Goal: Information Seeking & Learning: Learn about a topic

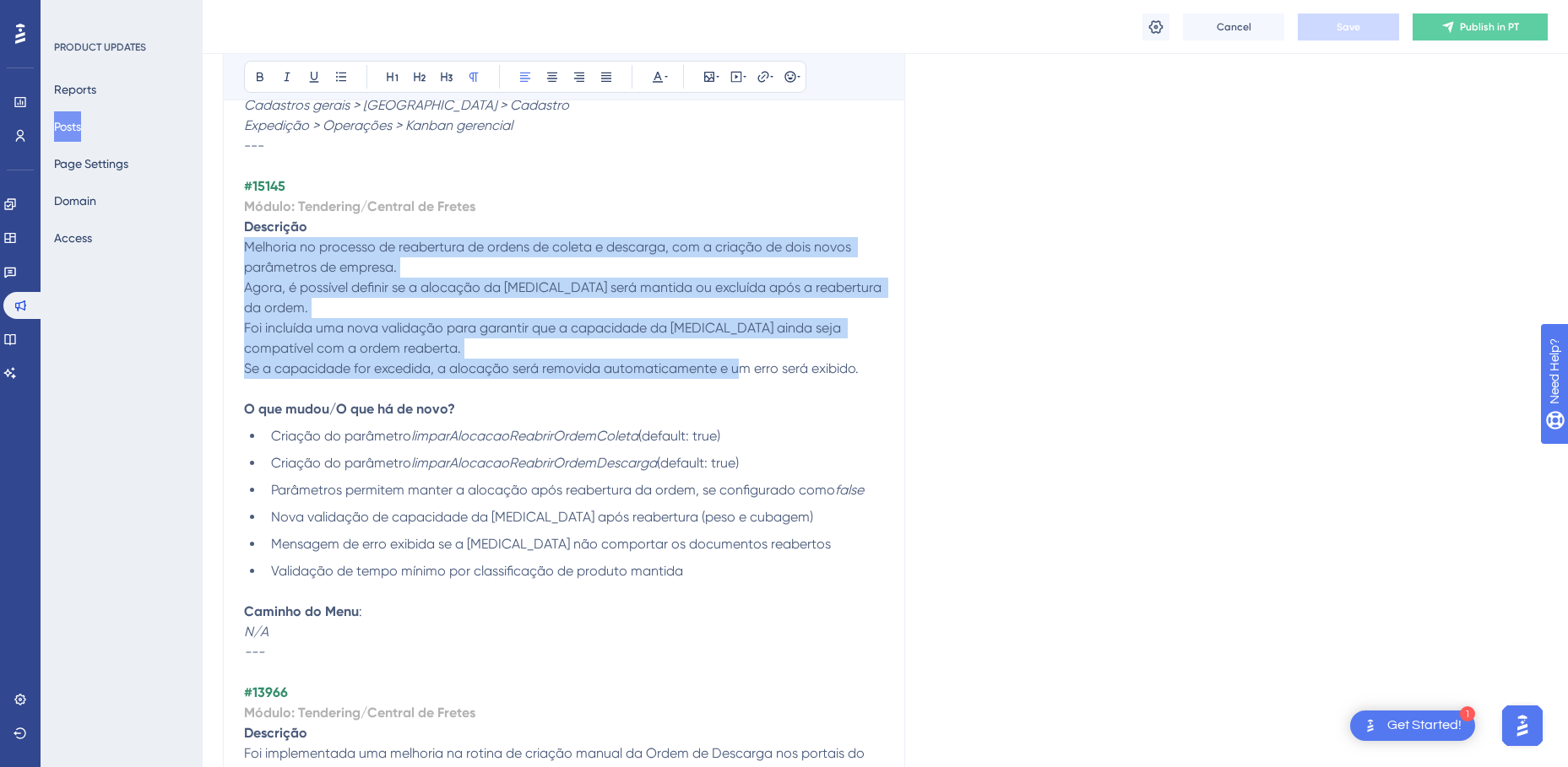
drag, startPoint x: 869, startPoint y: 348, endPoint x: 243, endPoint y: 245, distance: 634.4
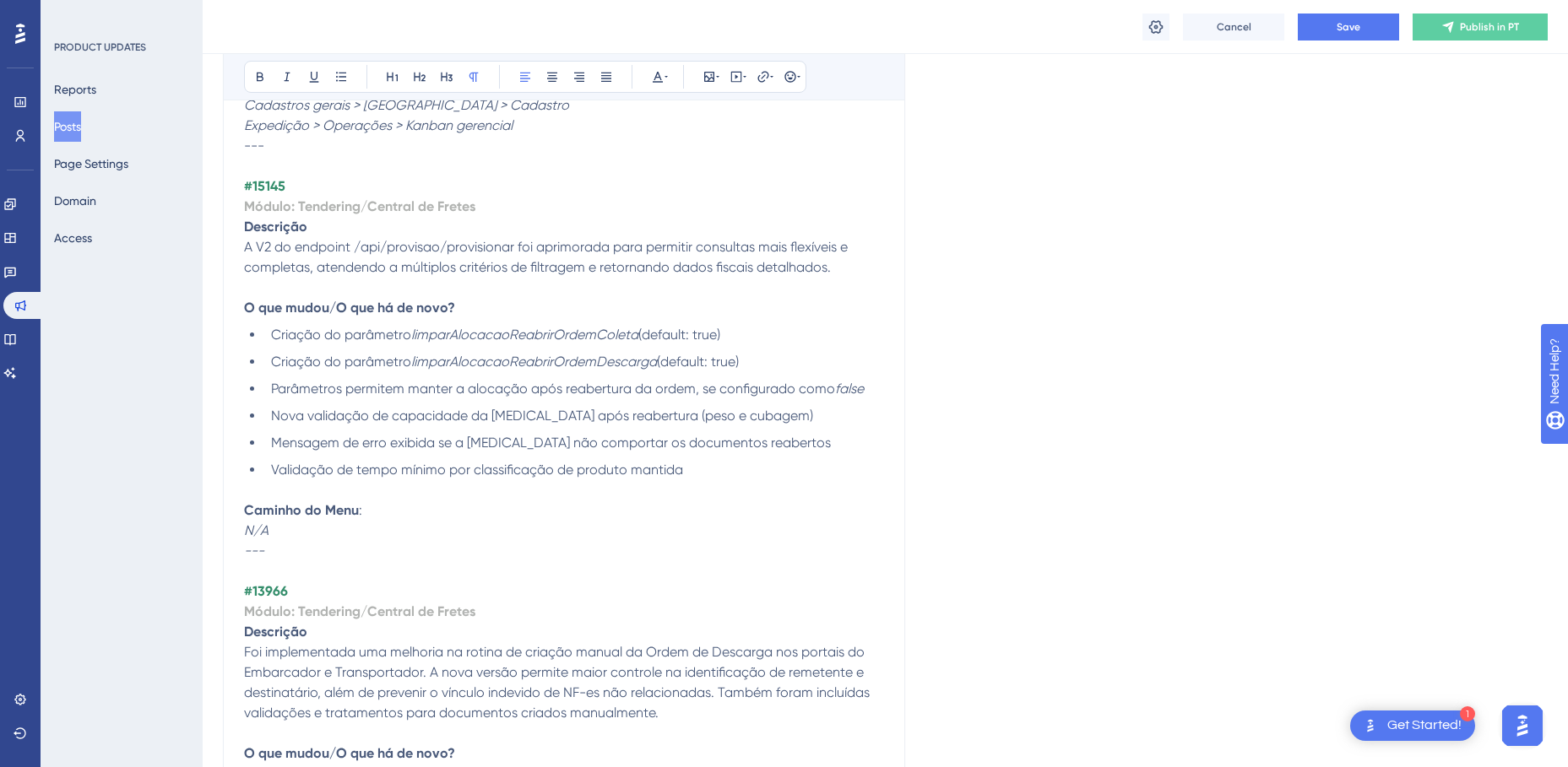
click at [506, 484] on p "Caminho do Menu : N/A" at bounding box center [563, 510] width 640 height 61
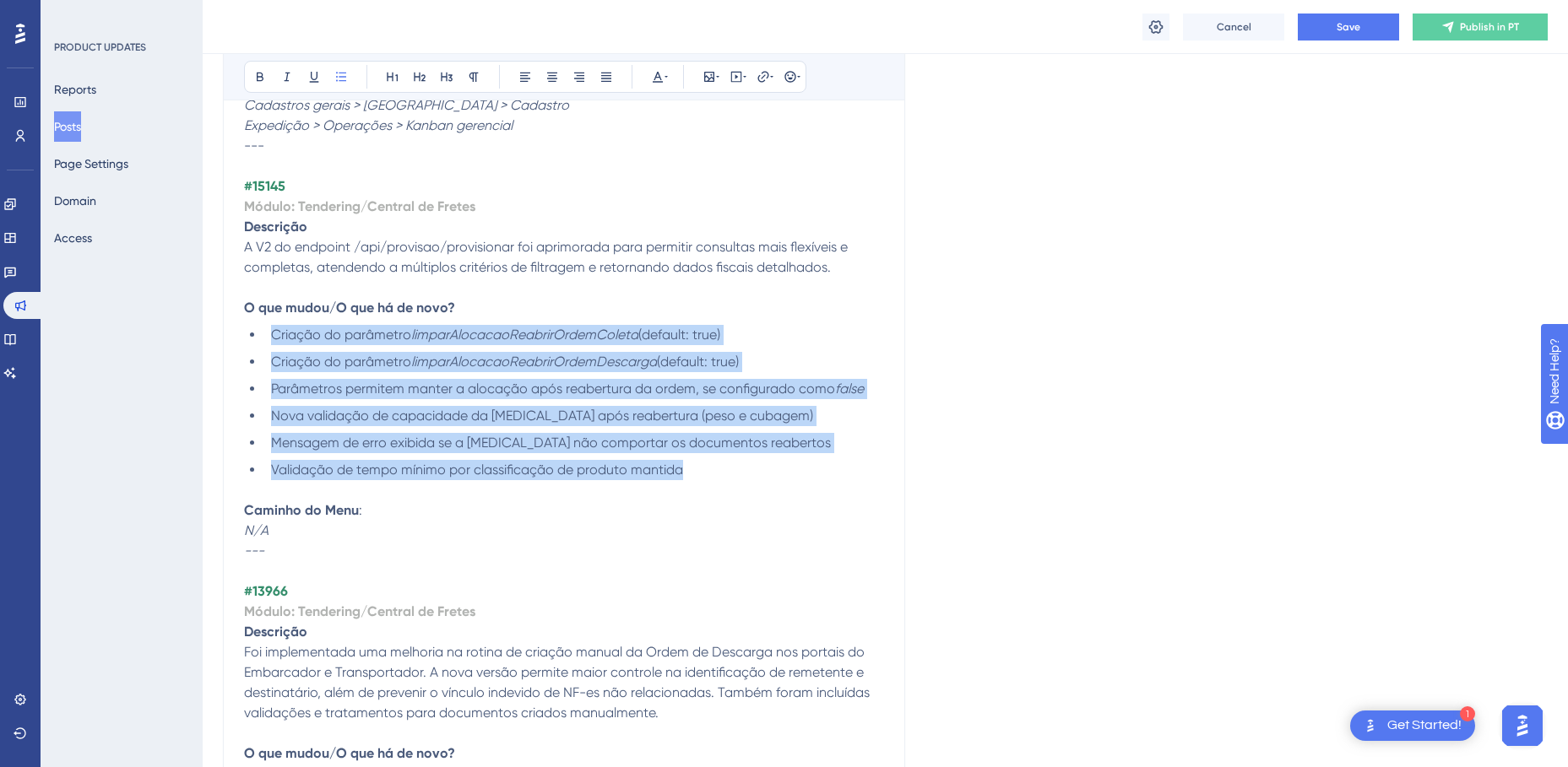
drag, startPoint x: 622, startPoint y: 472, endPoint x: 272, endPoint y: 331, distance: 377.3
click at [272, 331] on ul "Criação do parâmetro limparAlocacaoReabrirOrdemColeta (default: true) Criação d…" at bounding box center [563, 402] width 640 height 156
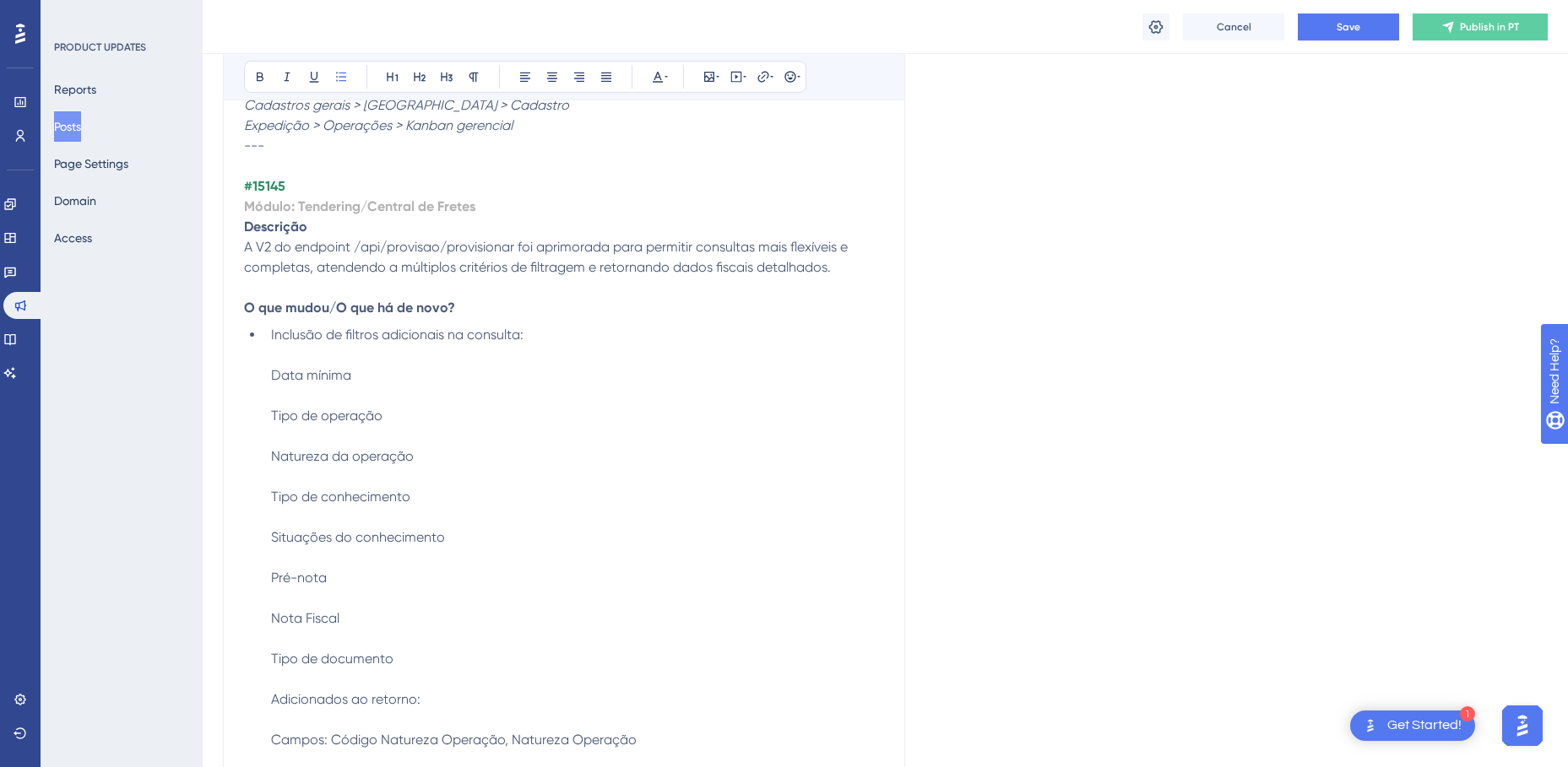
scroll to position [2193, 0]
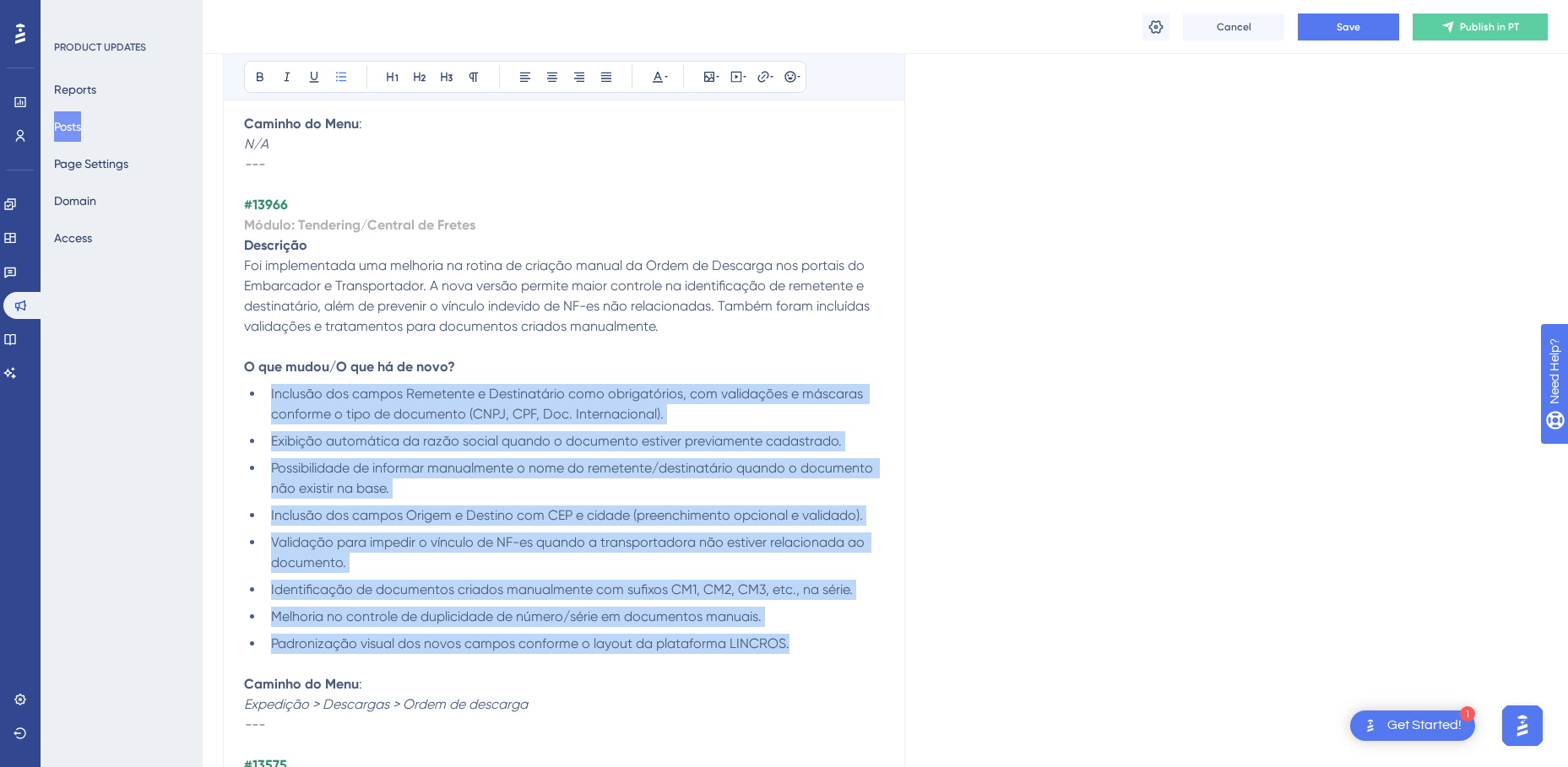
drag, startPoint x: 794, startPoint y: 642, endPoint x: 250, endPoint y: 394, distance: 597.9
click at [250, 394] on ul "Inclusão dos campos Remetente e Destinatário como obrigatórios, com validações …" at bounding box center [563, 519] width 640 height 271
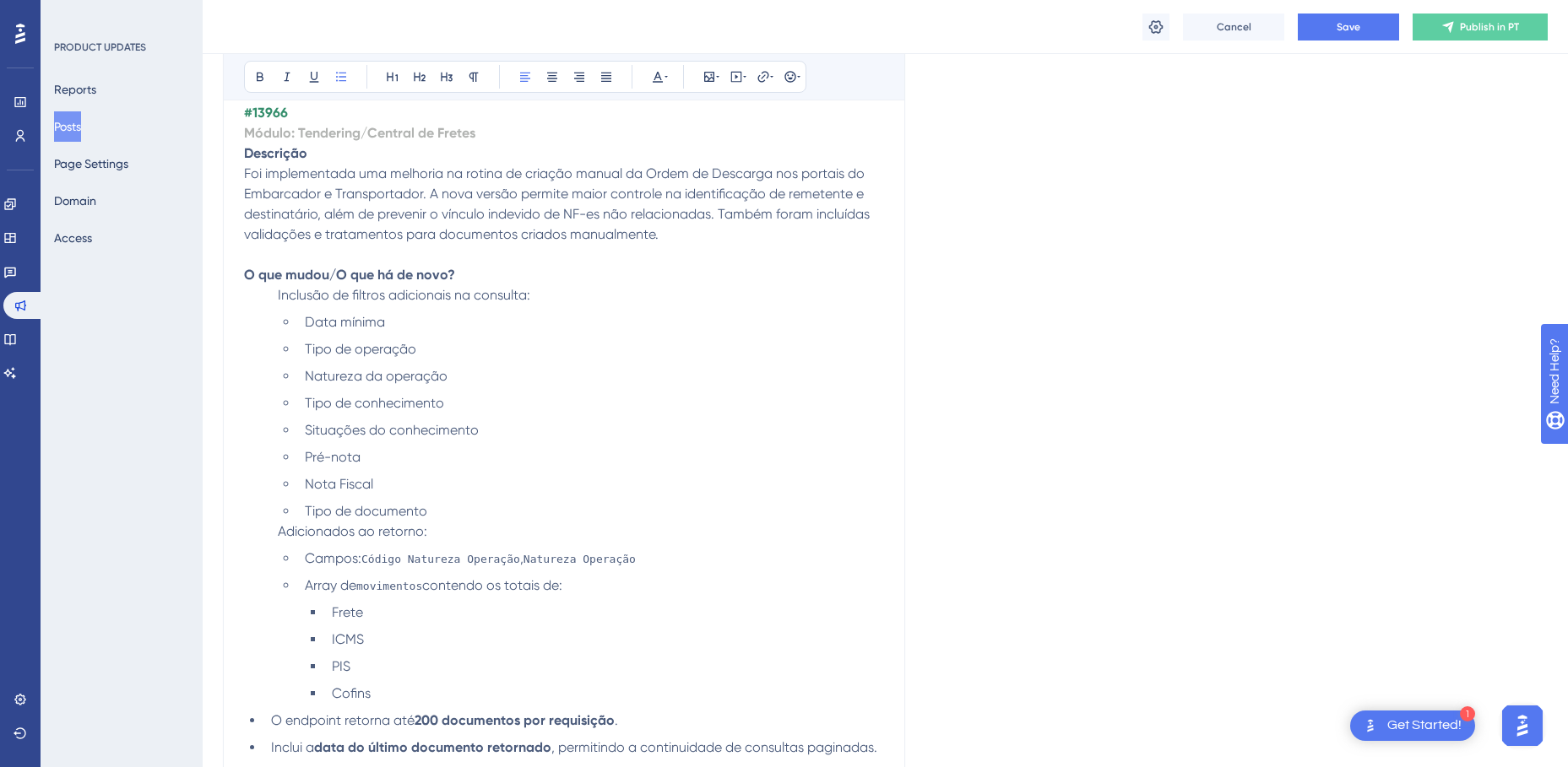
scroll to position [2261, 0]
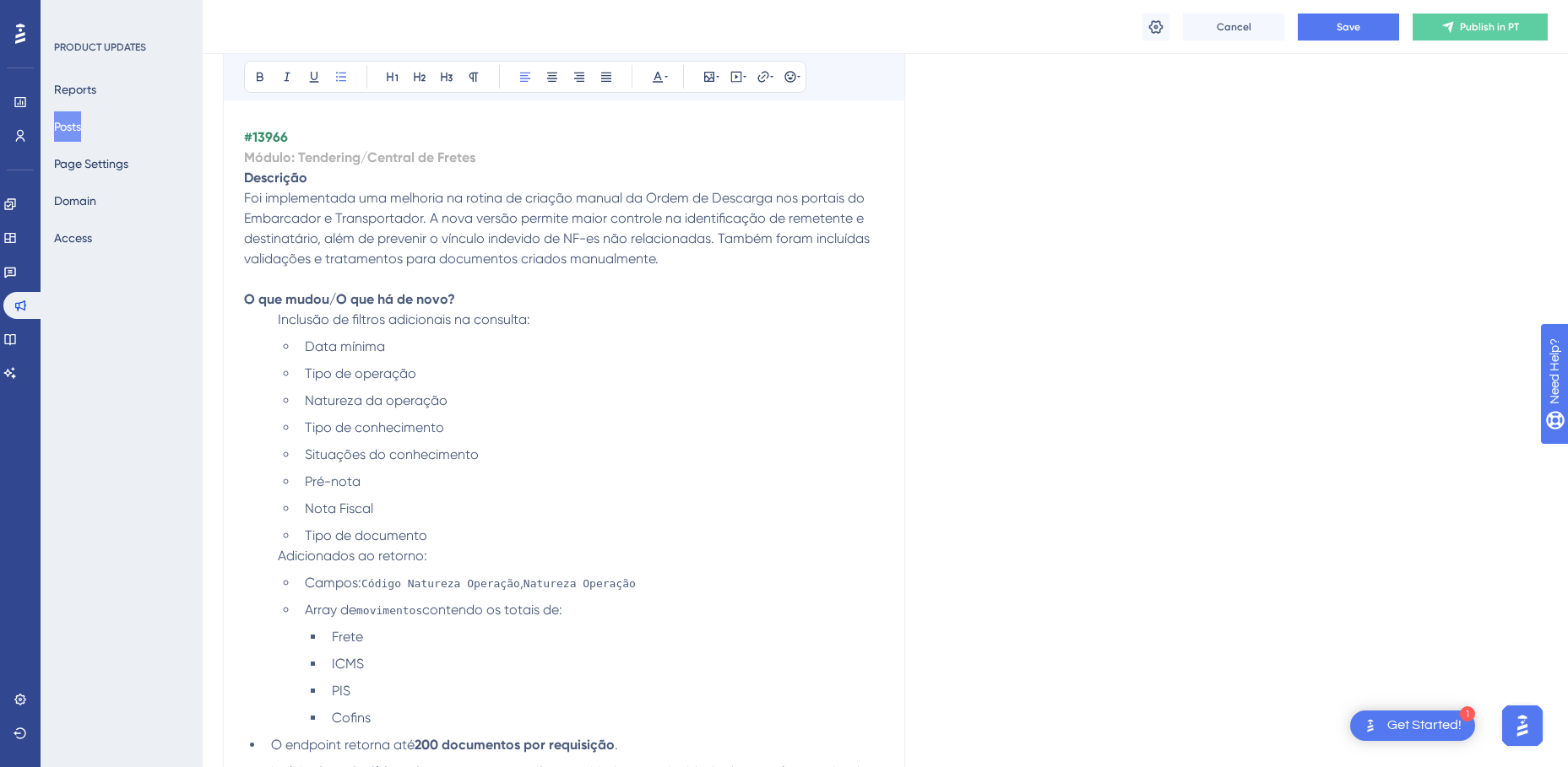
click at [410, 254] on span "Foi implementada uma melhoria na rotina de criação manual da Ordem de Descarga …" at bounding box center [558, 228] width 629 height 77
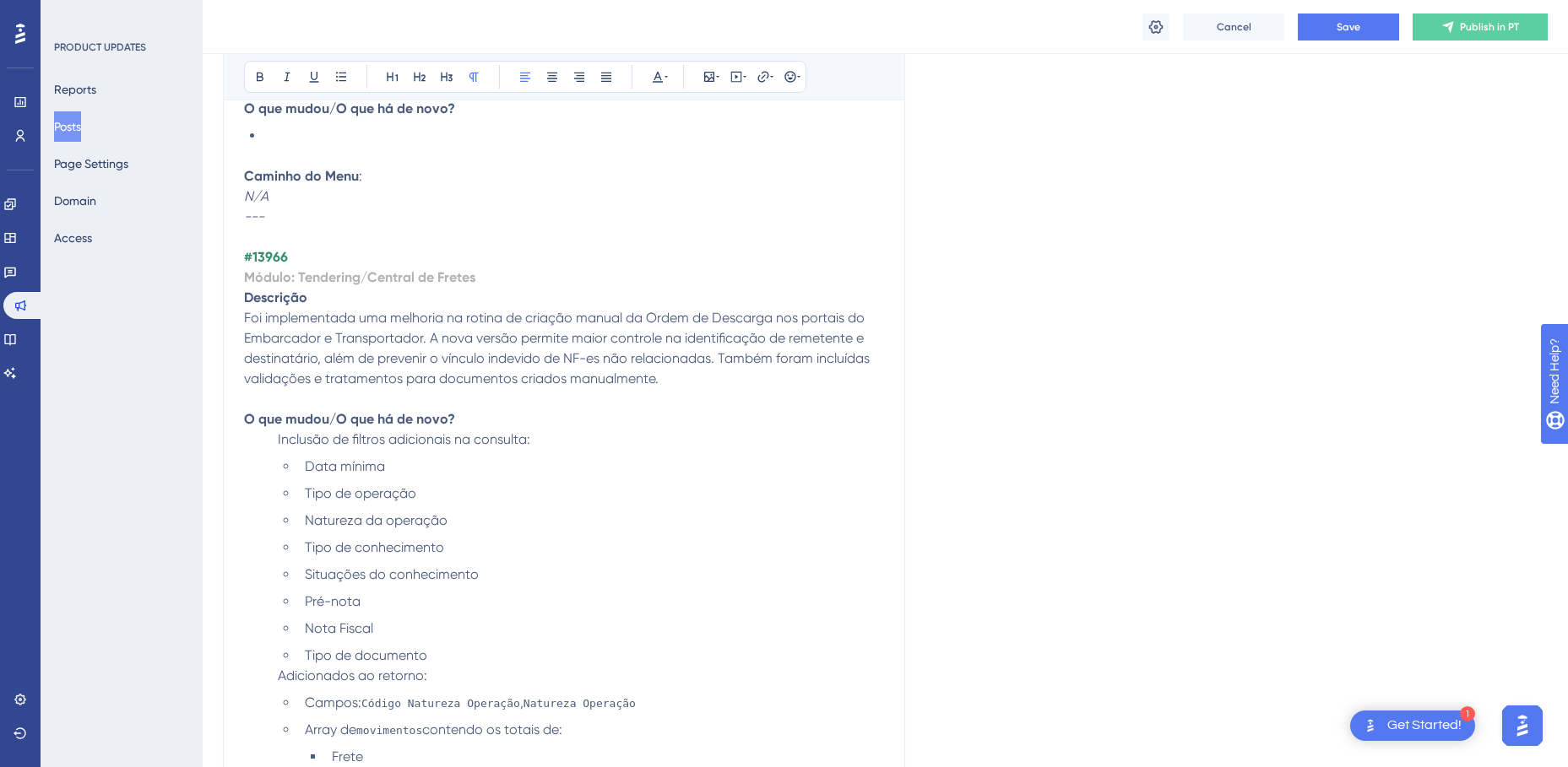
scroll to position [2176, 0]
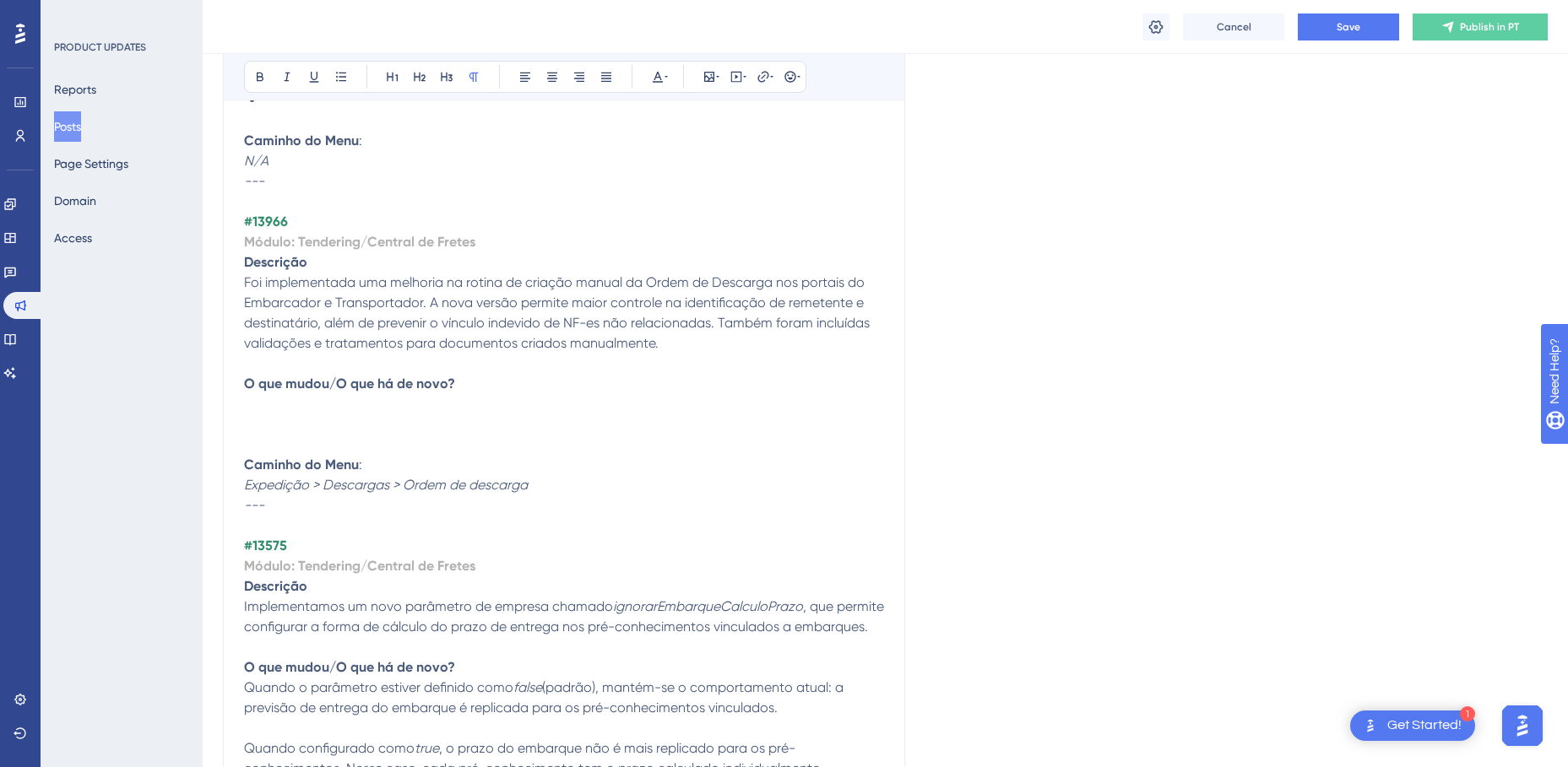
click at [308, 405] on p at bounding box center [563, 404] width 640 height 20
click at [337, 81] on icon at bounding box center [342, 77] width 14 height 14
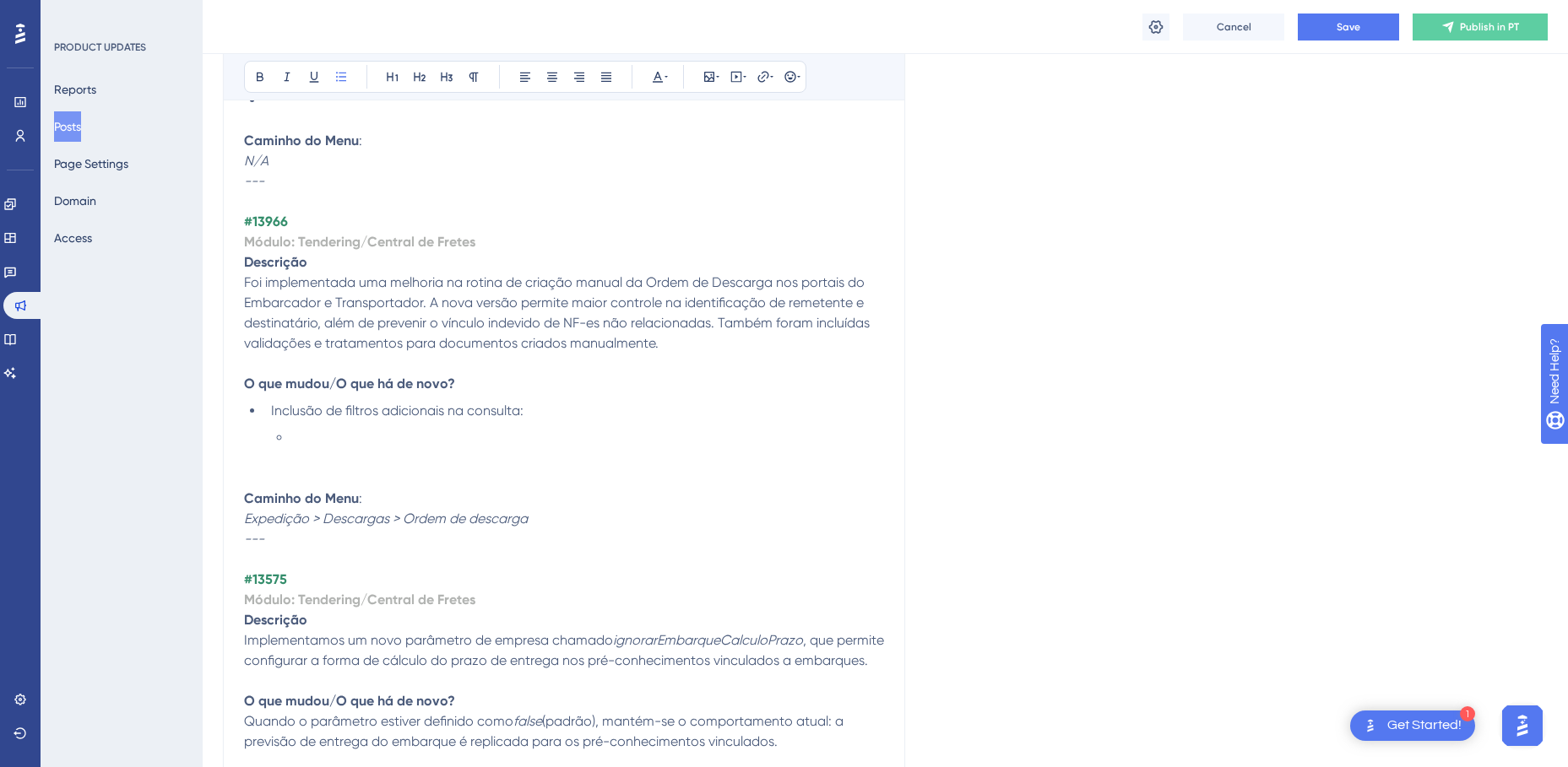
click at [336, 428] on li at bounding box center [587, 438] width 592 height 20
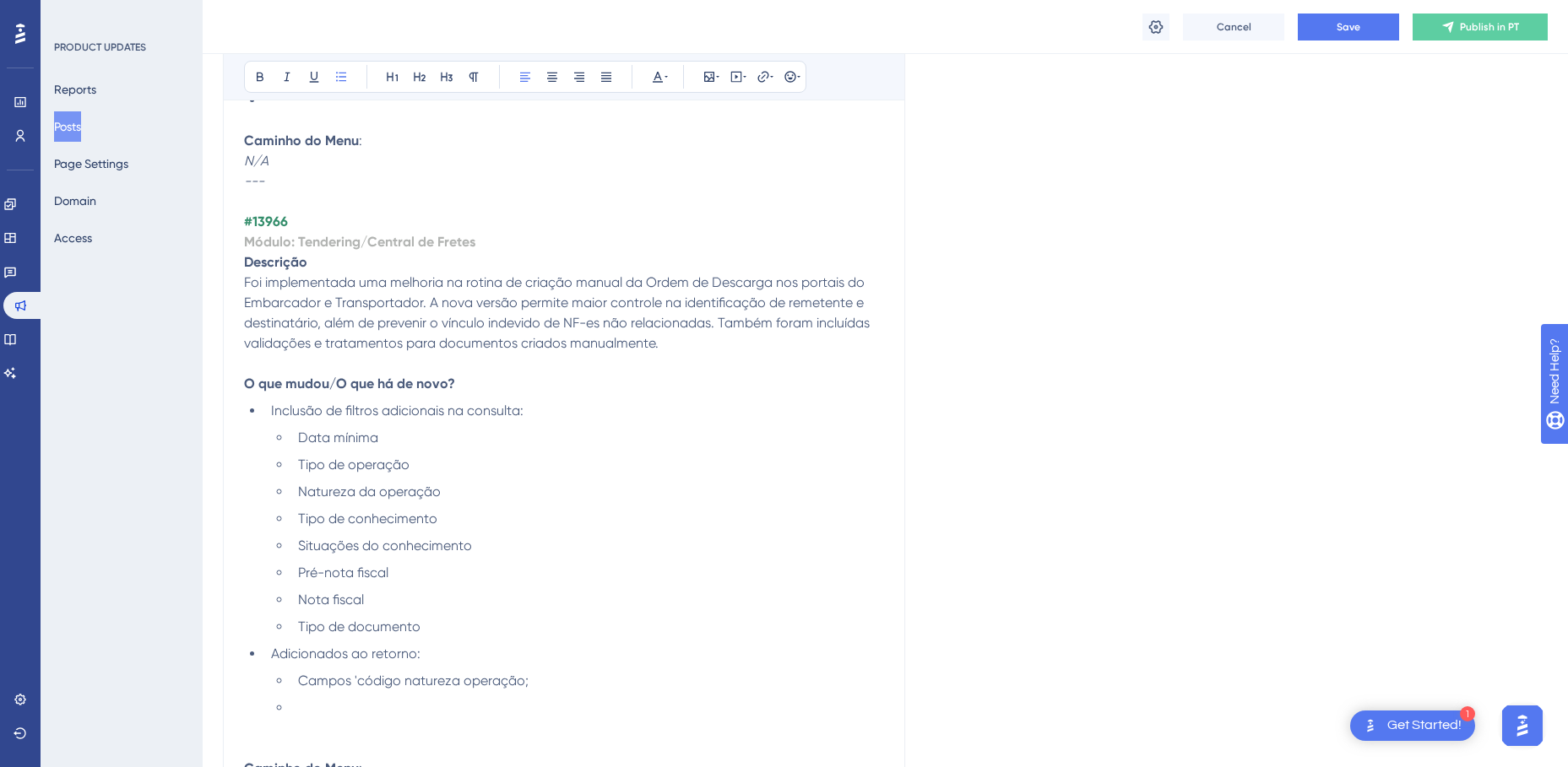
click at [574, 679] on li "Campos 'código natureza operação;" at bounding box center [587, 681] width 592 height 20
click at [685, 679] on li "Campos 'código natureza operação, 'Natureza operação'" at bounding box center [587, 681] width 592 height 20
click at [350, 704] on li at bounding box center [587, 708] width 592 height 20
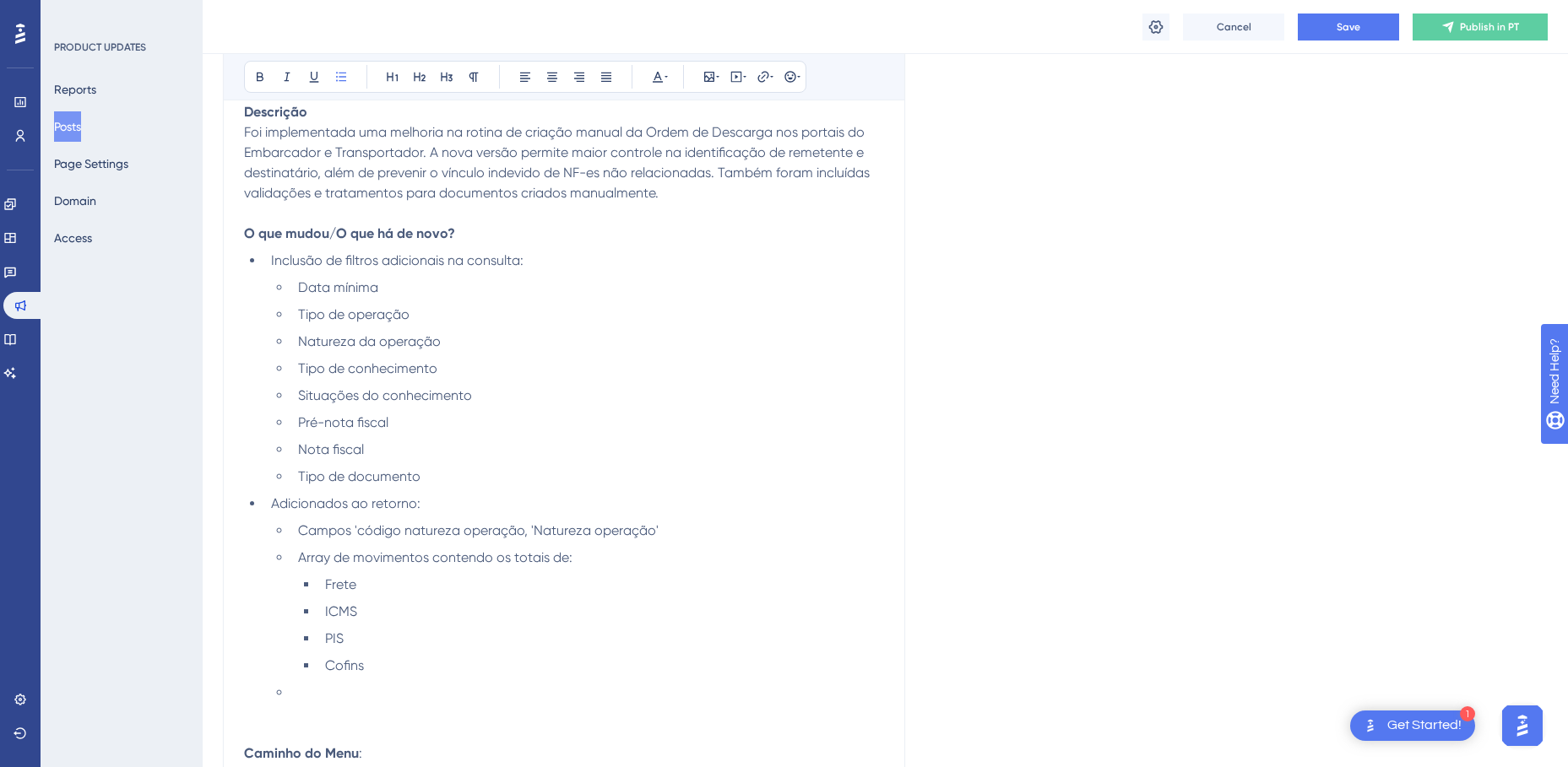
scroll to position [2670, 0]
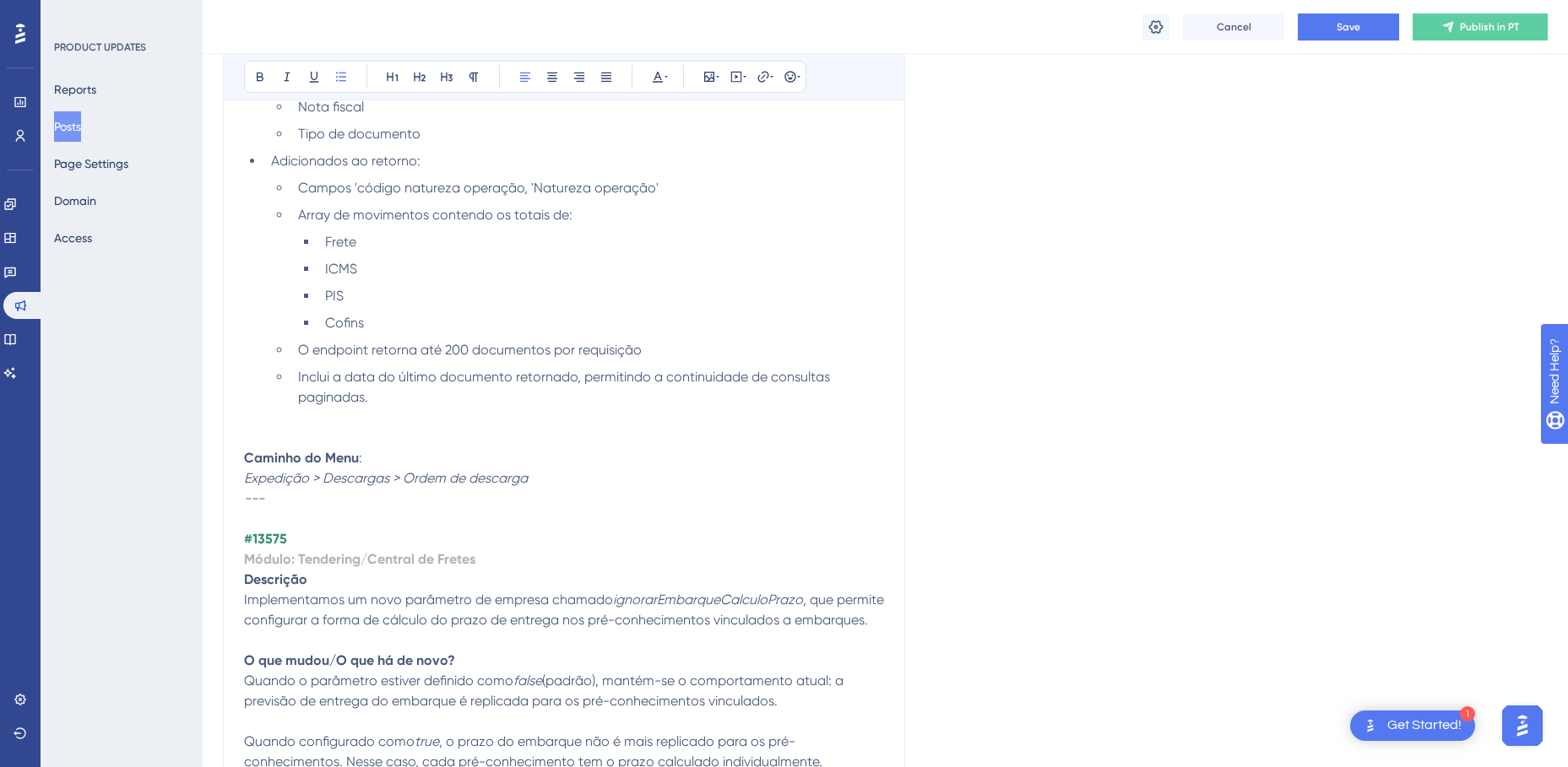
click at [393, 480] on em "Expedição > Descargas > Ordem de descarga" at bounding box center [386, 478] width 284 height 16
drag, startPoint x: 537, startPoint y: 482, endPoint x: 244, endPoint y: 482, distance: 293.0
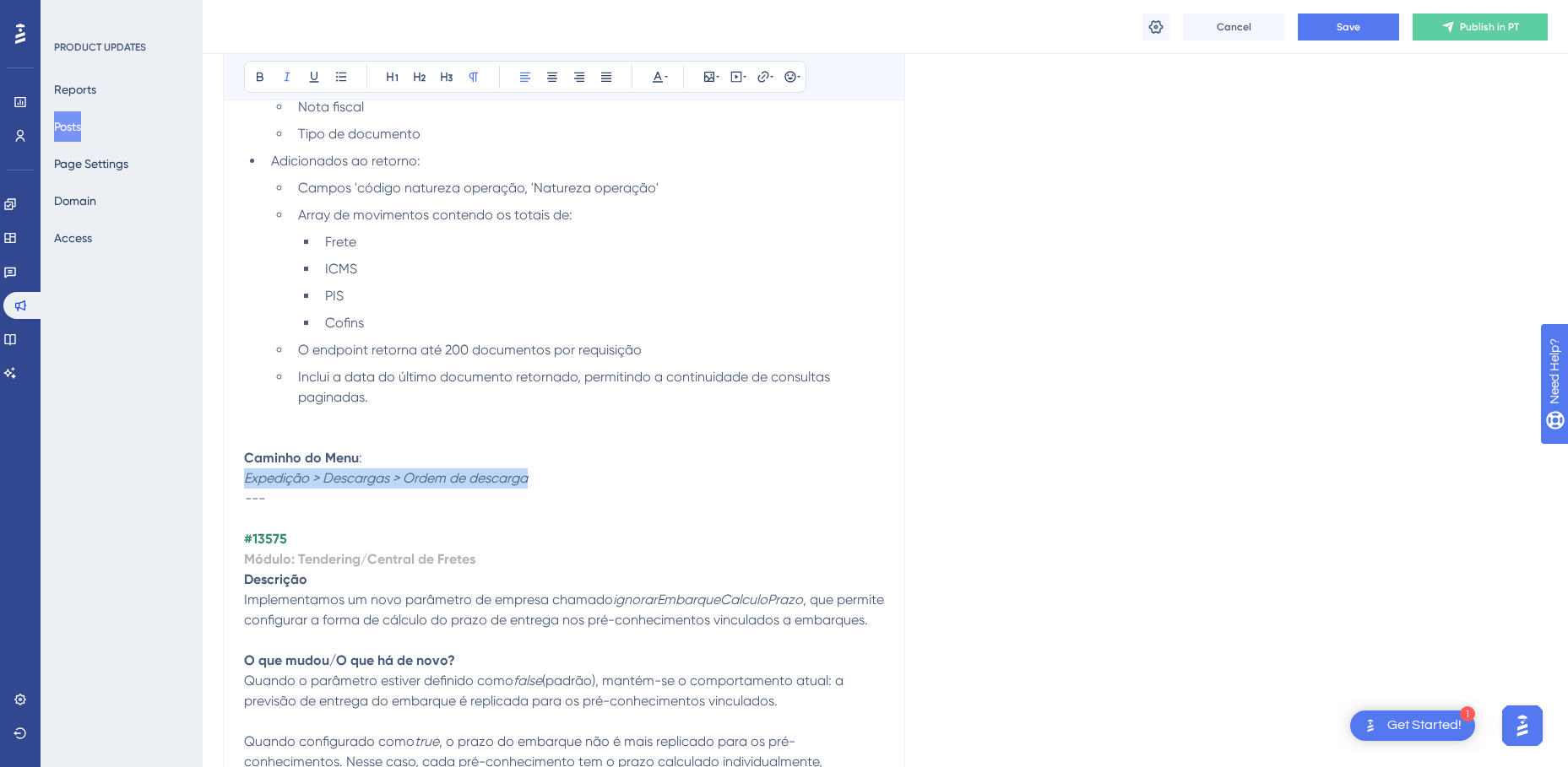
click at [244, 482] on p "Caminho do Menu : Expedição > Descargas > Ordem de descarga" at bounding box center [563, 468] width 640 height 41
click at [303, 433] on p at bounding box center [563, 438] width 640 height 20
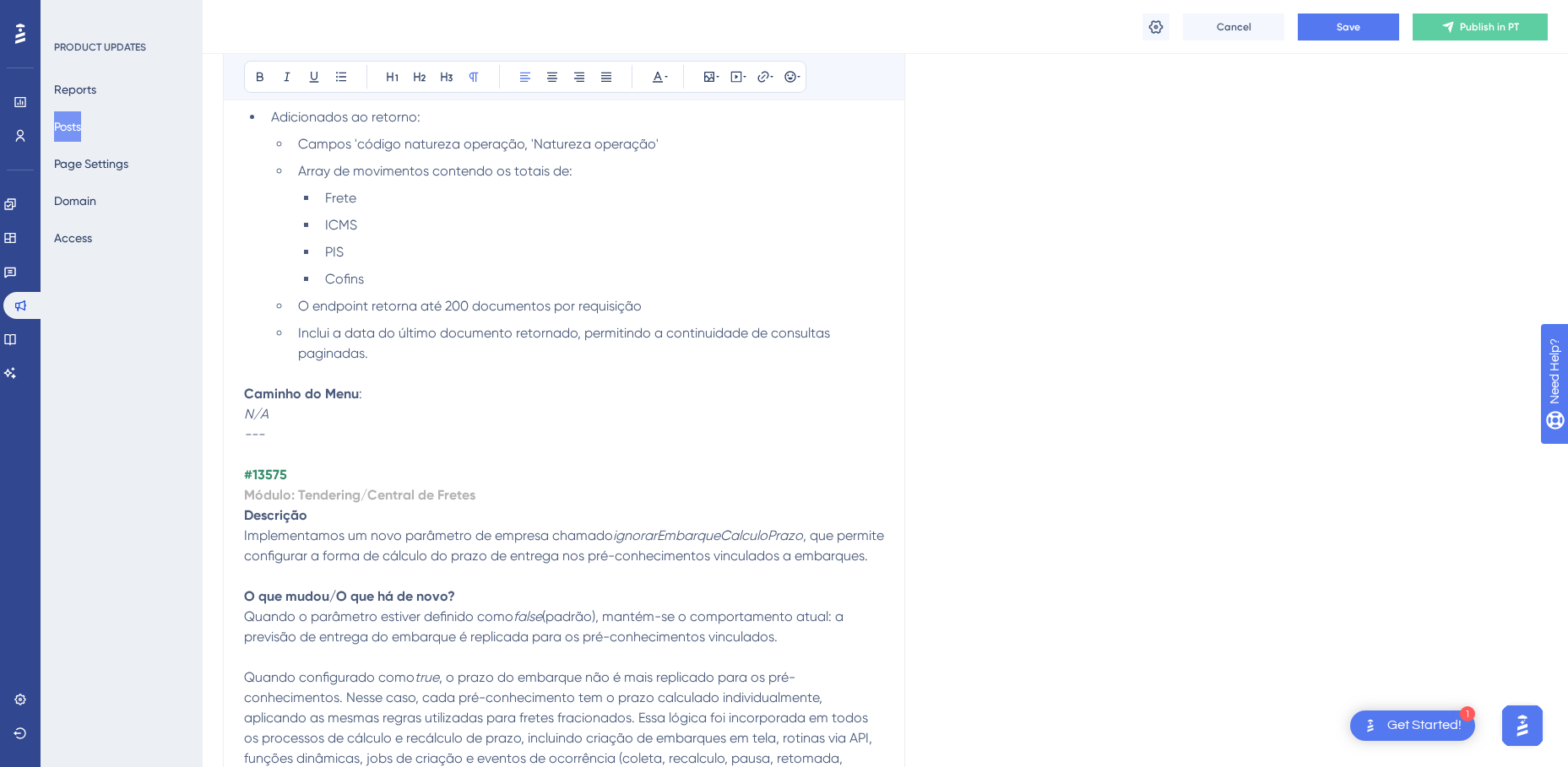
scroll to position [2753, 0]
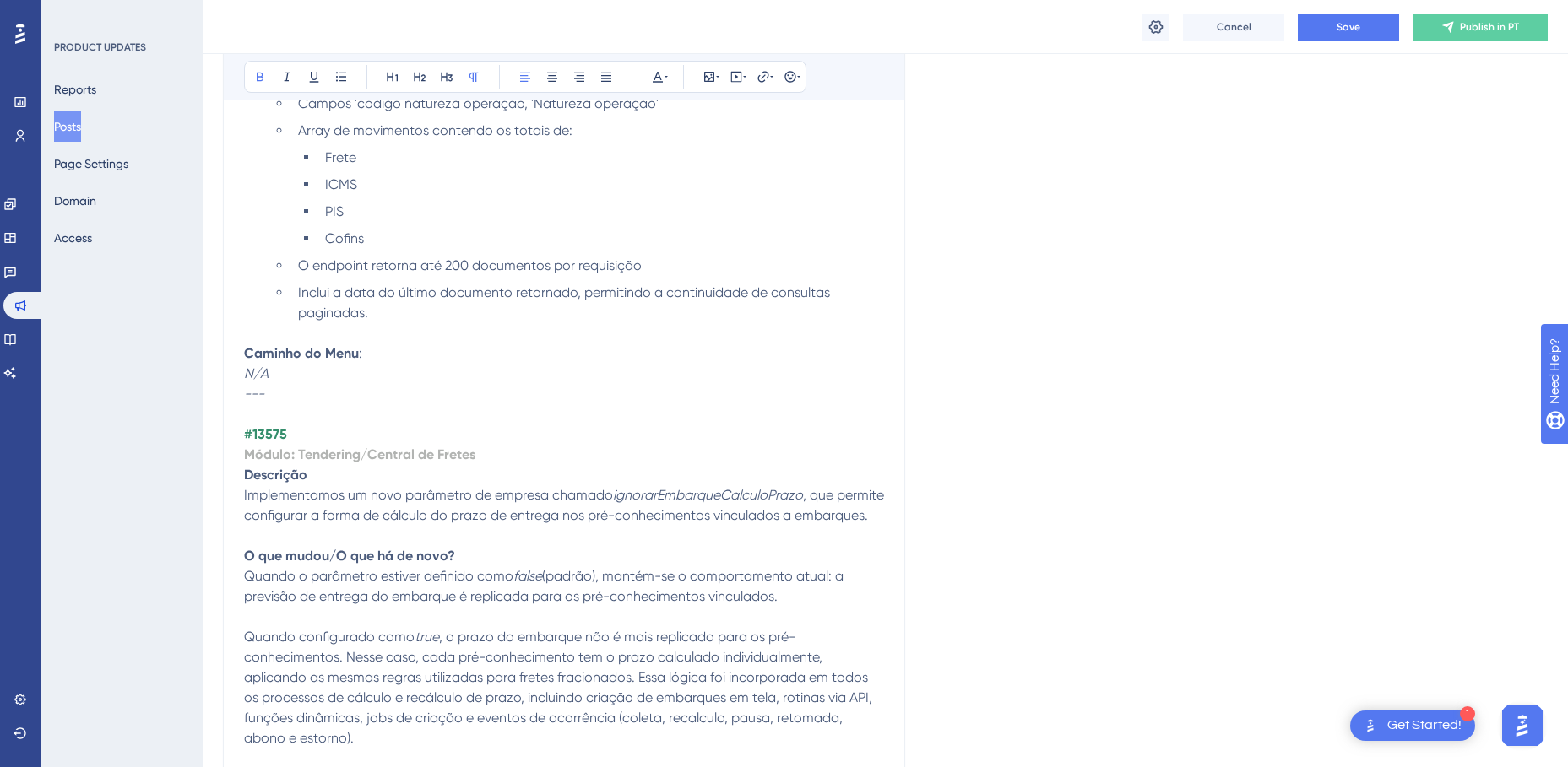
click at [267, 434] on strong "#13575" at bounding box center [265, 434] width 43 height 16
click at [878, 516] on p "Implementamos um novo parâmetro de empresa chamado ignorarEmbarqueCalculoPrazo …" at bounding box center [563, 505] width 640 height 41
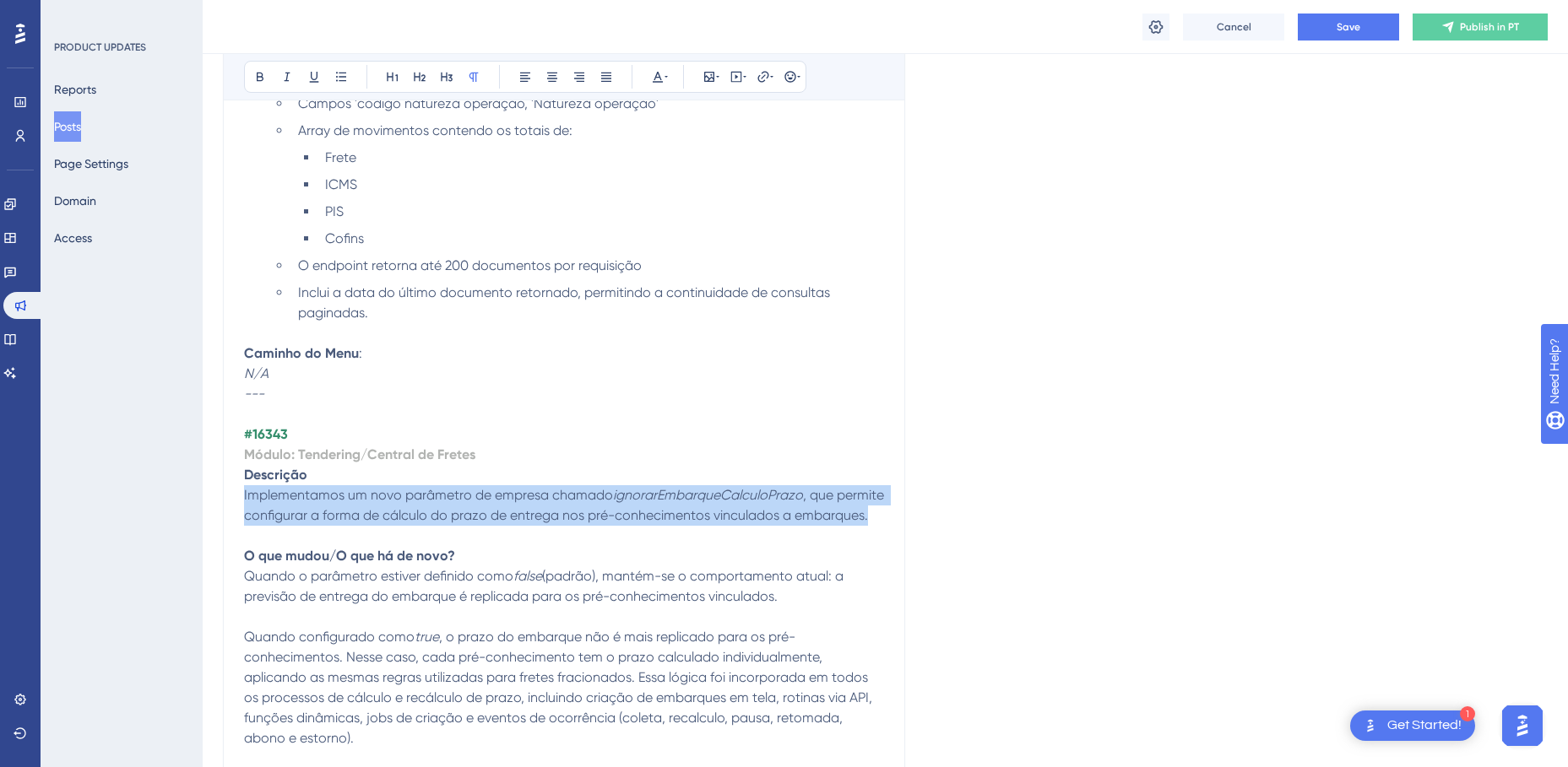
drag, startPoint x: 876, startPoint y: 516, endPoint x: 245, endPoint y: 496, distance: 631.3
click at [245, 496] on p "Implementamos um novo parâmetro de empresa chamado ignorarEmbarqueCalculoPrazo …" at bounding box center [563, 505] width 640 height 41
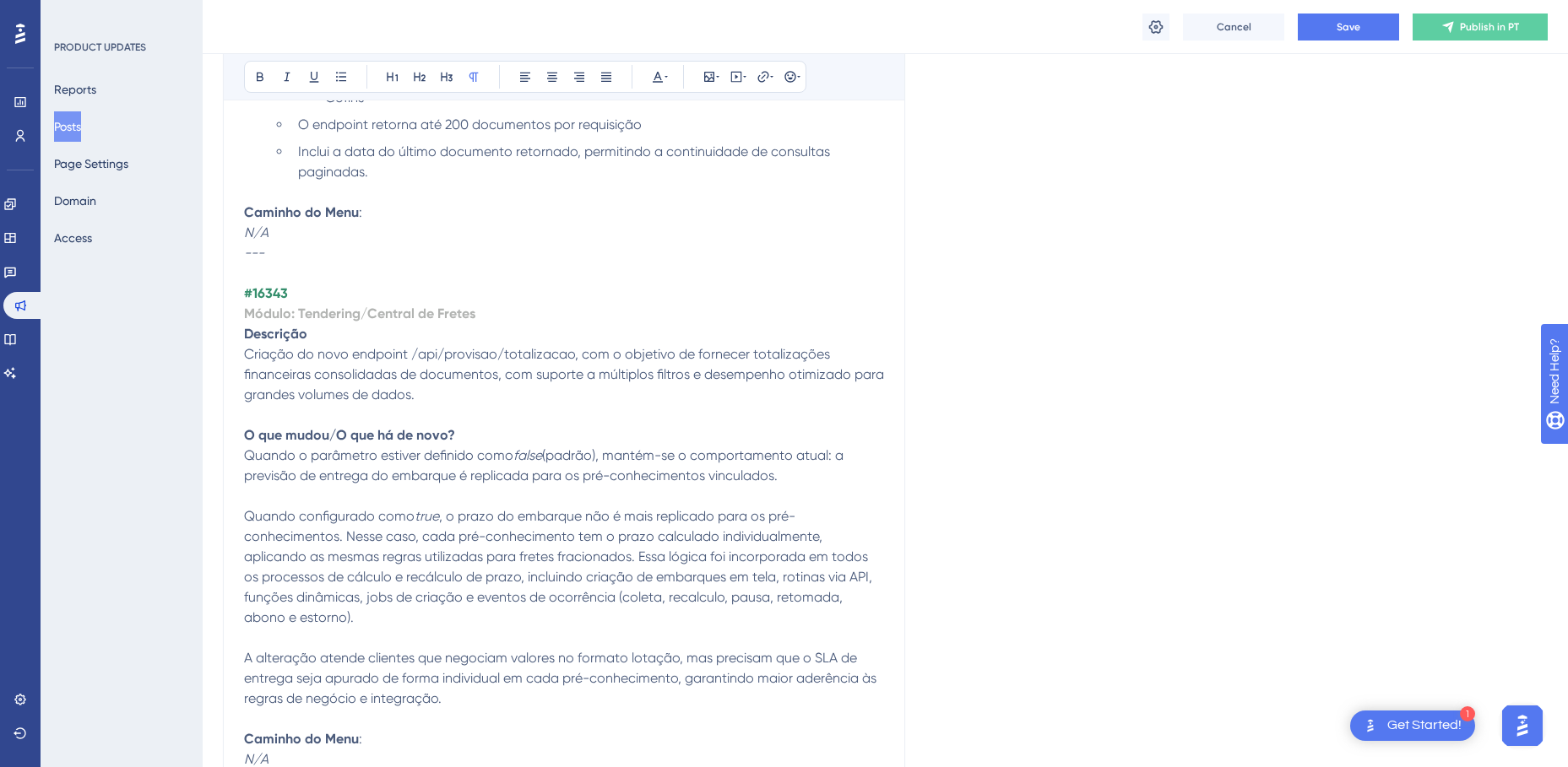
scroll to position [2923, 0]
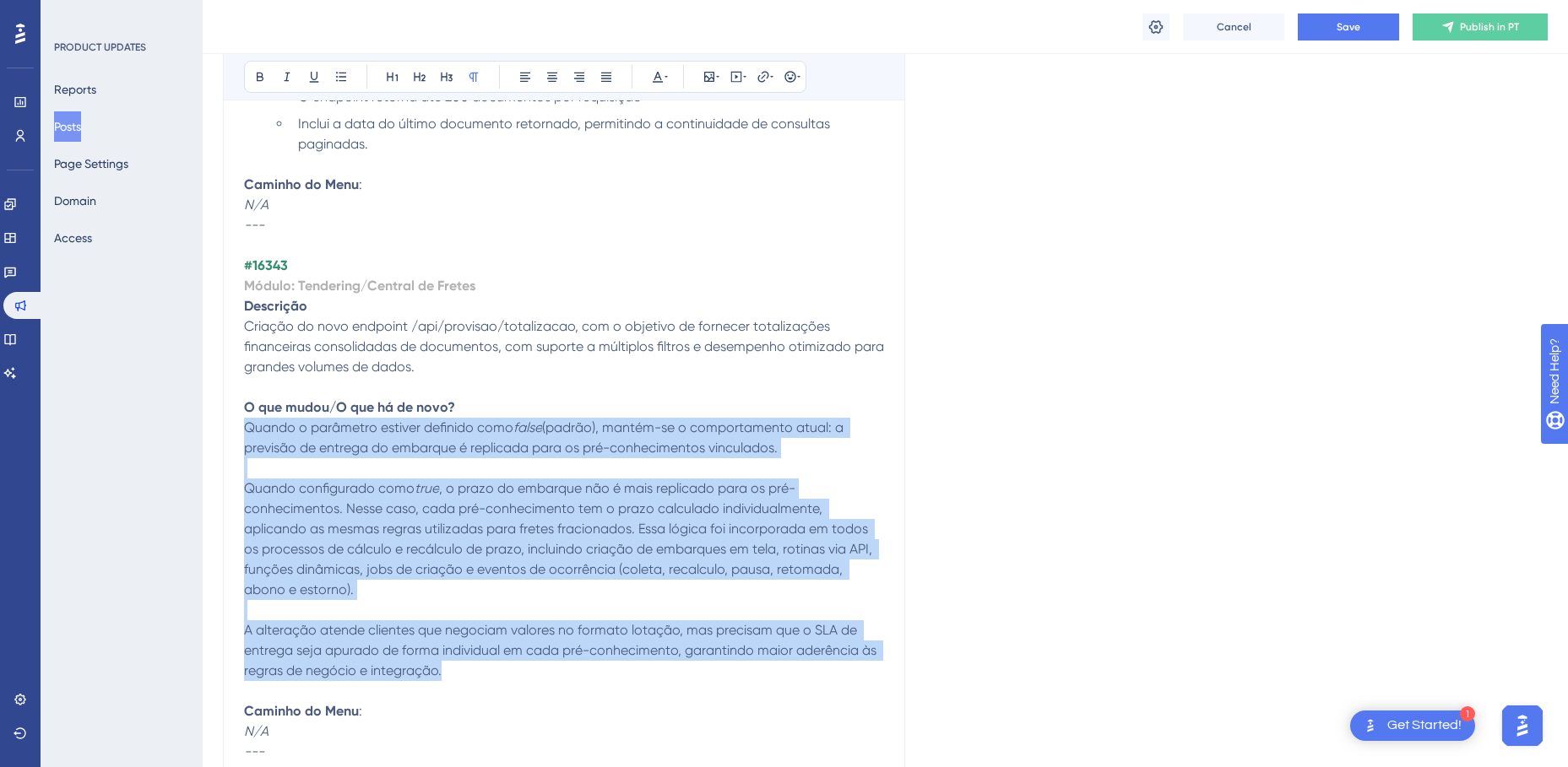
drag, startPoint x: 446, startPoint y: 670, endPoint x: 242, endPoint y: 427, distance: 317.3
click at [242, 427] on div "TMS v4.155.0 Bold Italic Underline Bullet Point Heading 1 Heading 2 Heading 3 N…" at bounding box center [563, 635] width 682 height 6213
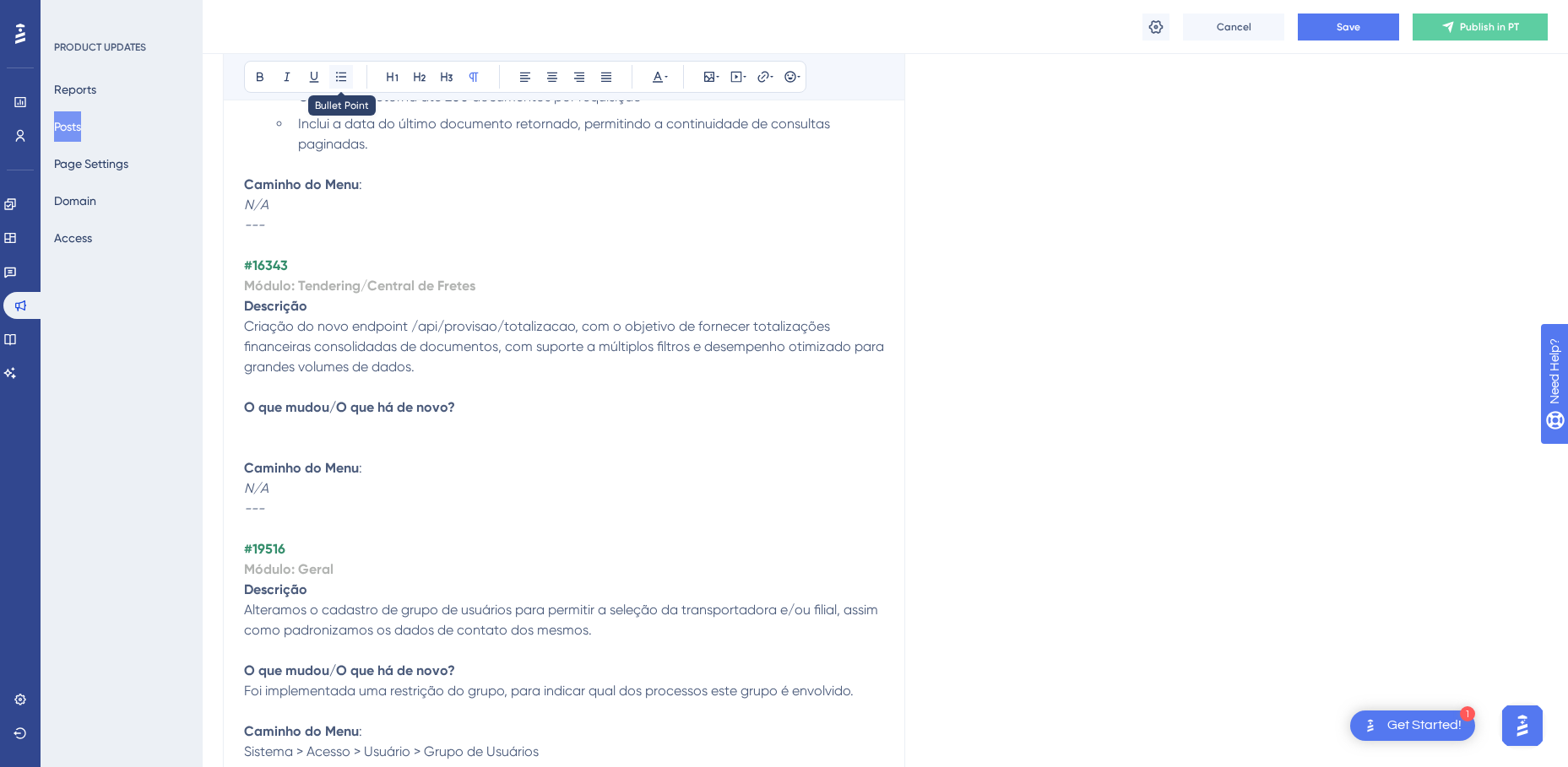
click at [339, 79] on icon at bounding box center [342, 77] width 14 height 14
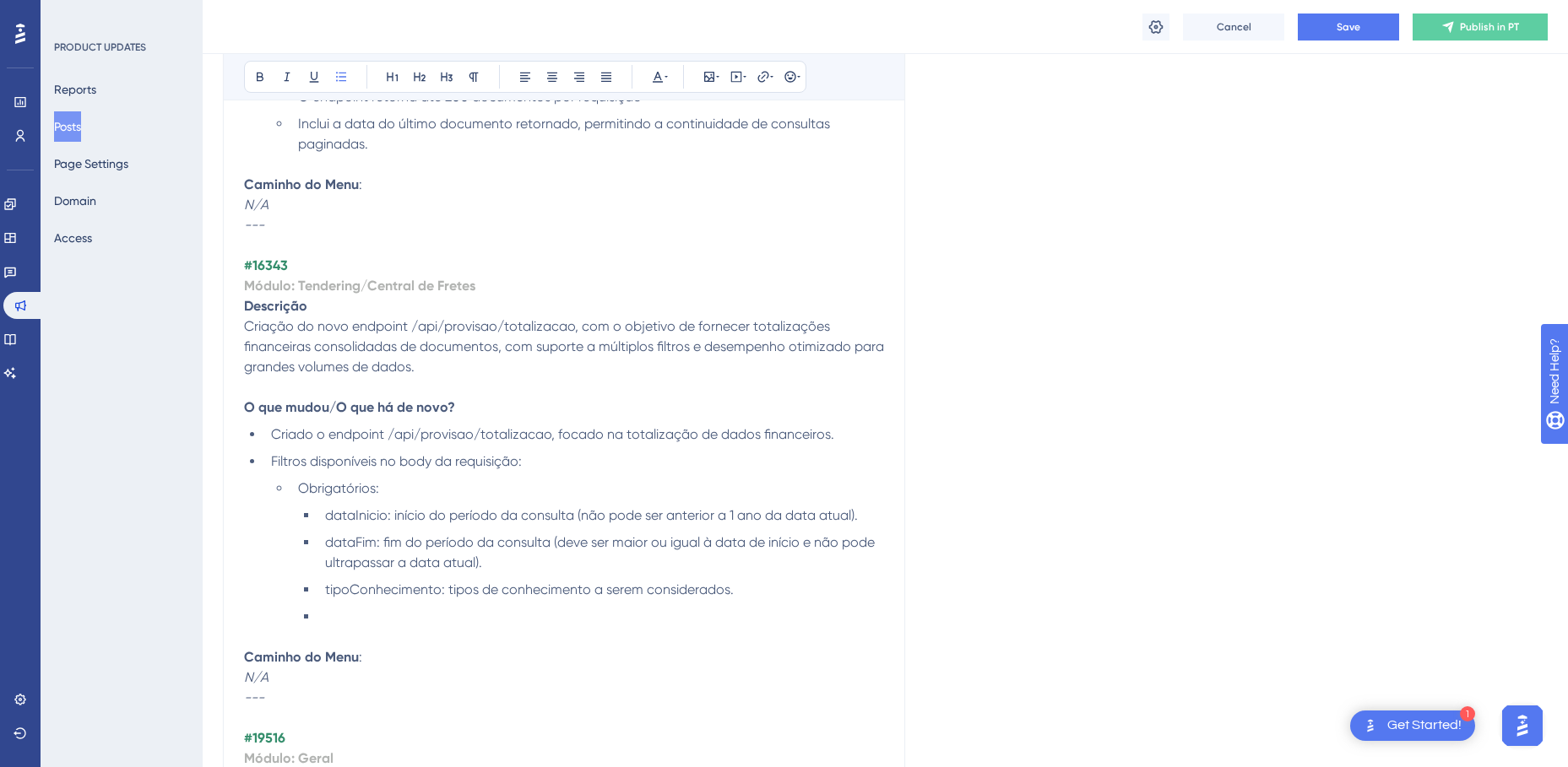
click at [374, 623] on li at bounding box center [601, 617] width 565 height 20
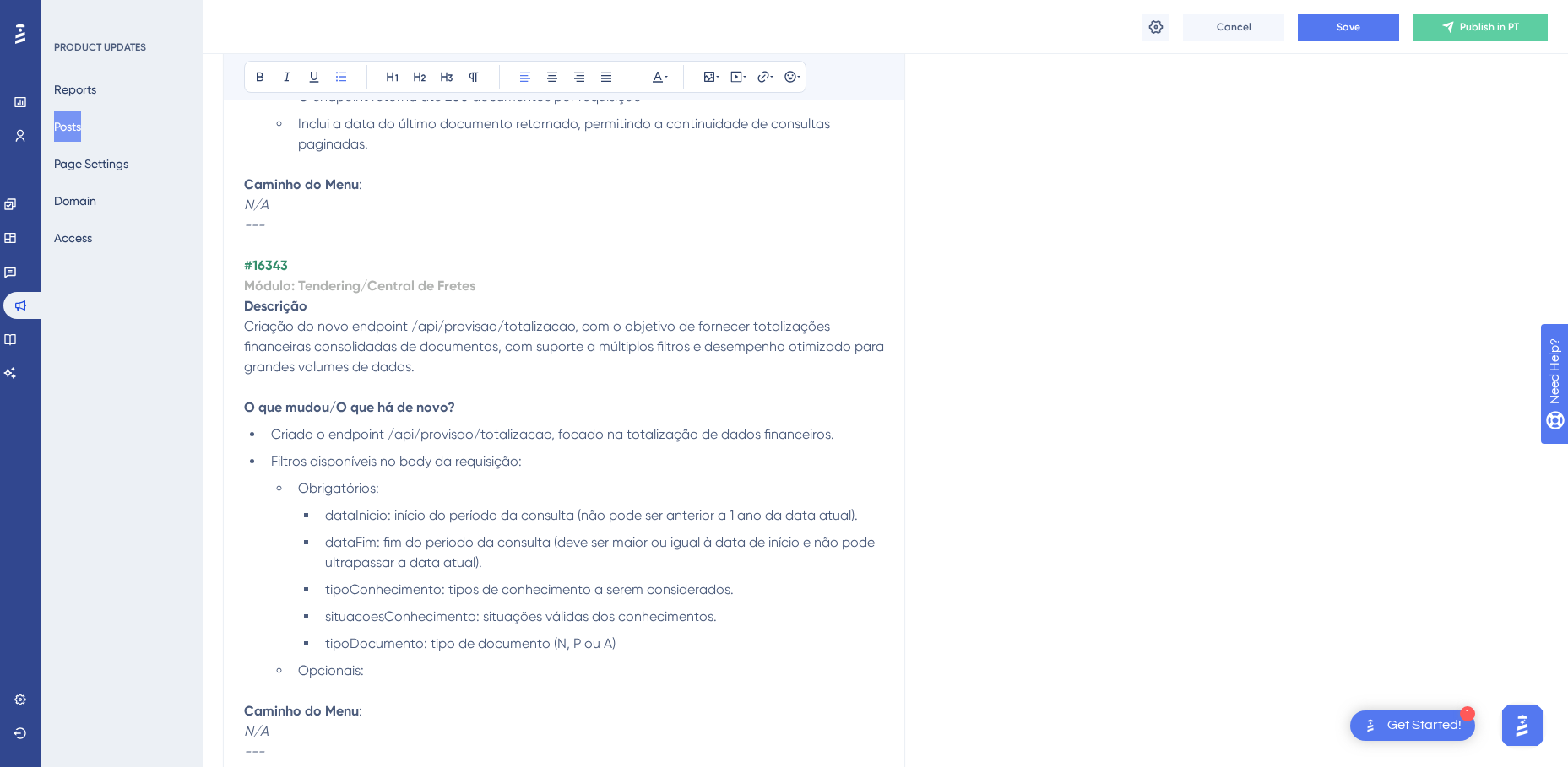
click at [409, 674] on li "Opcionais:" at bounding box center [587, 671] width 592 height 20
click at [342, 689] on li at bounding box center [601, 698] width 565 height 20
click at [362, 698] on li at bounding box center [601, 698] width 565 height 20
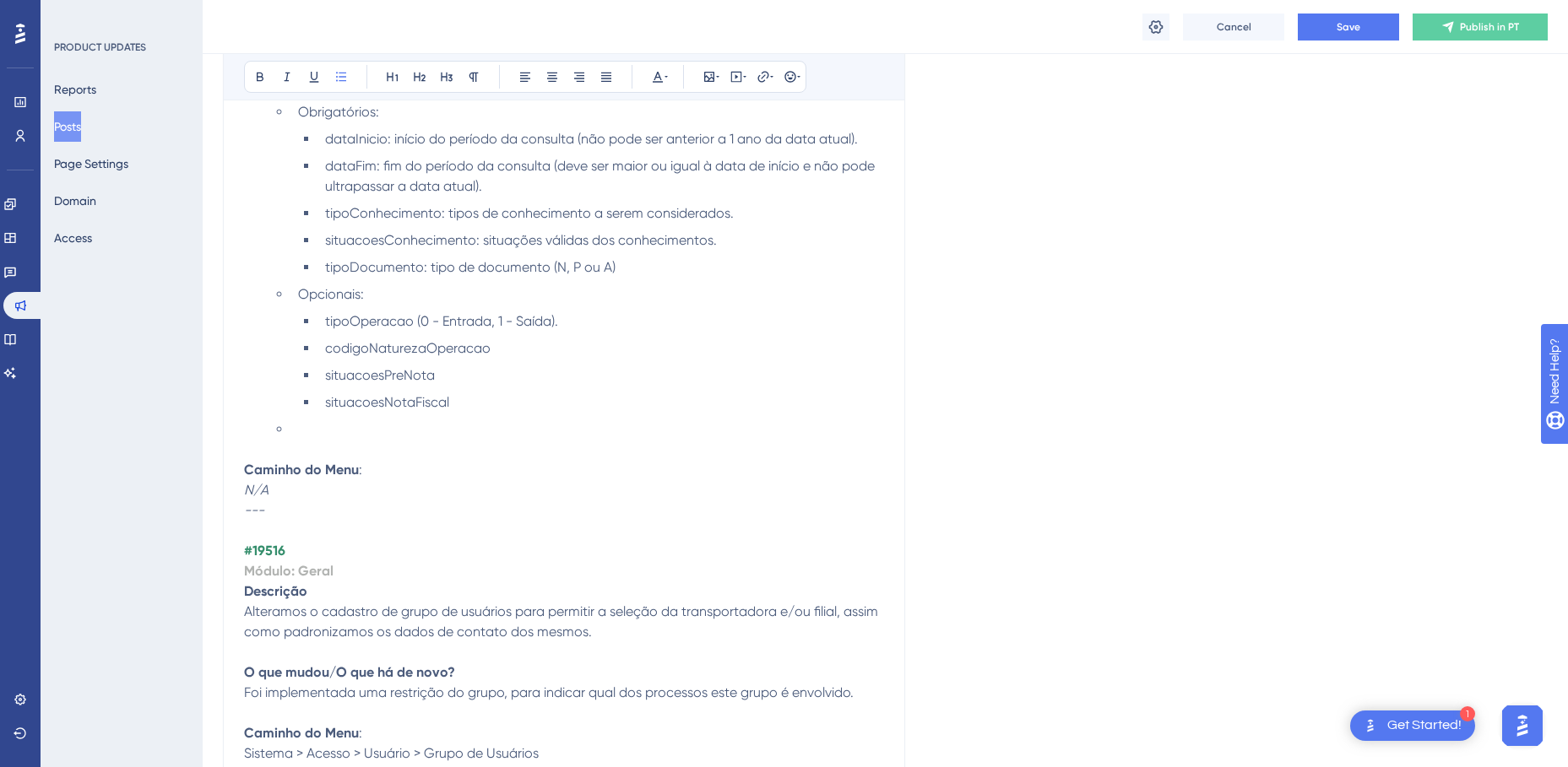
scroll to position [3295, 0]
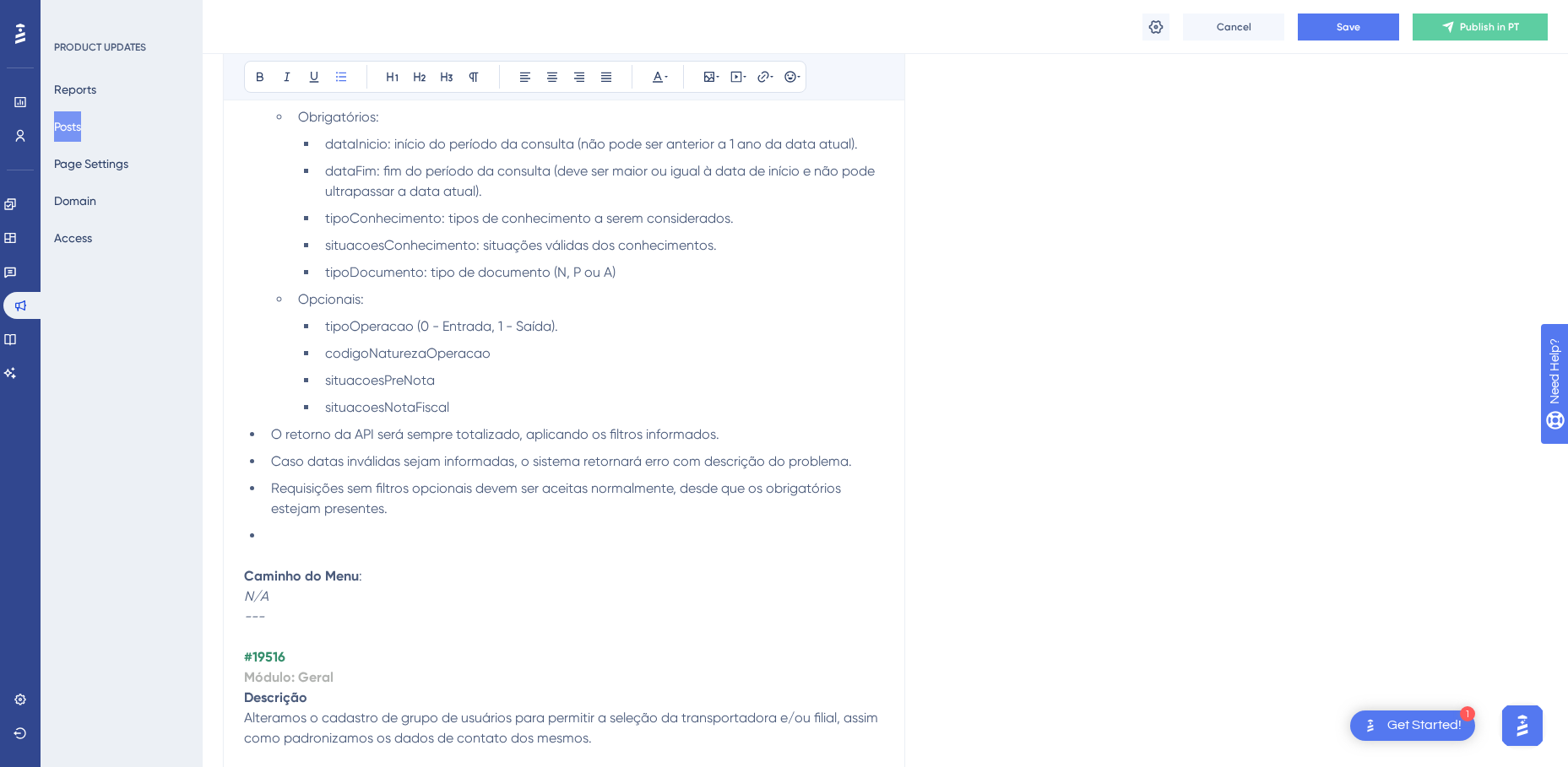
click at [309, 546] on p at bounding box center [563, 556] width 640 height 20
click at [314, 533] on li at bounding box center [574, 536] width 619 height 20
drag, startPoint x: 714, startPoint y: 538, endPoint x: 269, endPoint y: 531, distance: 445.1
click at [269, 531] on li "Exemplo de requisição e resposta está disponível na documentação." at bounding box center [574, 536] width 619 height 20
click at [440, 537] on span "O endpoint foi projetado para processar inte" at bounding box center [409, 535] width 278 height 16
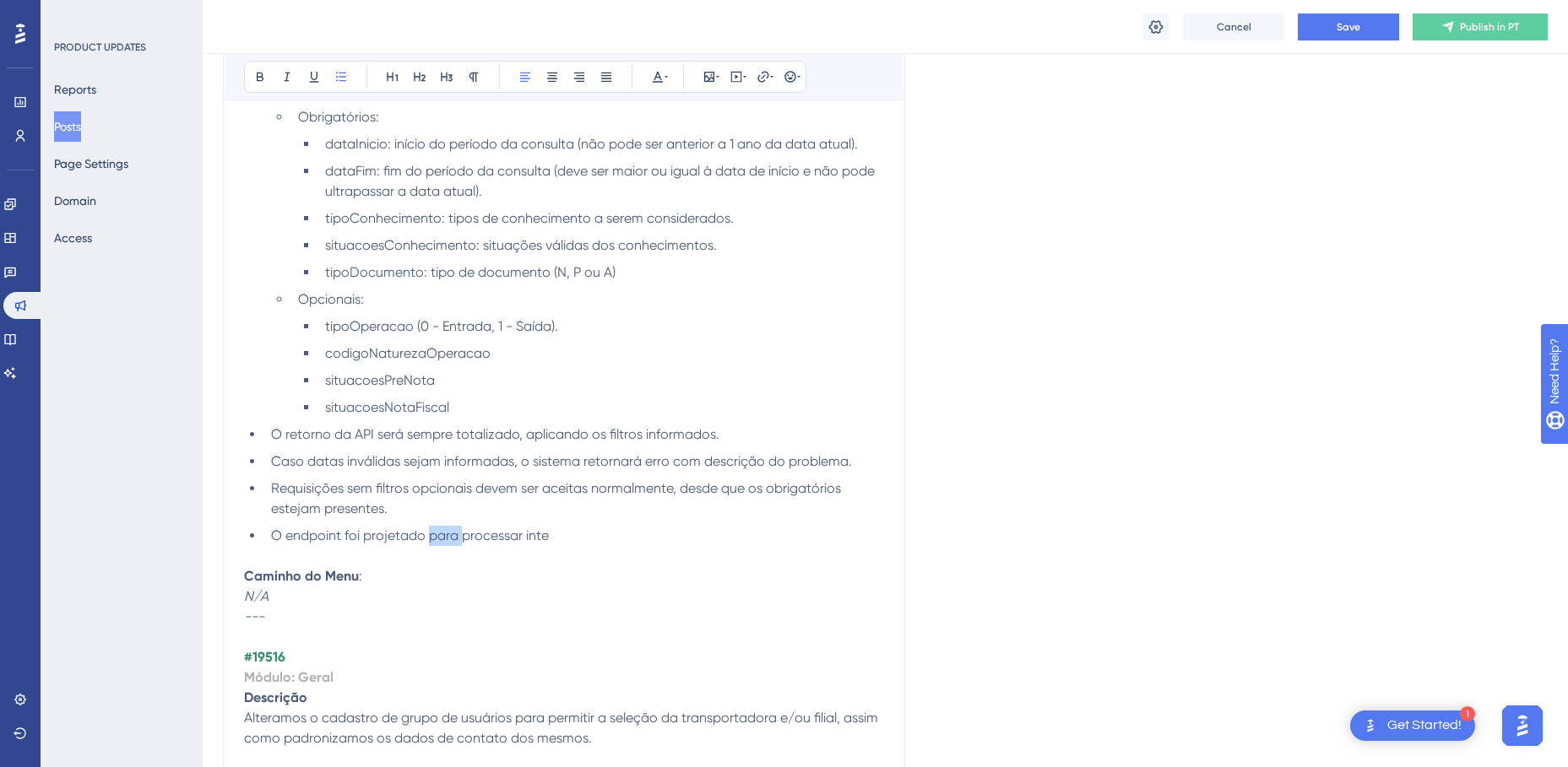
click at [440, 537] on span "O endpoint foi projetado para processar inte" at bounding box center [409, 535] width 278 height 16
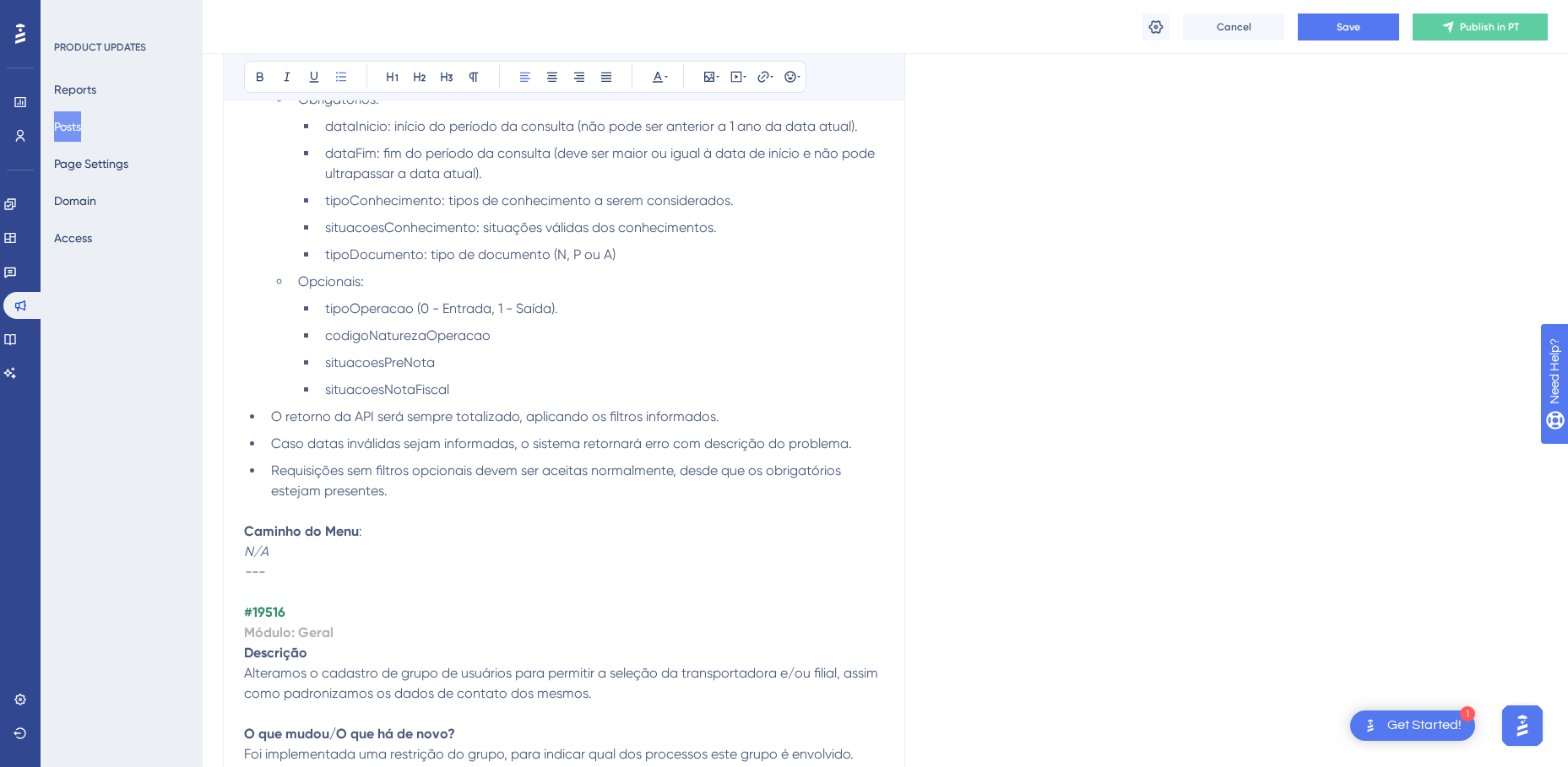
scroll to position [3379, 0]
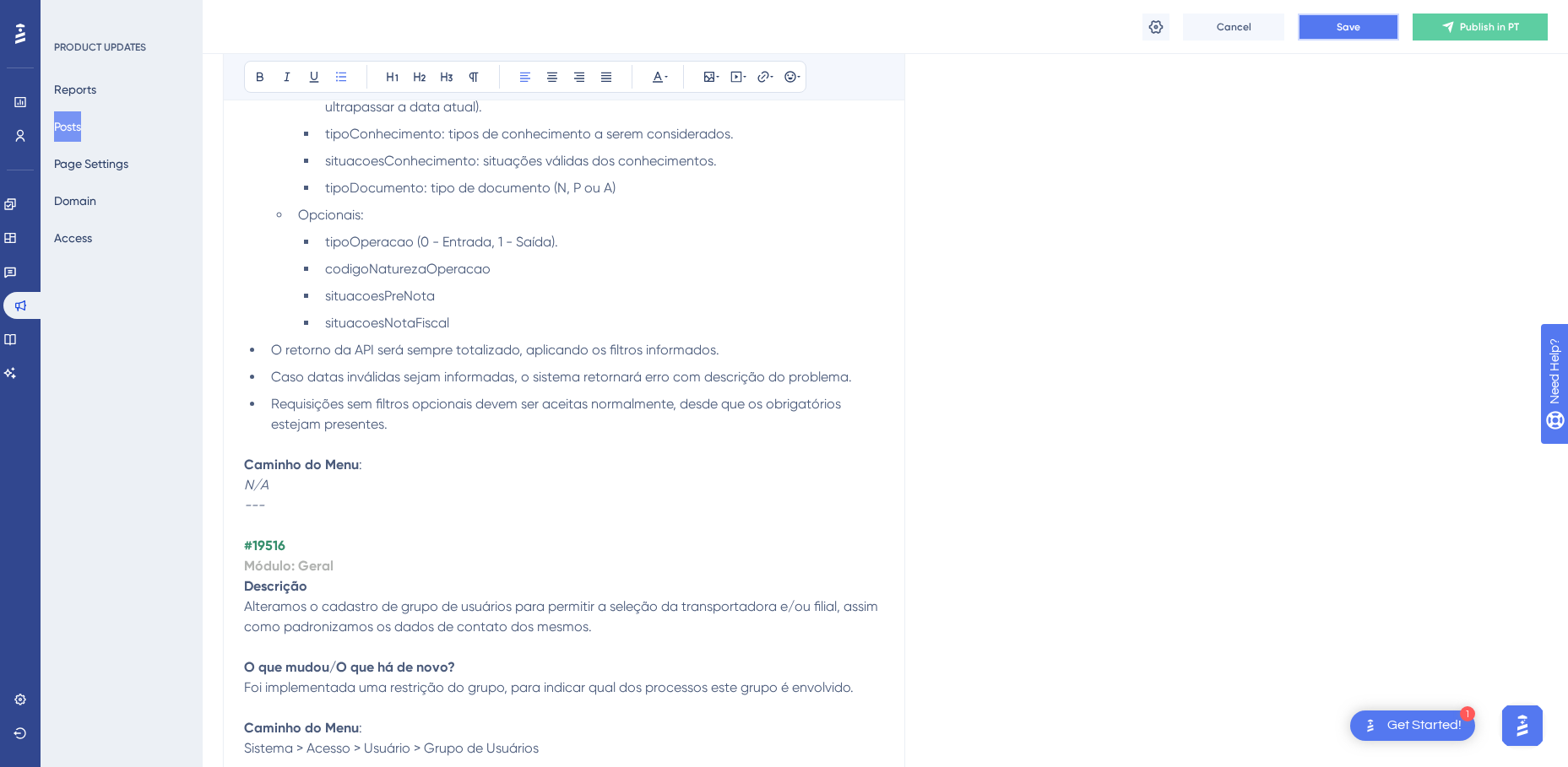
click at [1330, 29] on button "Save" at bounding box center [1347, 27] width 101 height 27
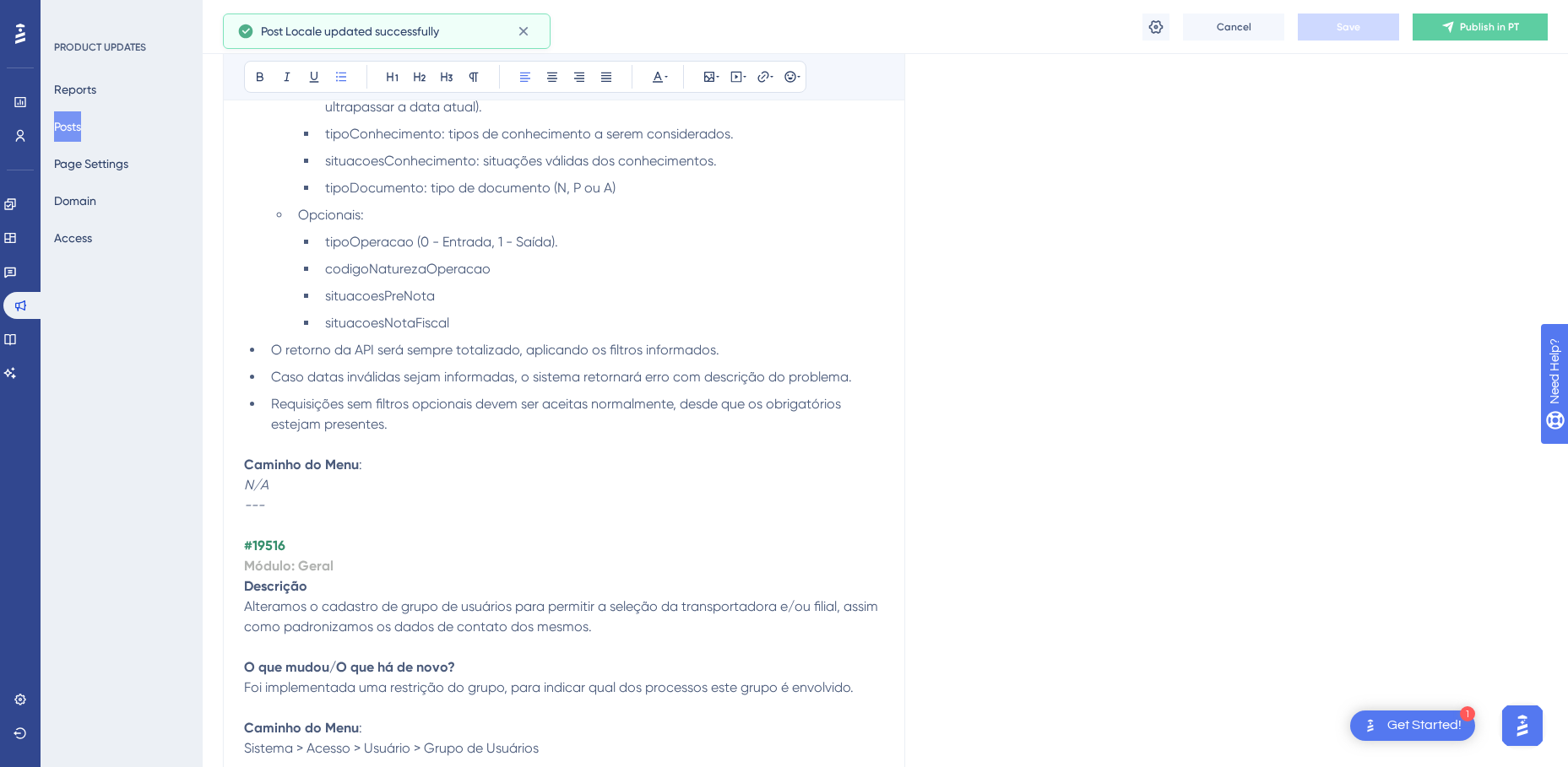
click at [275, 543] on strong "#19516" at bounding box center [264, 545] width 41 height 16
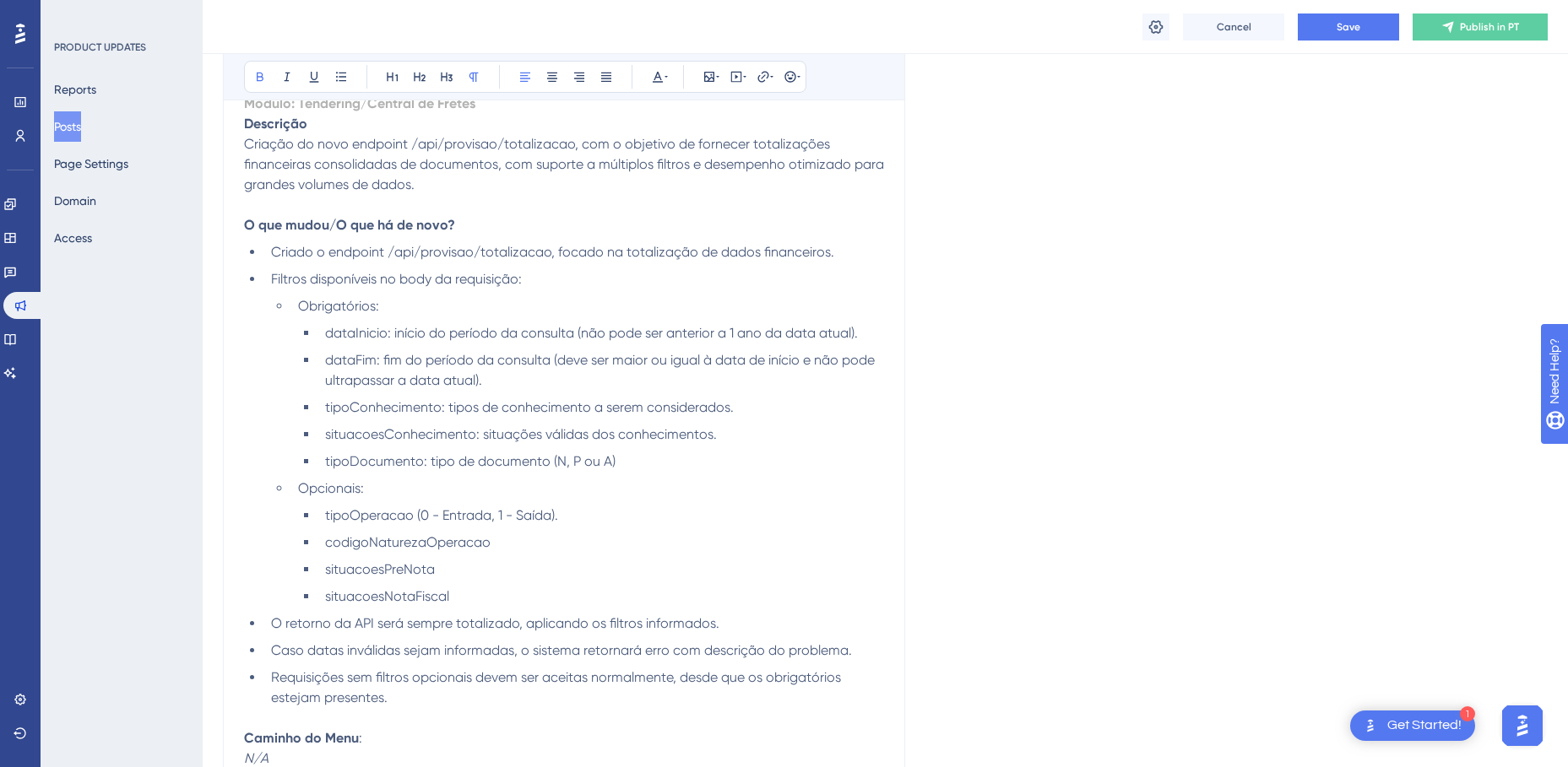
scroll to position [2956, 0]
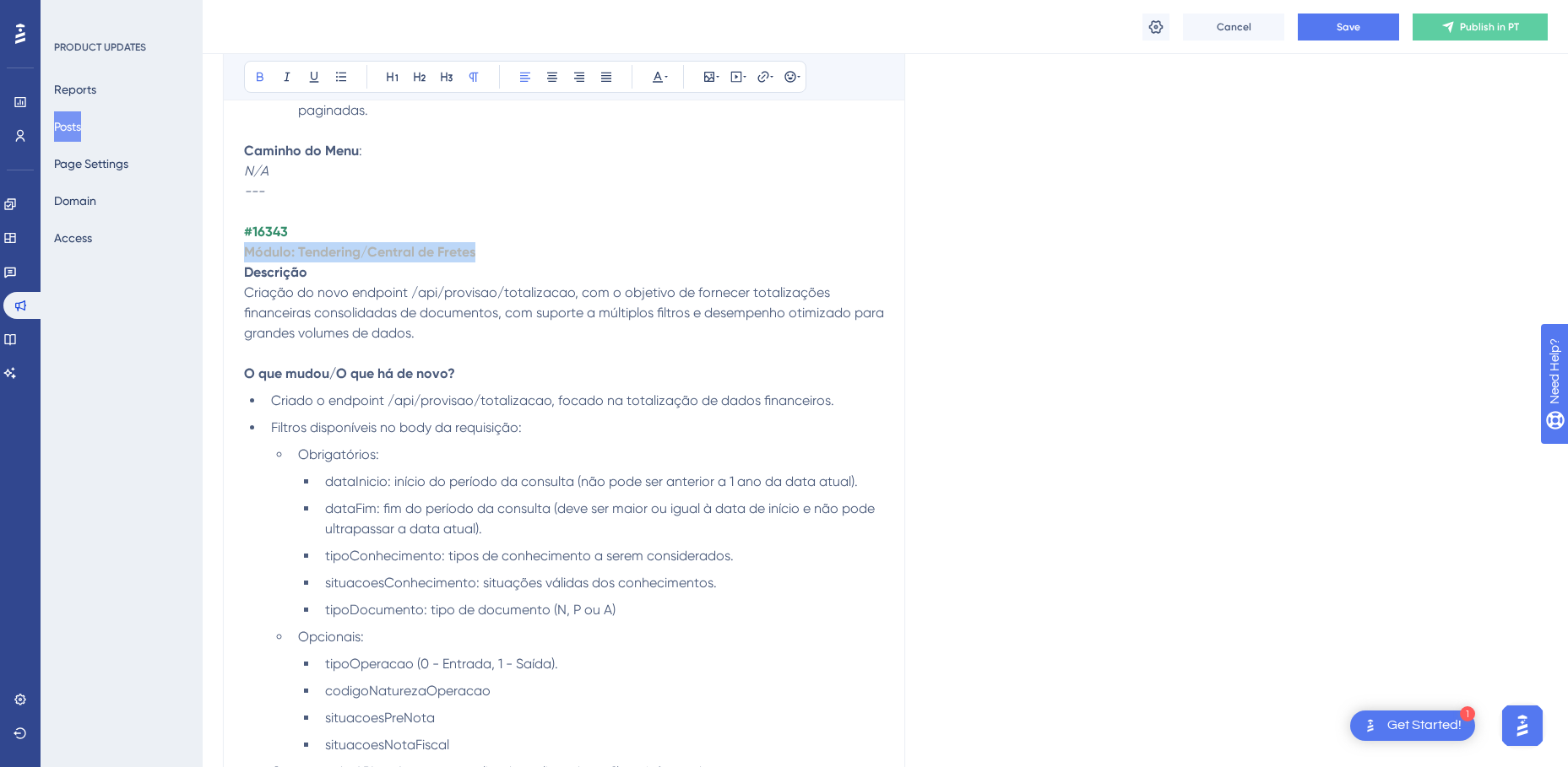
drag, startPoint x: 461, startPoint y: 249, endPoint x: 243, endPoint y: 248, distance: 218.0
click at [243, 248] on div "TMS v4.155.0 Bold Italic Underline Bullet Point Heading 1 Heading 2 Heading 3 N…" at bounding box center [563, 706] width 682 height 6423
copy strong "Módulo: Tendering/Central de Fretes"
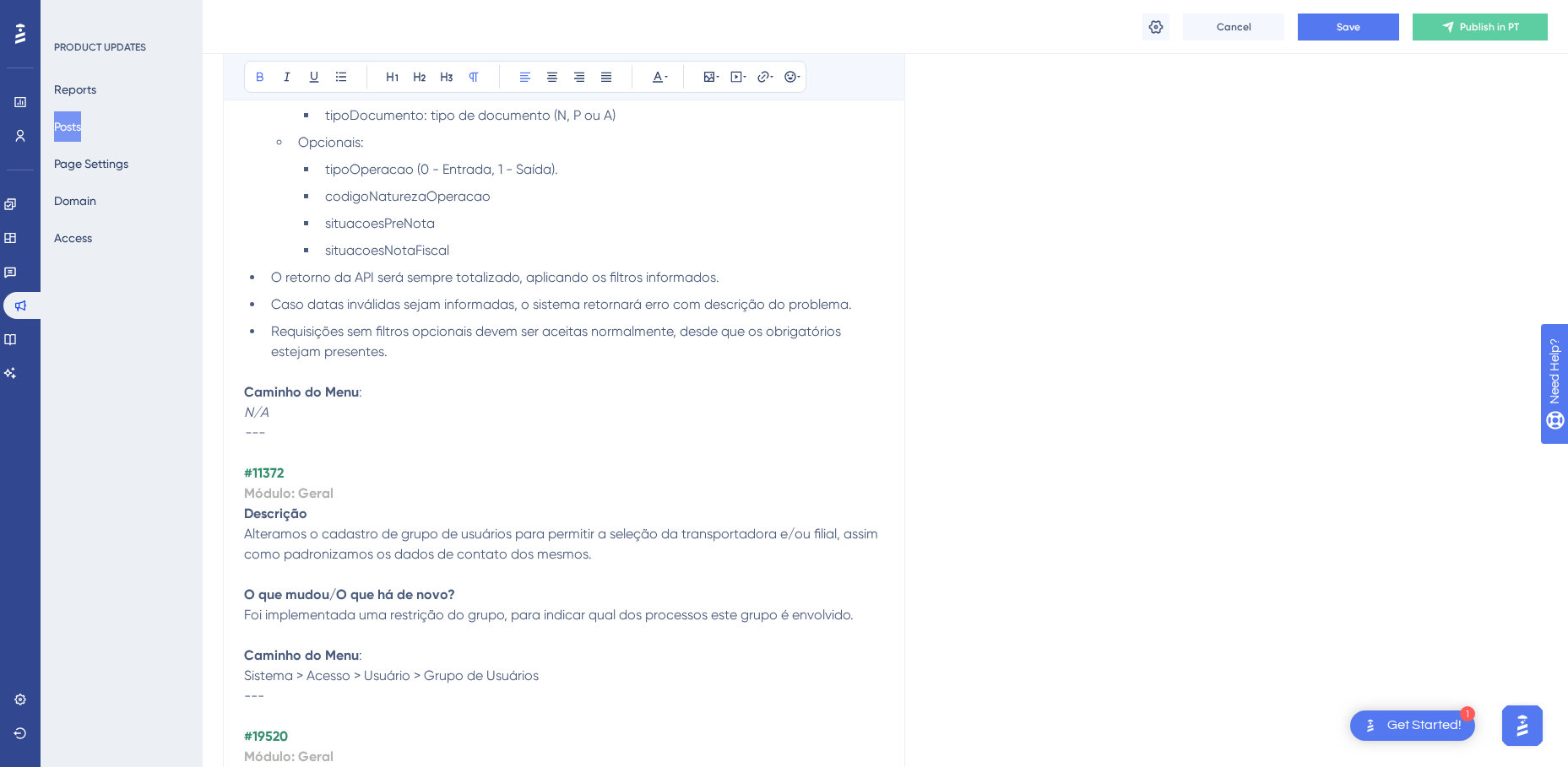
scroll to position [3463, 0]
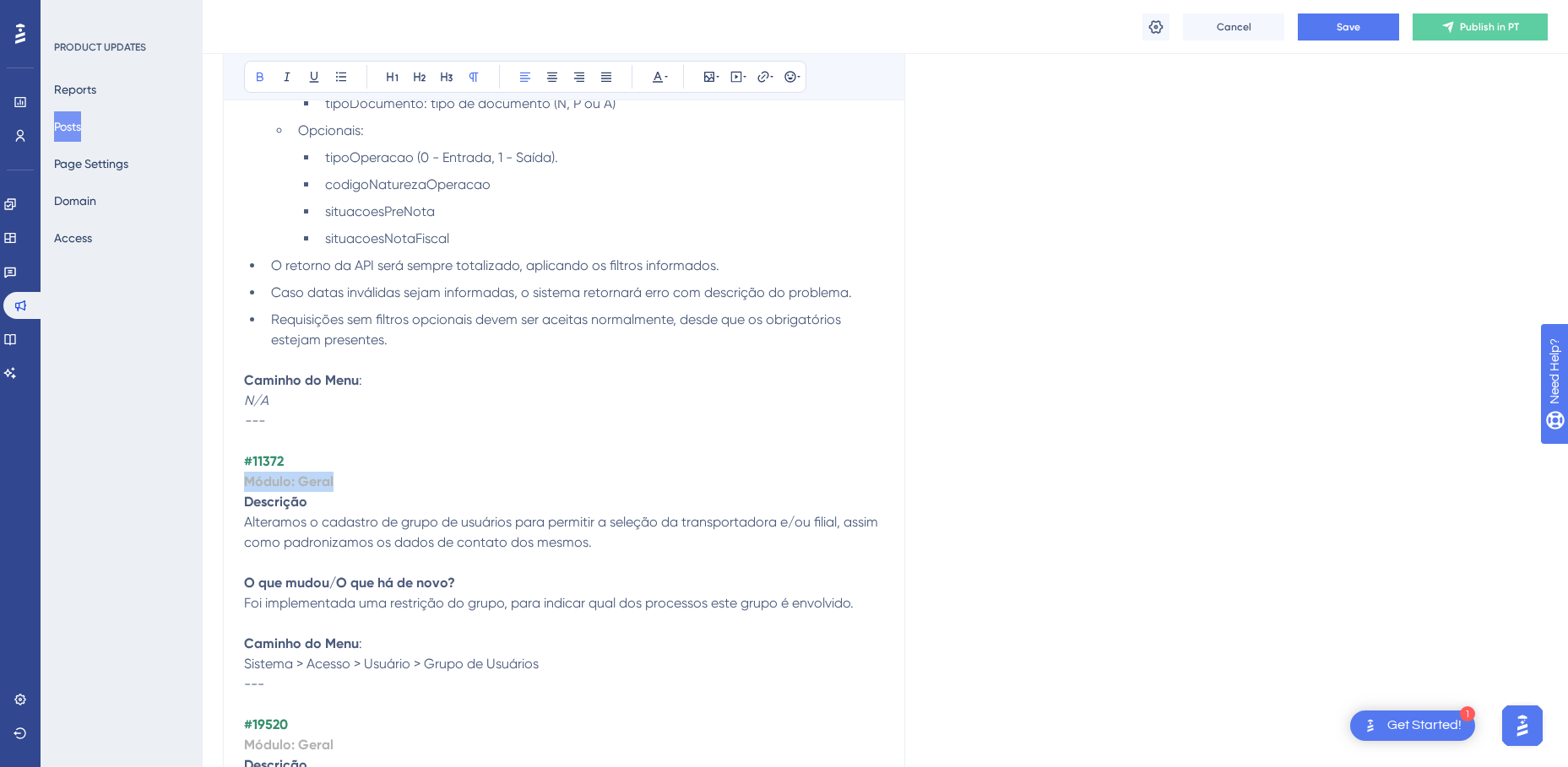
drag, startPoint x: 336, startPoint y: 484, endPoint x: 247, endPoint y: 483, distance: 89.0
click at [247, 483] on p "Módulo: Geral" at bounding box center [563, 482] width 640 height 20
drag, startPoint x: 615, startPoint y: 545, endPoint x: 242, endPoint y: 529, distance: 373.3
click at [242, 529] on div "TMS v4.155.0 Bold Italic Underline Bullet Point Heading 1 Heading 2 Heading 3 N…" at bounding box center [563, 200] width 682 height 6423
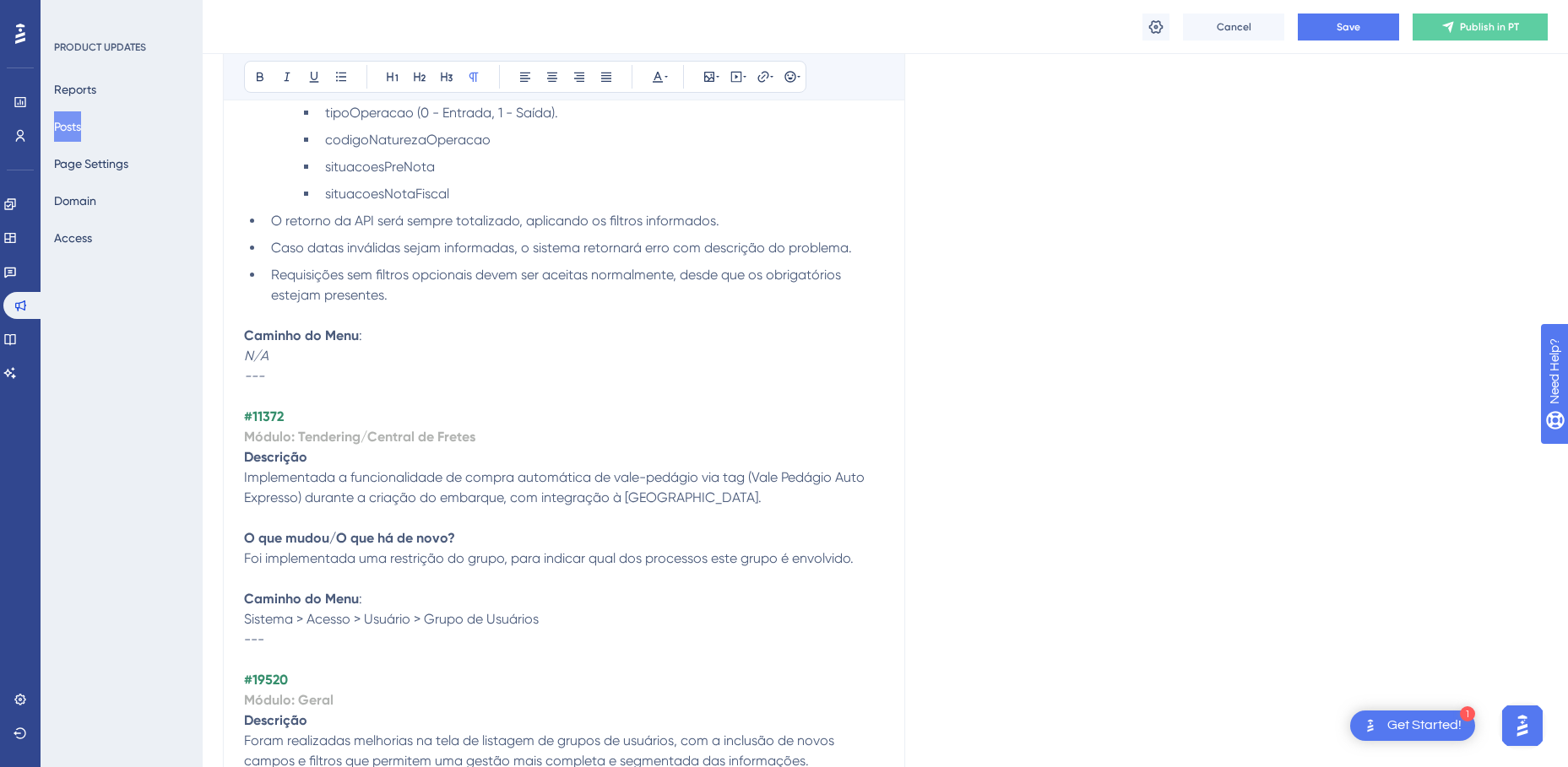
scroll to position [3547, 0]
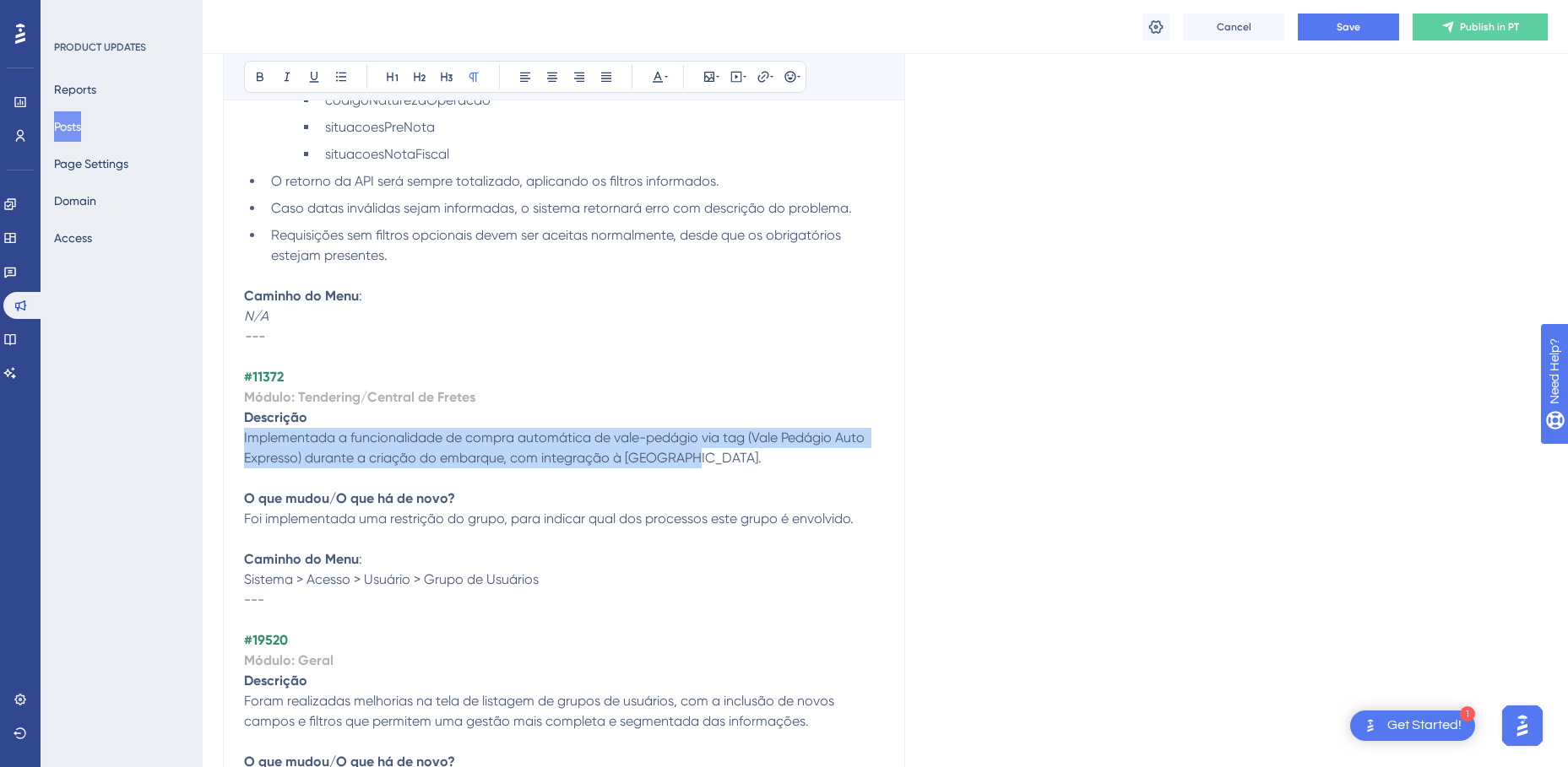
drag, startPoint x: 697, startPoint y: 460, endPoint x: 227, endPoint y: 437, distance: 470.6
click at [227, 437] on div "TMS v4.155.0 Bold Italic Underline Bullet Point Heading 1 Heading 2 Heading 3 N…" at bounding box center [563, 115] width 682 height 6423
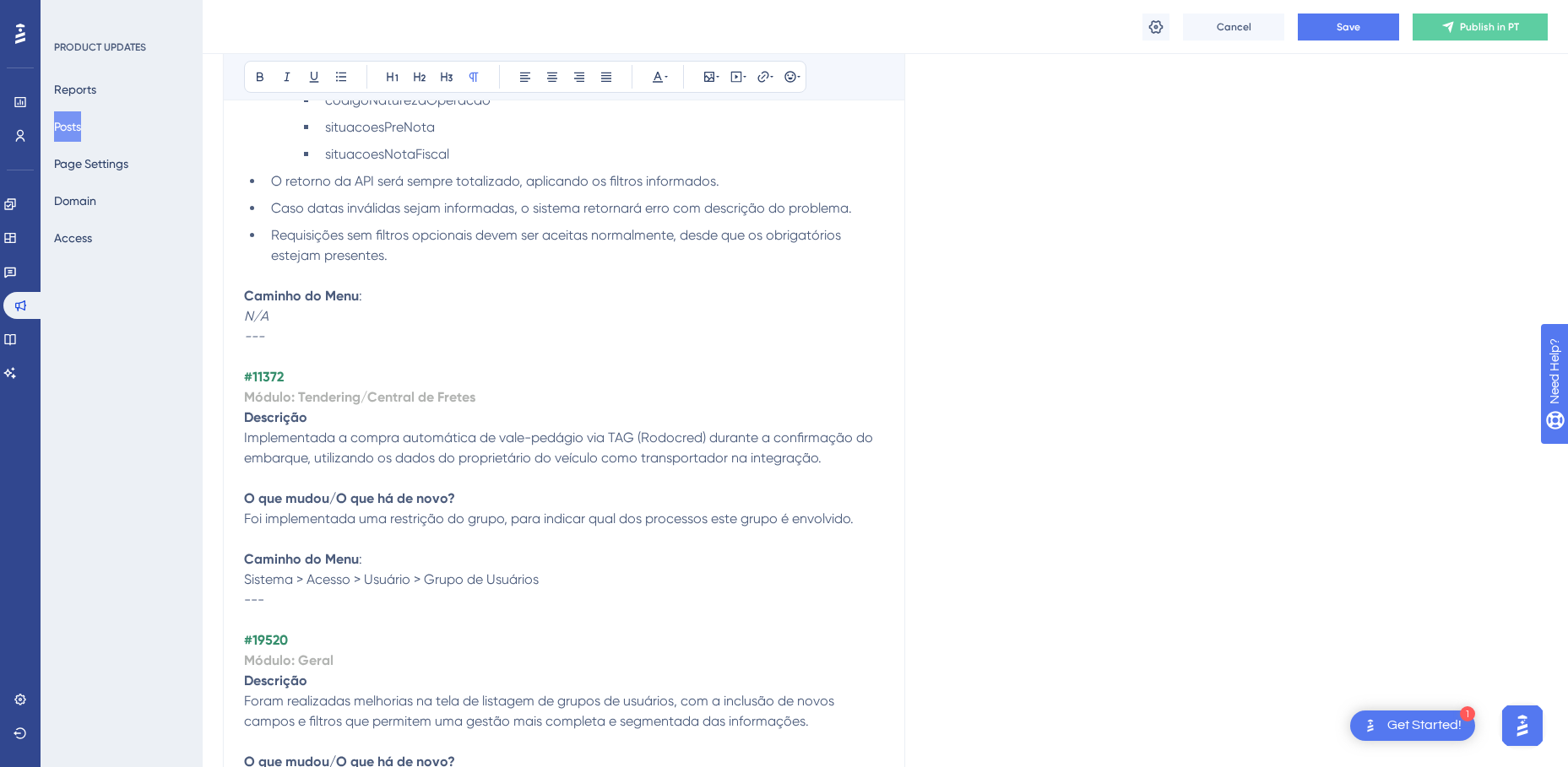
click at [311, 518] on span "Foi implementada uma restrição do grupo, para indicar qual dos processos este g…" at bounding box center [548, 518] width 609 height 16
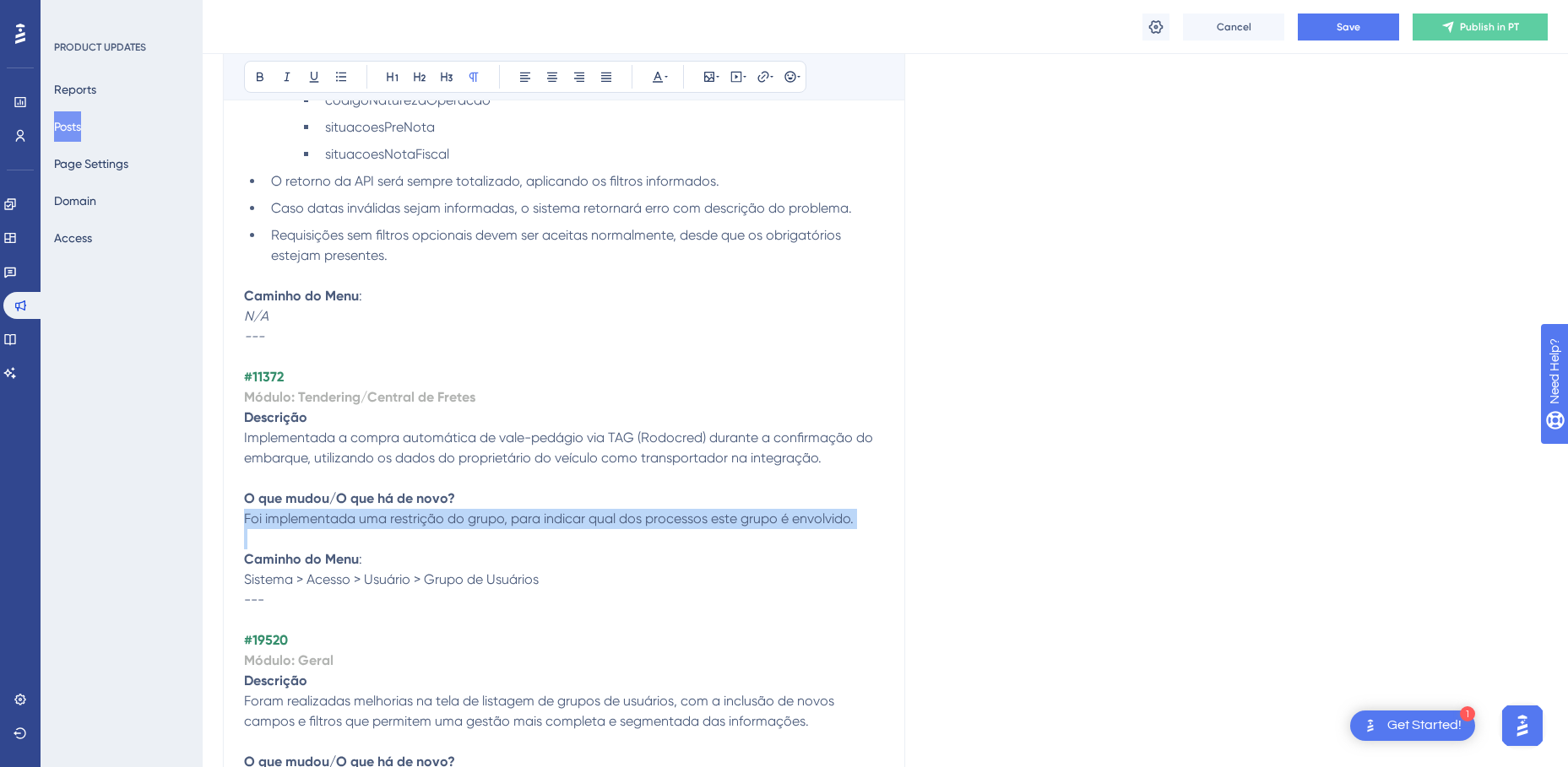
click at [311, 518] on span "Foi implementada uma restrição do grupo, para indicar qual dos processos este g…" at bounding box center [548, 518] width 609 height 16
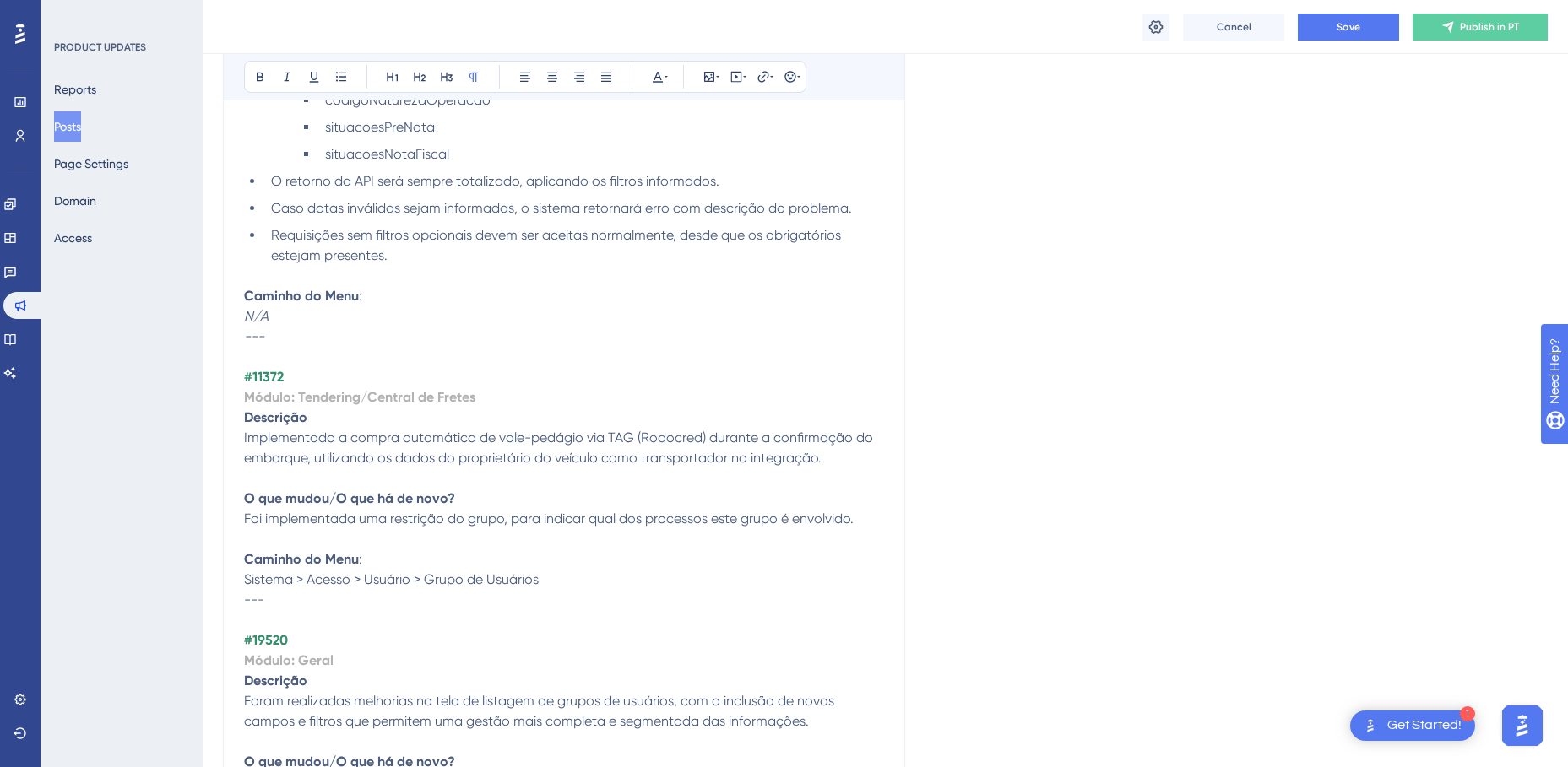
click at [298, 584] on span "Sistema > Acesso > Usuário > Grupo de Usuários" at bounding box center [391, 579] width 295 height 16
click at [318, 521] on span "Foi implementada uma restrição do grupo, para indicar qual dos processos este g…" at bounding box center [548, 518] width 609 height 16
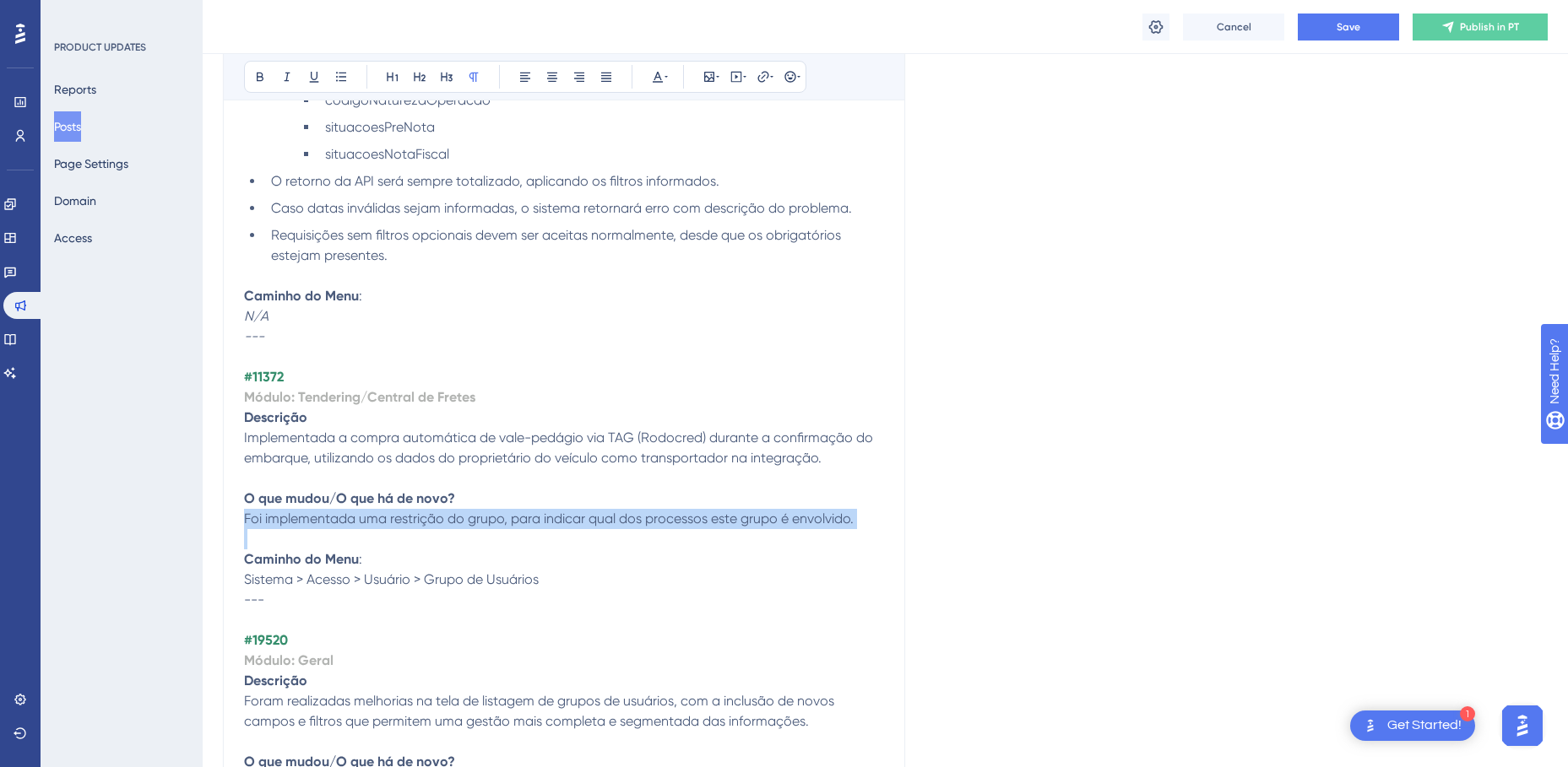
click at [318, 521] on span "Foi implementada uma restrição do grupo, para indicar qual dos processos este g…" at bounding box center [548, 518] width 609 height 16
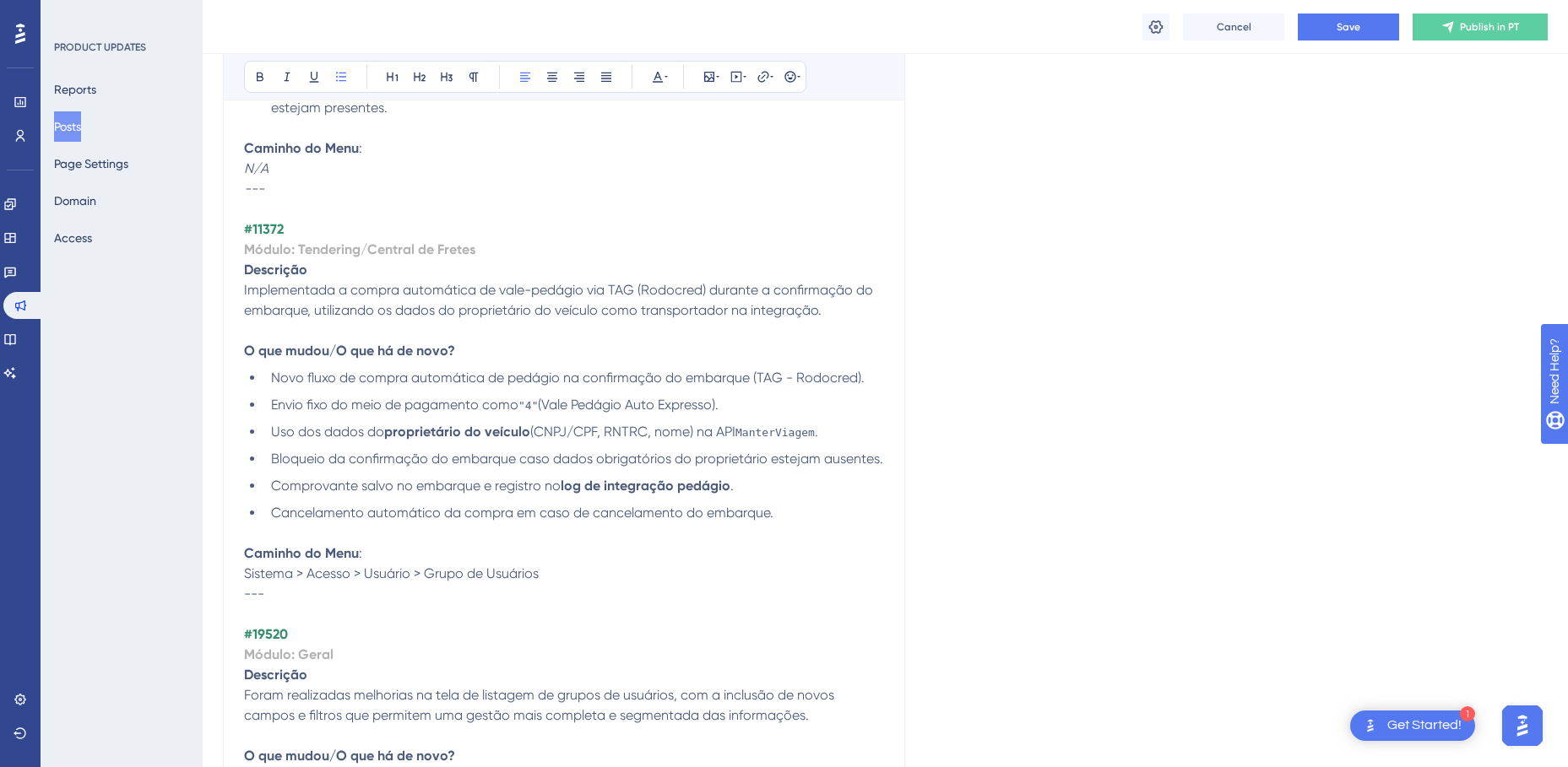
scroll to position [3716, 0]
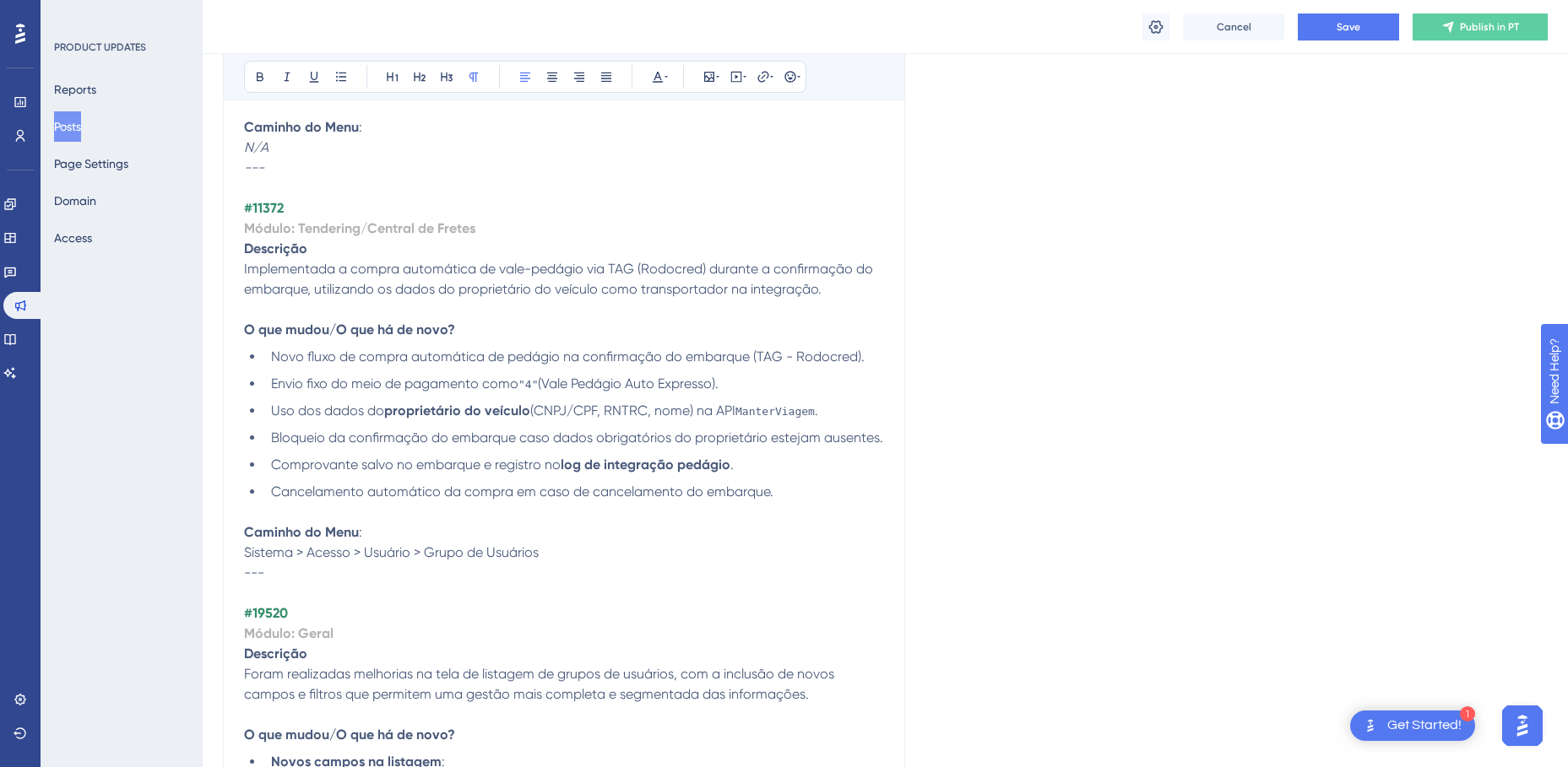
click at [319, 550] on span "Sistema > Acesso > Usuário > Grupo de Usuários" at bounding box center [391, 552] width 295 height 16
click at [325, 550] on span "Sistema > Acesso > Usuário > Grupo de Usuários" at bounding box center [391, 552] width 295 height 16
click at [314, 552] on span "Sistema > Acesso > Usuário > Grupo de Usuários" at bounding box center [391, 552] width 295 height 16
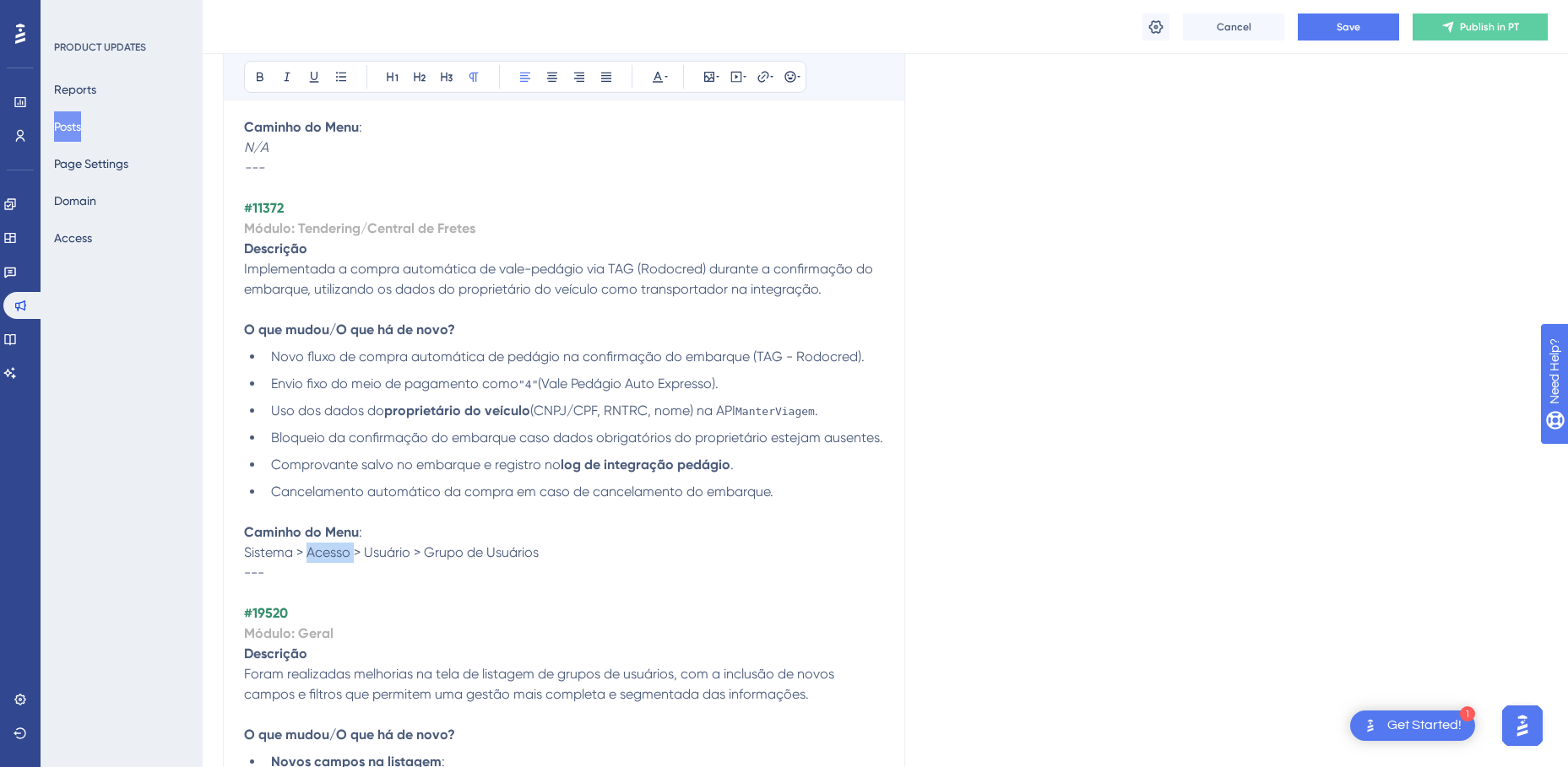
click at [314, 552] on span "Sistema > Acesso > Usuário > Grupo de Usuários" at bounding box center [391, 552] width 295 height 16
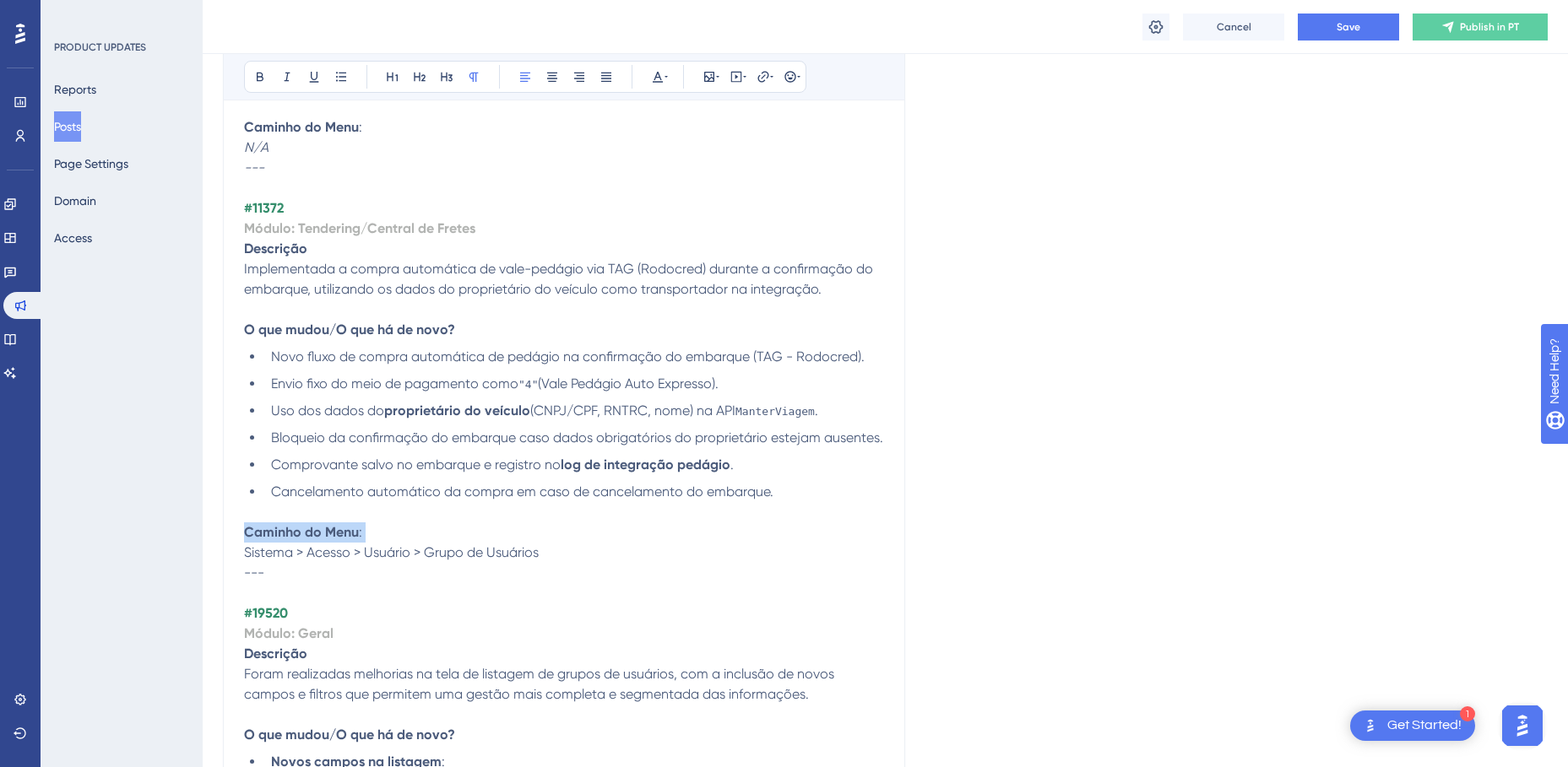
click at [314, 553] on span "Sistema > Acesso > Usuário > Grupo de Usuários" at bounding box center [391, 552] width 295 height 16
click at [247, 550] on span "Sistema > Acesso > Usuário > Grupo de Usuários" at bounding box center [391, 552] width 295 height 16
click at [254, 553] on span "Sistema > Acesso > Usuário > Grupo de Usuários" at bounding box center [391, 552] width 295 height 16
click at [256, 553] on span "Sistema > Acesso > Usuário > Grupo de Usuários" at bounding box center [391, 552] width 295 height 16
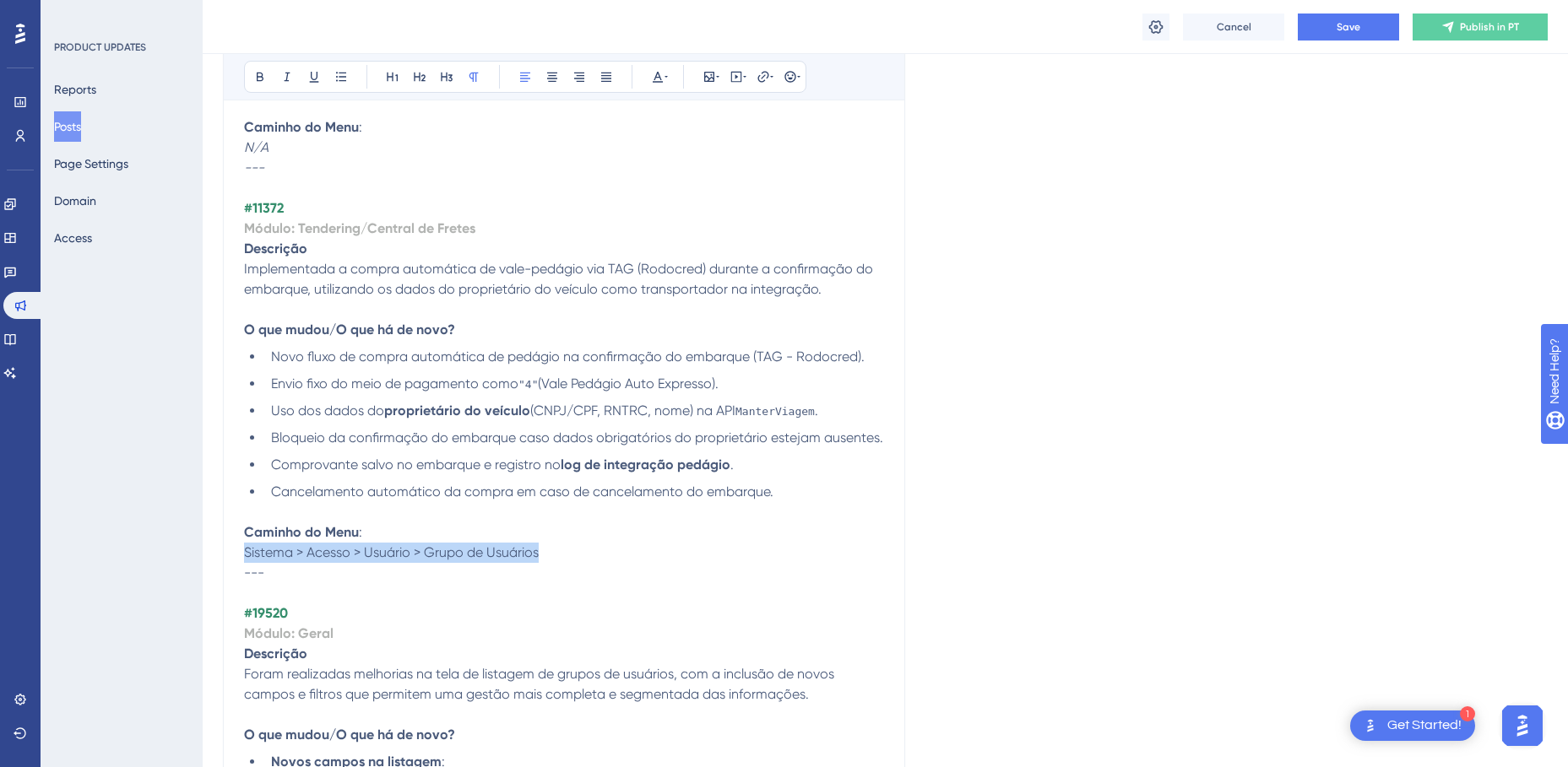
drag, startPoint x: 246, startPoint y: 553, endPoint x: 550, endPoint y: 550, distance: 304.0
click at [550, 550] on p "Caminho do Menu : Sistema > Acesso > Usuário > Grupo de Usuários" at bounding box center [563, 542] width 640 height 41
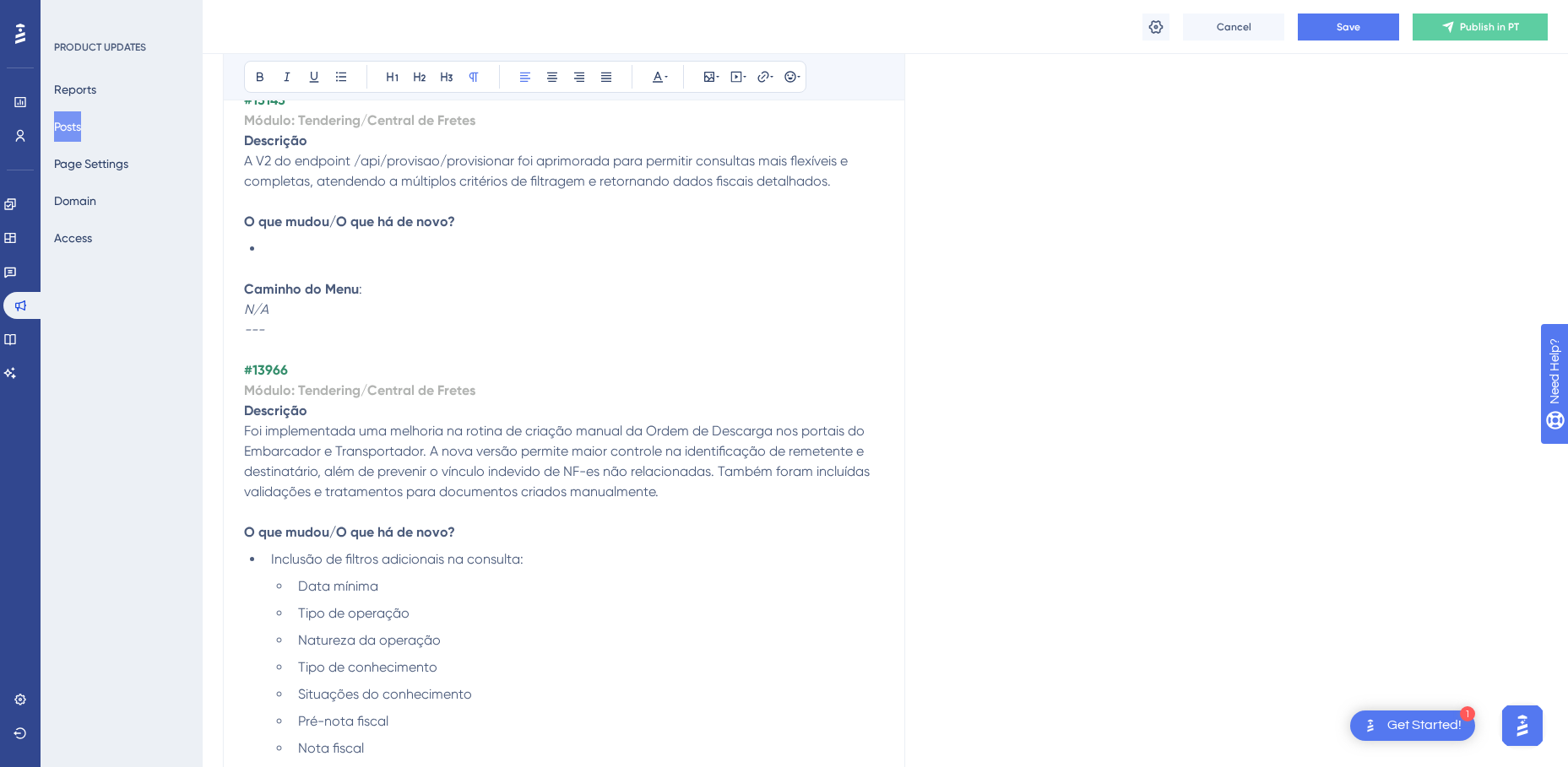
scroll to position [1943, 0]
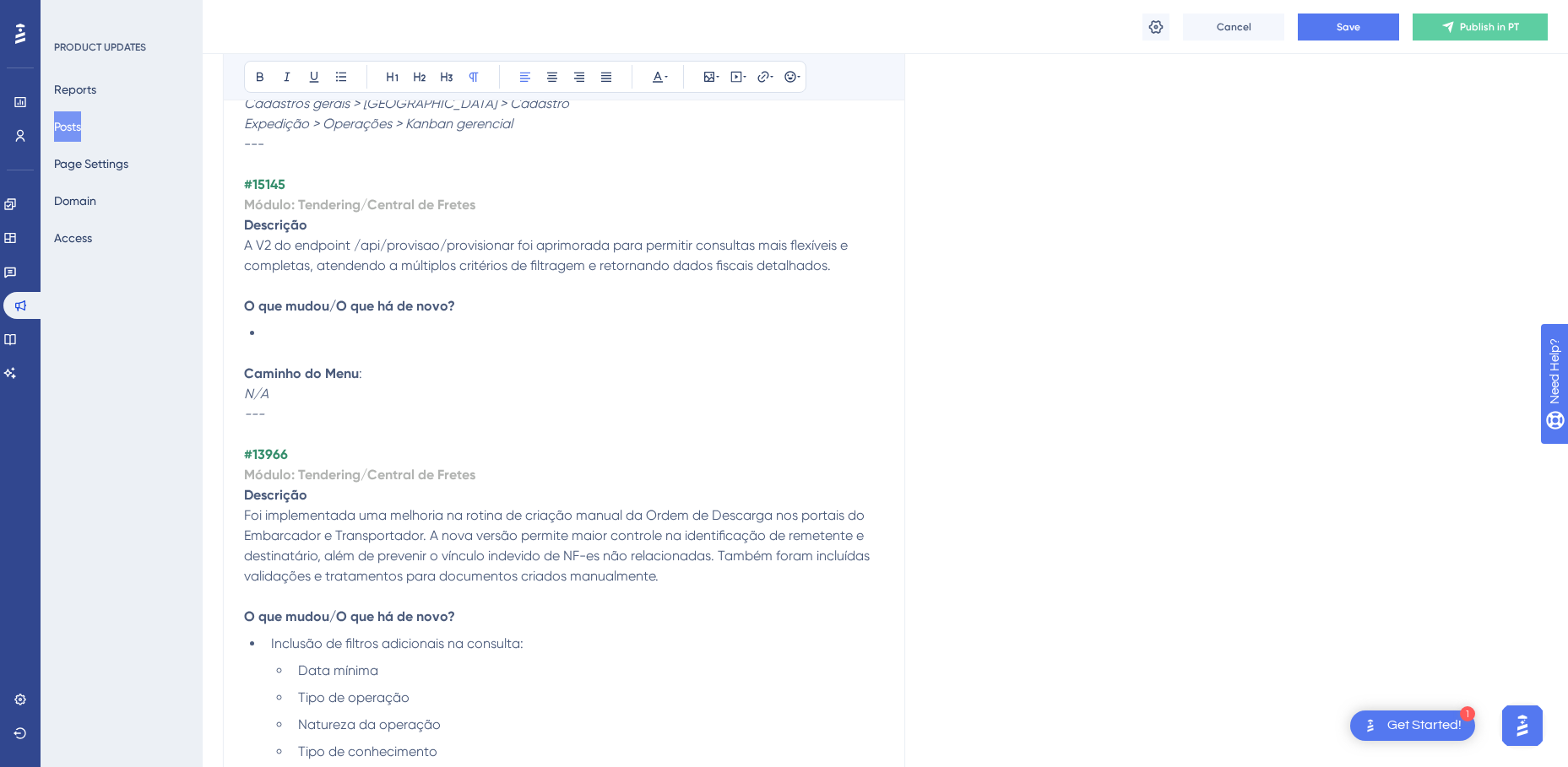
click at [271, 180] on strong "#15145" at bounding box center [264, 185] width 41 height 16
copy strong "15145"
click at [273, 459] on strong "#13966" at bounding box center [266, 454] width 44 height 16
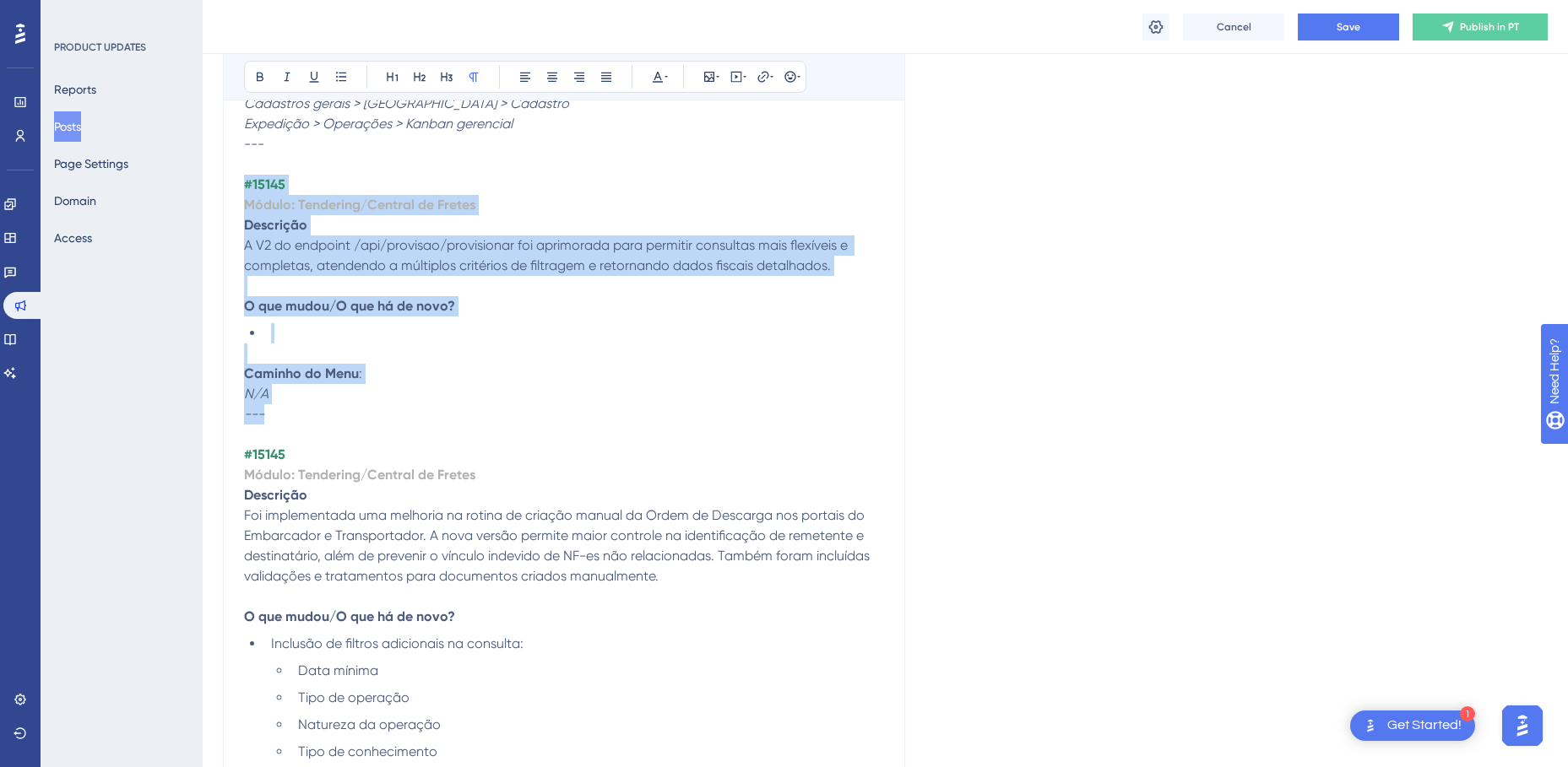
drag, startPoint x: 295, startPoint y: 407, endPoint x: 239, endPoint y: 177, distance: 236.7
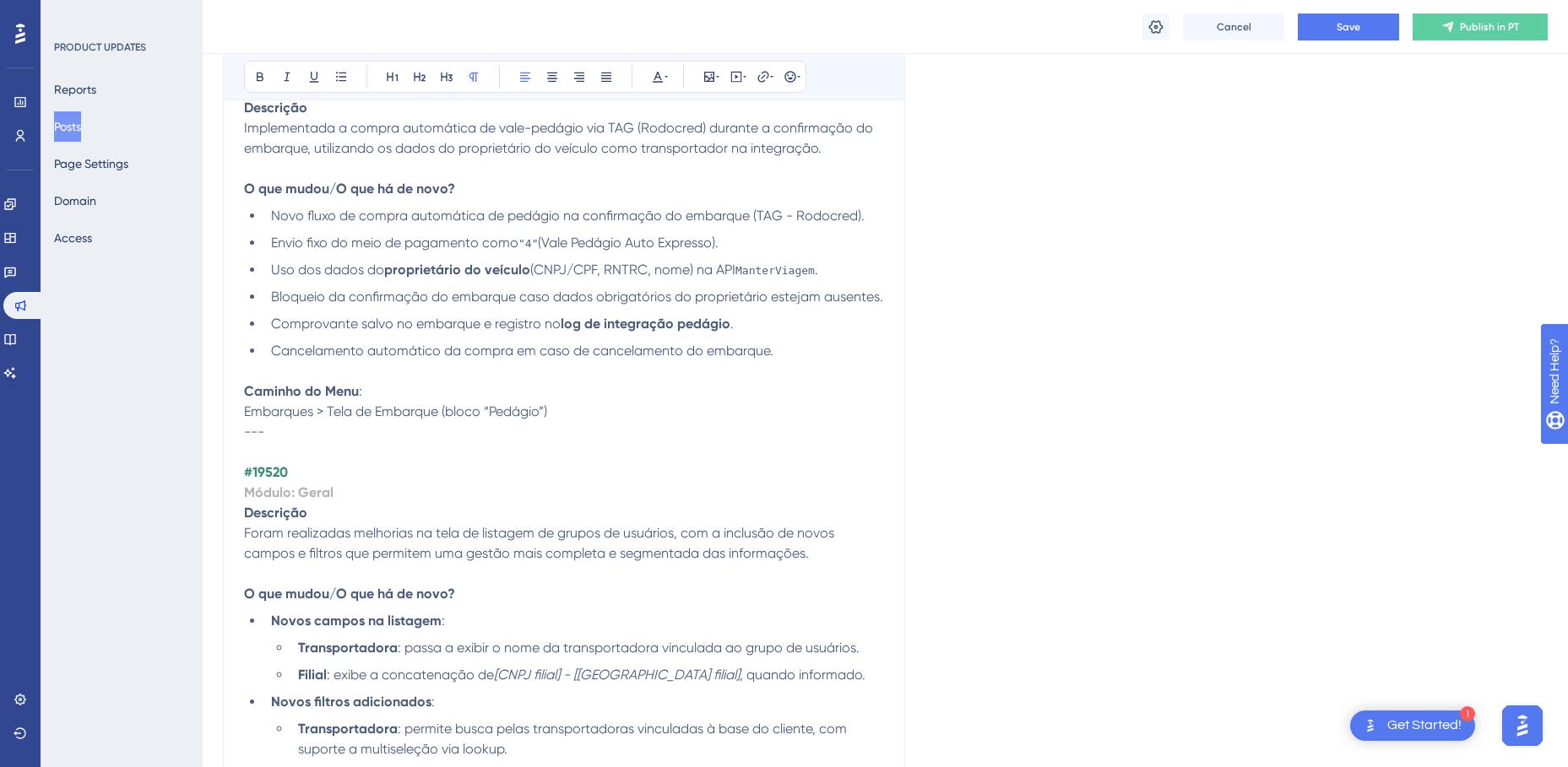
scroll to position [3716, 0]
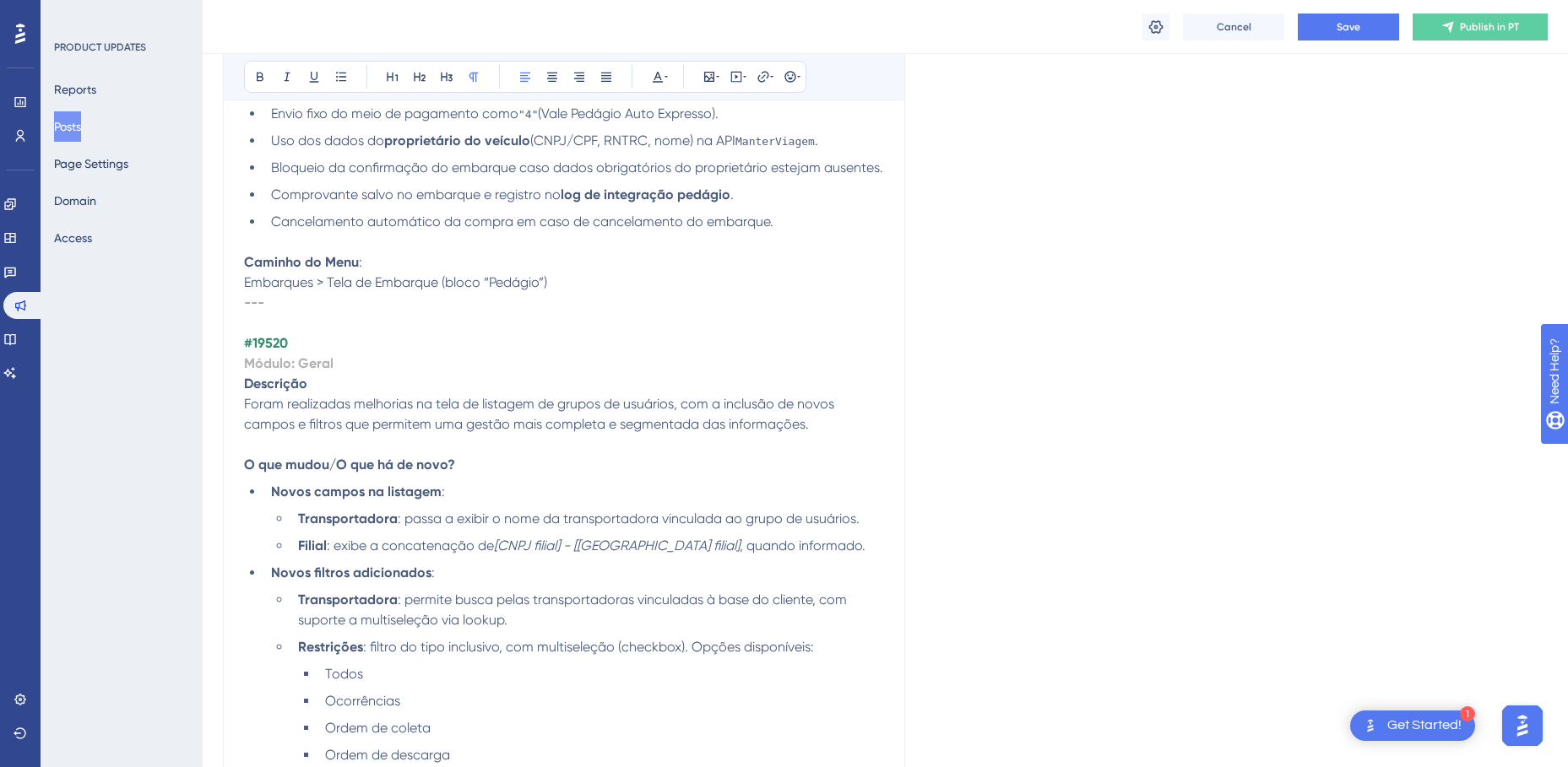
click at [267, 341] on strong "#19520" at bounding box center [266, 344] width 44 height 16
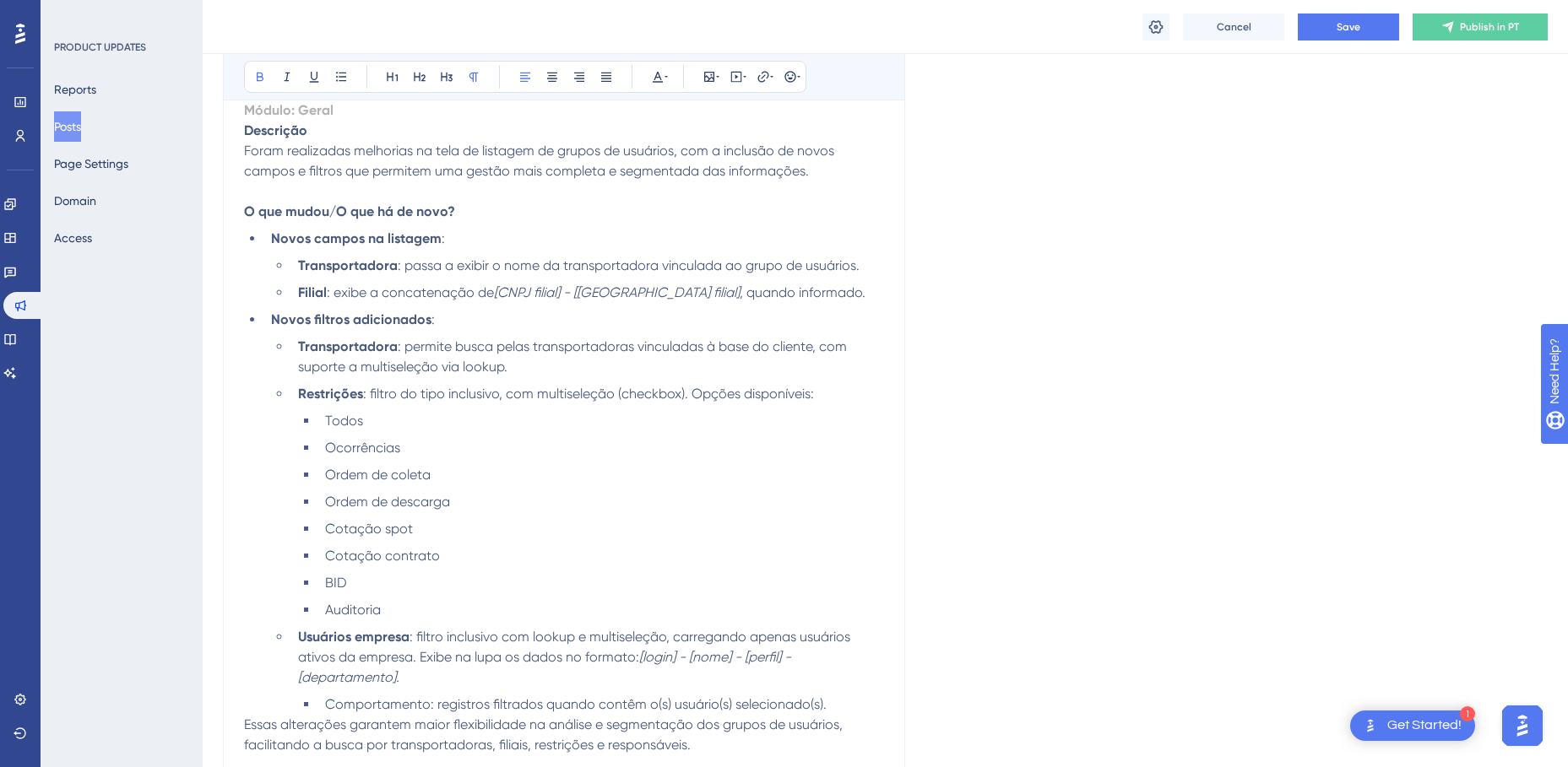
scroll to position [3885, 0]
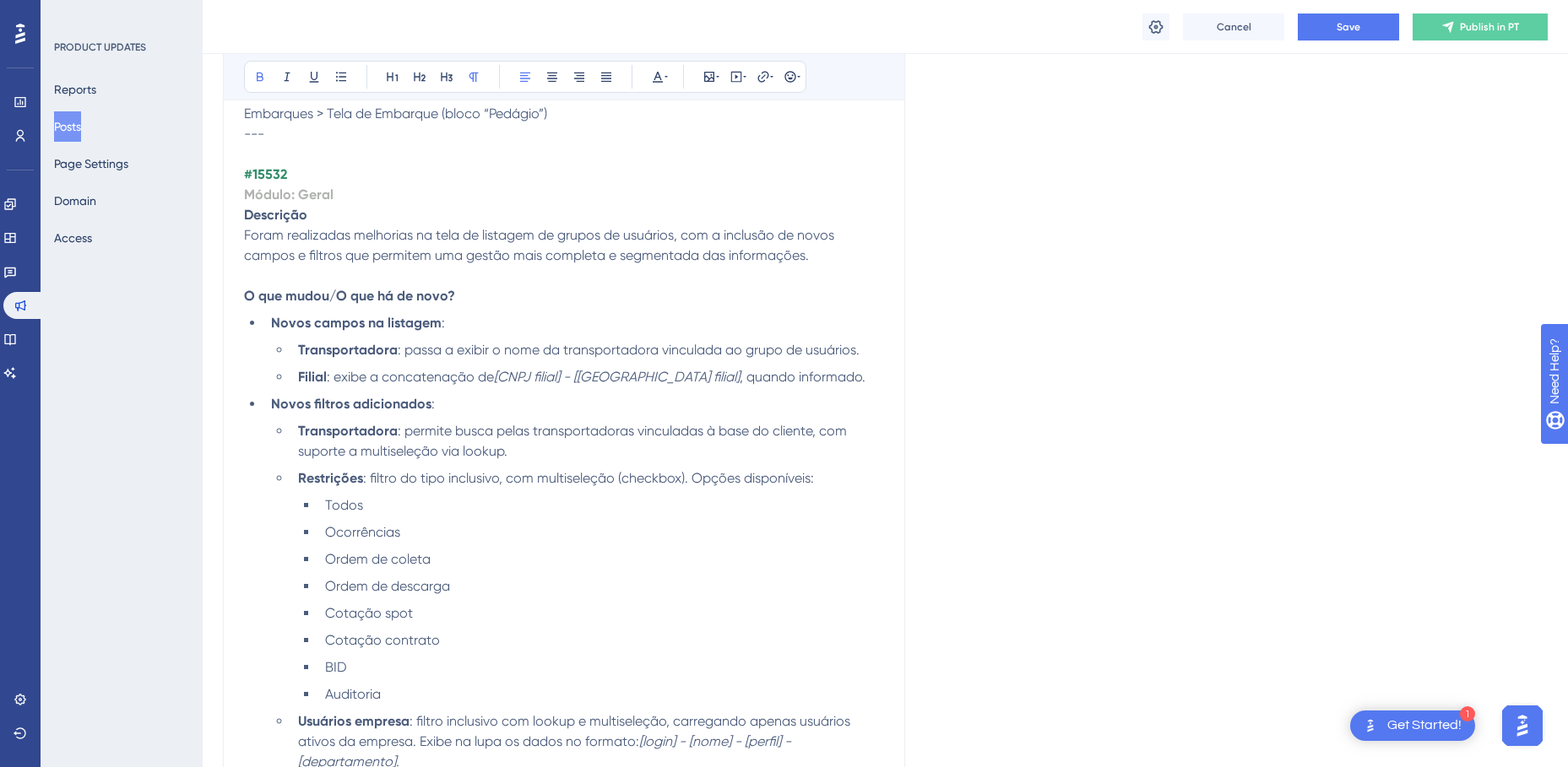
click at [271, 176] on strong "#15532" at bounding box center [265, 175] width 43 height 16
click at [312, 194] on strong "Módulo: Geral" at bounding box center [289, 195] width 90 height 16
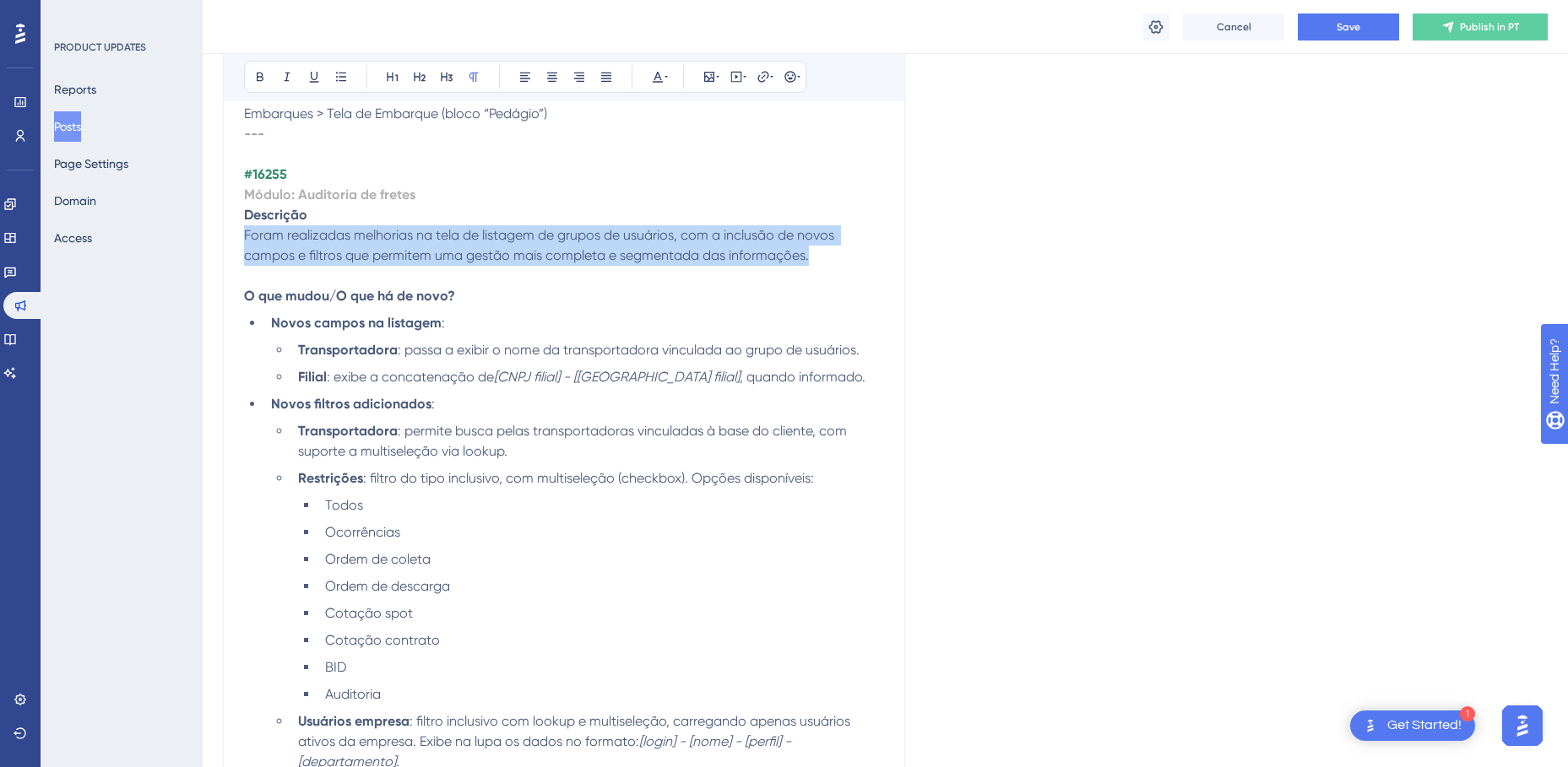
drag, startPoint x: 815, startPoint y: 258, endPoint x: 247, endPoint y: 238, distance: 568.4
click at [247, 238] on p "Foram realizadas melhorias na tela de listagem de grupos de usuários, com a inc…" at bounding box center [563, 246] width 640 height 41
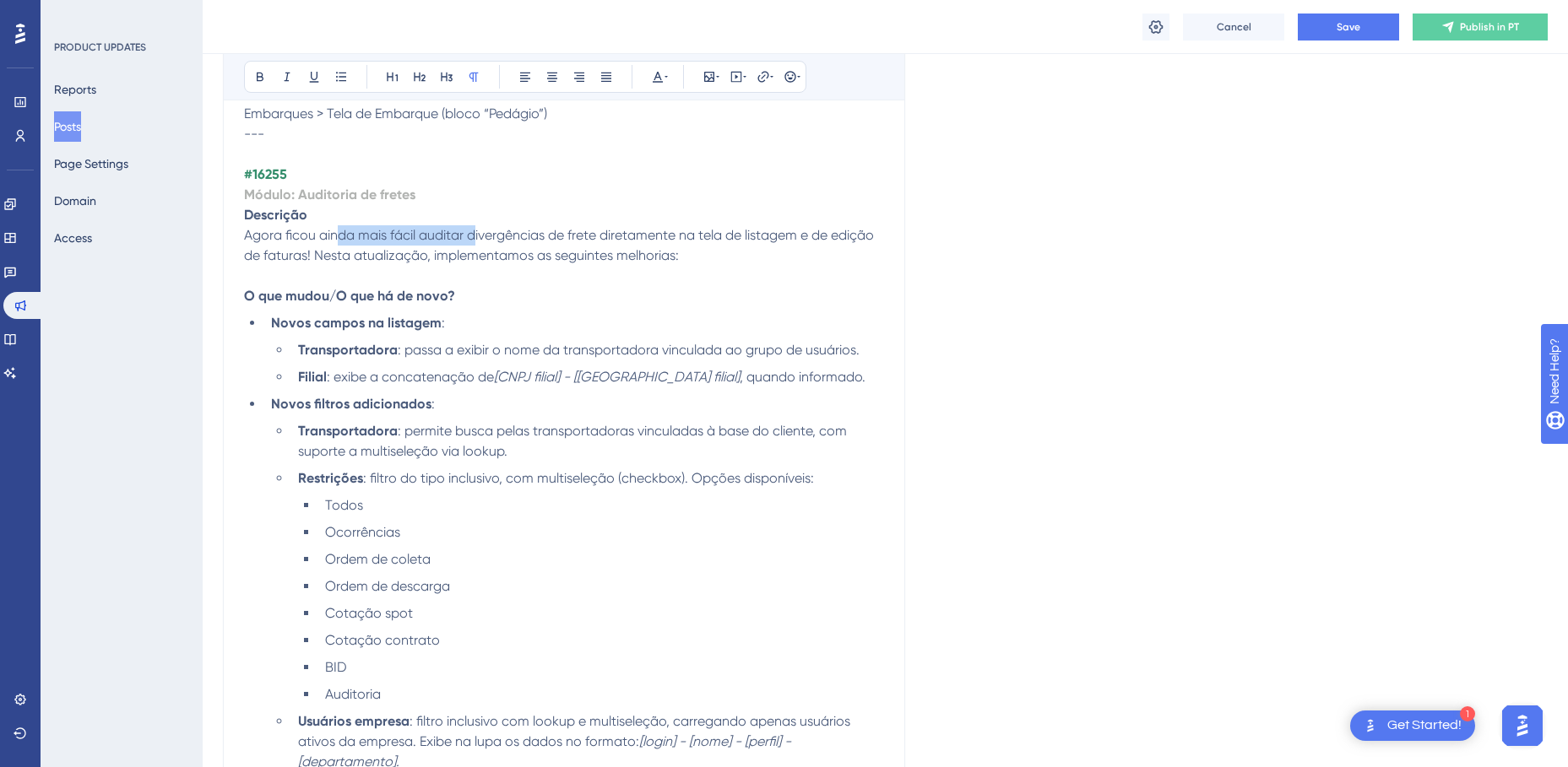
drag, startPoint x: 340, startPoint y: 236, endPoint x: 477, endPoint y: 237, distance: 137.0
click at [477, 237] on span "Agora ficou ainda mais fácil auditar divergências de frete diretamente na tela …" at bounding box center [560, 245] width 633 height 36
drag, startPoint x: 532, startPoint y: 230, endPoint x: 752, endPoint y: 226, distance: 220.0
click at [748, 227] on span "Agora ficou ainda mais fácil auditar divergências de frete diretamente na tela …" at bounding box center [560, 245] width 633 height 36
drag, startPoint x: 267, startPoint y: 254, endPoint x: 302, endPoint y: 254, distance: 35.0
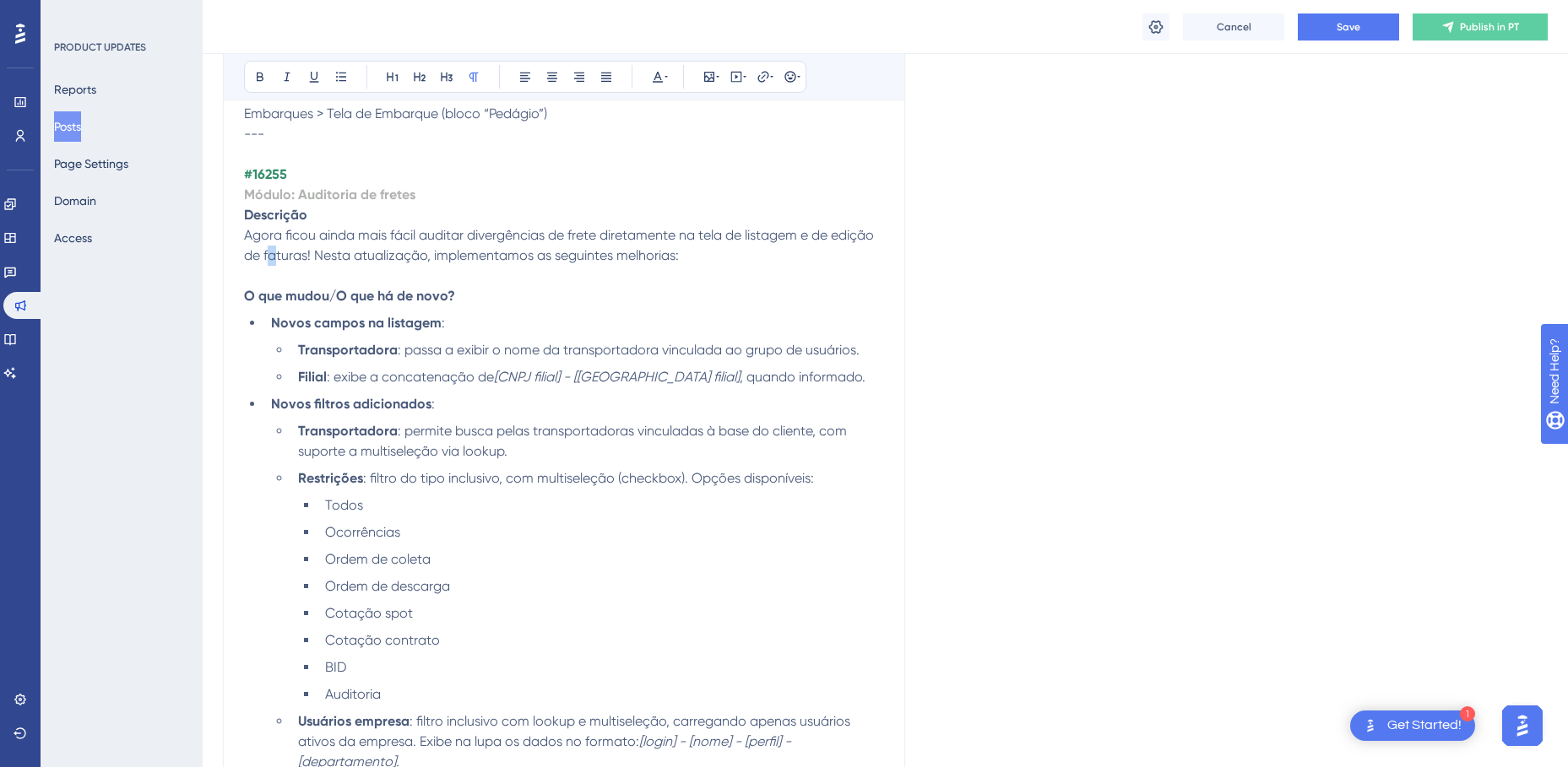
click at [285, 254] on span "Agora ficou ainda mais fácil auditar divergências de frete diretamente na tela …" at bounding box center [560, 245] width 633 height 36
drag, startPoint x: 341, startPoint y: 254, endPoint x: 403, endPoint y: 254, distance: 62.0
click at [401, 254] on span "Agora ficou ainda mais fácil auditar divergências de frete diretamente na tela …" at bounding box center [560, 245] width 633 height 36
click at [380, 266] on p at bounding box center [563, 276] width 640 height 20
drag, startPoint x: 335, startPoint y: 254, endPoint x: 412, endPoint y: 256, distance: 77.0
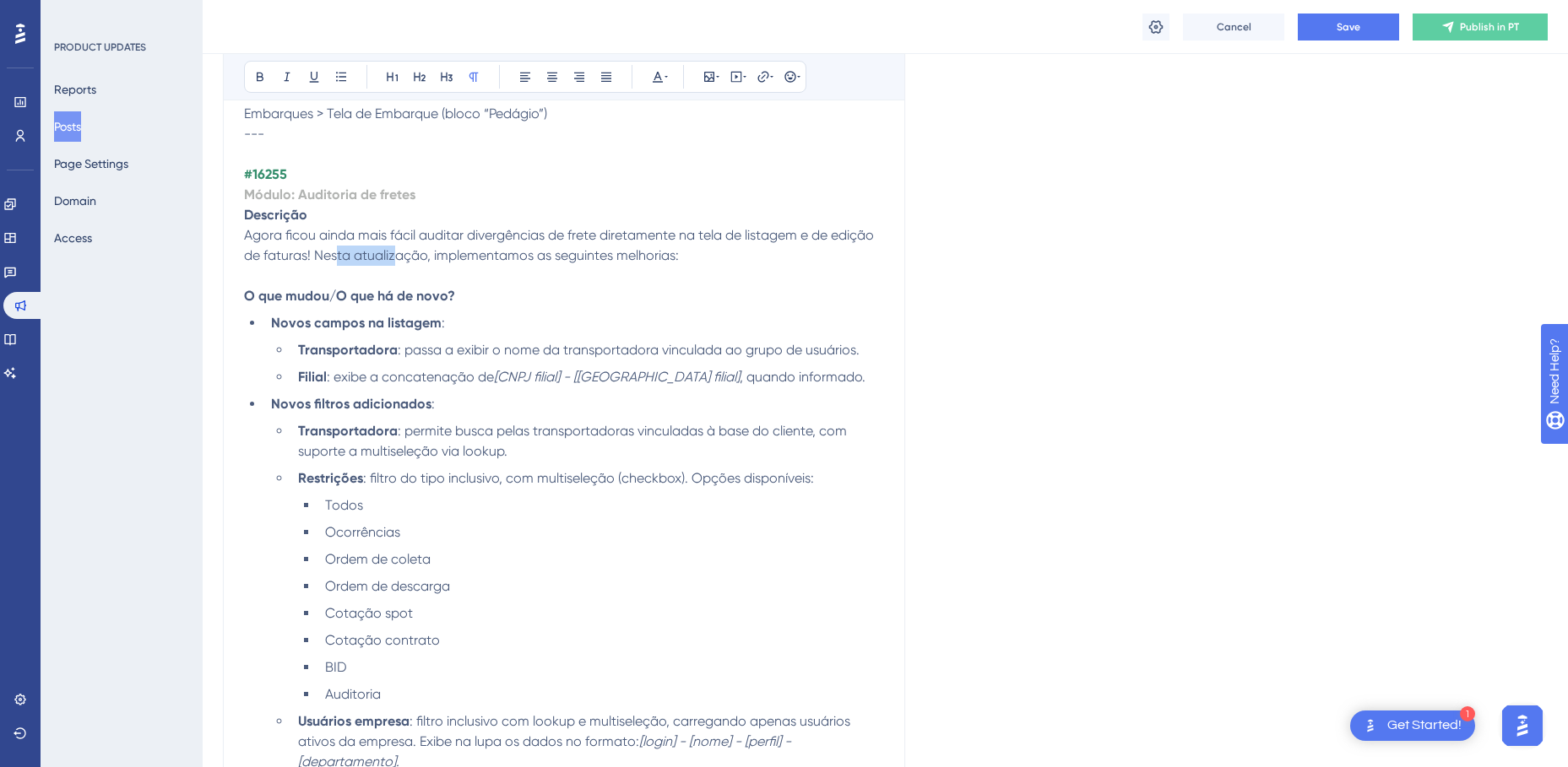
click at [411, 256] on span "Agora ficou ainda mais fácil auditar divergências de frete diretamente na tela …" at bounding box center [560, 245] width 633 height 36
drag, startPoint x: 510, startPoint y: 256, endPoint x: 619, endPoint y: 259, distance: 109.0
click at [608, 259] on span "Agora ficou ainda mais fácil auditar divergências de frete diretamente na tela …" at bounding box center [560, 245] width 633 height 36
click at [620, 259] on span "Agora ficou ainda mais fácil auditar divergências de frete diretamente na tela …" at bounding box center [560, 245] width 633 height 36
click at [703, 254] on p "Agora ficou ainda mais fácil auditar divergências de frete diretamente na tela …" at bounding box center [563, 246] width 640 height 41
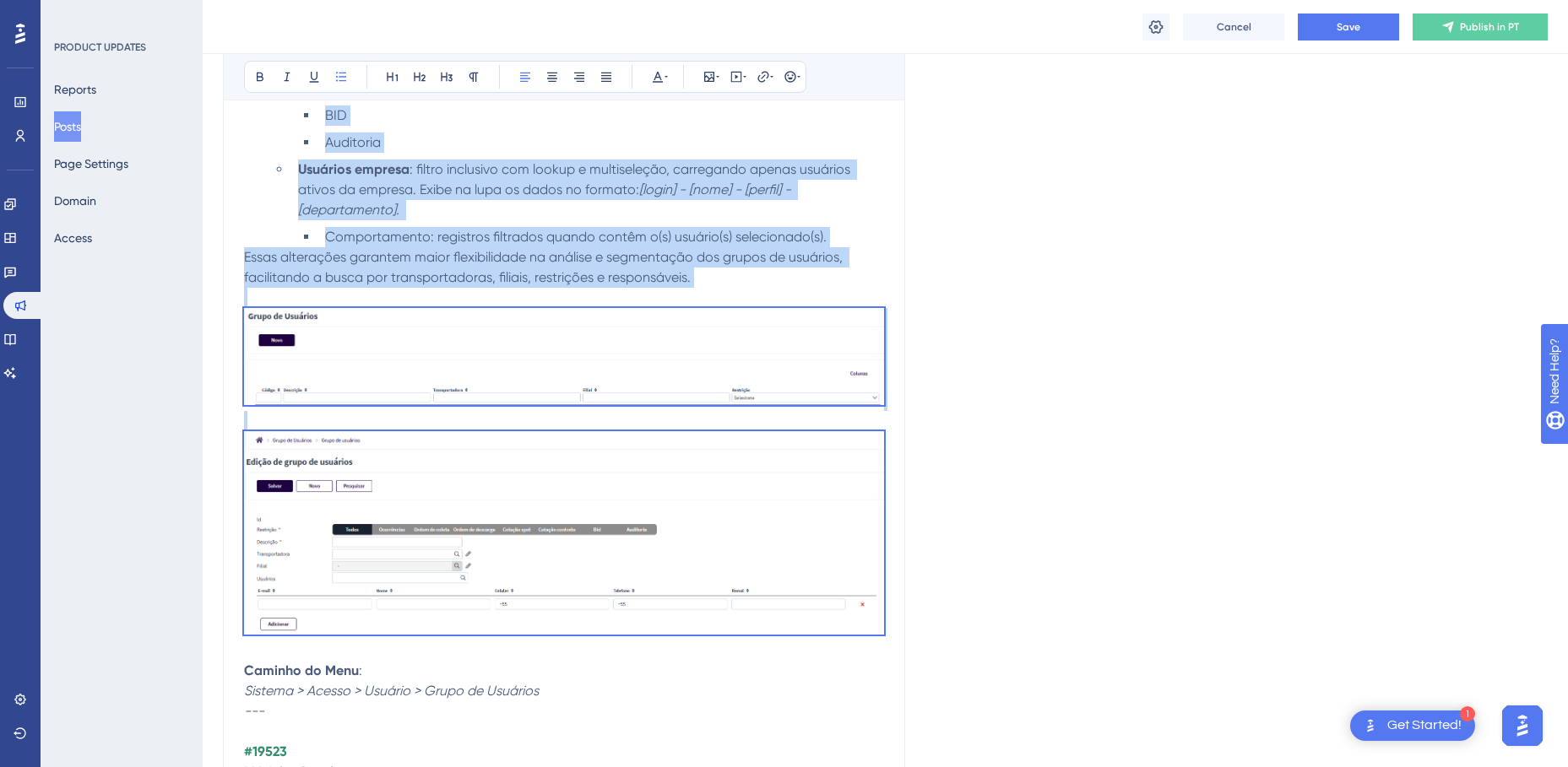
scroll to position [4561, 0]
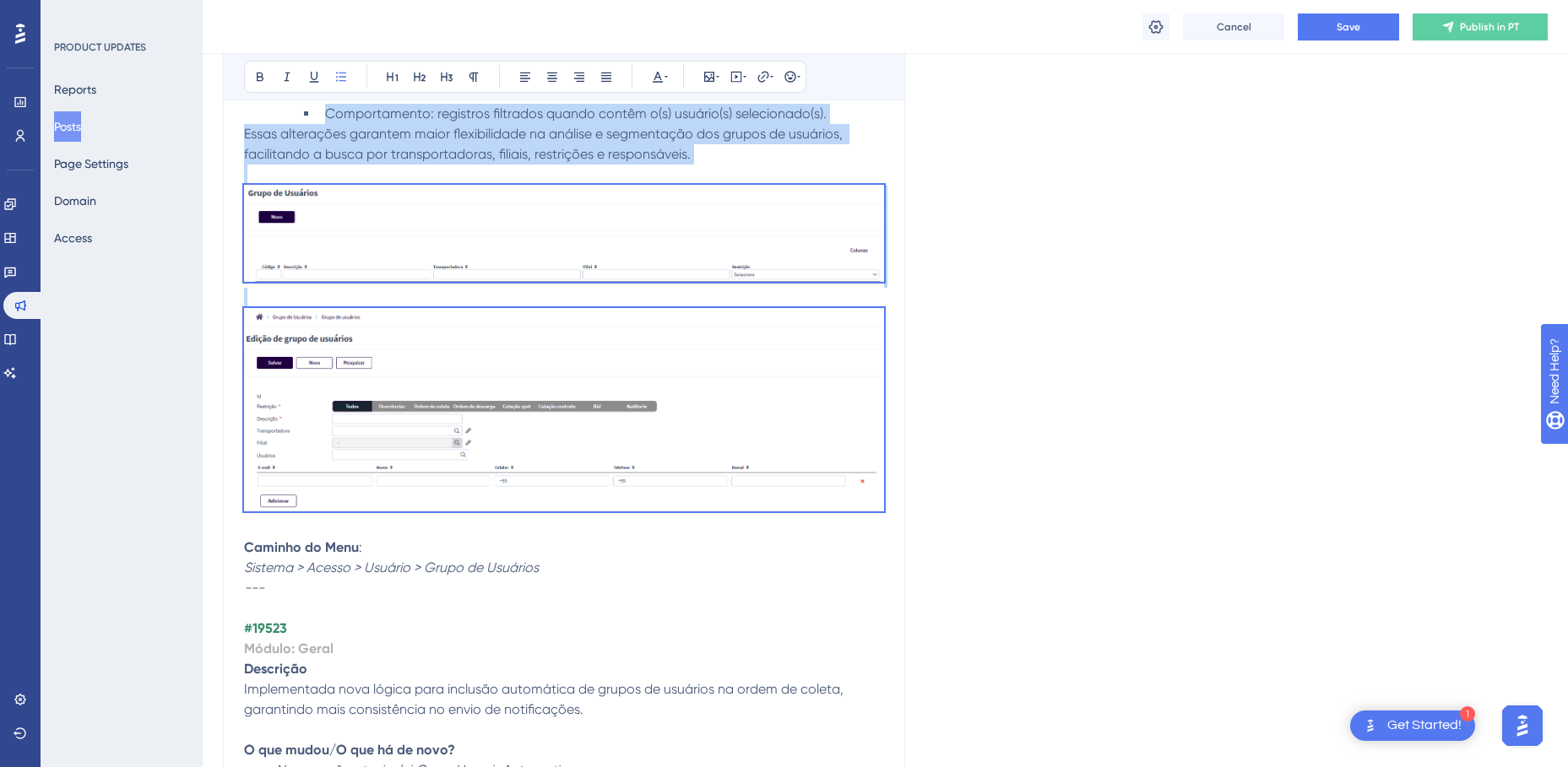
drag, startPoint x: 287, startPoint y: 347, endPoint x: 890, endPoint y: 481, distance: 617.7
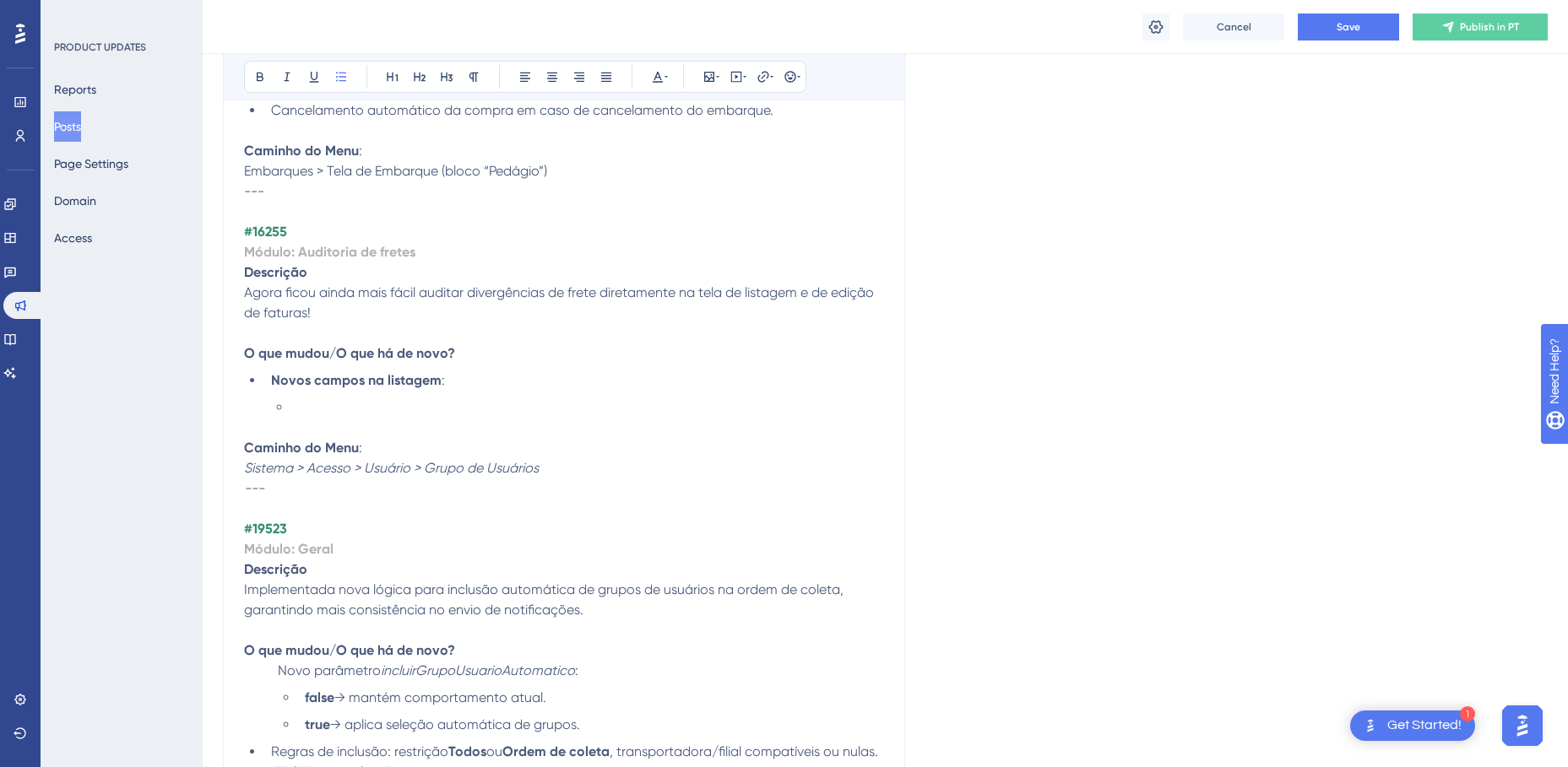
scroll to position [3805, 0]
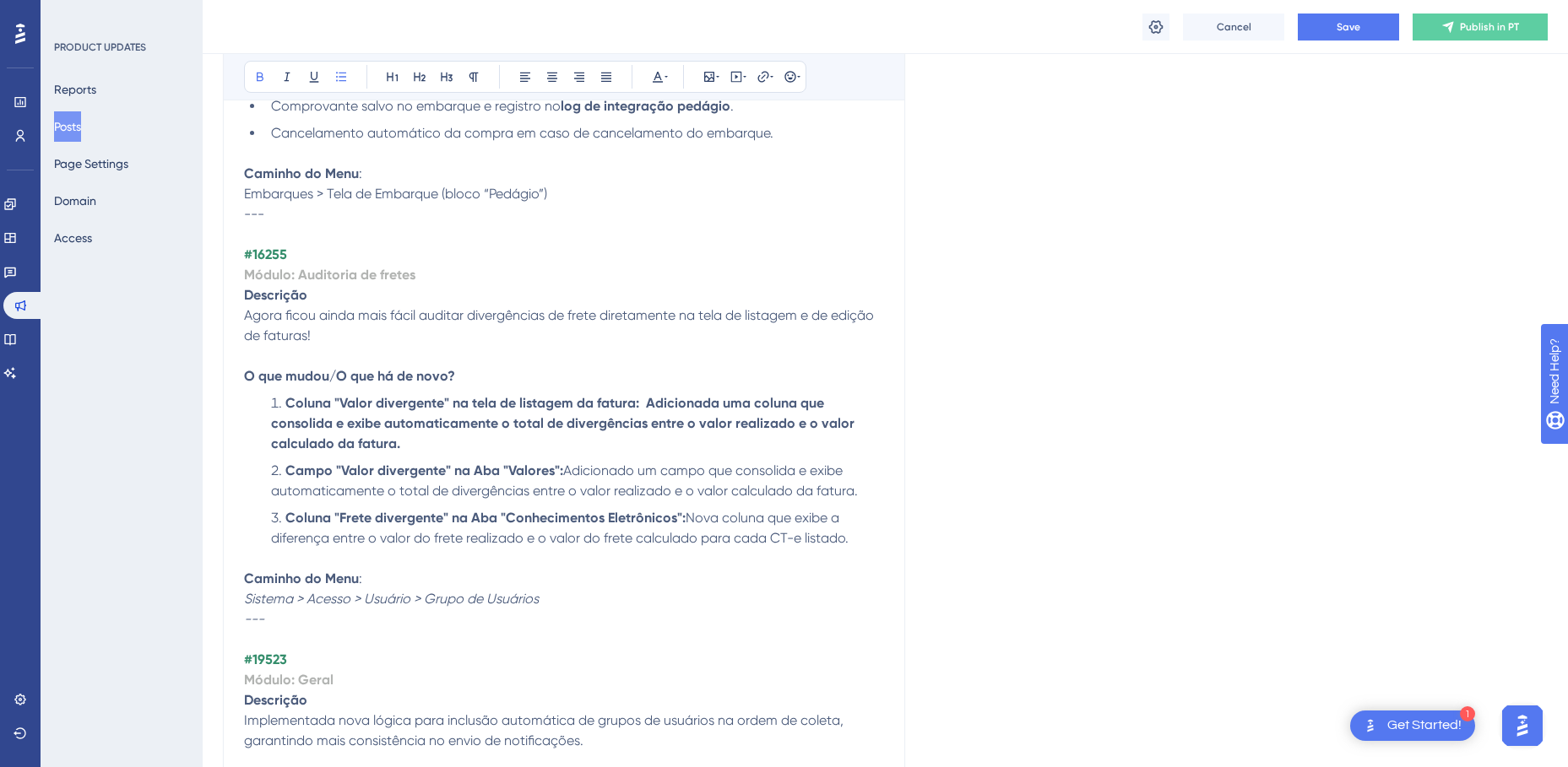
click at [287, 401] on strong "Coluna "Valor divergente" na tela de listagem da fatura: Adicionada uma coluna …" at bounding box center [564, 423] width 587 height 57
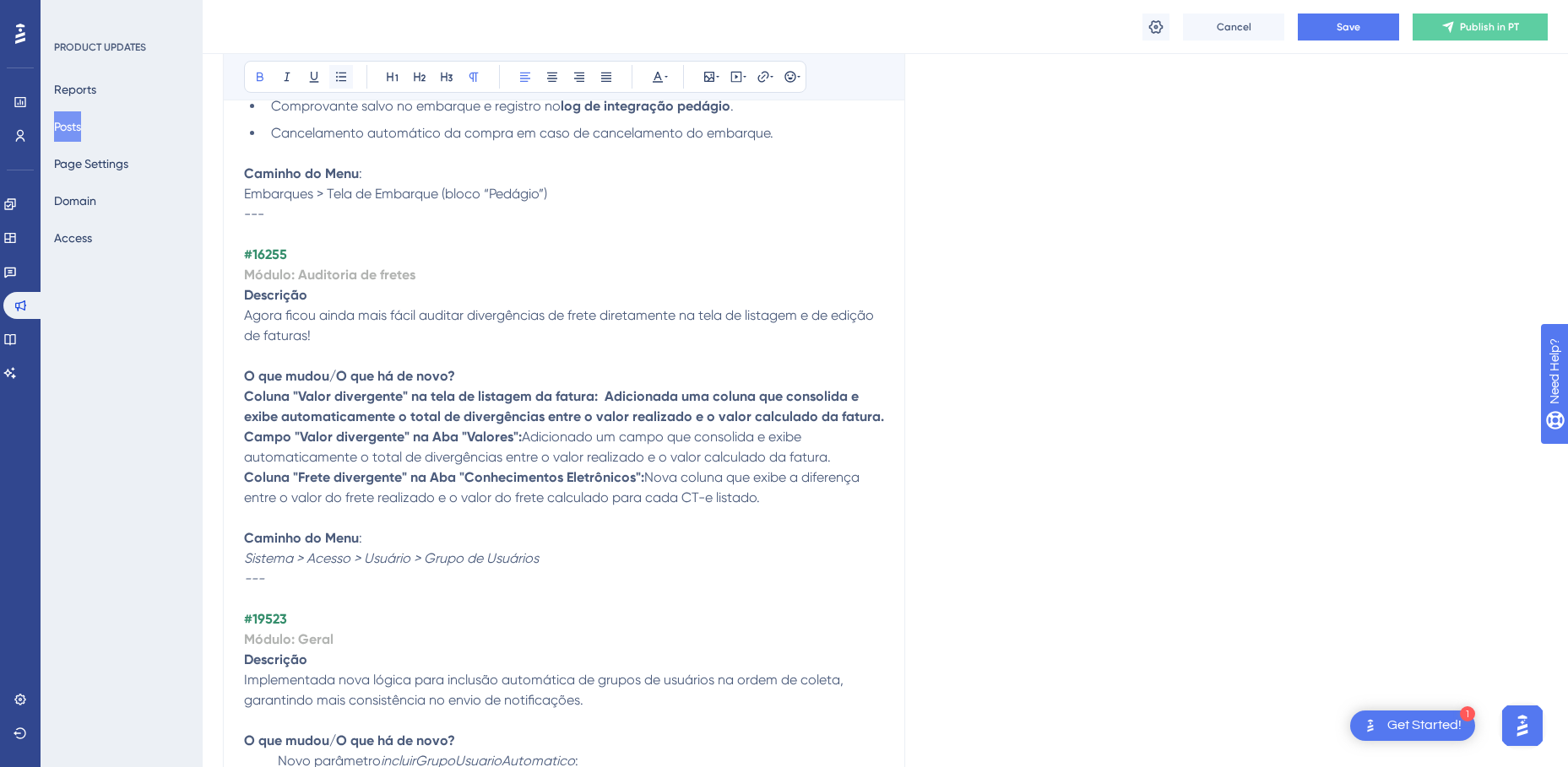
click at [339, 87] on button at bounding box center [342, 77] width 24 height 24
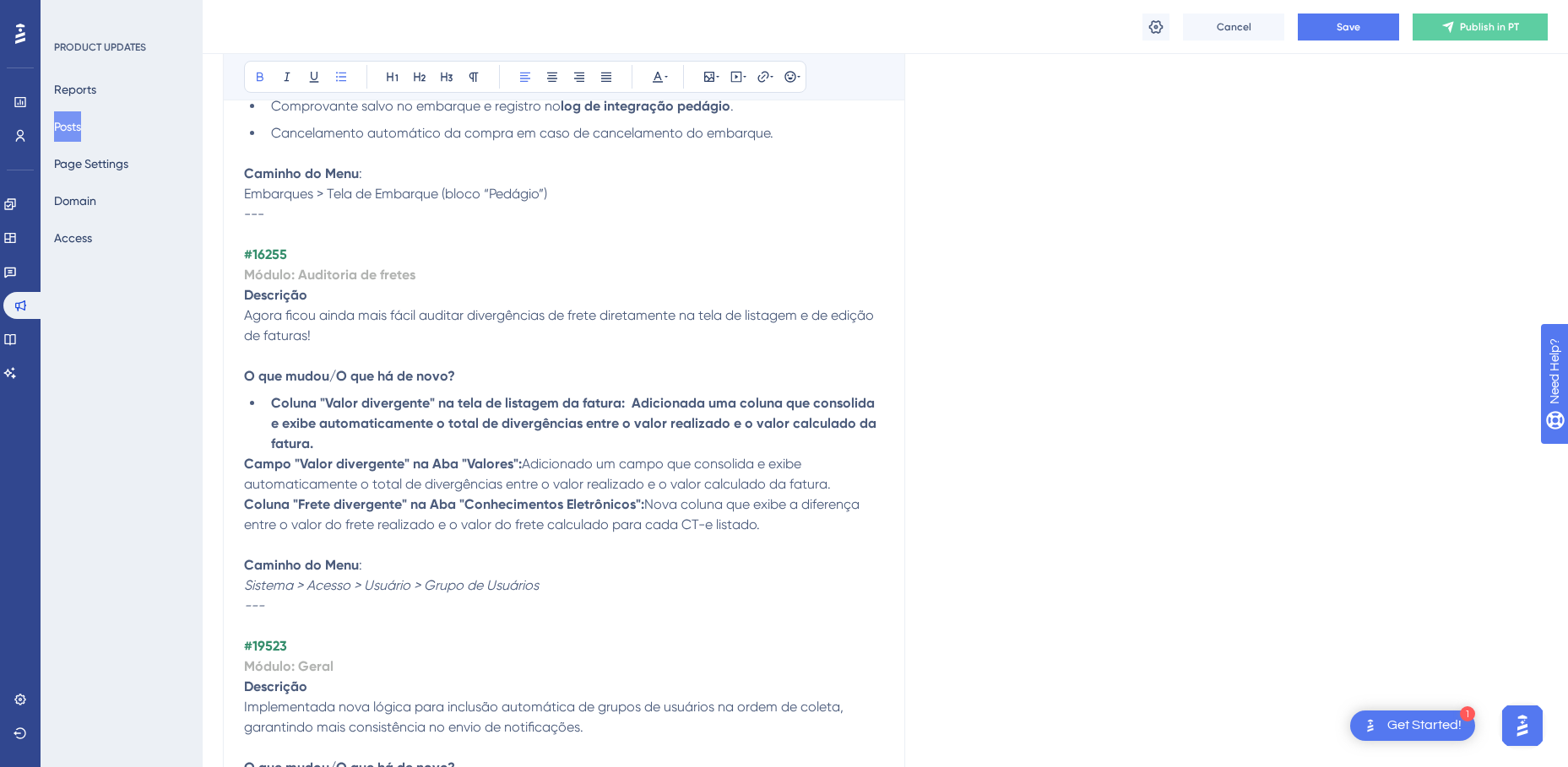
click at [323, 449] on li "Coluna "Valor divergente" na tela de listagem da fatura: Adicionada uma coluna …" at bounding box center [574, 423] width 619 height 61
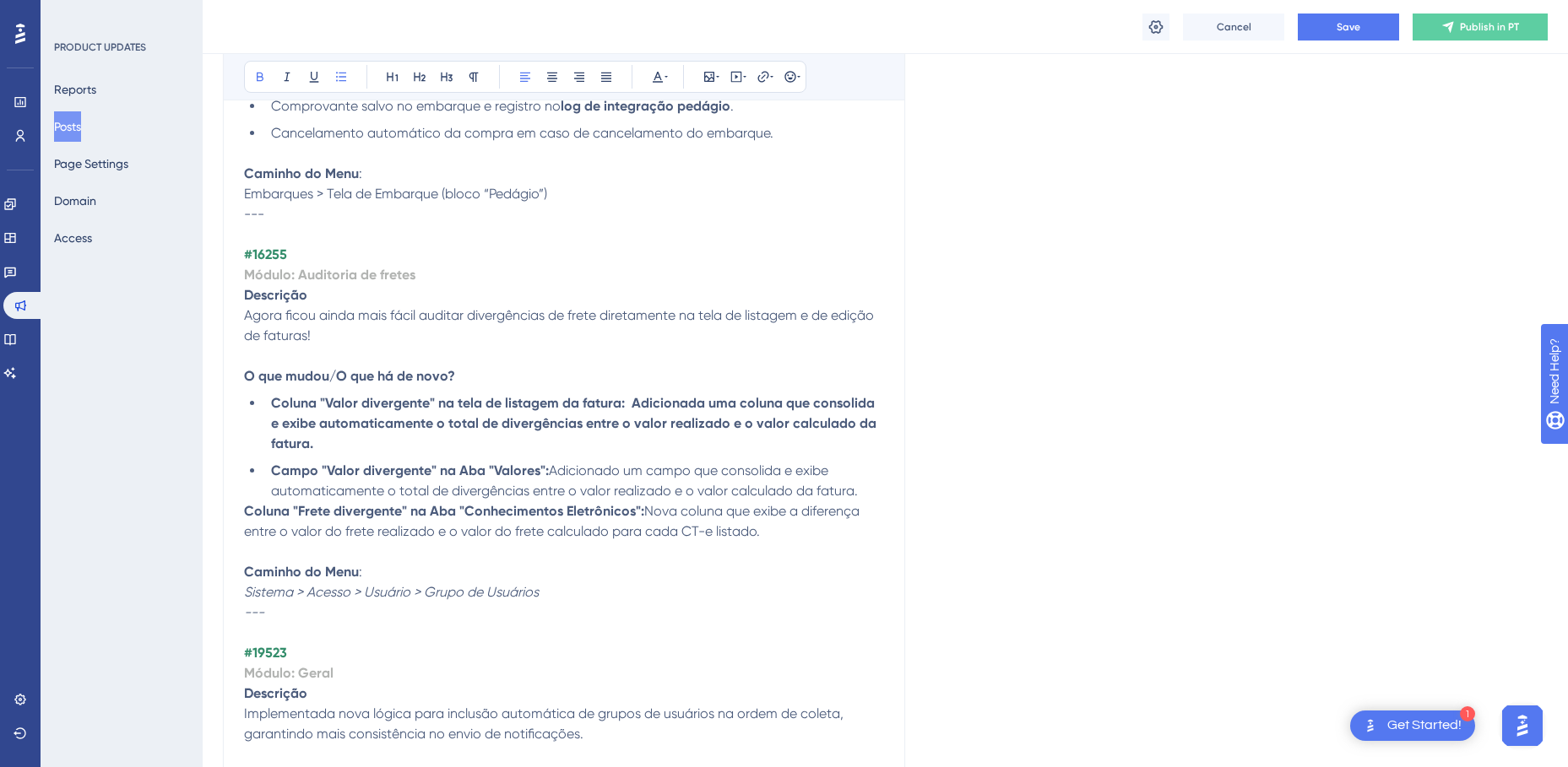
click at [881, 494] on li "Campo "Valor divergente" na Aba "Valores": Adicionado um campo que consolida e …" at bounding box center [574, 481] width 619 height 41
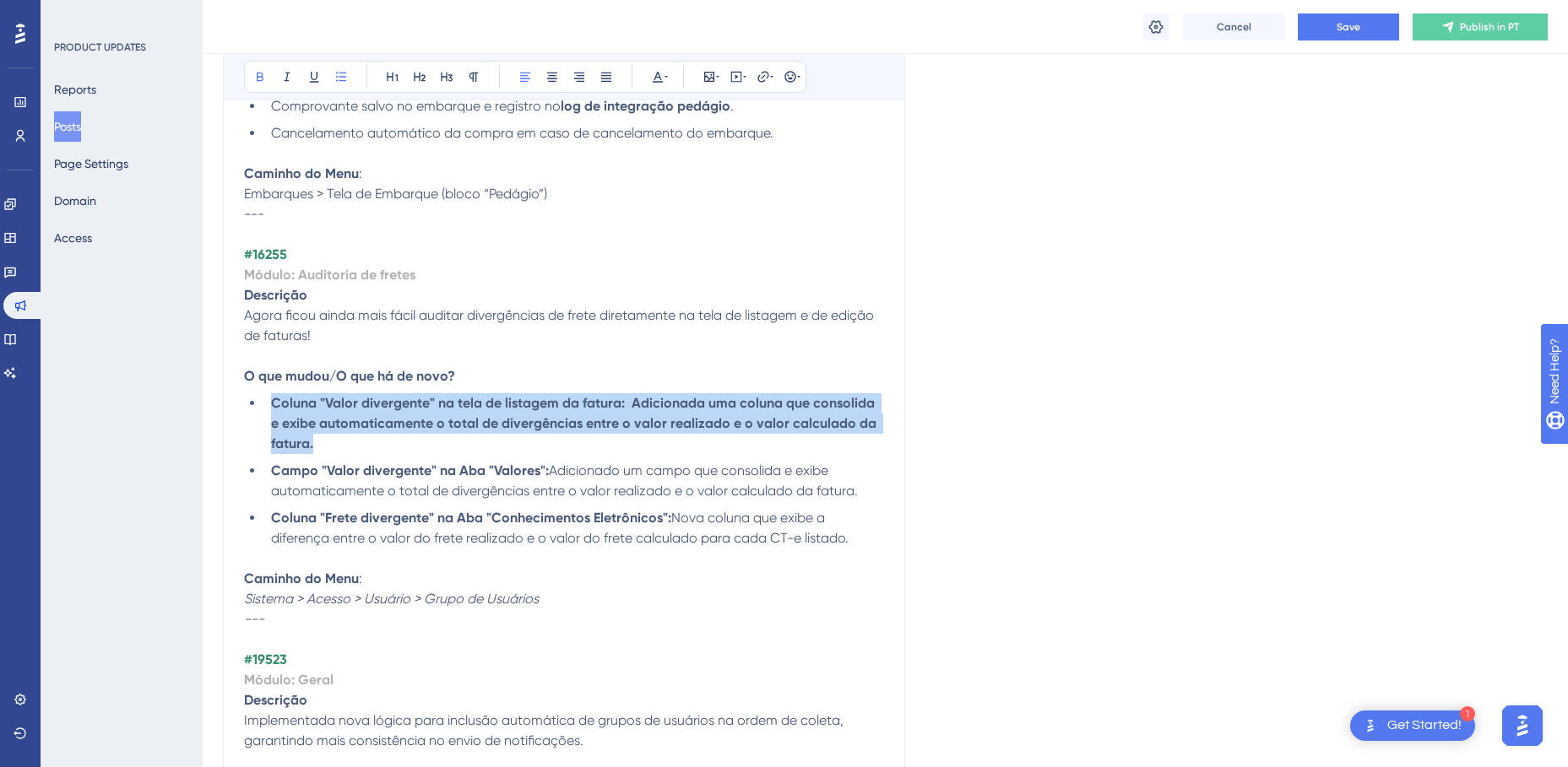
drag, startPoint x: 320, startPoint y: 444, endPoint x: 272, endPoint y: 403, distance: 63.1
click at [272, 403] on li "Coluna "Valor divergente" na tela de listagem da fatura: Adicionada uma coluna …" at bounding box center [574, 423] width 619 height 61
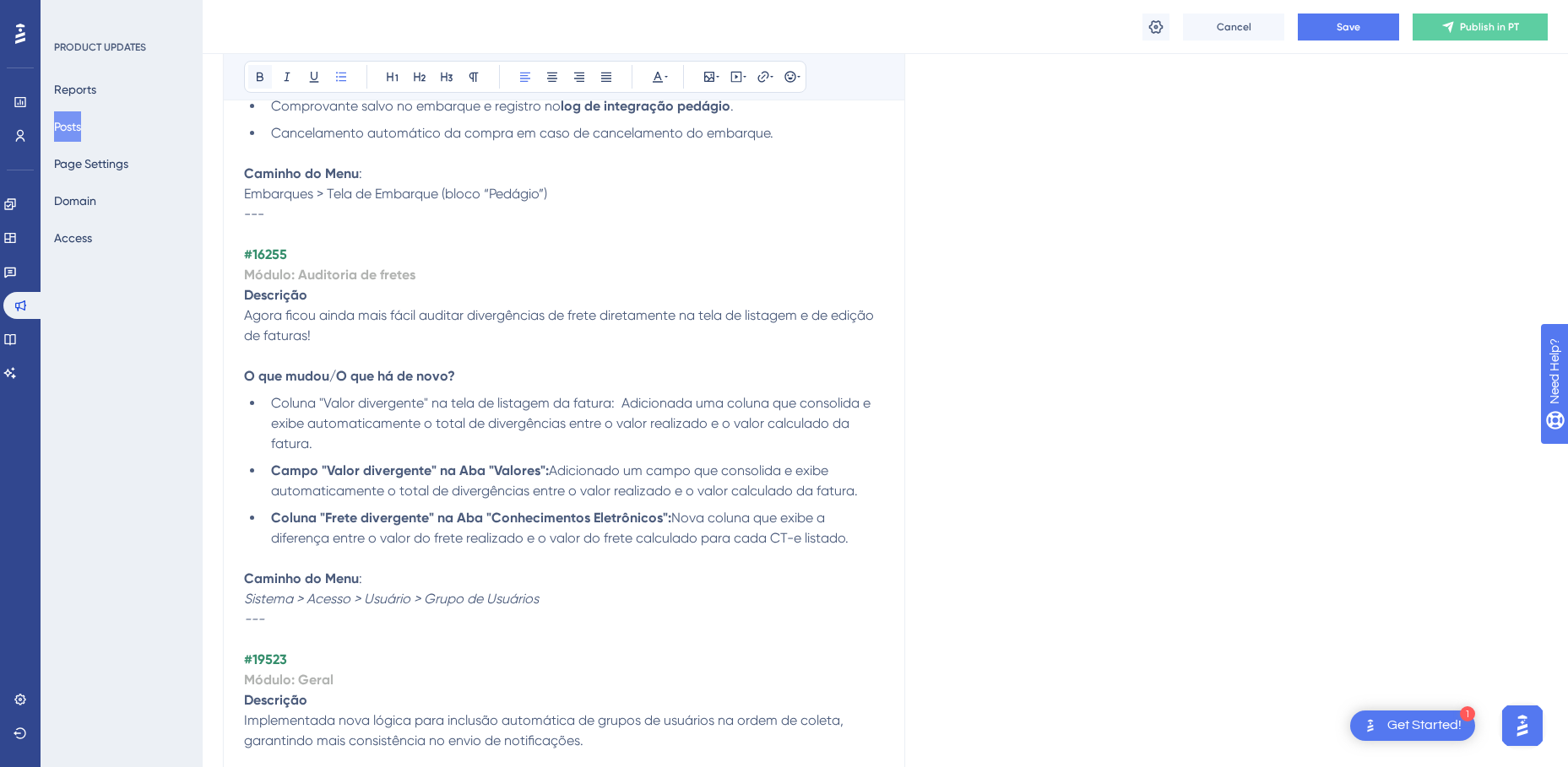
click at [258, 72] on icon at bounding box center [261, 77] width 14 height 14
click at [350, 473] on strong "Campo "Valor divergente" na Aba "Valores":" at bounding box center [409, 470] width 278 height 16
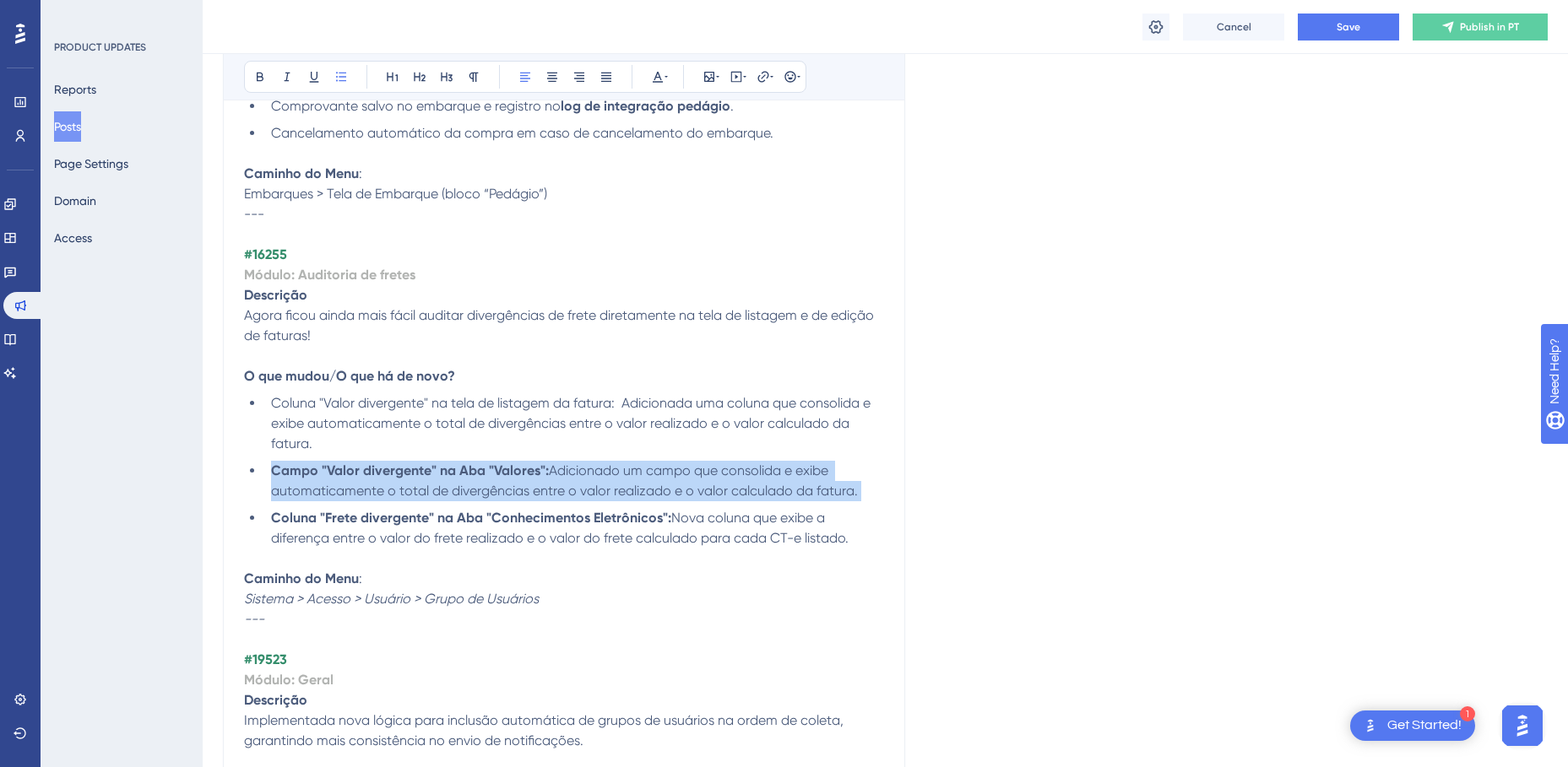
click at [350, 473] on strong "Campo "Valor divergente" na Aba "Valores":" at bounding box center [409, 470] width 278 height 16
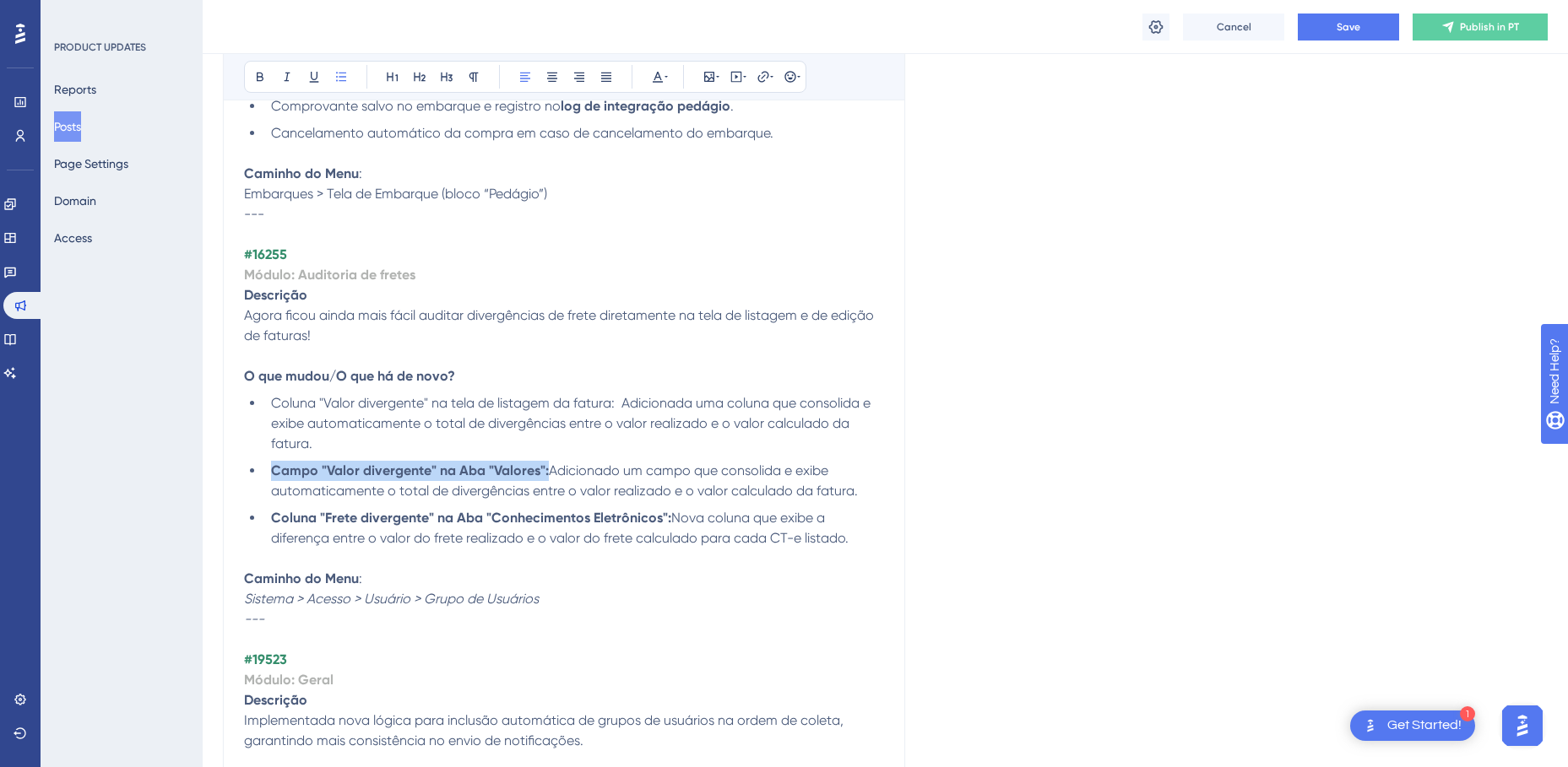
click at [499, 478] on li "Campo "Valor divergente" na Aba "Valores": Adicionado um campo que consolida e …" at bounding box center [574, 481] width 619 height 41
drag, startPoint x: 546, startPoint y: 466, endPoint x: 237, endPoint y: 461, distance: 309.0
click at [260, 74] on icon at bounding box center [261, 77] width 14 height 14
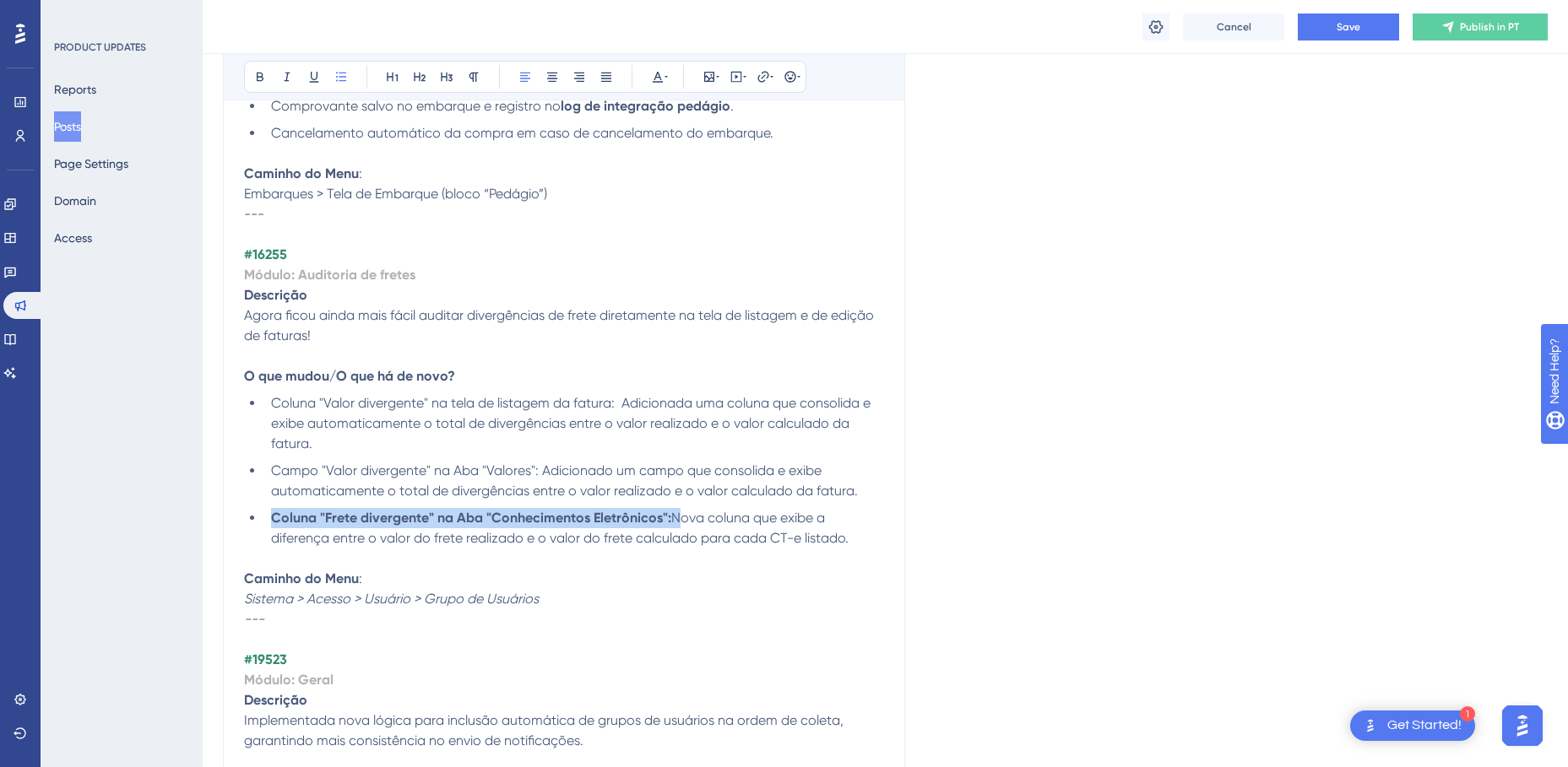
drag, startPoint x: 274, startPoint y: 516, endPoint x: 683, endPoint y: 515, distance: 409.0
click at [683, 515] on li "Coluna "Frete divergente" na Aba "Conhecimentos Eletrônicos": Nova coluna que e…" at bounding box center [574, 528] width 619 height 41
click at [252, 78] on button at bounding box center [261, 77] width 24 height 24
click at [406, 600] on em "Sistema > Acesso > Usuário > Grupo de Usuários" at bounding box center [391, 599] width 295 height 16
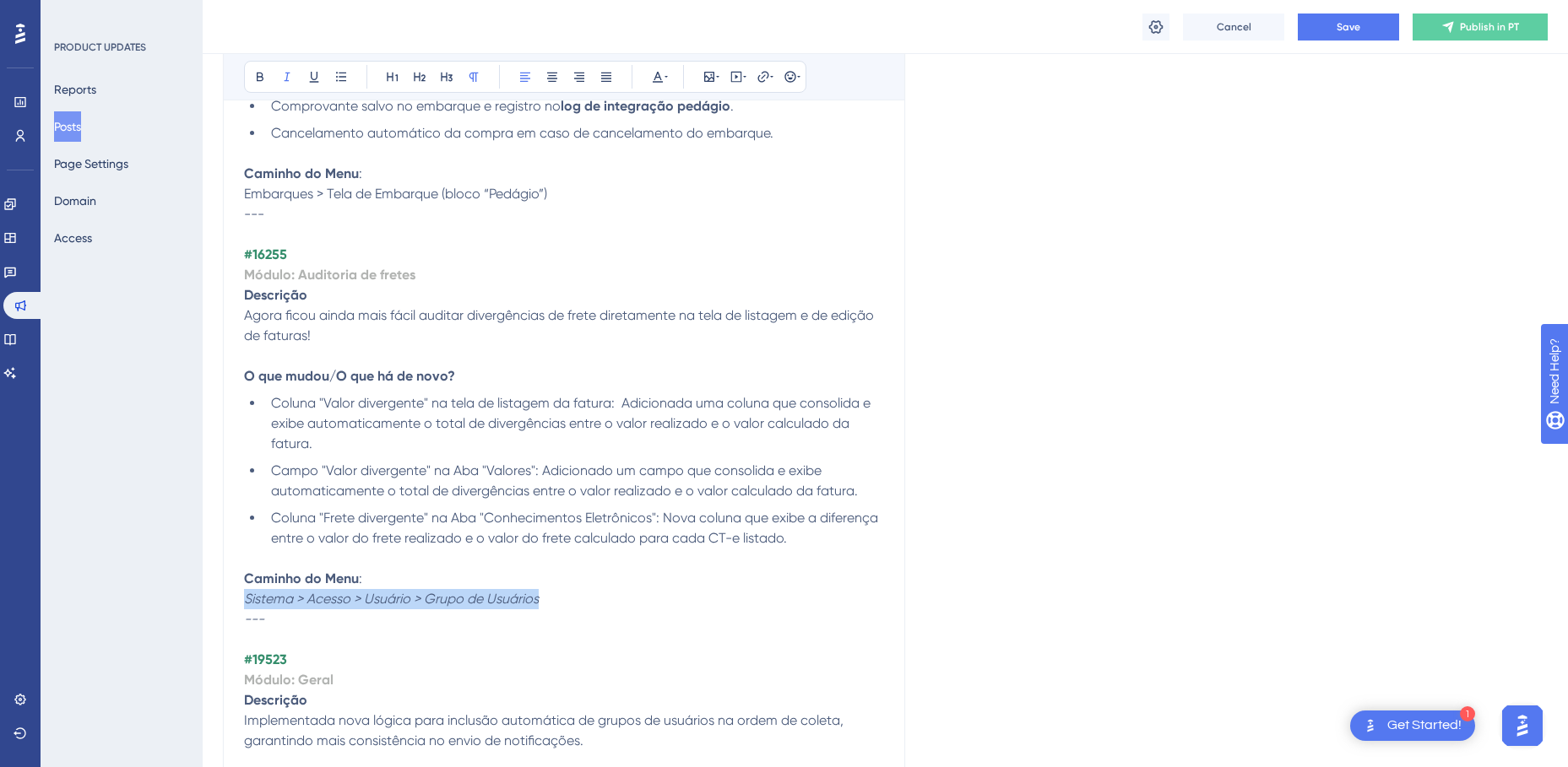
drag, startPoint x: 550, startPoint y: 597, endPoint x: 246, endPoint y: 598, distance: 304.0
click at [246, 598] on p "Caminho do Menu : Sistema > Acesso > Usuário > Grupo de Usuários" at bounding box center [563, 589] width 640 height 41
click at [309, 558] on p at bounding box center [563, 558] width 640 height 20
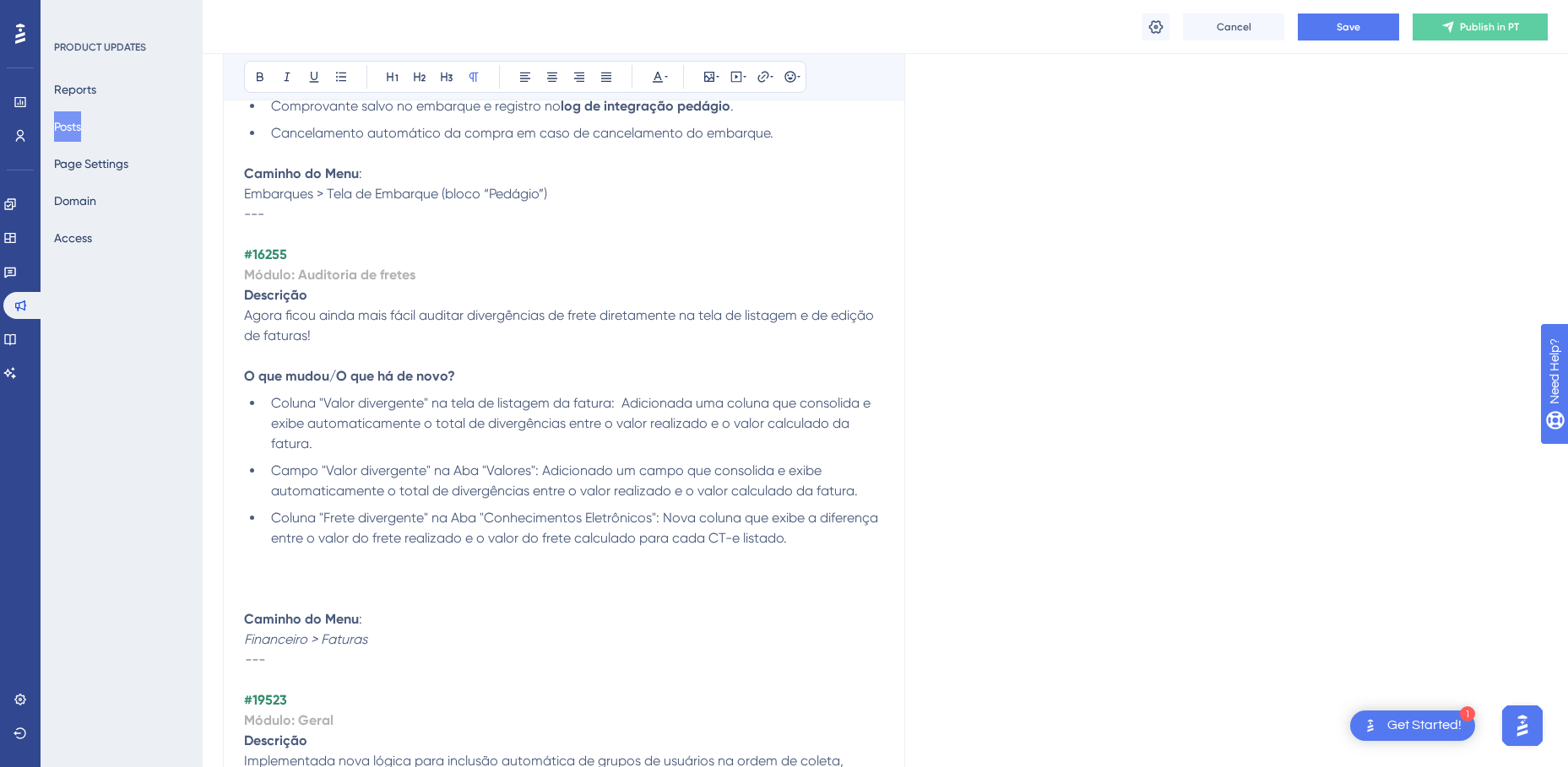
click at [276, 577] on p at bounding box center [563, 579] width 640 height 20
click at [291, 579] on p at bounding box center [563, 579] width 640 height 20
click at [291, 567] on p at bounding box center [563, 558] width 640 height 20
click at [292, 574] on p at bounding box center [563, 579] width 640 height 20
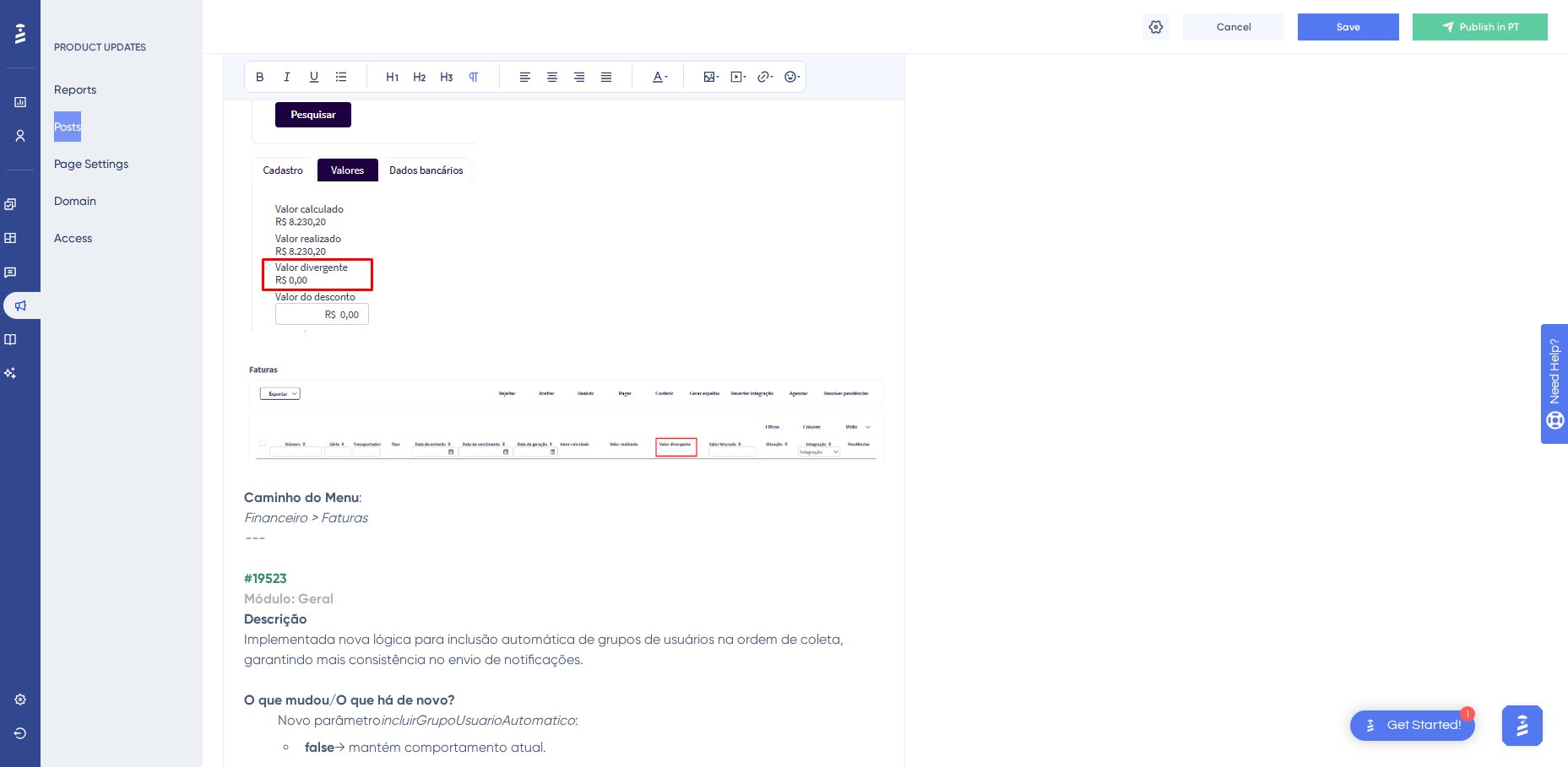
scroll to position [4649, 0]
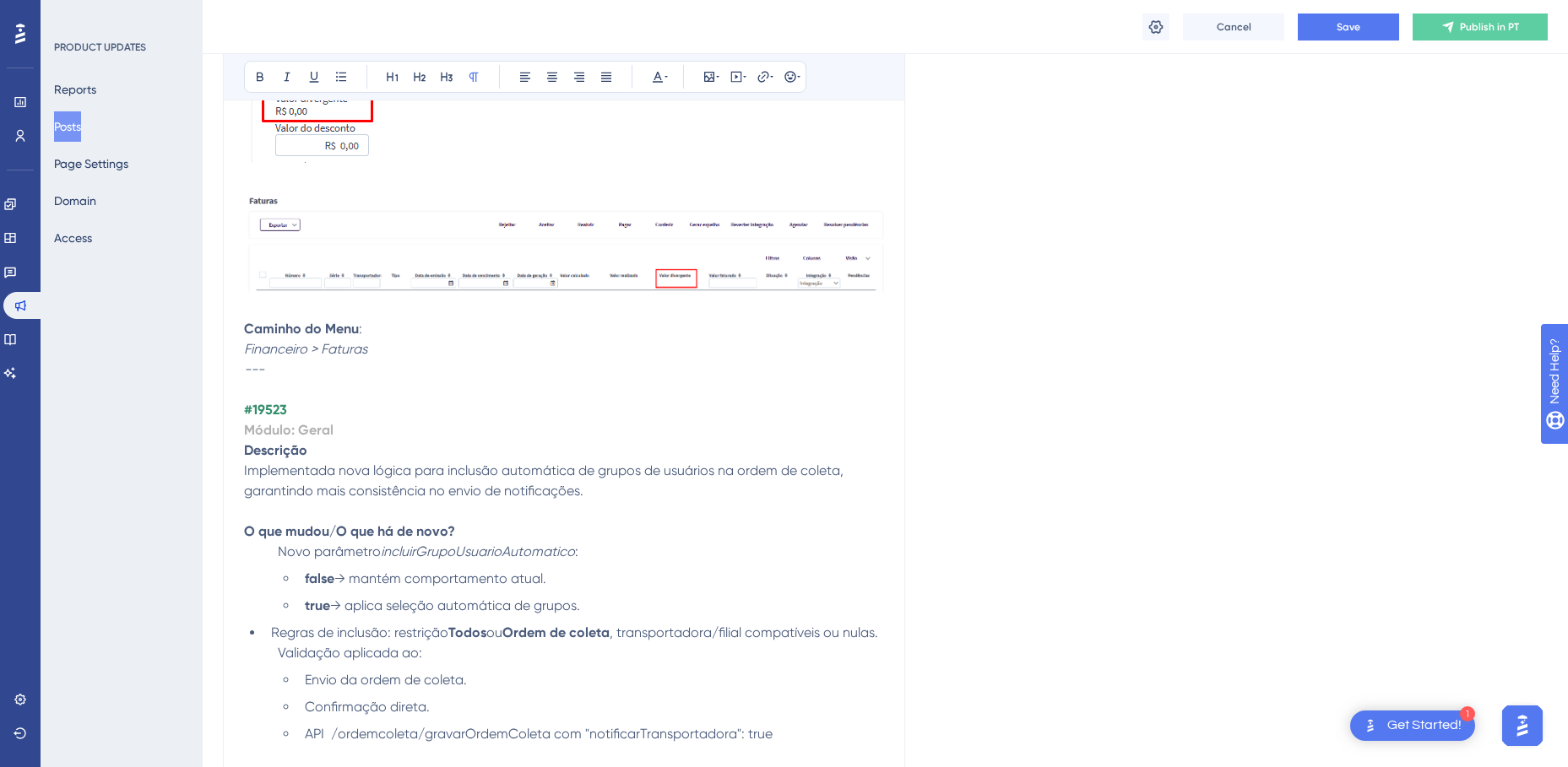
click at [265, 411] on strong "#19523" at bounding box center [265, 409] width 43 height 16
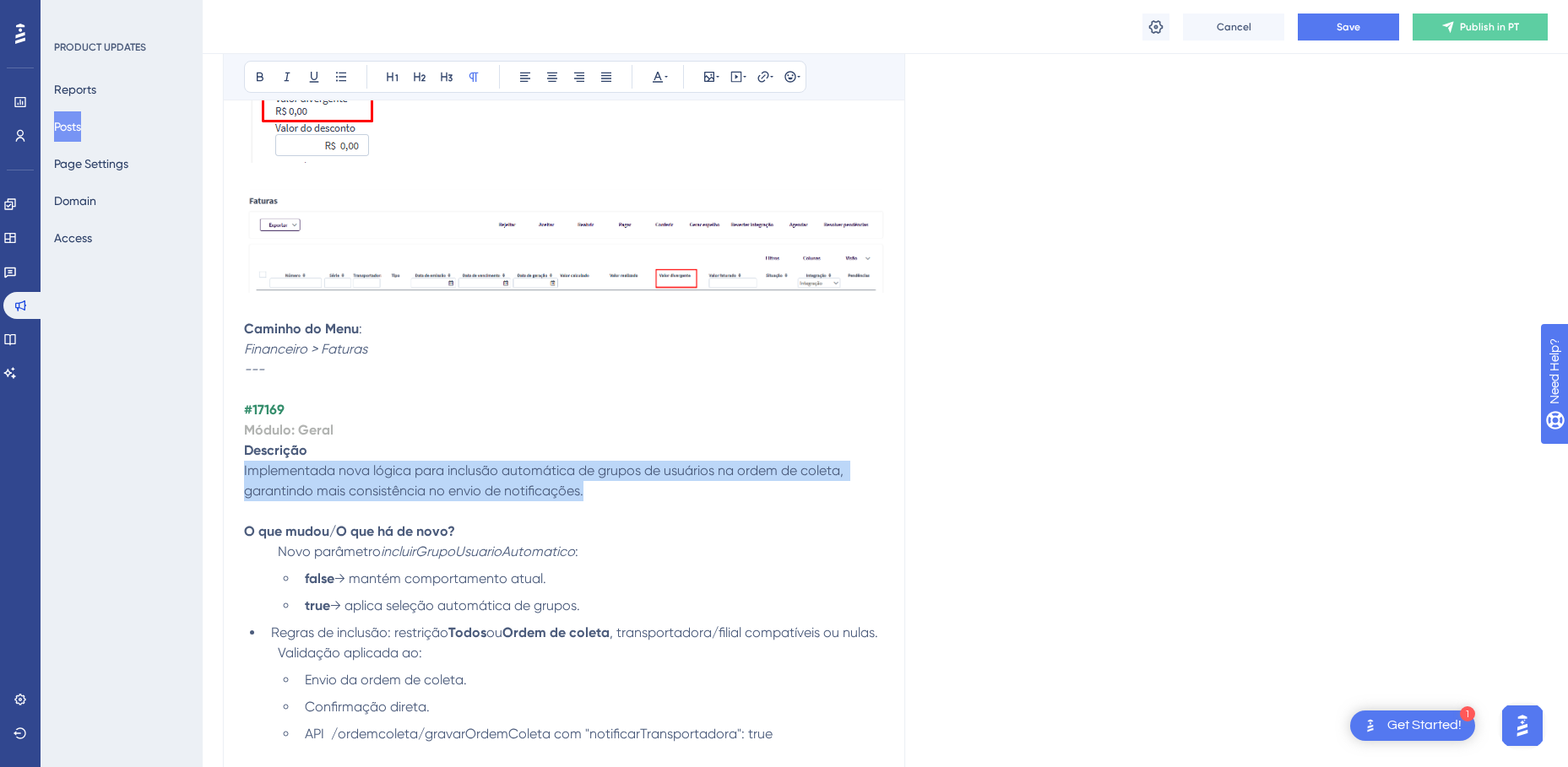
drag, startPoint x: 592, startPoint y: 496, endPoint x: 243, endPoint y: 466, distance: 350.3
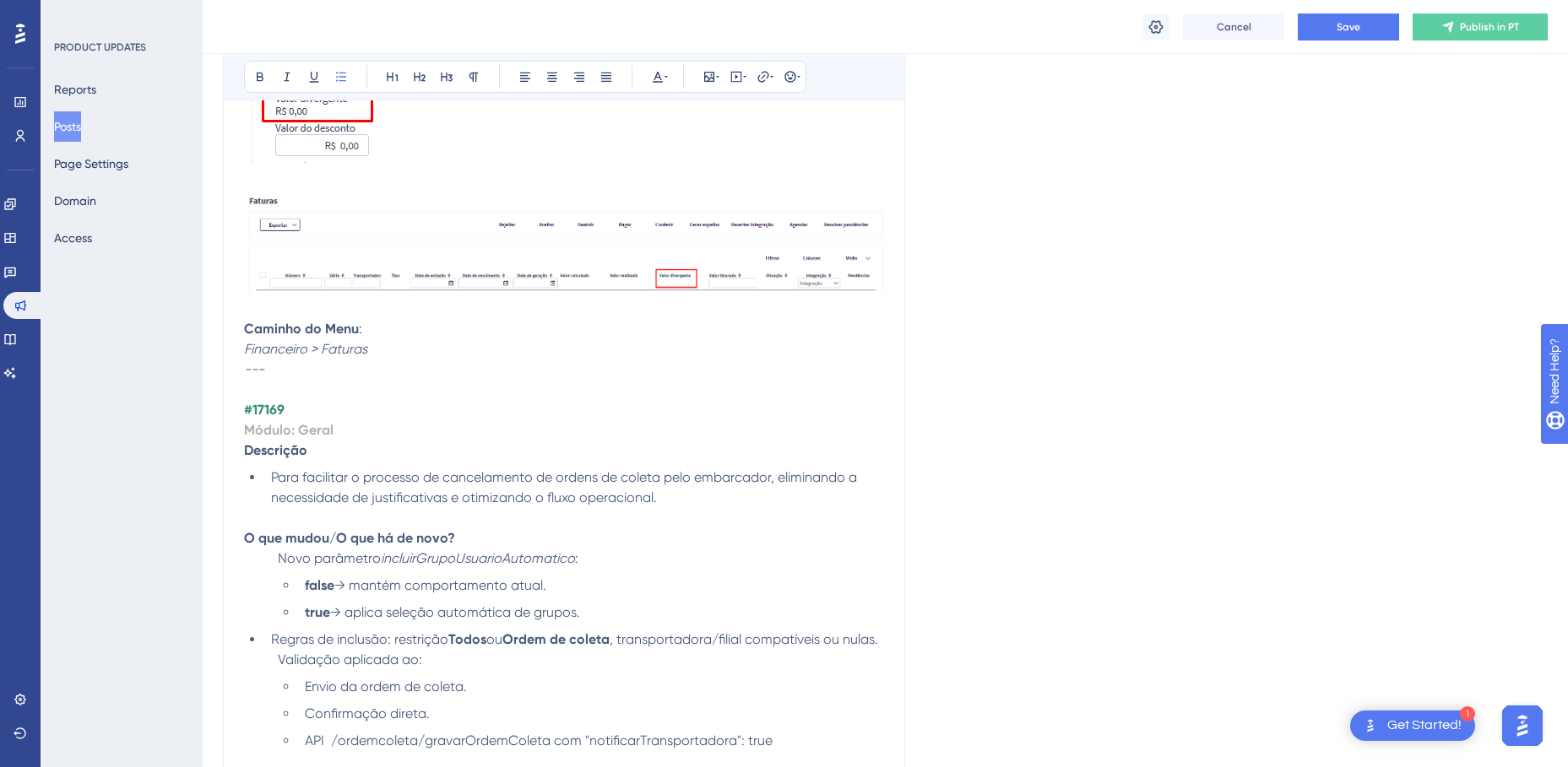
click at [271, 477] on li "Para facilitar o processo de cancelamento de ordens de coleta pelo embarcador, …" at bounding box center [574, 487] width 619 height 41
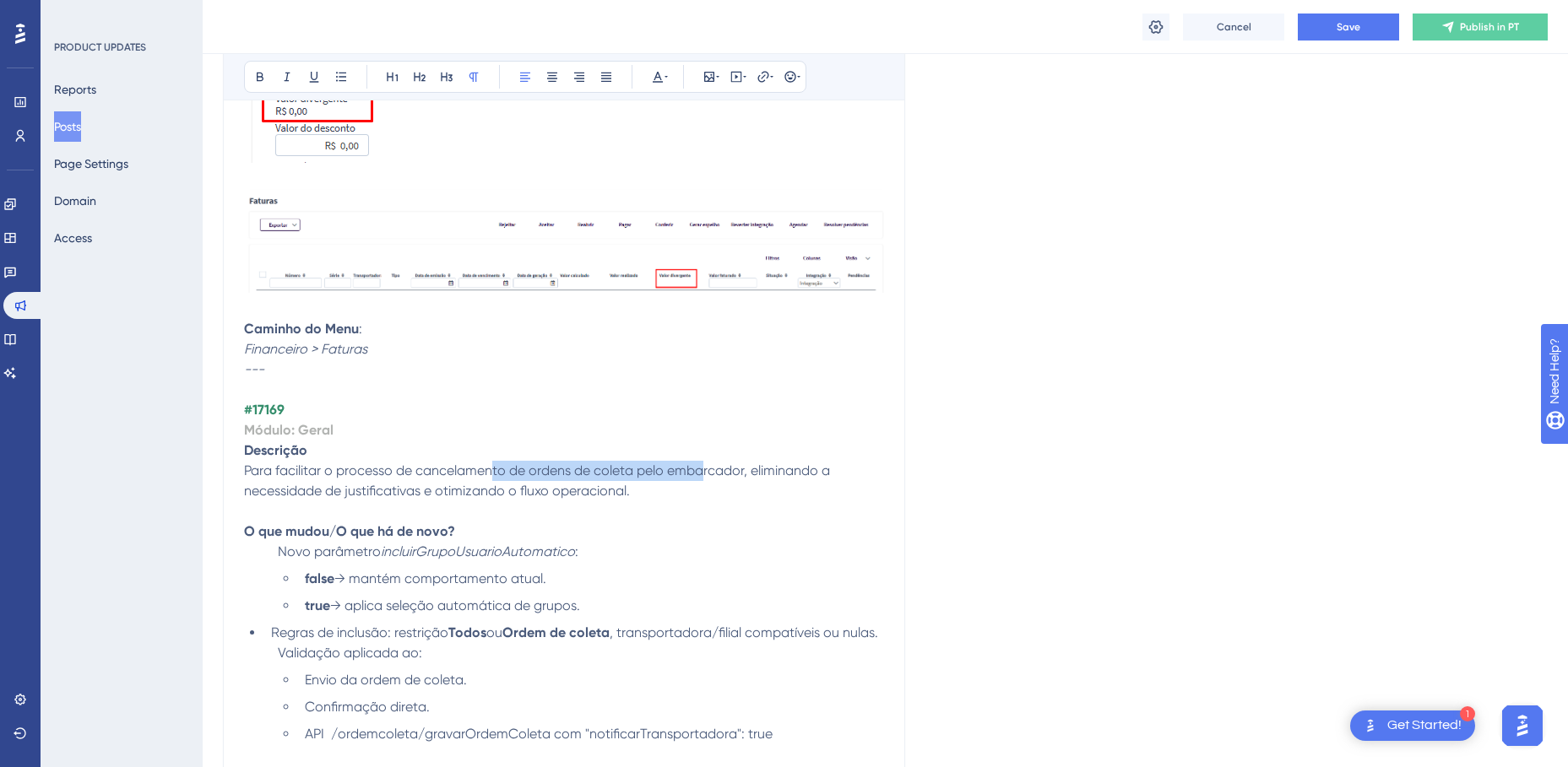
drag, startPoint x: 490, startPoint y: 463, endPoint x: 702, endPoint y: 466, distance: 212.0
click at [702, 466] on span "Para facilitar o processo de cancelamento de ordens de coleta pelo embarcador, …" at bounding box center [538, 480] width 589 height 36
drag, startPoint x: 308, startPoint y: 488, endPoint x: 595, endPoint y: 493, distance: 287.0
click at [595, 492] on span "Para facilitar o processo de cancelamento de ordens de coleta pelo embarcador, …" at bounding box center [538, 480] width 589 height 36
click at [595, 493] on span "Para facilitar o processo de cancelamento de ordens de coleta pelo embarcador, …" at bounding box center [538, 480] width 589 height 36
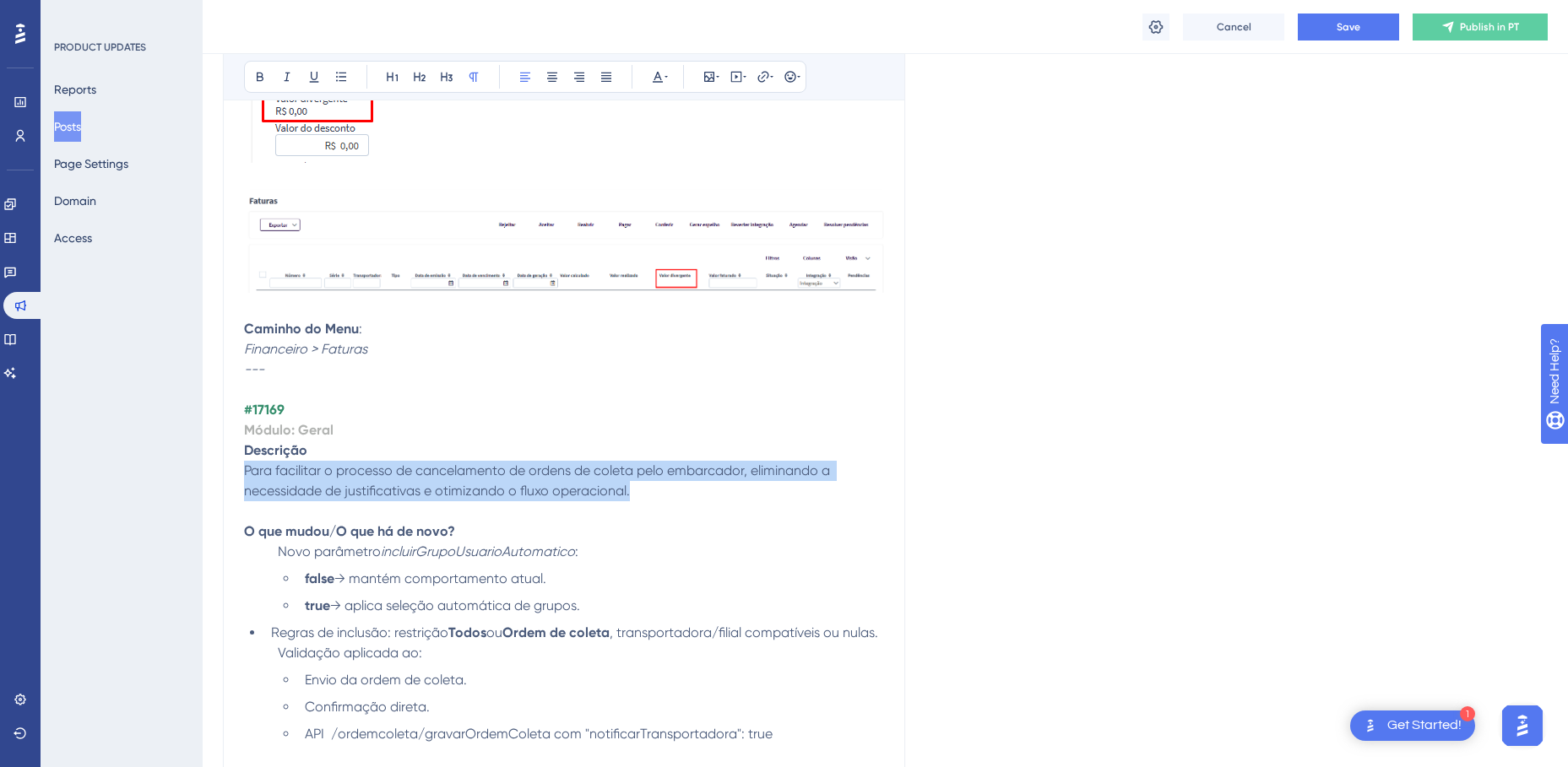
drag, startPoint x: 520, startPoint y: 485, endPoint x: 247, endPoint y: 461, distance: 274.1
click at [247, 461] on p "Para facilitar o processo de cancelamento de ordens de coleta pelo embarcador, …" at bounding box center [563, 481] width 640 height 41
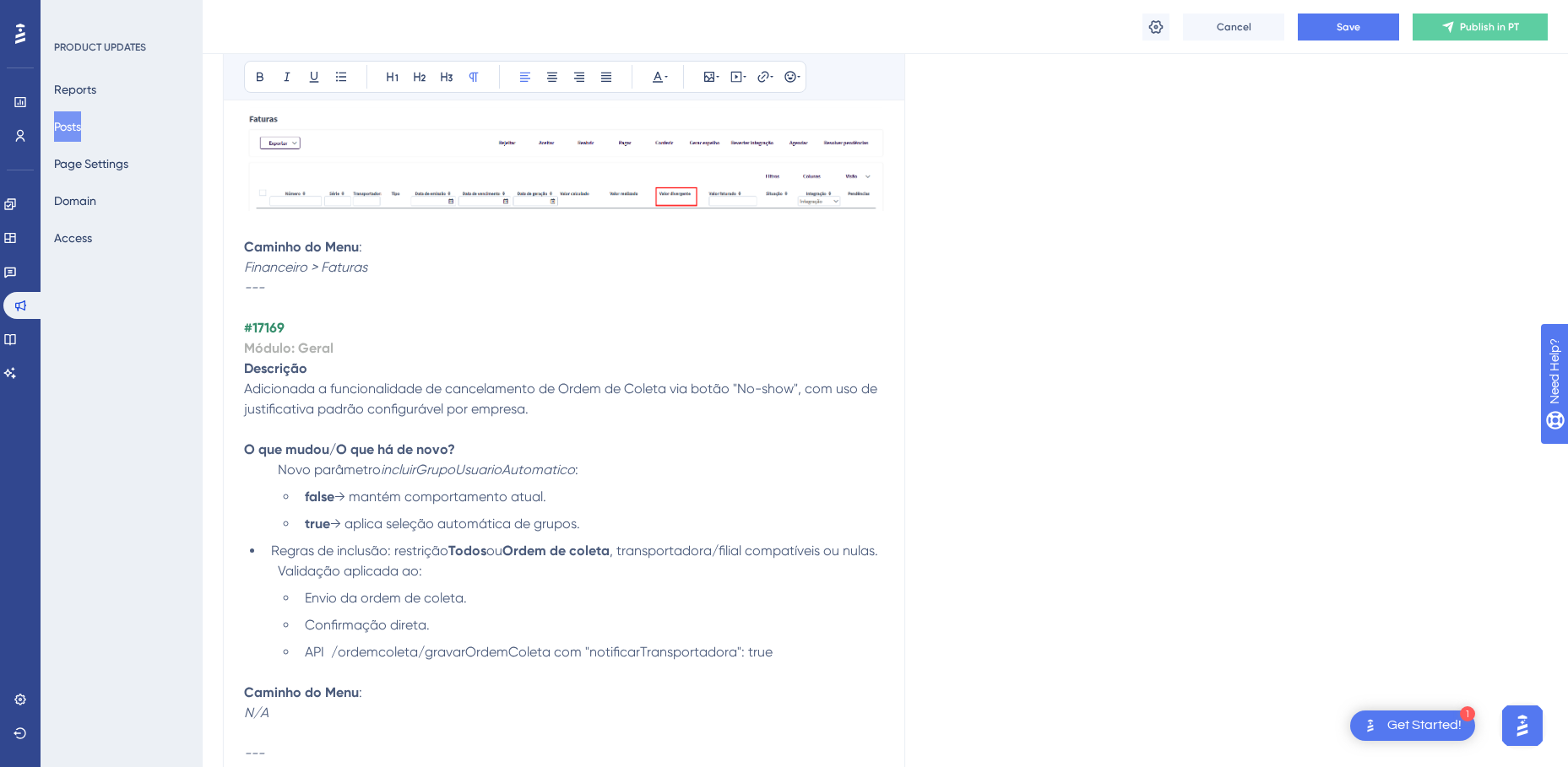
scroll to position [4818, 0]
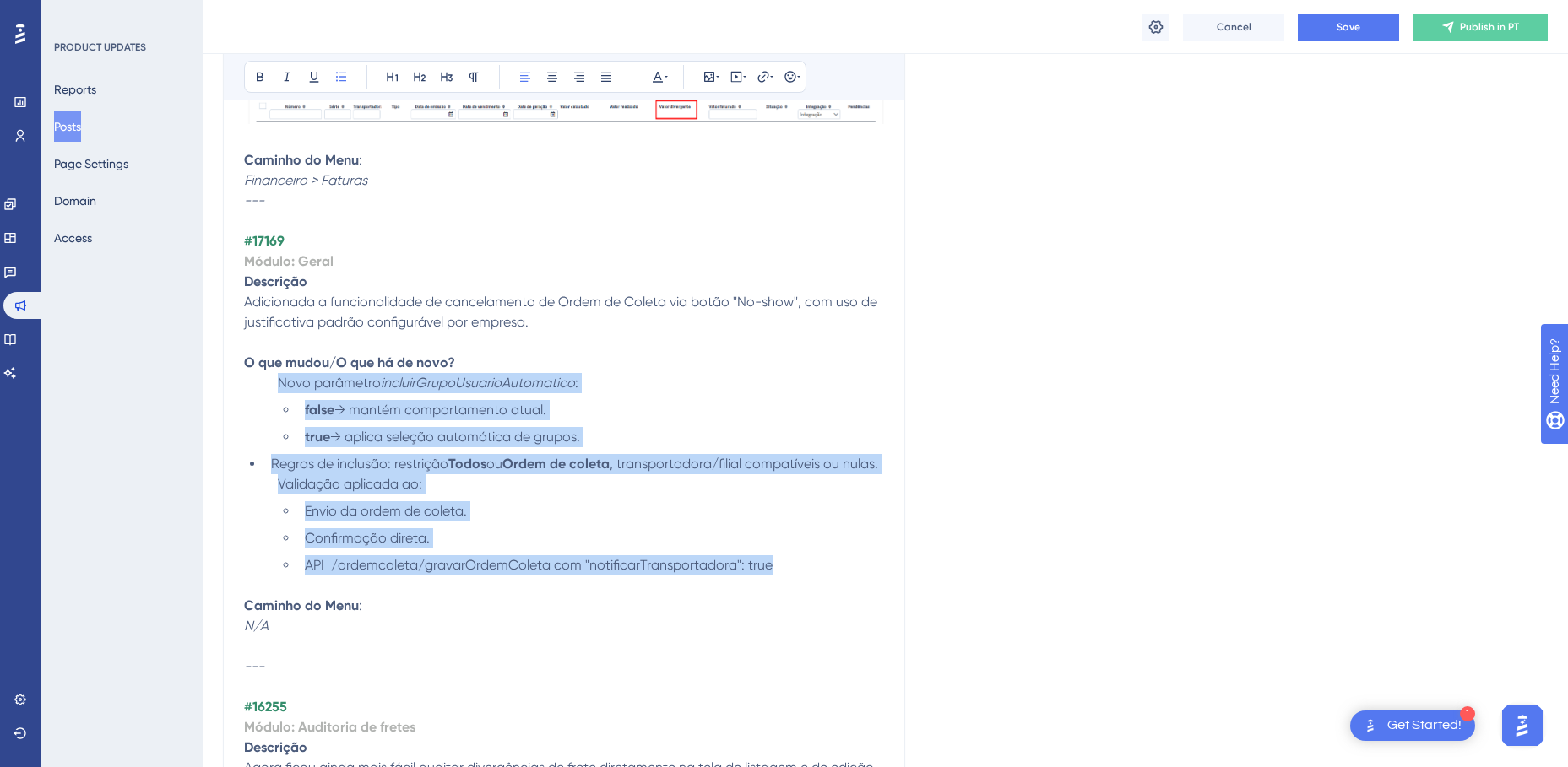
drag, startPoint x: 788, startPoint y: 592, endPoint x: 279, endPoint y: 389, distance: 548.0
click at [279, 389] on ul "Novo parâmetro incluirGrupoUsuarioAutomatico : false → mantém comportamento atu…" at bounding box center [563, 474] width 640 height 203
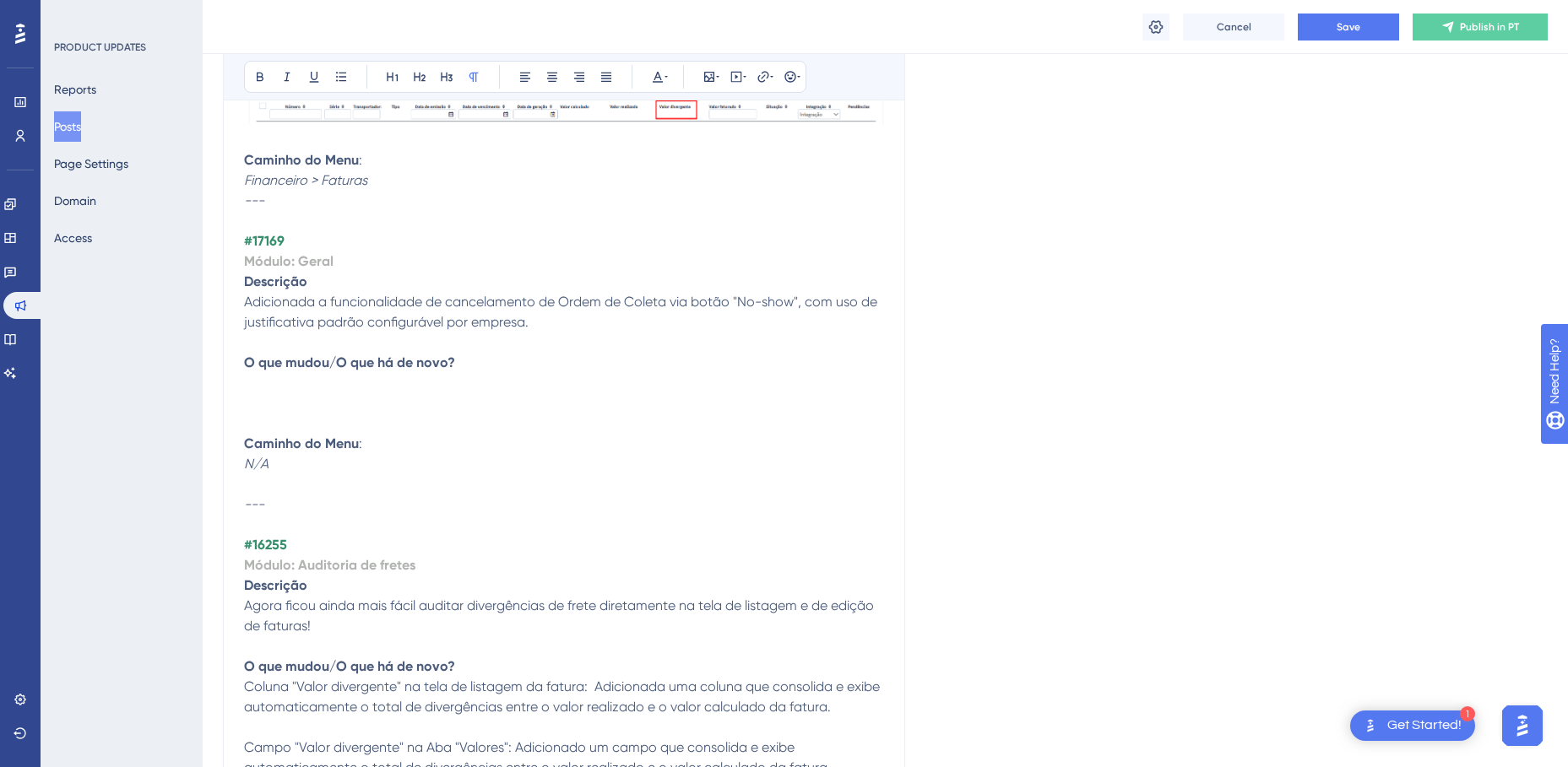
click at [272, 382] on p at bounding box center [563, 384] width 640 height 20
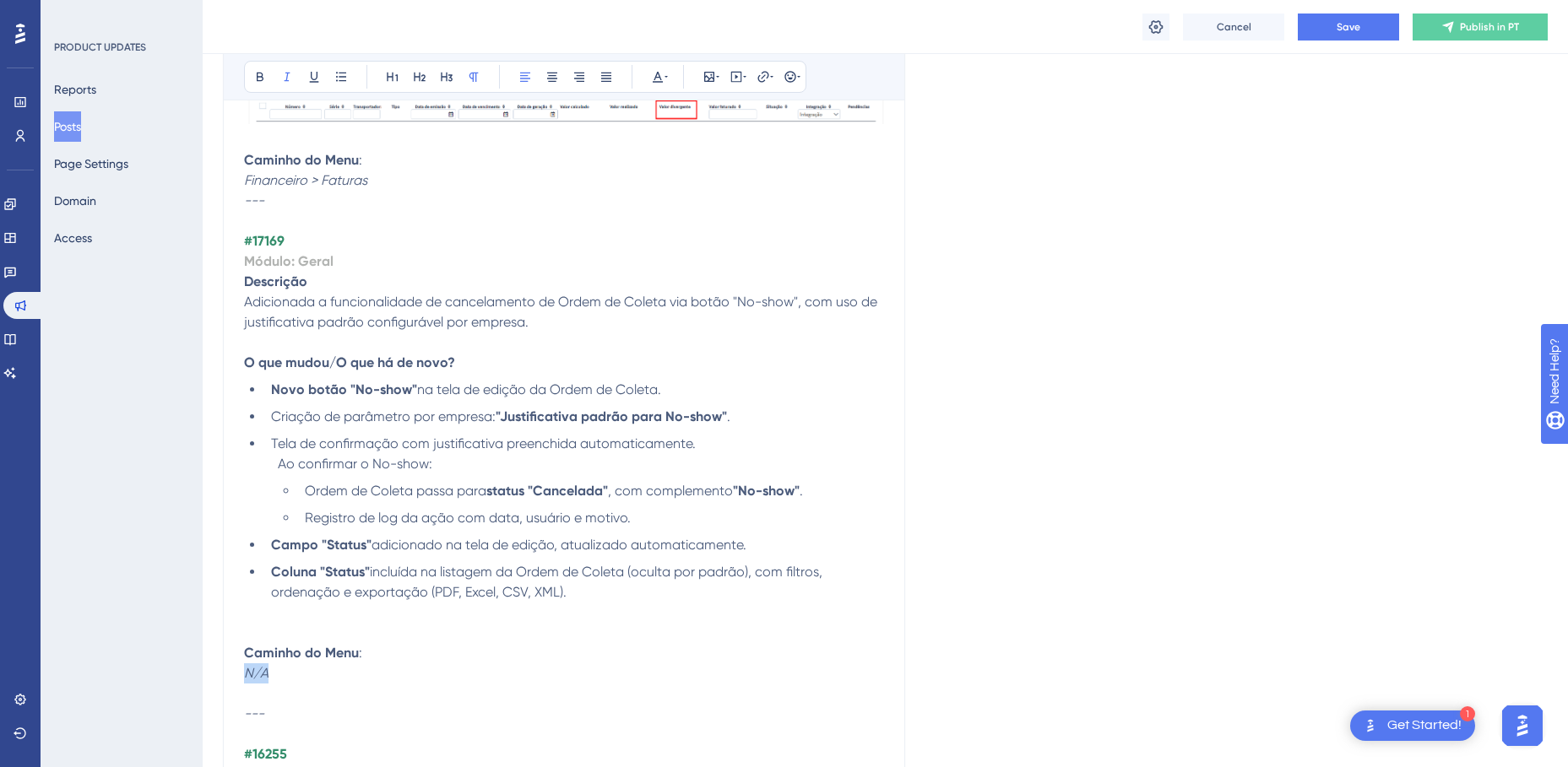
drag, startPoint x: 279, startPoint y: 672, endPoint x: 238, endPoint y: 672, distance: 41.0
click at [404, 623] on p at bounding box center [563, 633] width 640 height 20
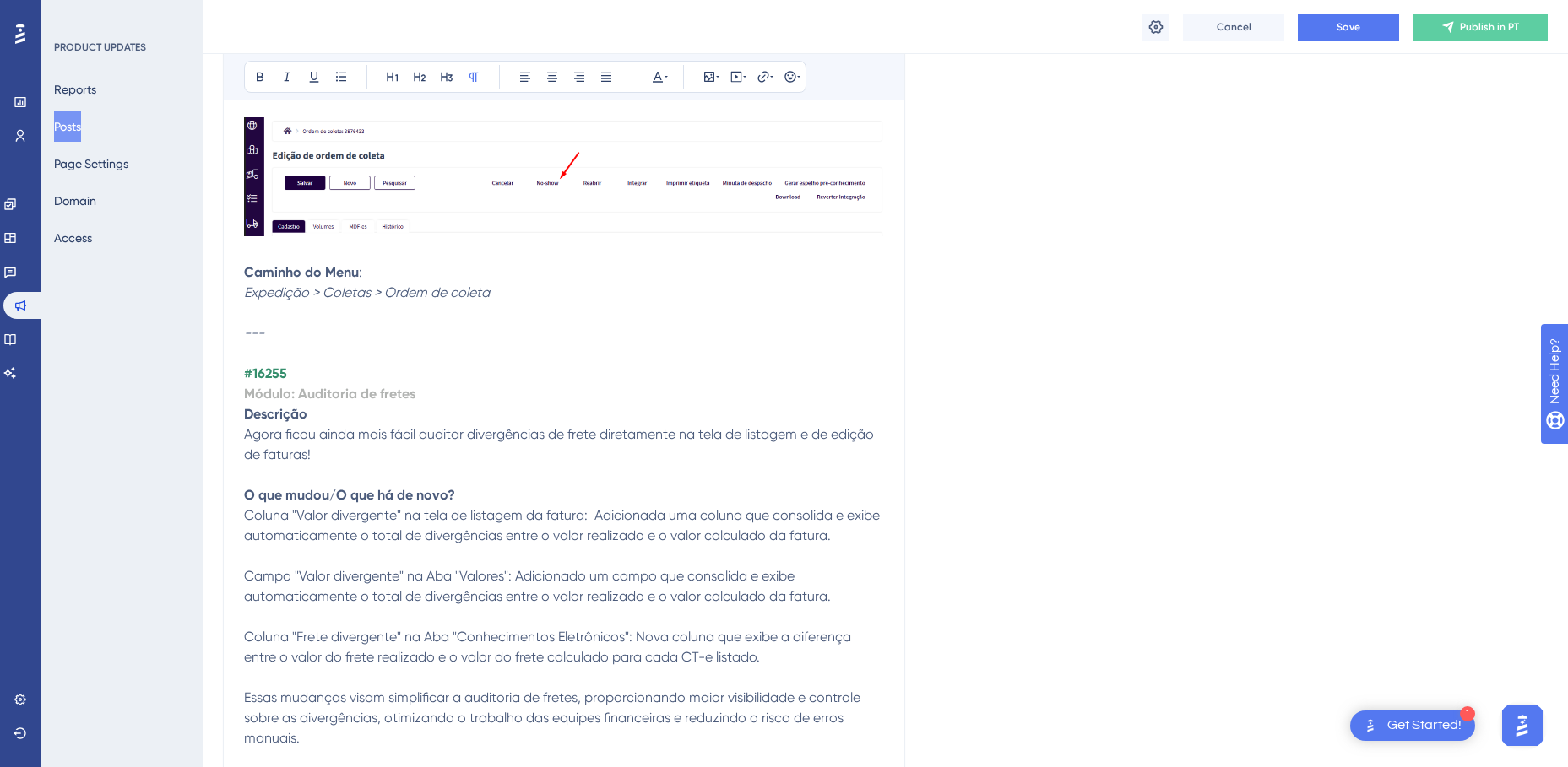
scroll to position [5325, 0]
click at [270, 371] on strong "#16255" at bounding box center [265, 373] width 43 height 16
drag, startPoint x: 358, startPoint y: 387, endPoint x: 296, endPoint y: 386, distance: 62.0
click at [296, 386] on p "Módulo: Auditoria de fretes" at bounding box center [563, 393] width 640 height 20
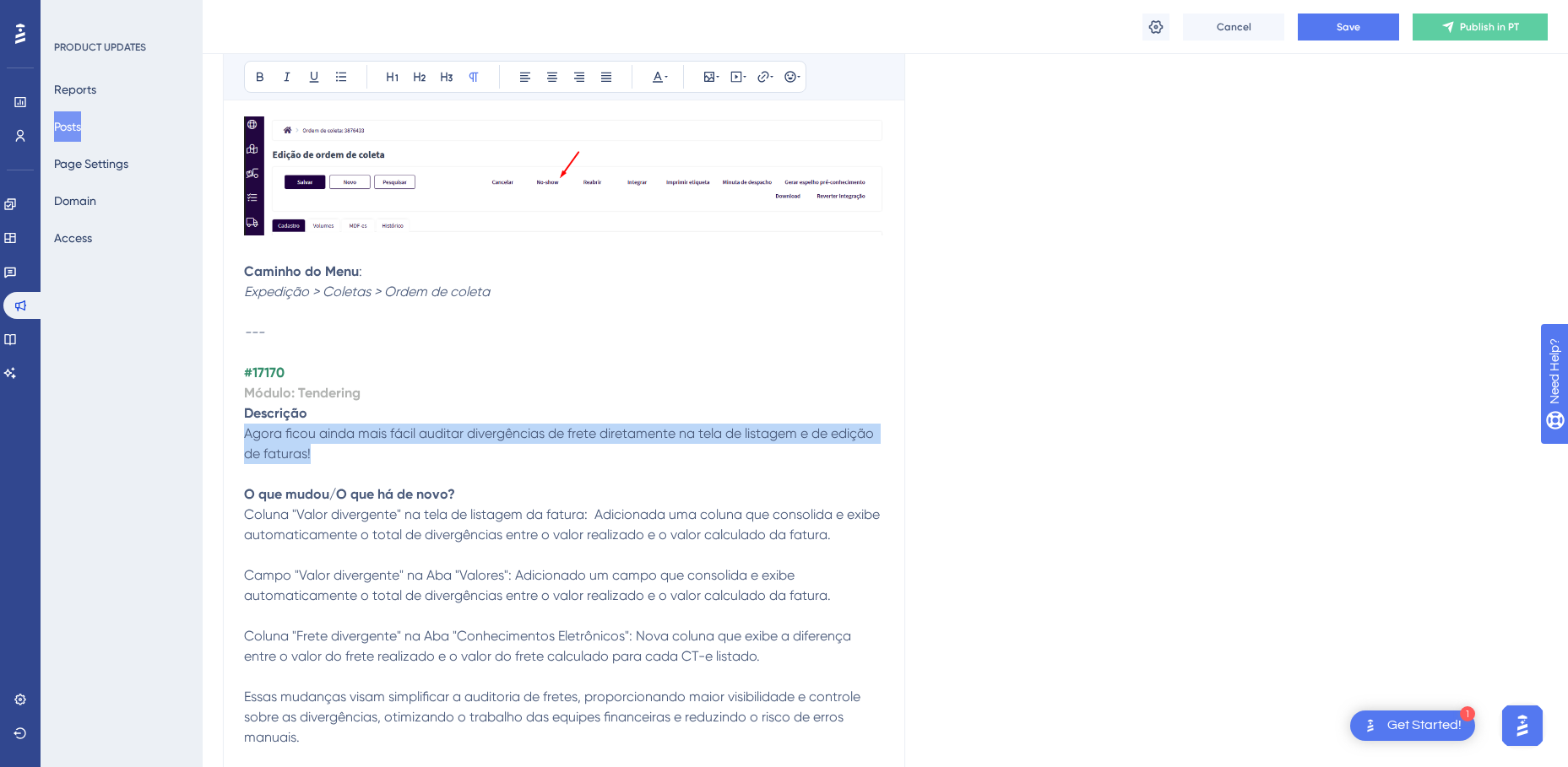
drag, startPoint x: 355, startPoint y: 460, endPoint x: 246, endPoint y: 434, distance: 112.1
click at [246, 434] on p "Agora ficou ainda mais fácil auditar divergências de frete diretamente na tela …" at bounding box center [563, 443] width 640 height 41
drag, startPoint x: 307, startPoint y: 448, endPoint x: 319, endPoint y: 453, distance: 13.0
click at [307, 448] on span "Agora ficou ainda mais fácil auditar divergências de frete diretamente na tela …" at bounding box center [560, 443] width 633 height 36
drag, startPoint x: 329, startPoint y: 455, endPoint x: 242, endPoint y: 430, distance: 90.5
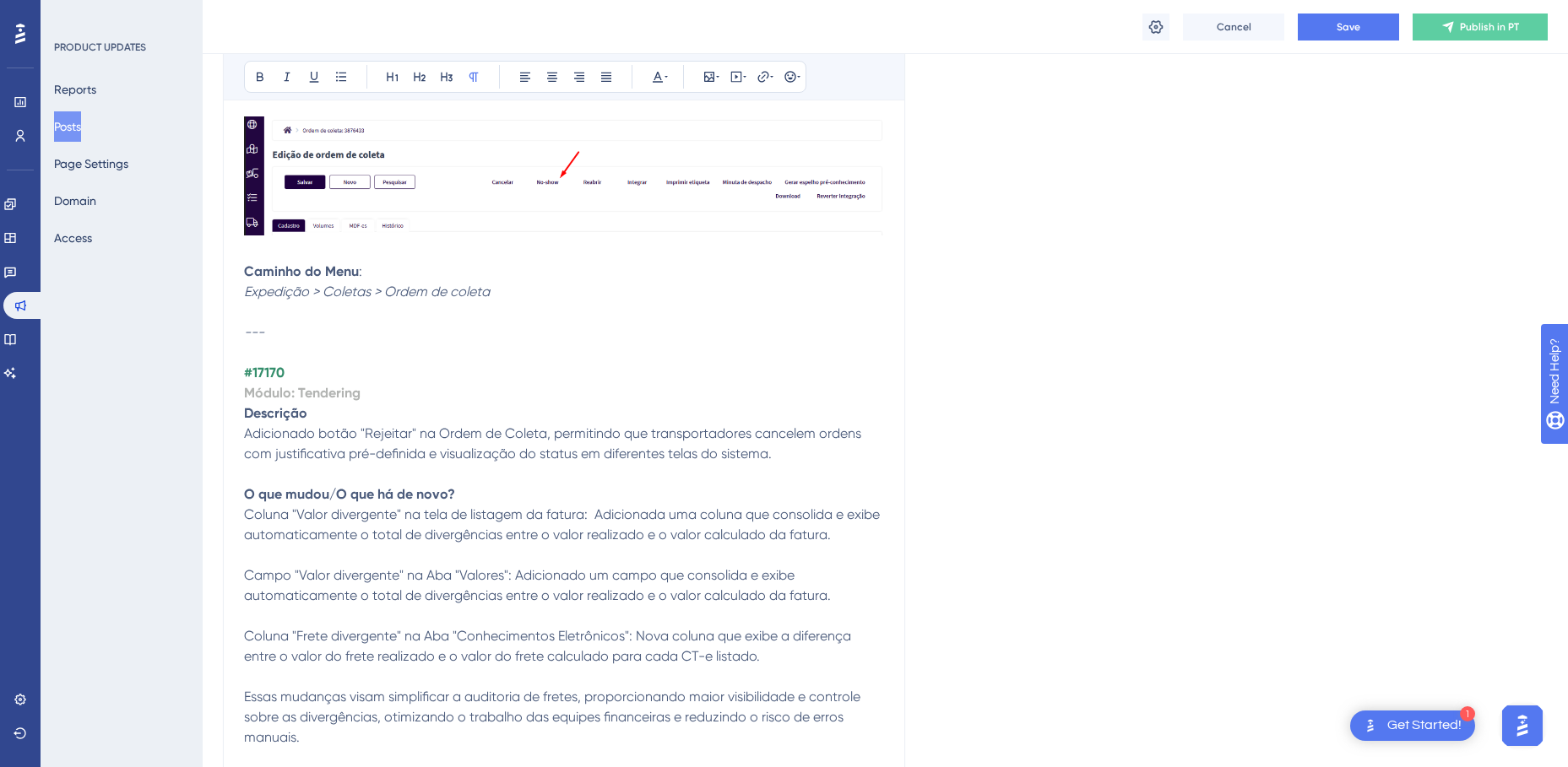
click at [383, 483] on p at bounding box center [563, 474] width 640 height 20
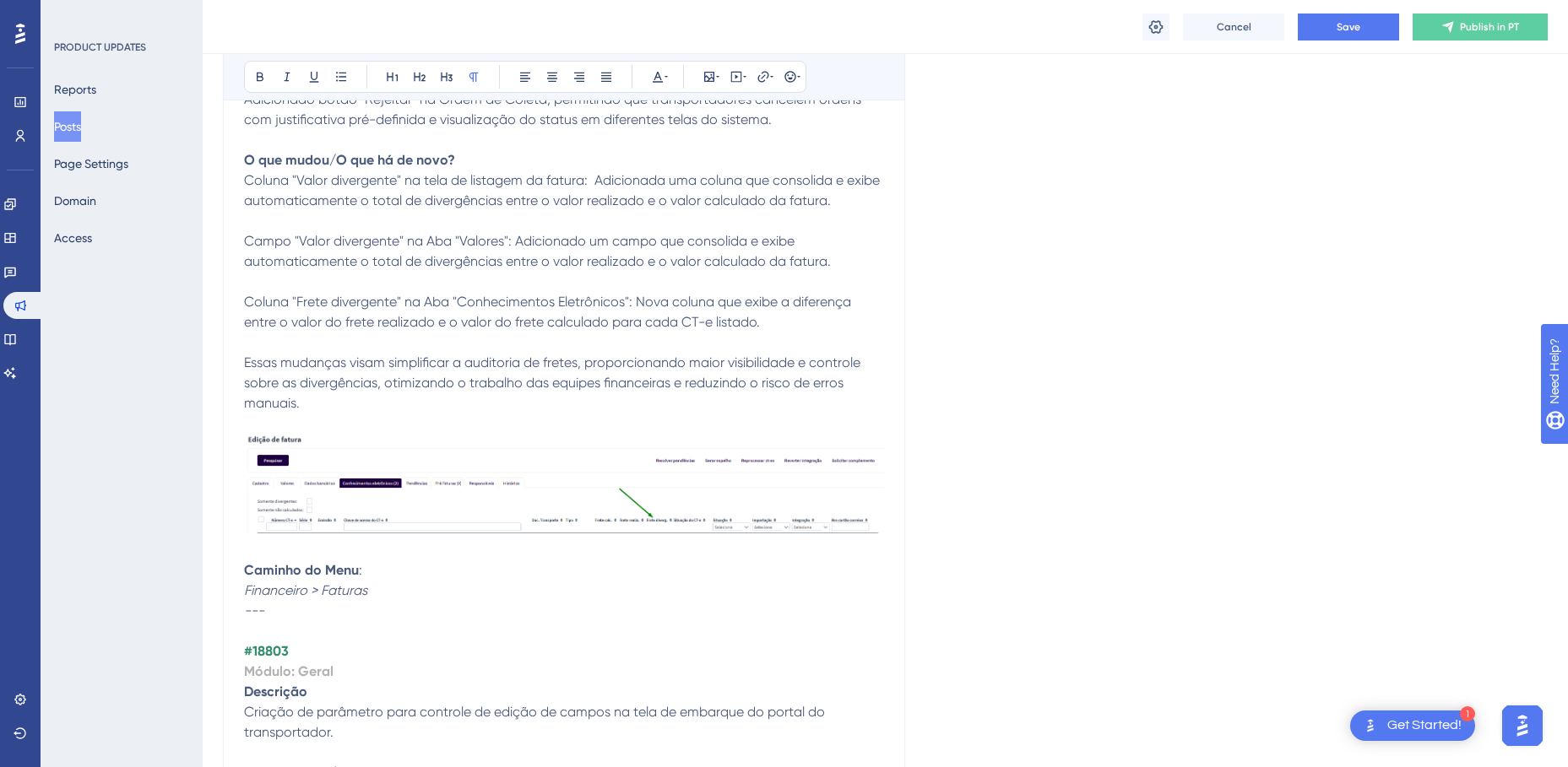
scroll to position [5663, 0]
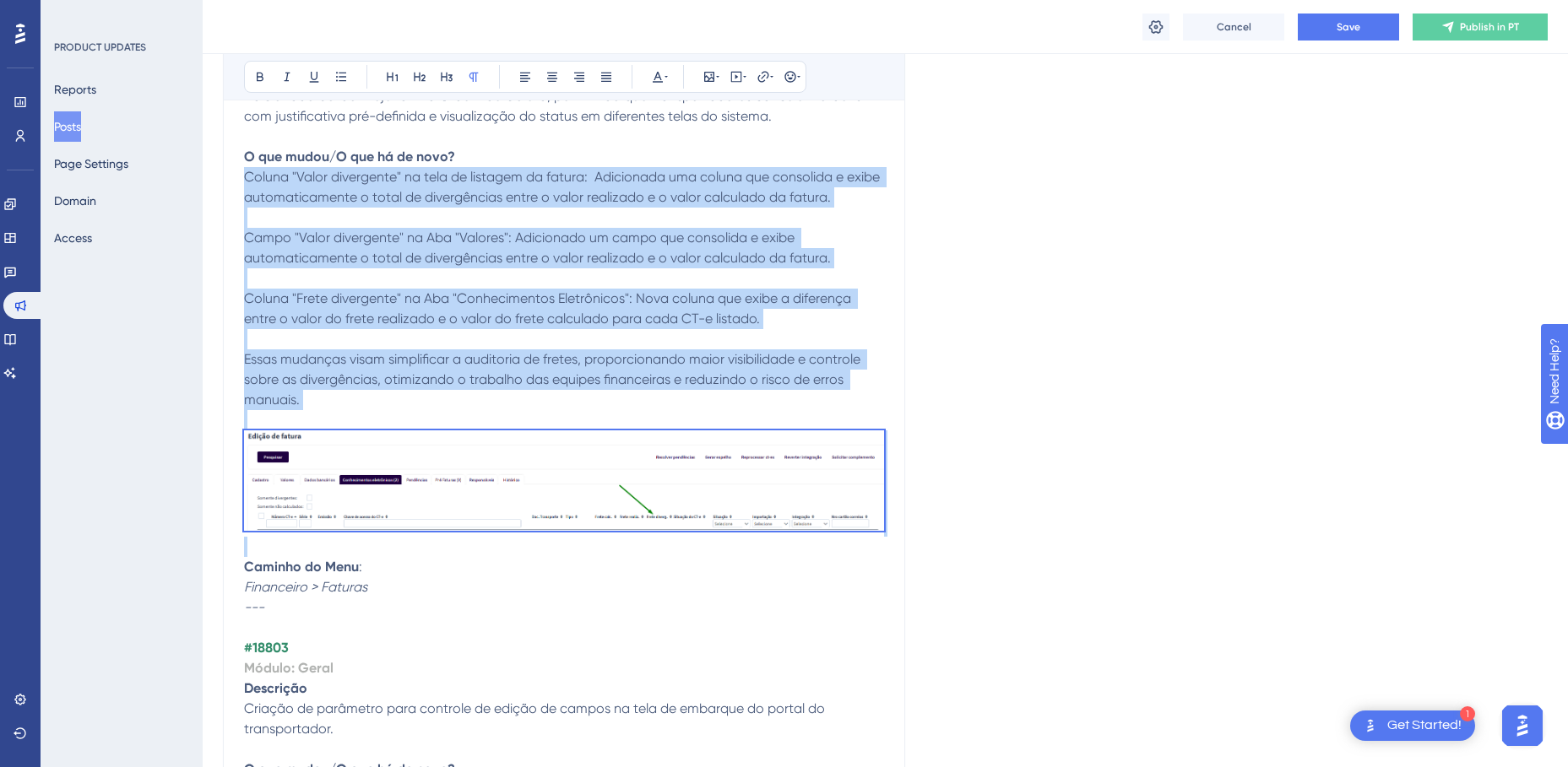
drag, startPoint x: 255, startPoint y: 542, endPoint x: 235, endPoint y: 186, distance: 356.6
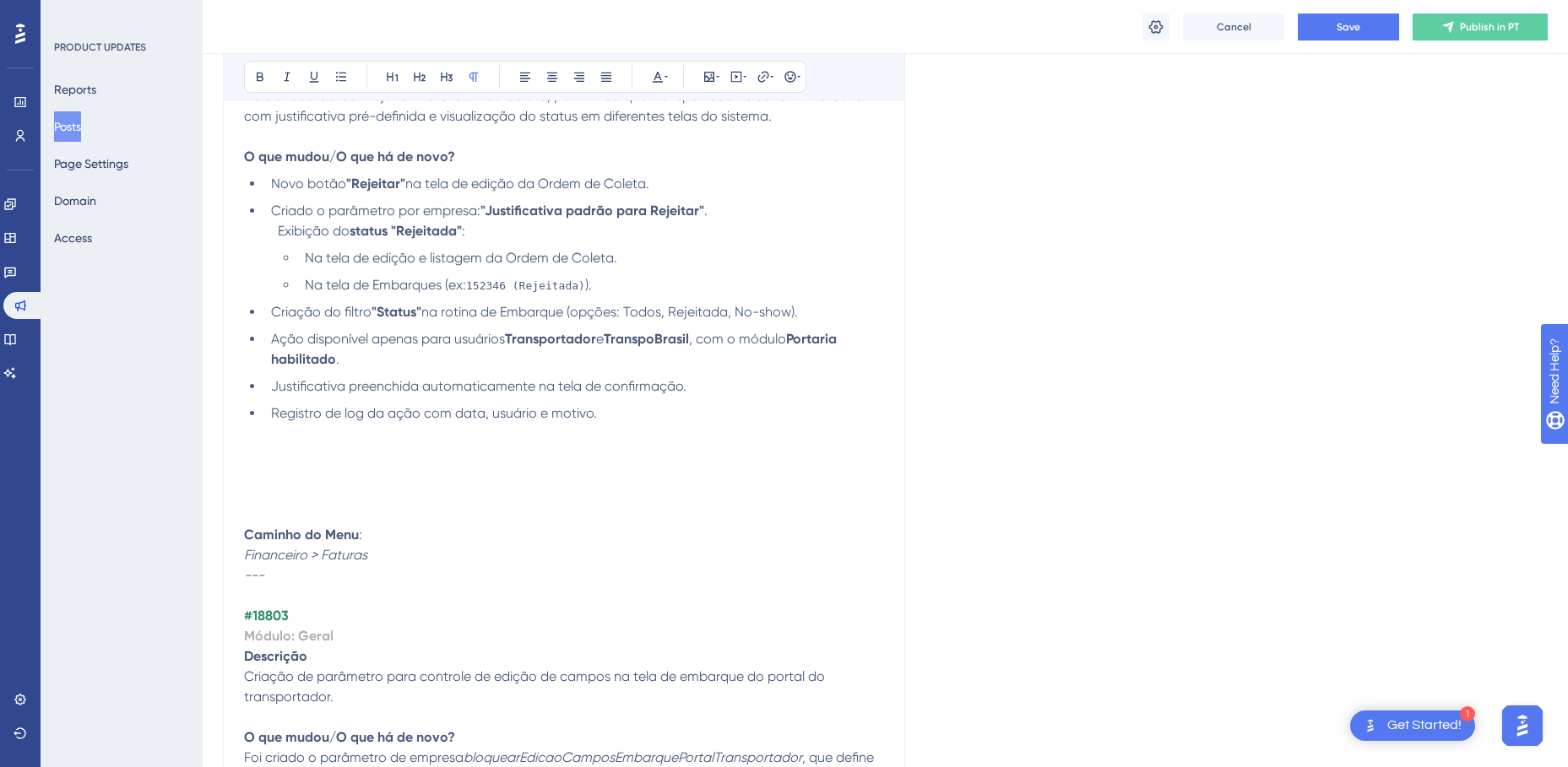
click at [272, 466] on p at bounding box center [563, 474] width 640 height 20
click at [288, 455] on p at bounding box center [563, 454] width 640 height 20
click at [258, 444] on p at bounding box center [563, 454] width 640 height 20
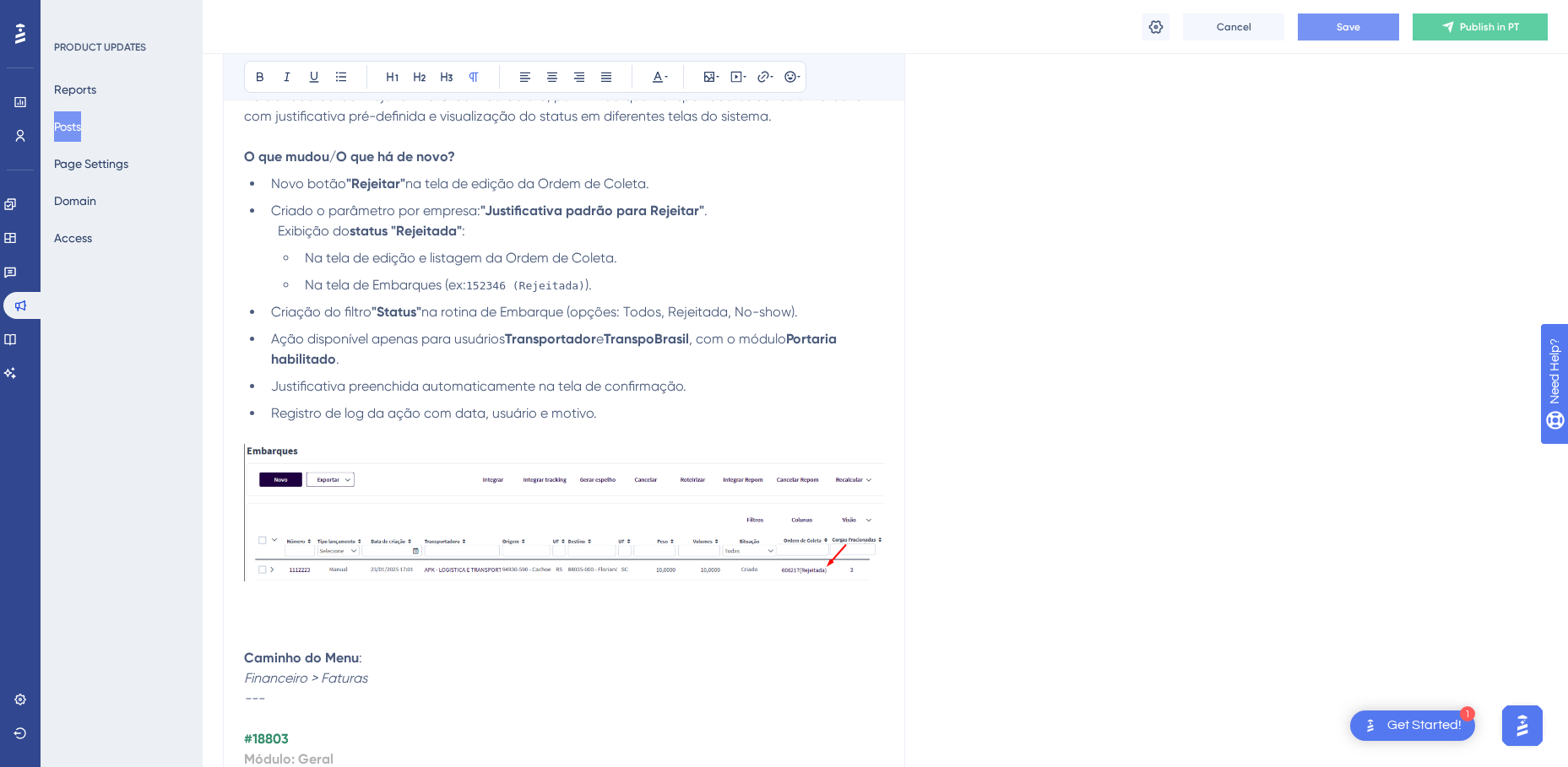
click at [1345, 20] on span "Save" at bounding box center [1348, 27] width 24 height 14
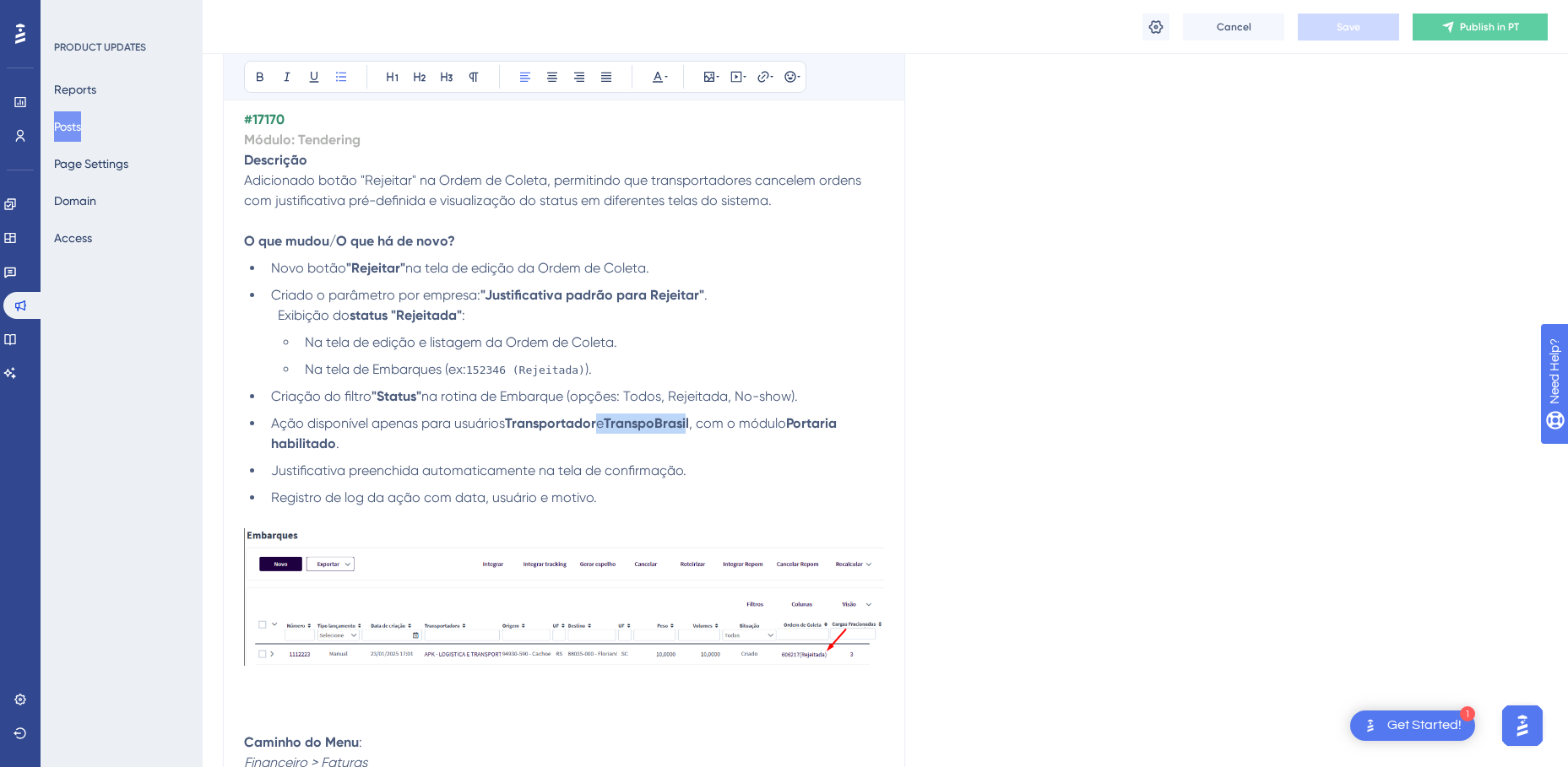
drag, startPoint x: 630, startPoint y: 420, endPoint x: 694, endPoint y: 423, distance: 64.1
click at [694, 423] on li "Ação disponível apenas para usuários Transportador e TranspoBrasil , com o módu…" at bounding box center [574, 433] width 619 height 41
click at [689, 423] on strong "TranspoBrasil" at bounding box center [645, 423] width 85 height 16
drag, startPoint x: 697, startPoint y: 417, endPoint x: 603, endPoint y: 421, distance: 94.1
click at [603, 421] on li "Ação disponível apenas para usuários Transportador e TranspoBrasil , com o módu…" at bounding box center [574, 433] width 619 height 41
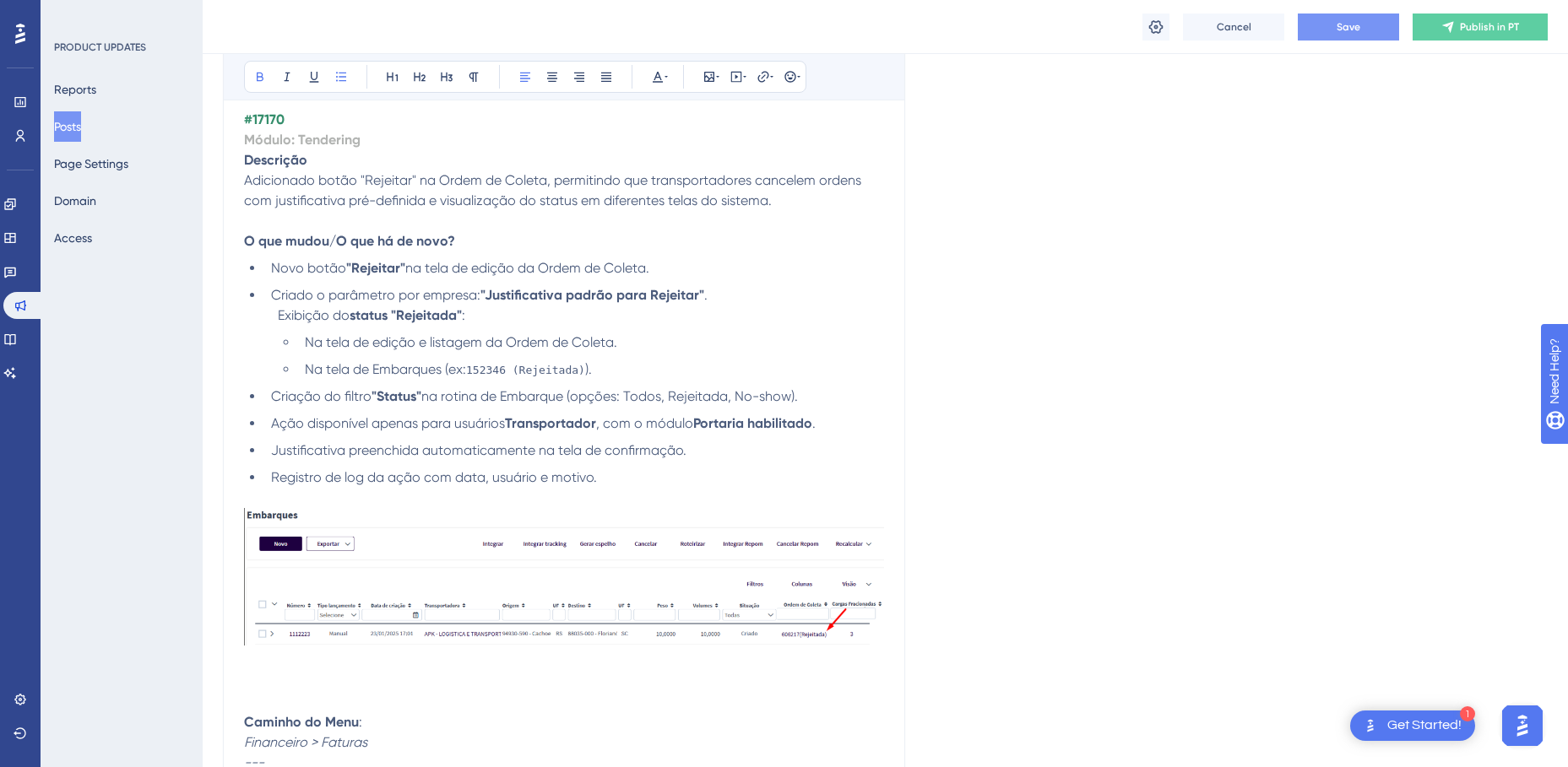
click at [1326, 32] on button "Save" at bounding box center [1347, 27] width 101 height 27
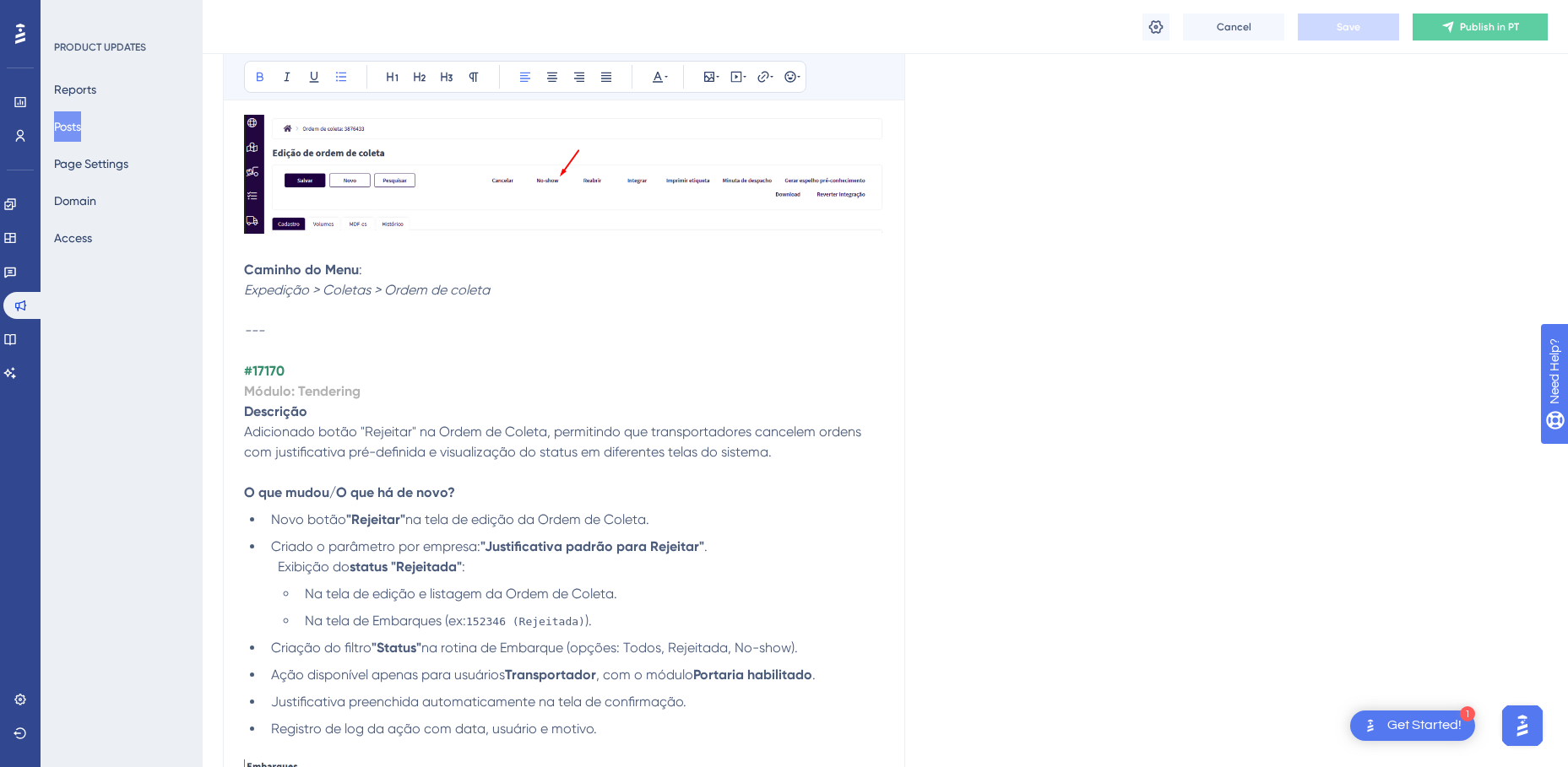
scroll to position [5325, 0]
drag, startPoint x: 501, startPoint y: 297, endPoint x: 246, endPoint y: 295, distance: 255.0
click at [246, 295] on p "Caminho do Menu : Expedição > Coletas > Ordem de coleta" at bounding box center [563, 282] width 640 height 41
copy em "Expedição > Coletas > Ordem de coleta"
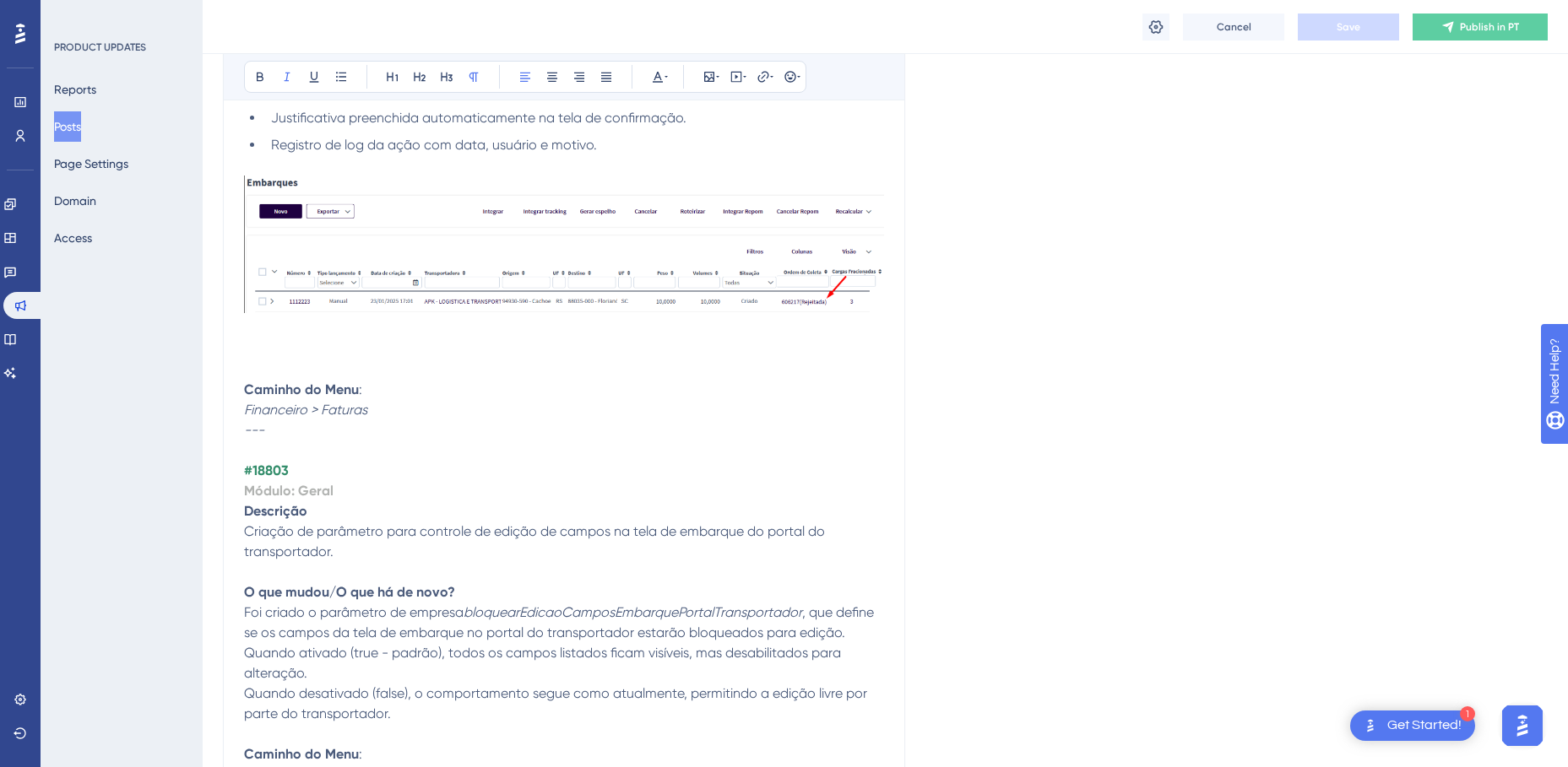
scroll to position [5831, 0]
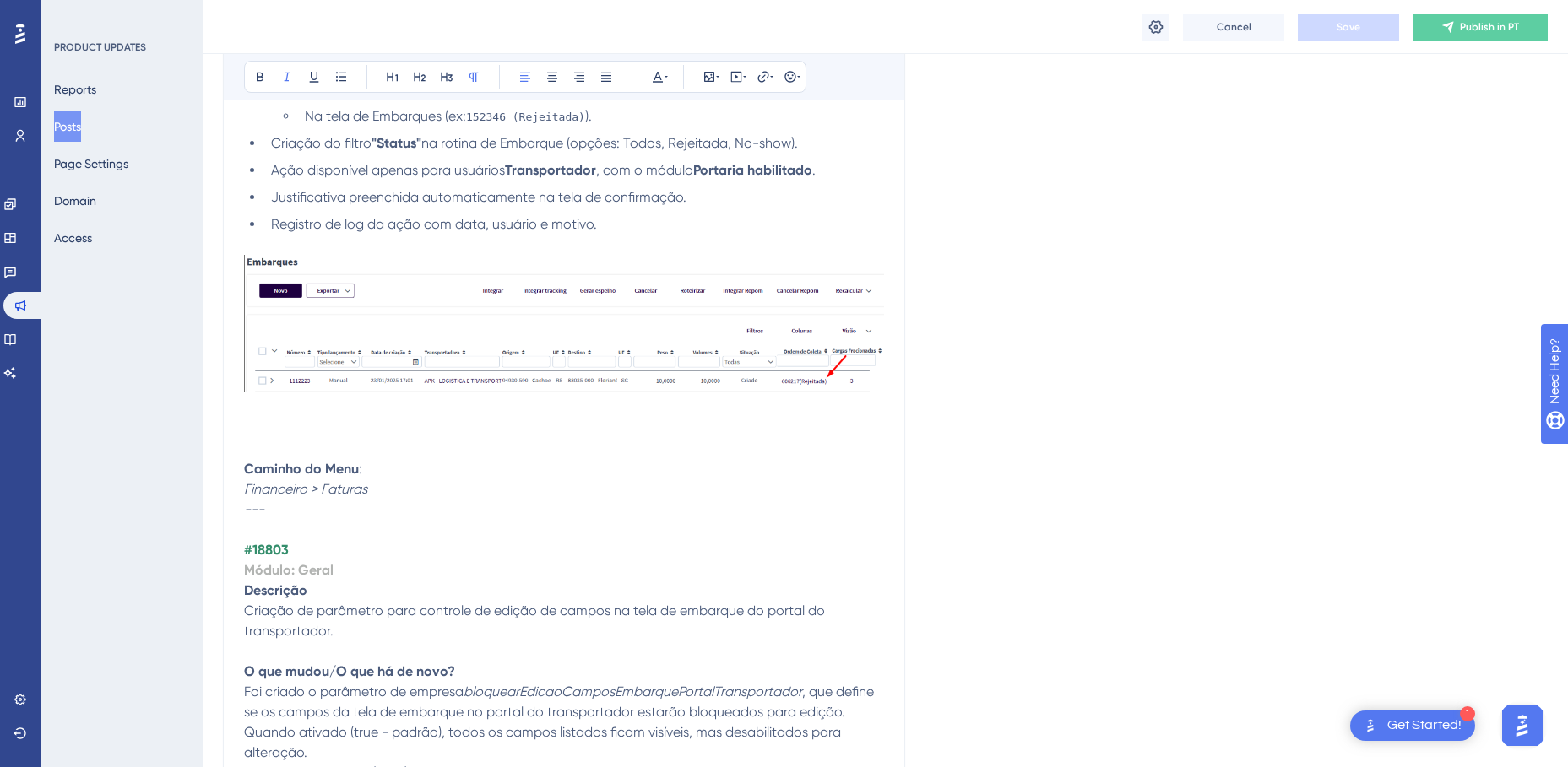
drag, startPoint x: 374, startPoint y: 487, endPoint x: 243, endPoint y: 487, distance: 131.0
click at [283, 440] on p at bounding box center [563, 449] width 640 height 20
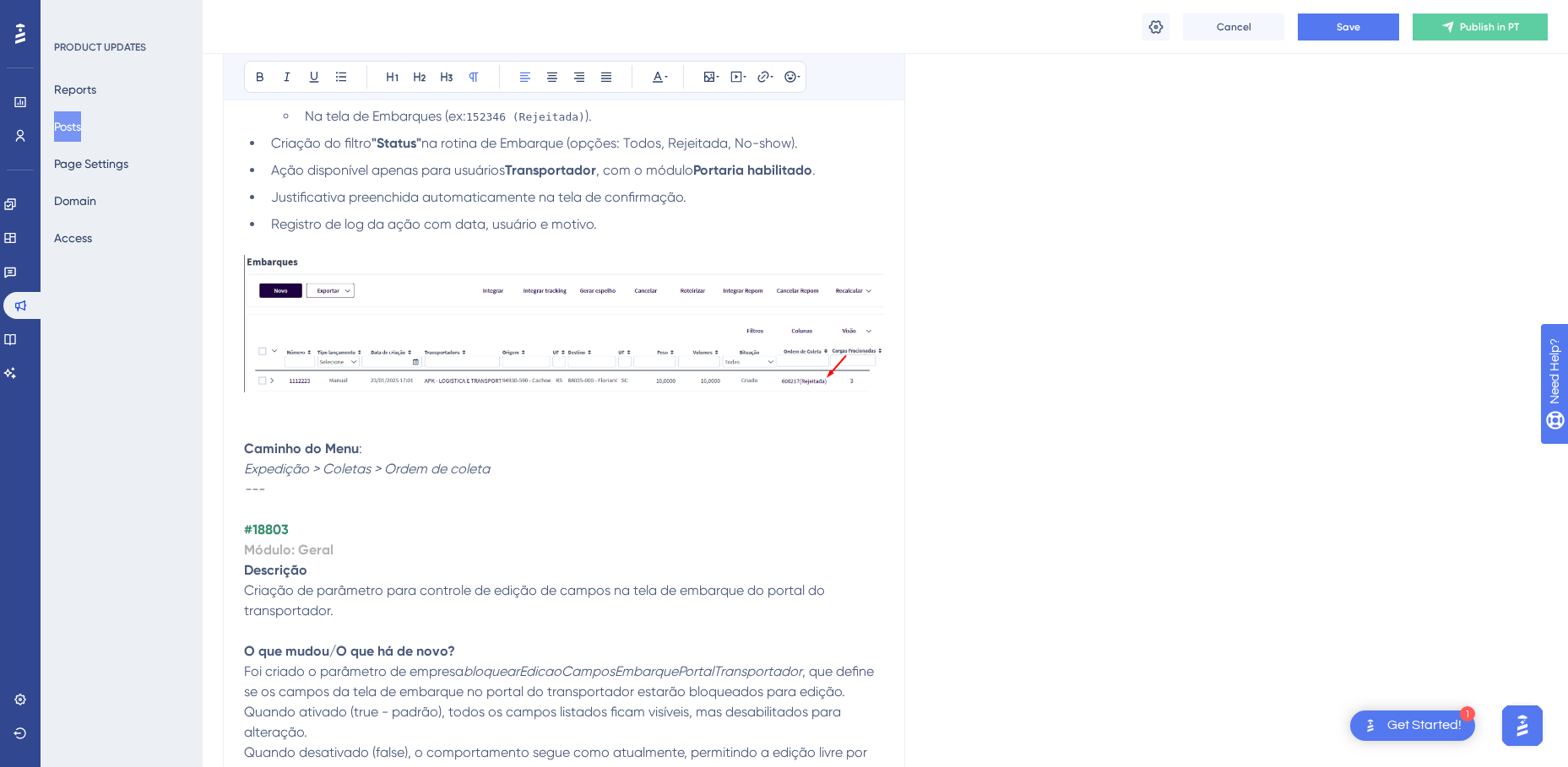
click at [343, 423] on p at bounding box center [563, 428] width 640 height 20
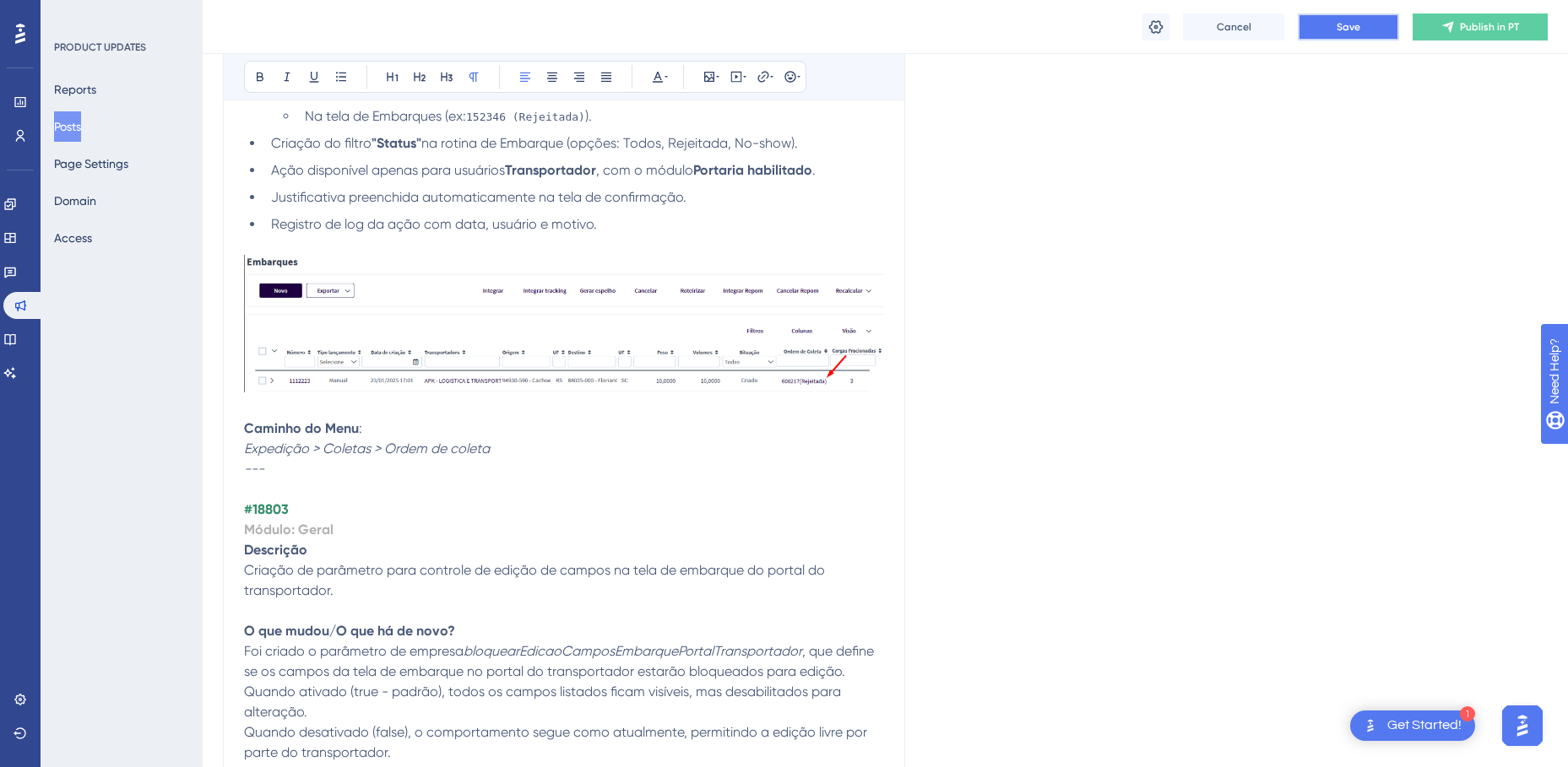
click at [1351, 28] on span "Save" at bounding box center [1348, 27] width 24 height 14
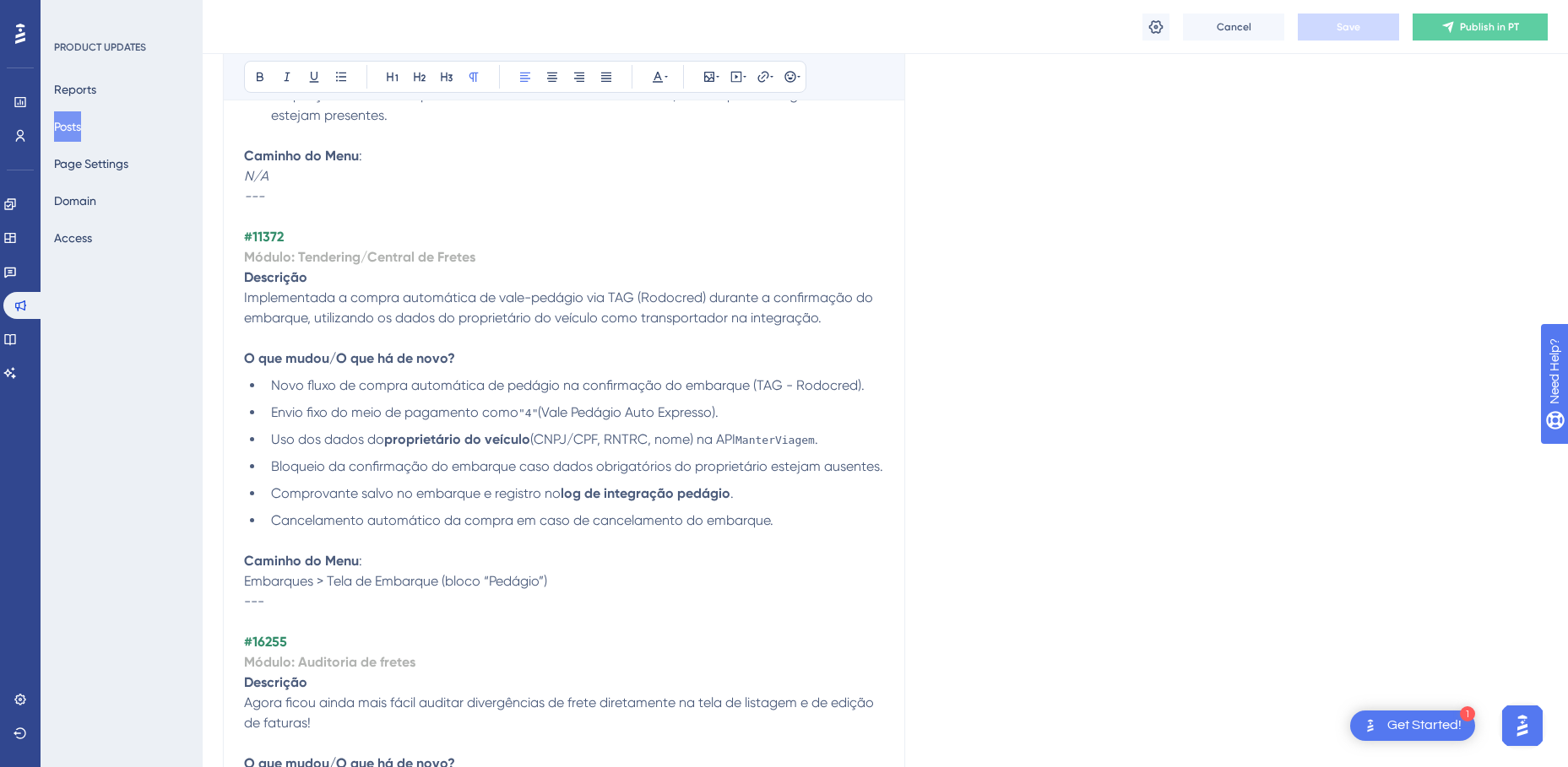
scroll to position [3383, 0]
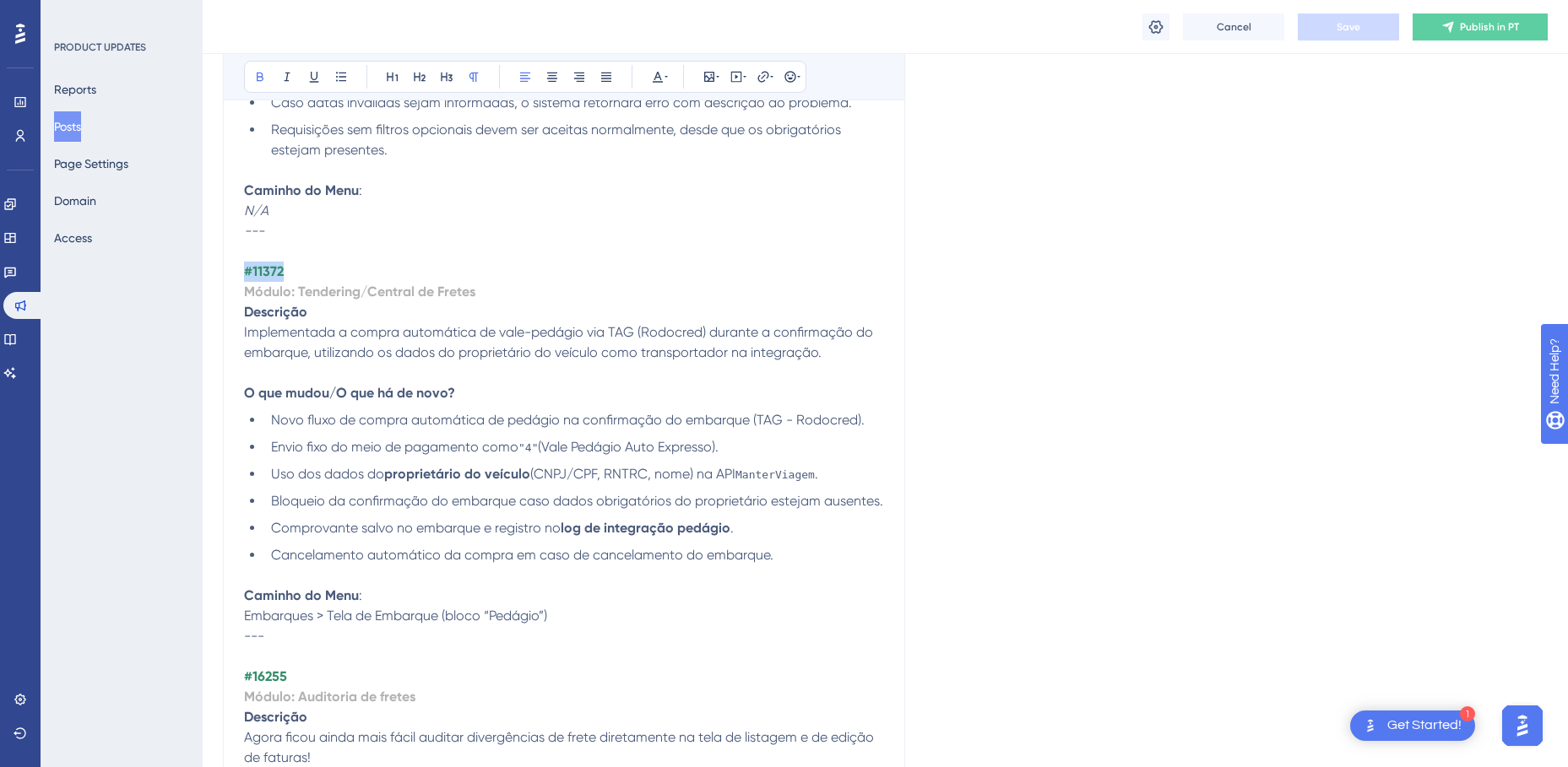
drag, startPoint x: 291, startPoint y: 272, endPoint x: 232, endPoint y: 271, distance: 59.0
click at [232, 271] on div "TMS v4.155.0 Bold Italic Underline Bullet Point Heading 1 Heading 2 Heading 3 N…" at bounding box center [563, 252] width 682 height 6367
copy strong "#11372"
click at [271, 650] on p at bounding box center [563, 657] width 640 height 20
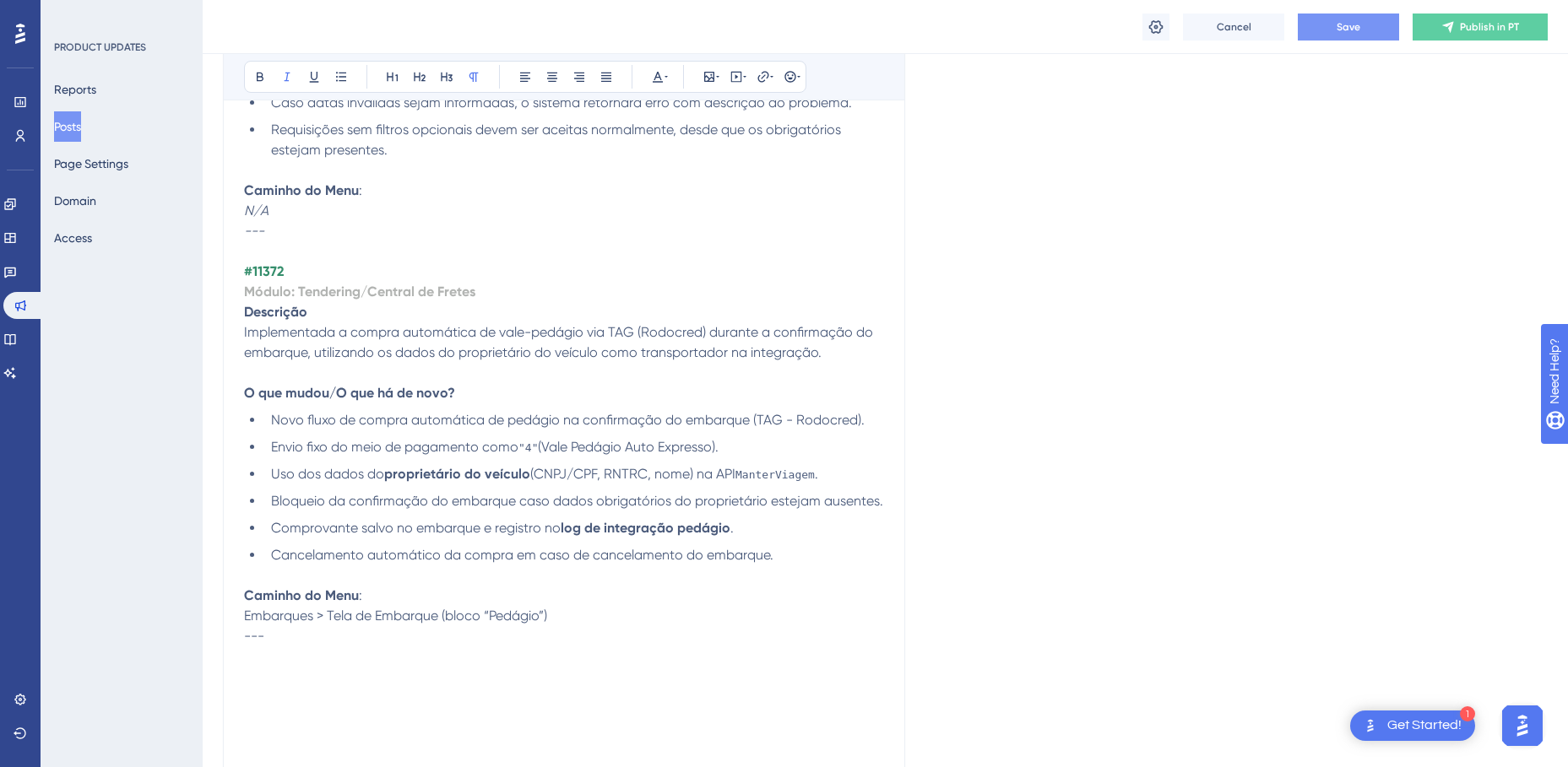
click at [271, 650] on p at bounding box center [563, 657] width 640 height 20
click at [259, 663] on p at bounding box center [563, 657] width 640 height 20
click at [258, 670] on p at bounding box center [563, 677] width 640 height 20
drag, startPoint x: 482, startPoint y: 290, endPoint x: 202, endPoint y: 287, distance: 280.0
click at [203, 287] on div "Performance Users Engagement Widgets Feedback Product Updates Knowledge Base AI…" at bounding box center [885, 308] width 1365 height 7380
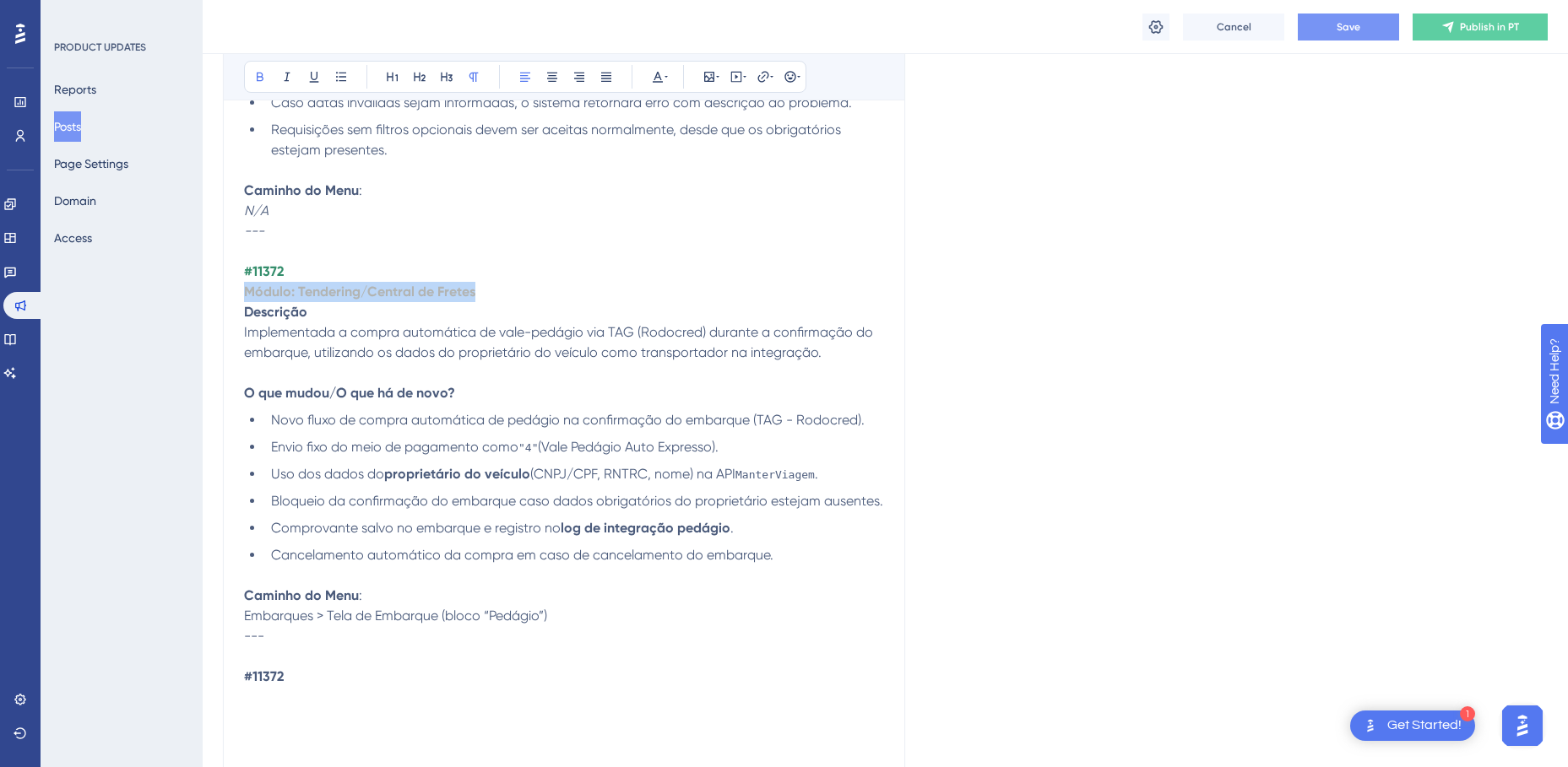
copy strong "Módulo: Tendering/Central de Fretes"
click at [281, 690] on p at bounding box center [563, 697] width 640 height 20
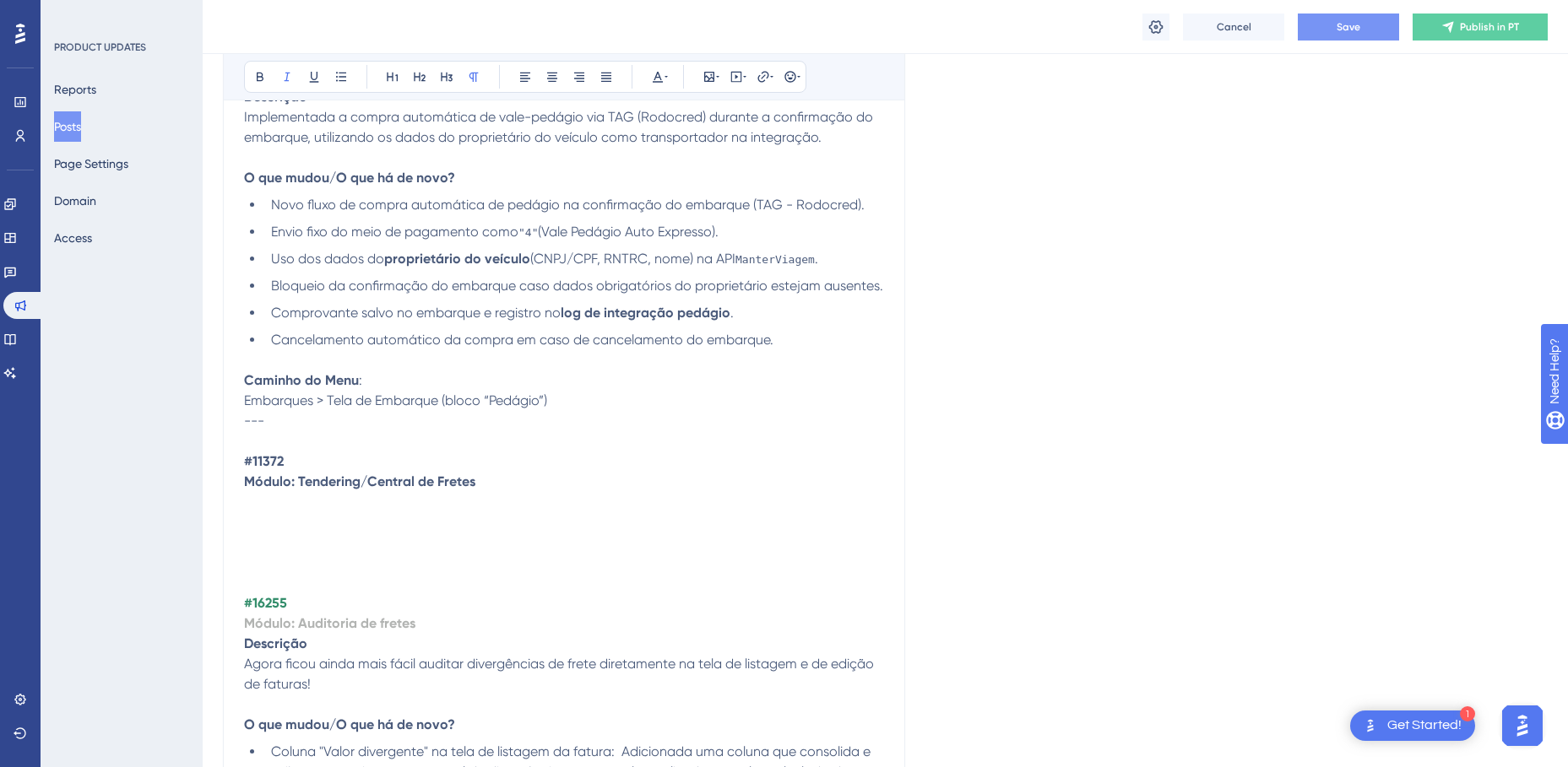
scroll to position [3467, 0]
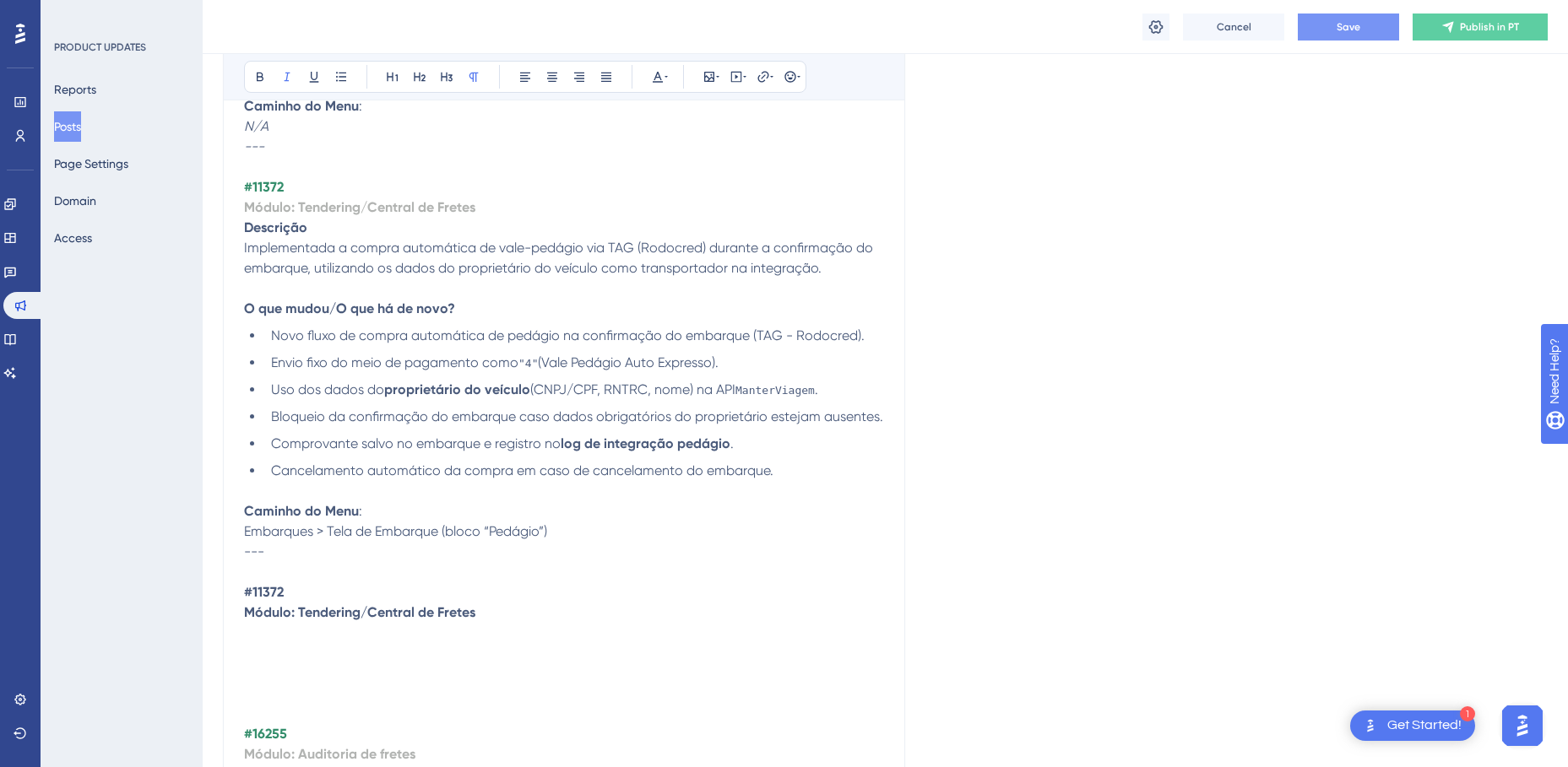
click at [276, 227] on strong "Descrição" at bounding box center [275, 228] width 63 height 16
copy strong "Descrição"
click at [274, 626] on p at bounding box center [563, 633] width 640 height 20
click at [271, 586] on strong "#11372" at bounding box center [264, 592] width 40 height 16
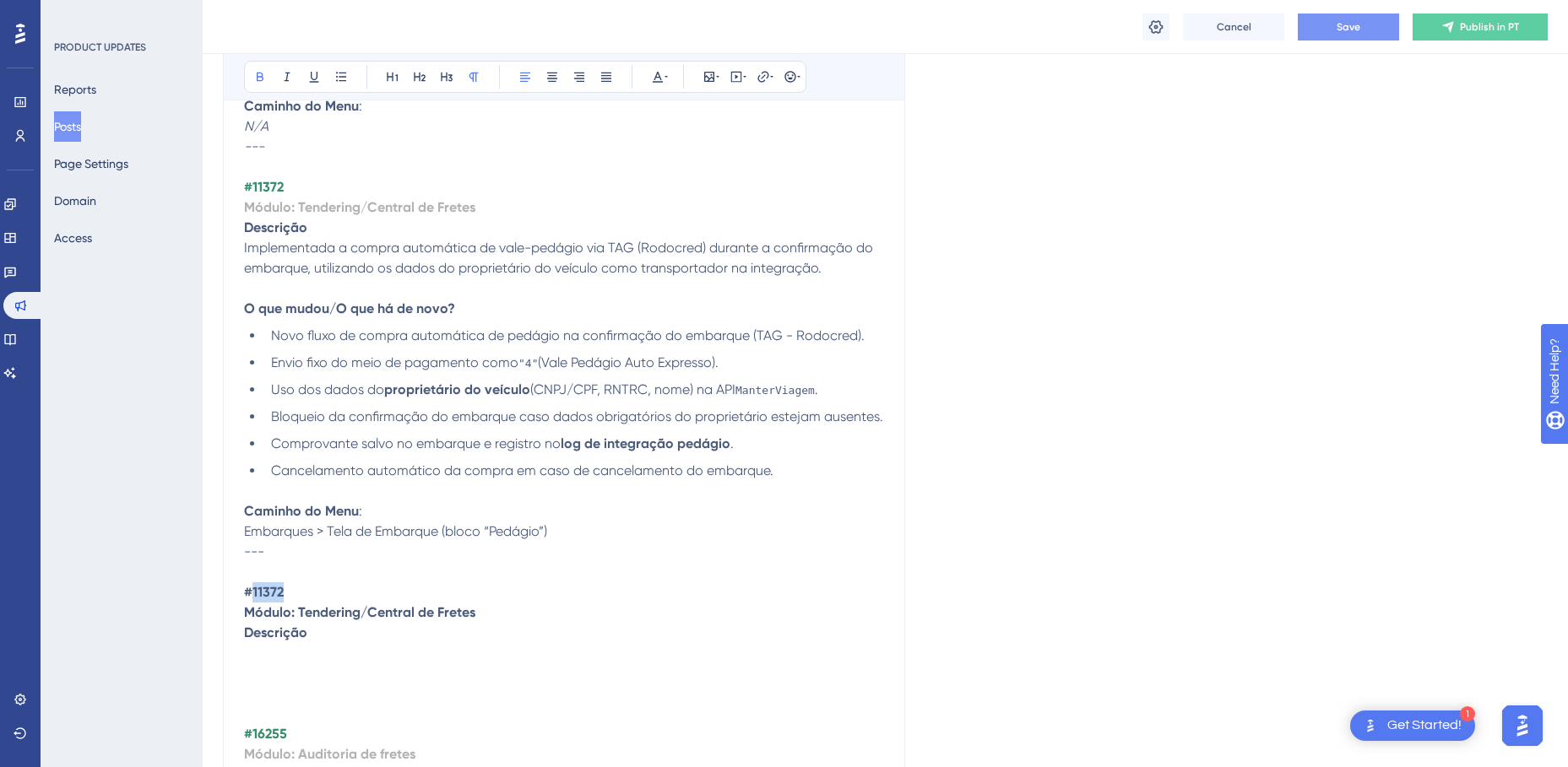
click at [271, 586] on strong "#11372" at bounding box center [264, 592] width 40 height 16
click at [268, 595] on strong "#11372" at bounding box center [264, 592] width 40 height 16
drag, startPoint x: 289, startPoint y: 588, endPoint x: 243, endPoint y: 590, distance: 46.0
click at [243, 590] on div "TMS v4.155.0 Bold Italic Underline Bullet Point Heading 1 Heading 2 Heading 3 N…" at bounding box center [563, 238] width 682 height 6509
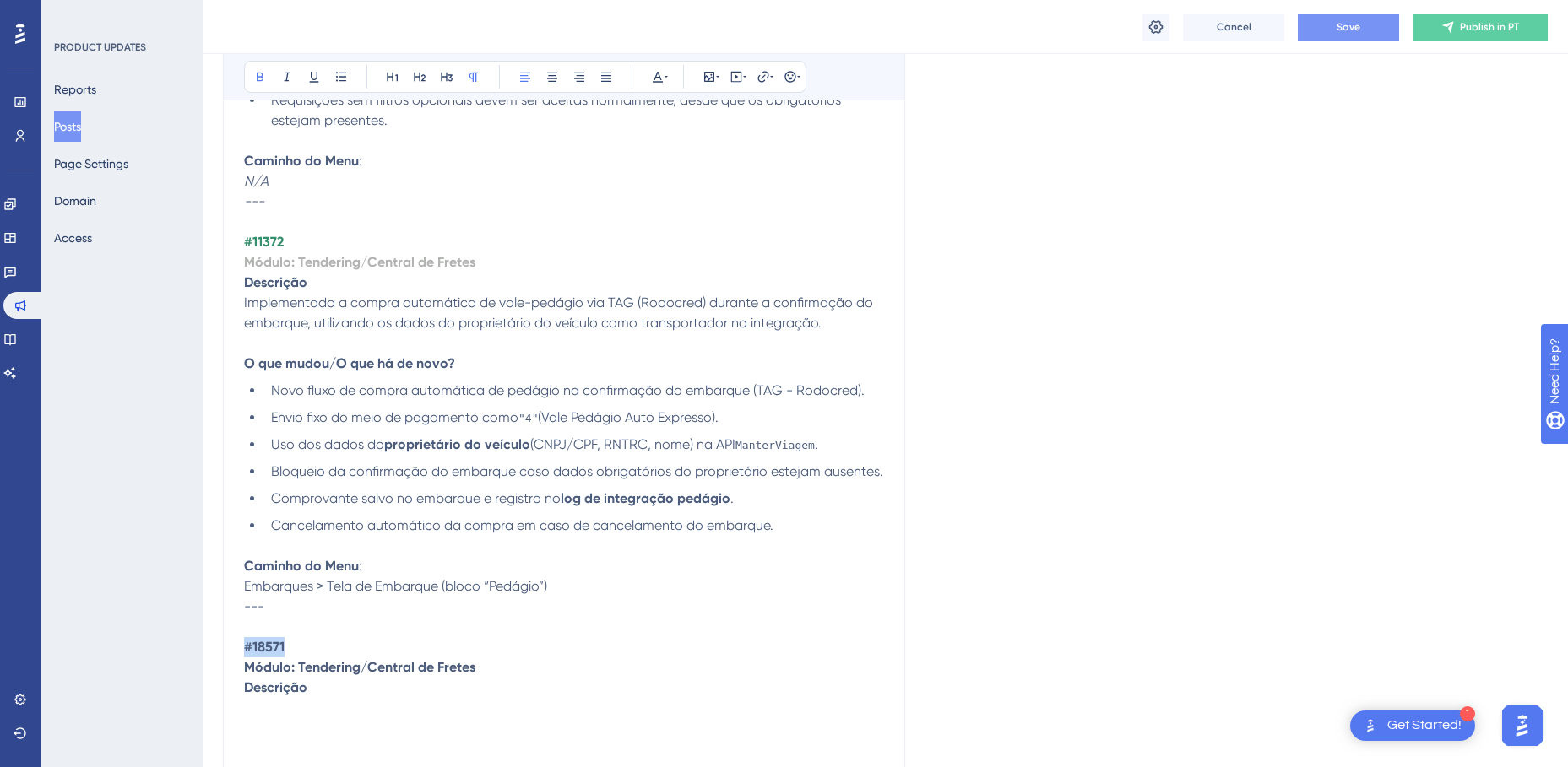
scroll to position [3383, 0]
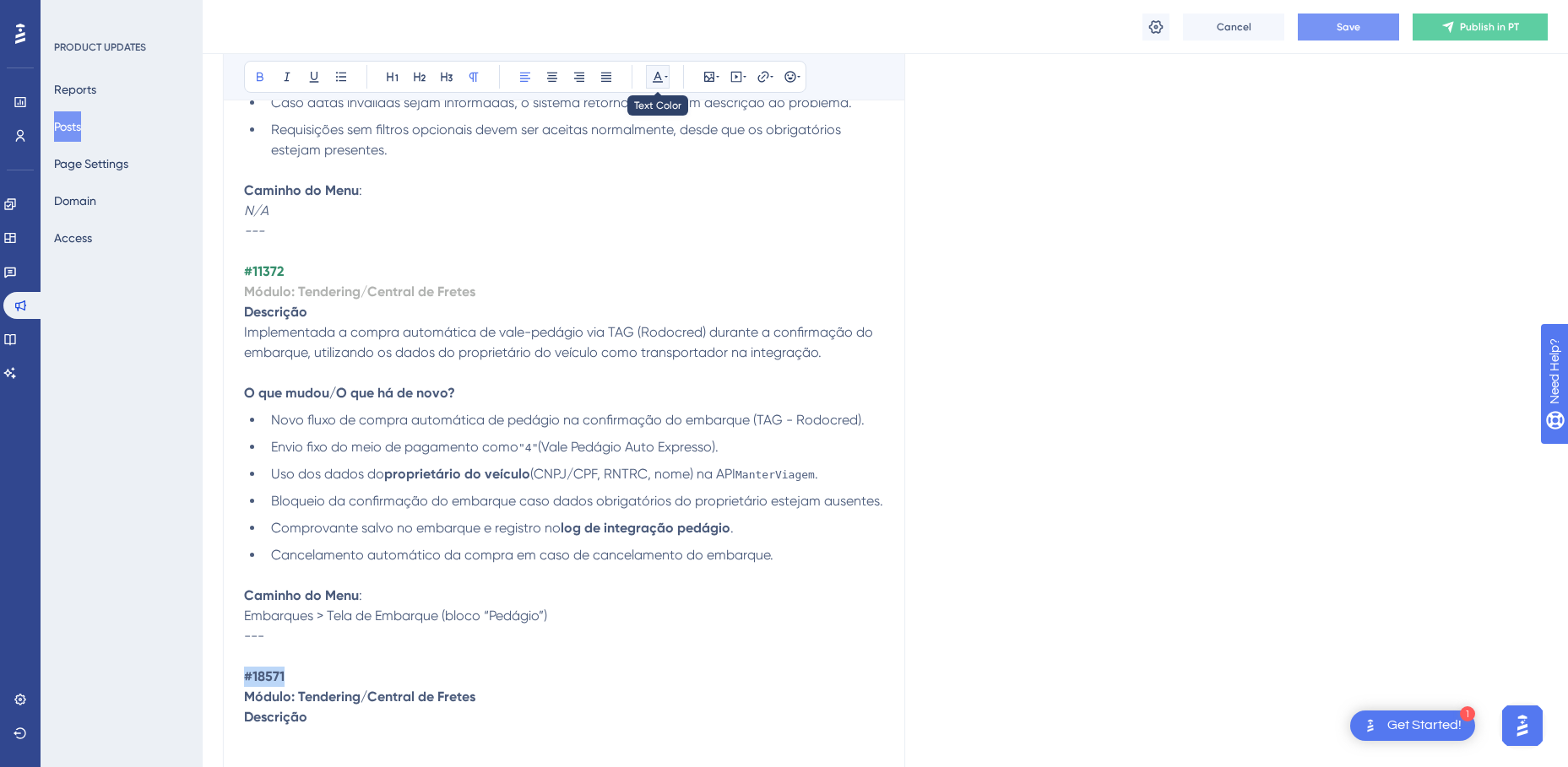
click at [666, 76] on icon at bounding box center [665, 77] width 3 height 2
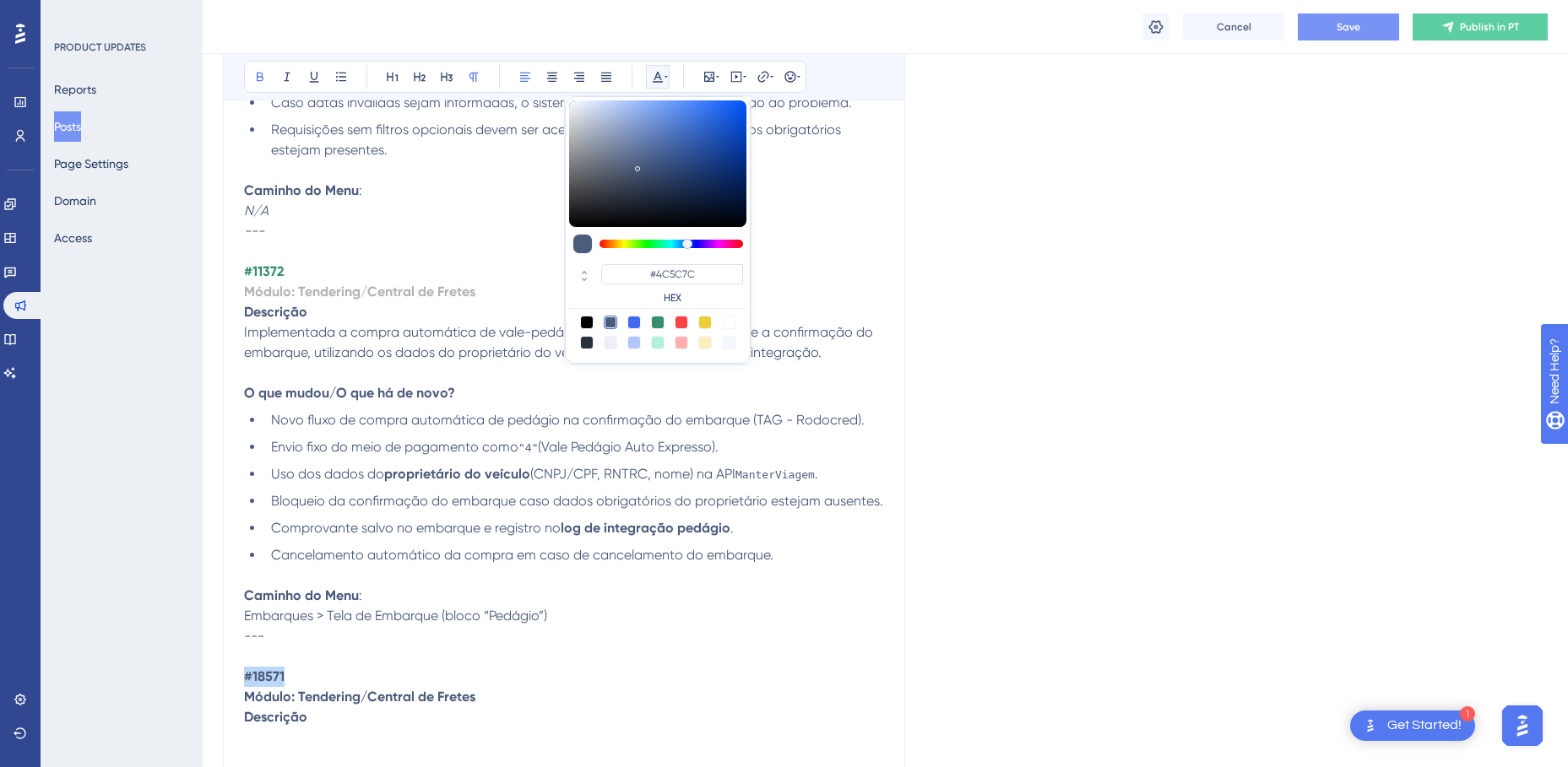
click at [653, 320] on div at bounding box center [658, 323] width 14 height 14
type input "#358E6C"
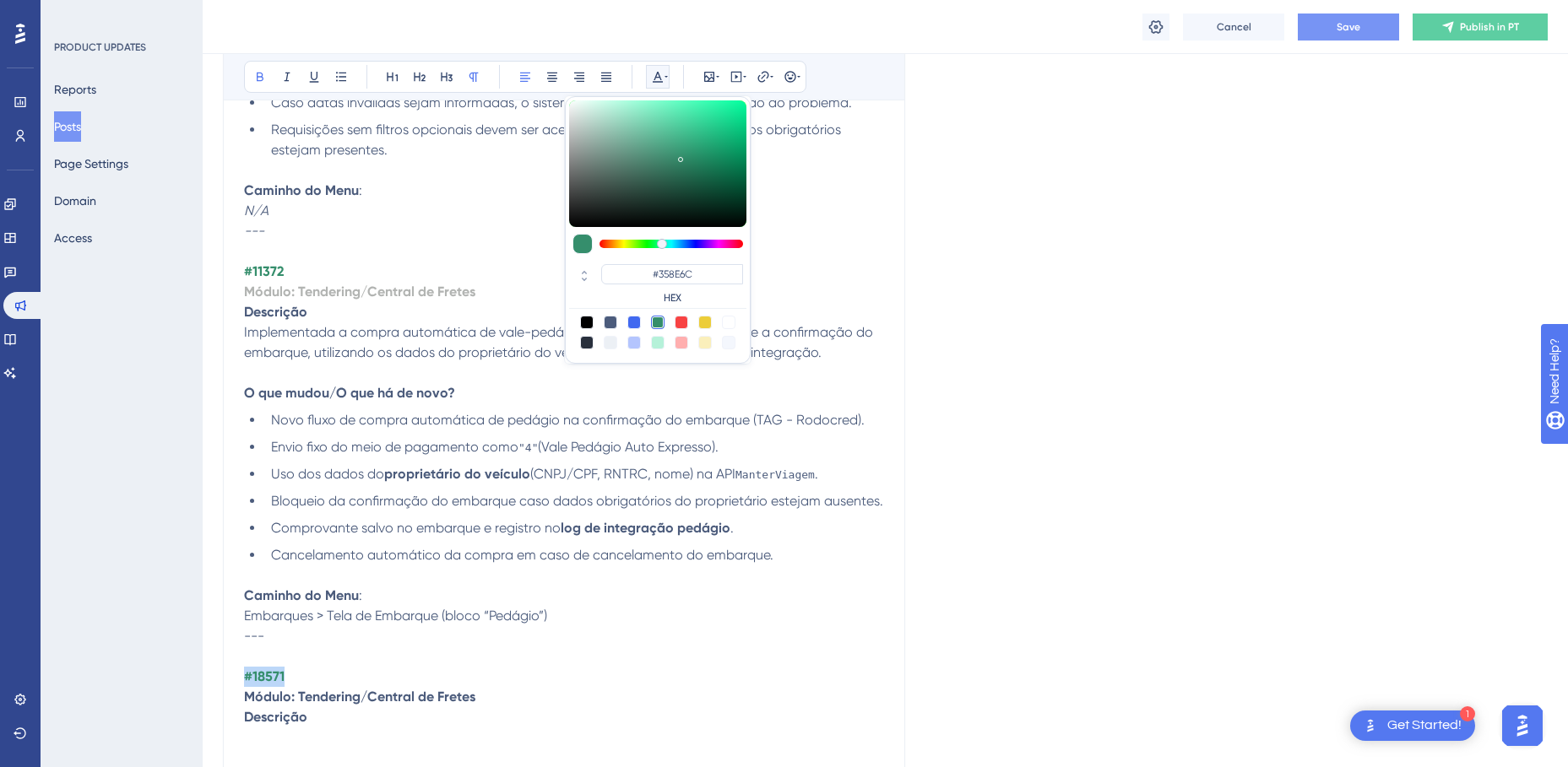
click at [349, 676] on p "#18571" at bounding box center [563, 677] width 640 height 20
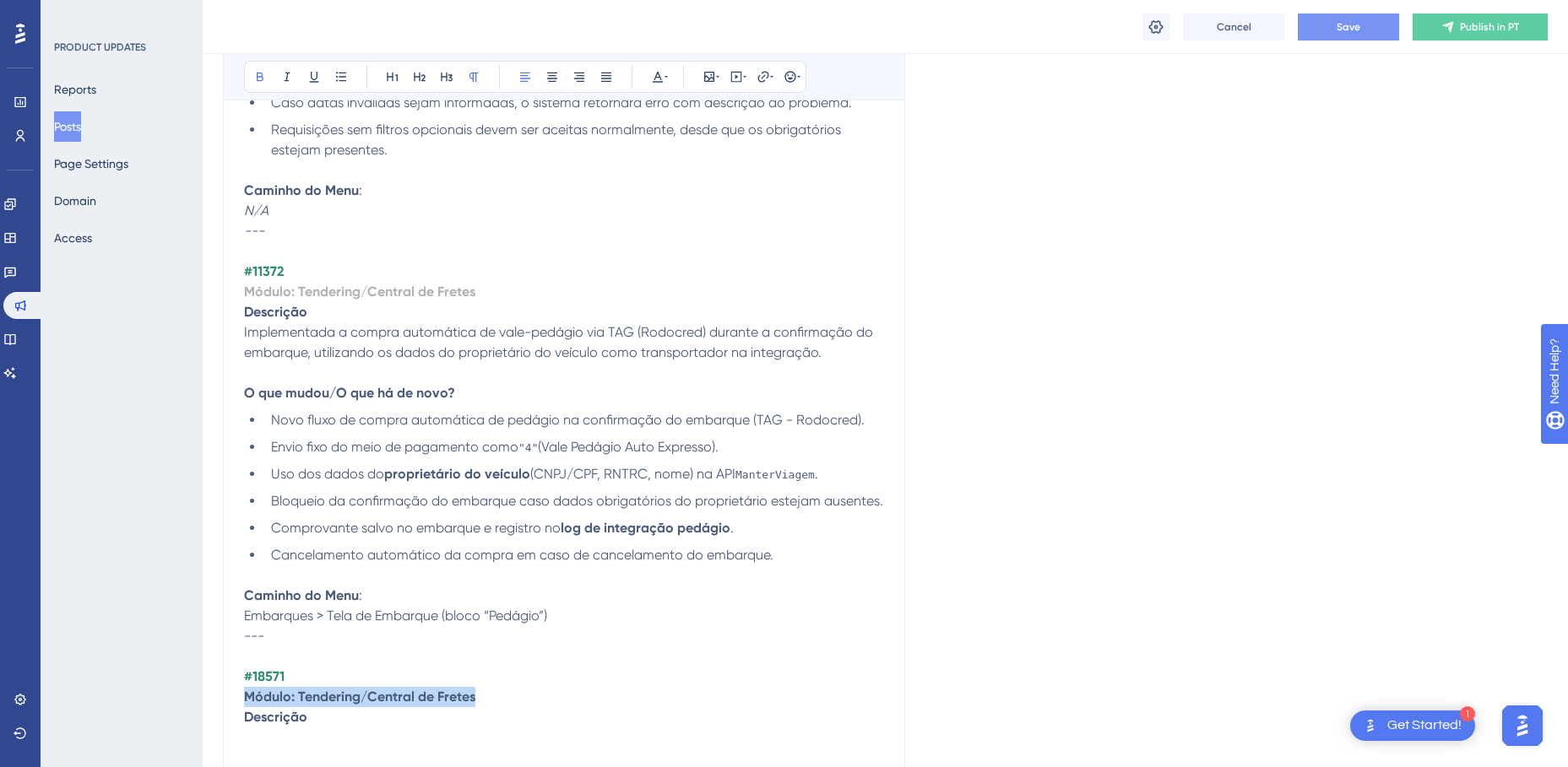
drag, startPoint x: 484, startPoint y: 696, endPoint x: 243, endPoint y: 689, distance: 241.1
click at [243, 689] on div "TMS v4.155.0 Bold Italic Underline Bullet Point Heading 1 Heading 2 Heading 3 N…" at bounding box center [563, 323] width 682 height 6509
click at [664, 74] on icon at bounding box center [665, 77] width 3 height 14
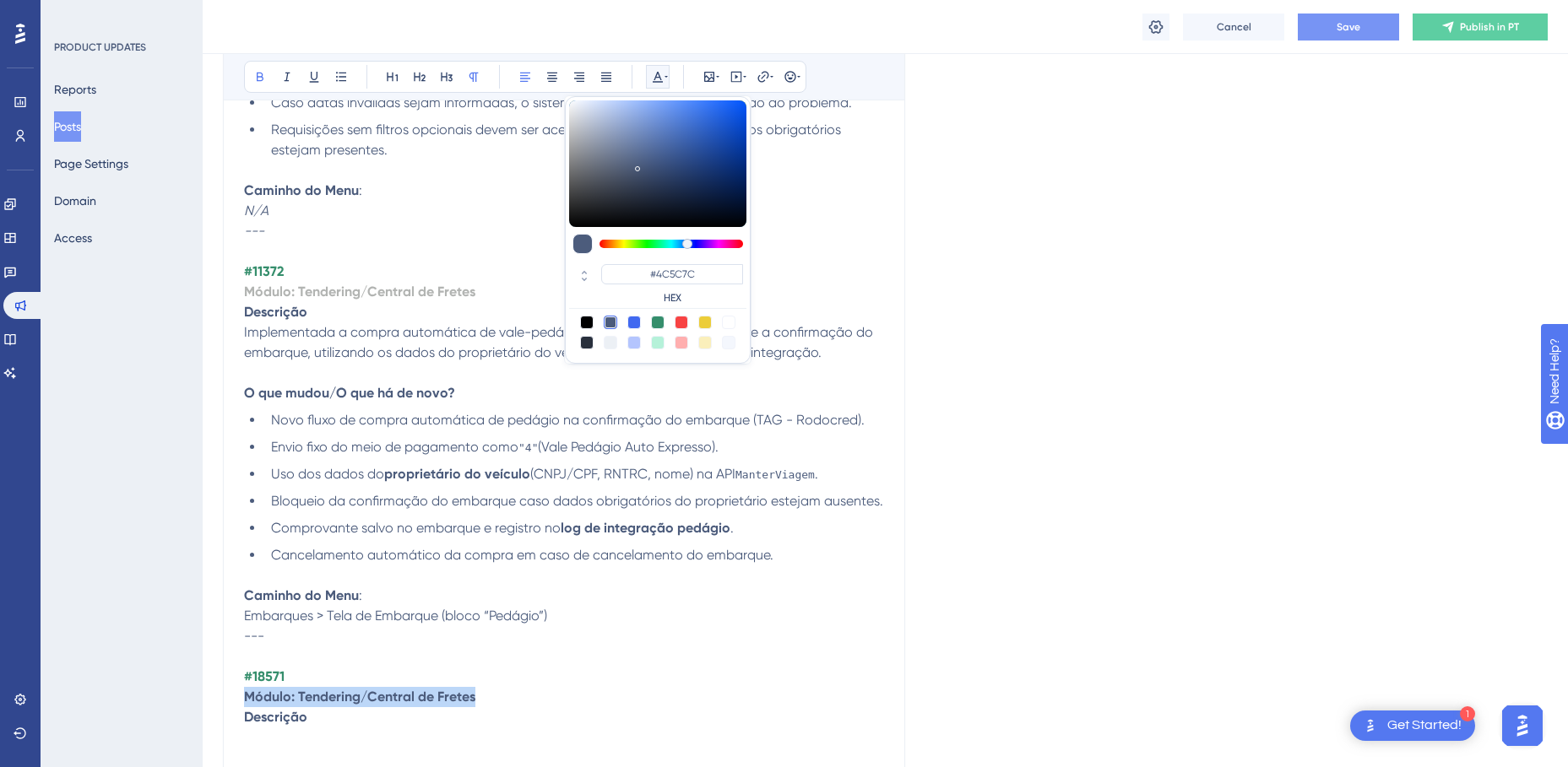
click at [608, 343] on div at bounding box center [610, 343] width 14 height 14
type input "#ECF0F5"
click at [522, 682] on p "#18571" at bounding box center [563, 677] width 640 height 20
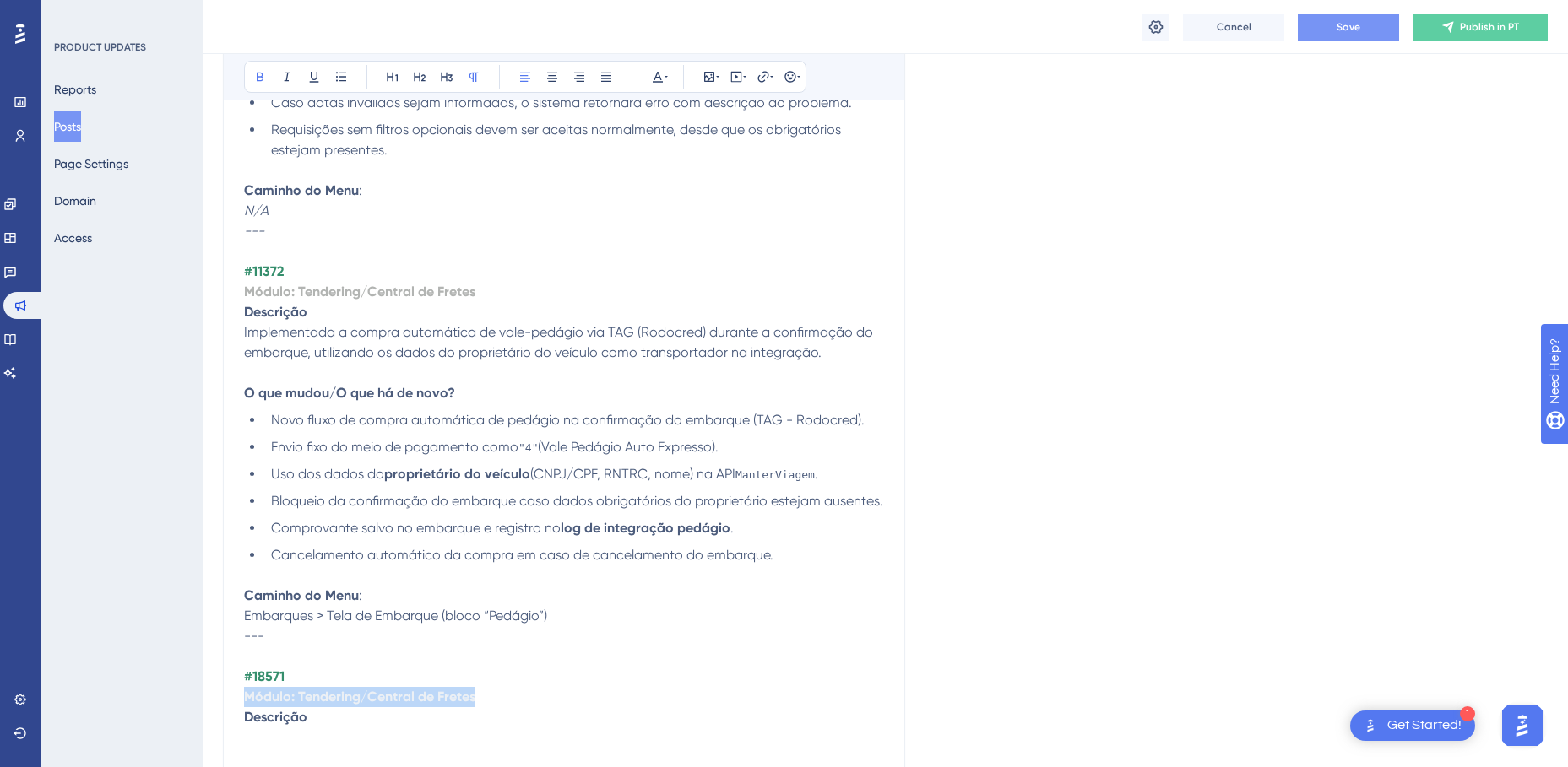
drag, startPoint x: 506, startPoint y: 697, endPoint x: 238, endPoint y: 695, distance: 268.0
click at [238, 695] on div "TMS v4.155.0 Bold Italic Underline Bullet Point Heading 1 Heading 2 Heading 3 N…" at bounding box center [563, 323] width 682 height 6509
click at [669, 76] on button at bounding box center [658, 77] width 24 height 24
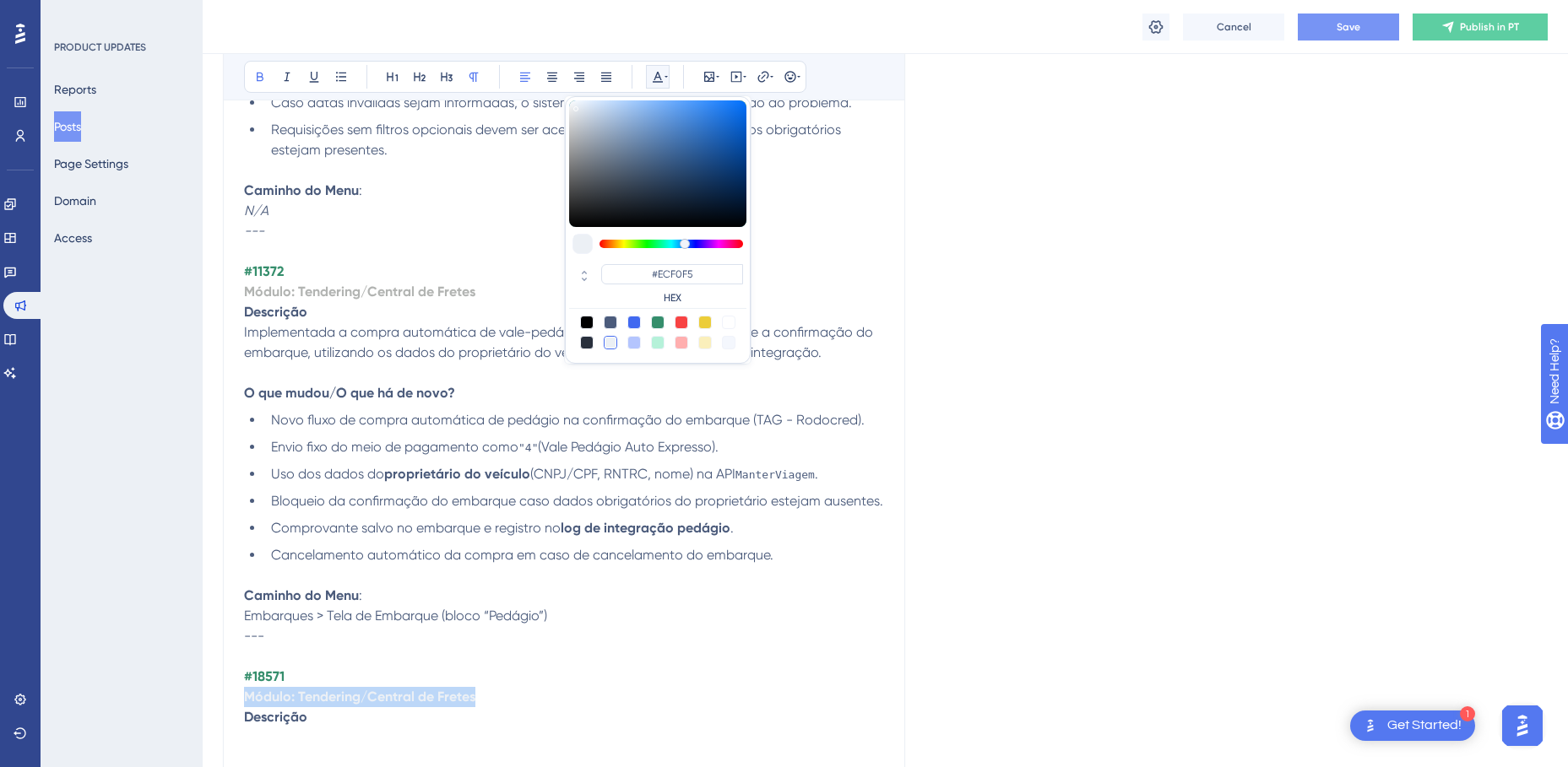
click at [608, 319] on div at bounding box center [610, 323] width 14 height 14
type input "#4C5C7C"
click at [517, 670] on p "#18571" at bounding box center [563, 677] width 640 height 20
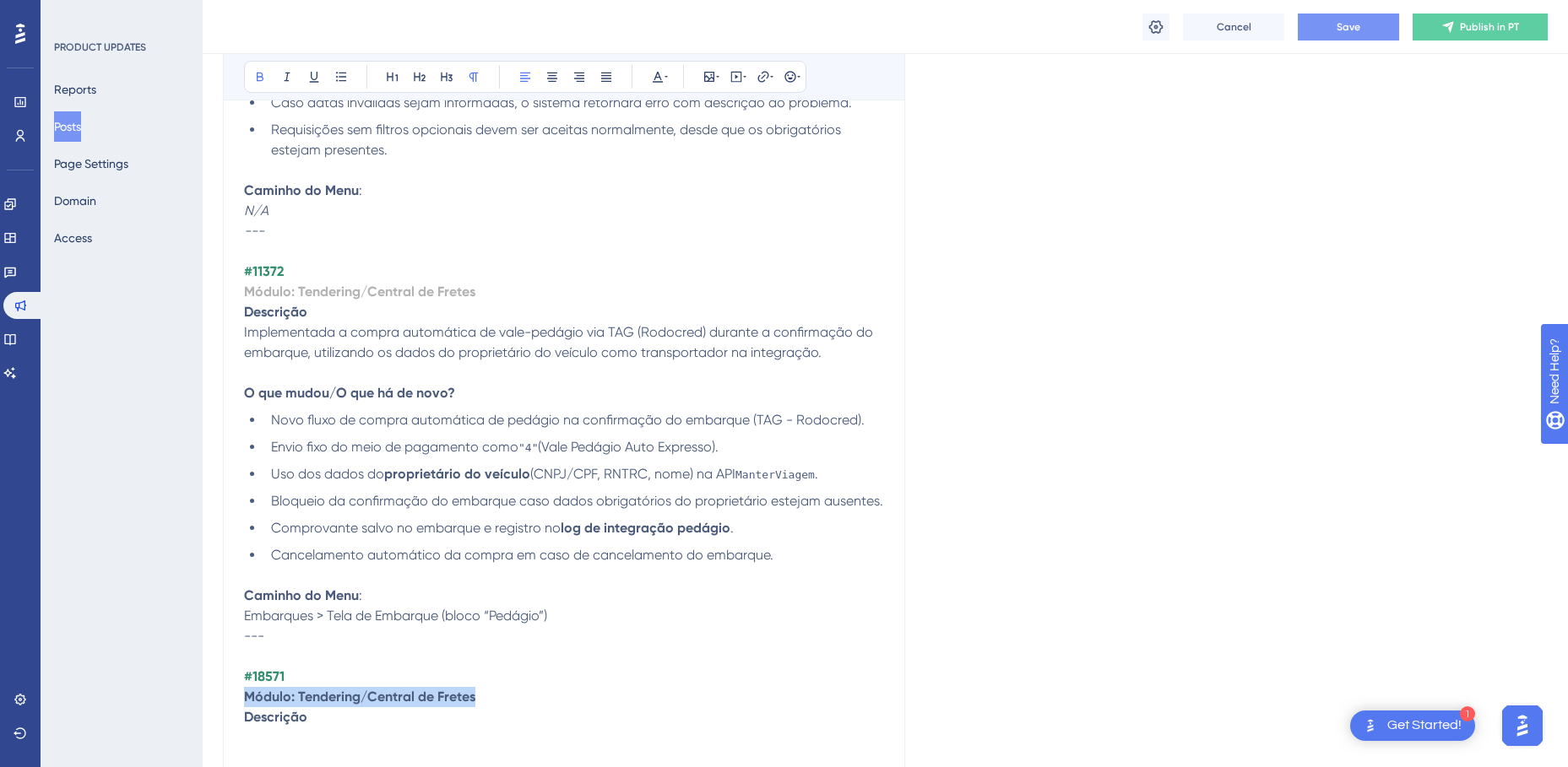
drag, startPoint x: 488, startPoint y: 697, endPoint x: 234, endPoint y: 697, distance: 254.0
click at [234, 697] on div "TMS v4.155.0 Bold Italic Underline Bullet Point Heading 1 Heading 2 Heading 3 N…" at bounding box center [563, 323] width 682 height 6509
click at [658, 83] on icon at bounding box center [658, 77] width 14 height 14
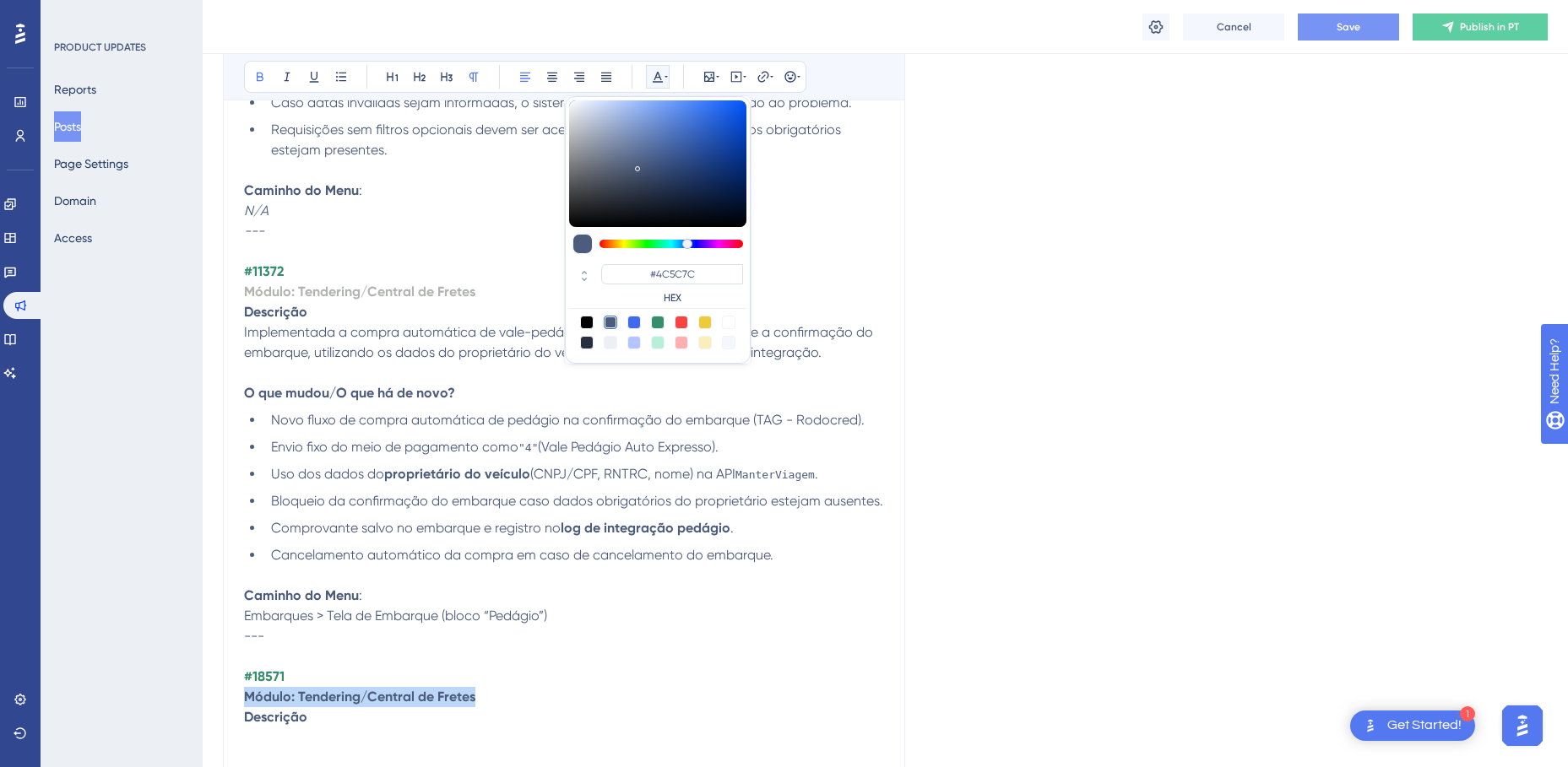
click at [730, 346] on div at bounding box center [729, 343] width 14 height 14
type input "#F4F7FD"
click at [555, 682] on p "#18571" at bounding box center [563, 677] width 640 height 20
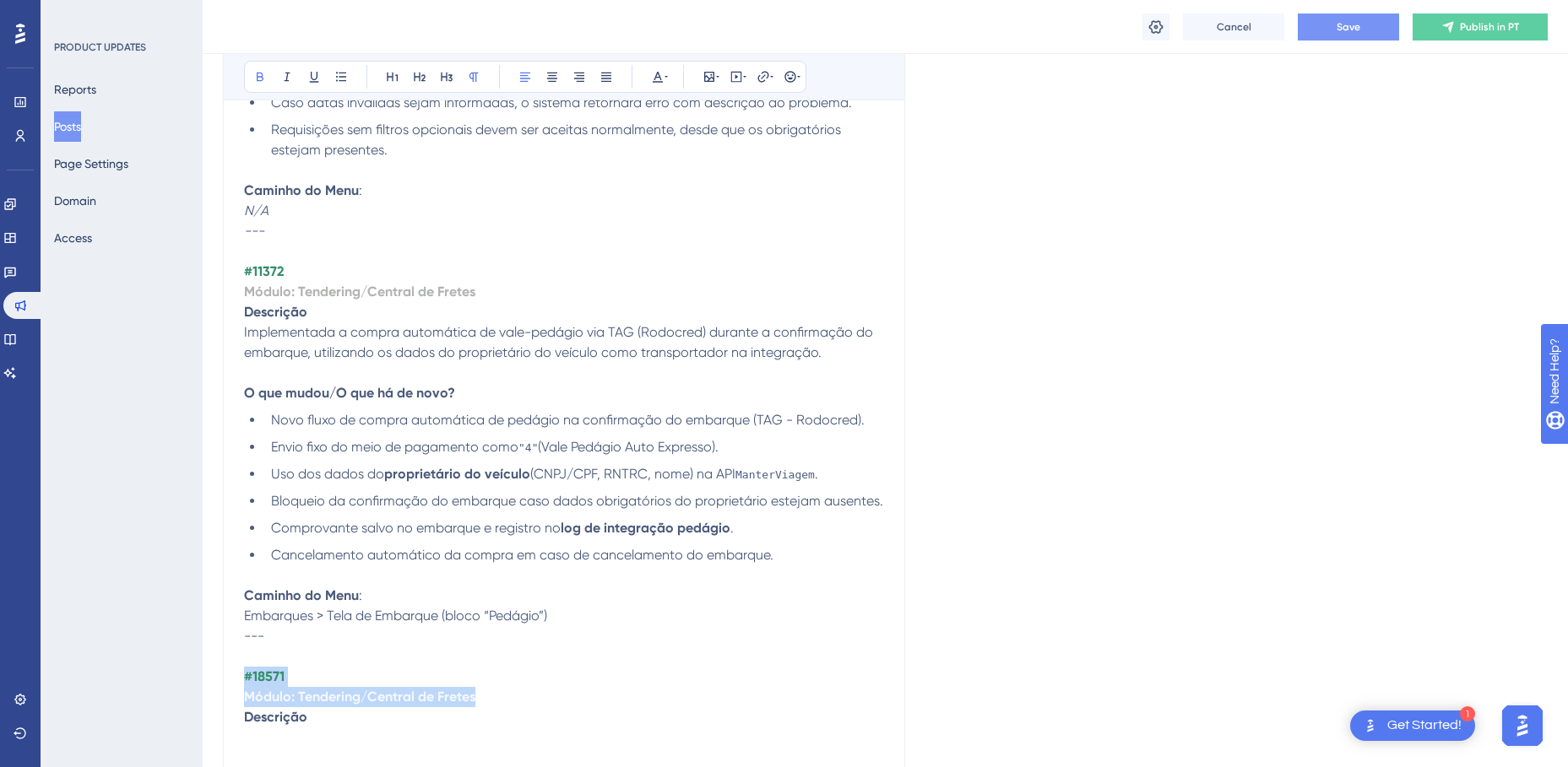
drag, startPoint x: 497, startPoint y: 699, endPoint x: 248, endPoint y: 681, distance: 249.6
click at [248, 681] on div "Nesta versão do TMS Lincros, implementamos no módulo de Pátio/Portaria, limite …" at bounding box center [563, 384] width 640 height 6345
click at [456, 287] on strong "Módulo: Tendering/Central de Fretes" at bounding box center [360, 292] width 232 height 16
drag, startPoint x: 498, startPoint y: 295, endPoint x: 367, endPoint y: 295, distance: 131.0
click at [367, 295] on p "Módulo: Tendering/Central de Fretes" at bounding box center [563, 292] width 640 height 20
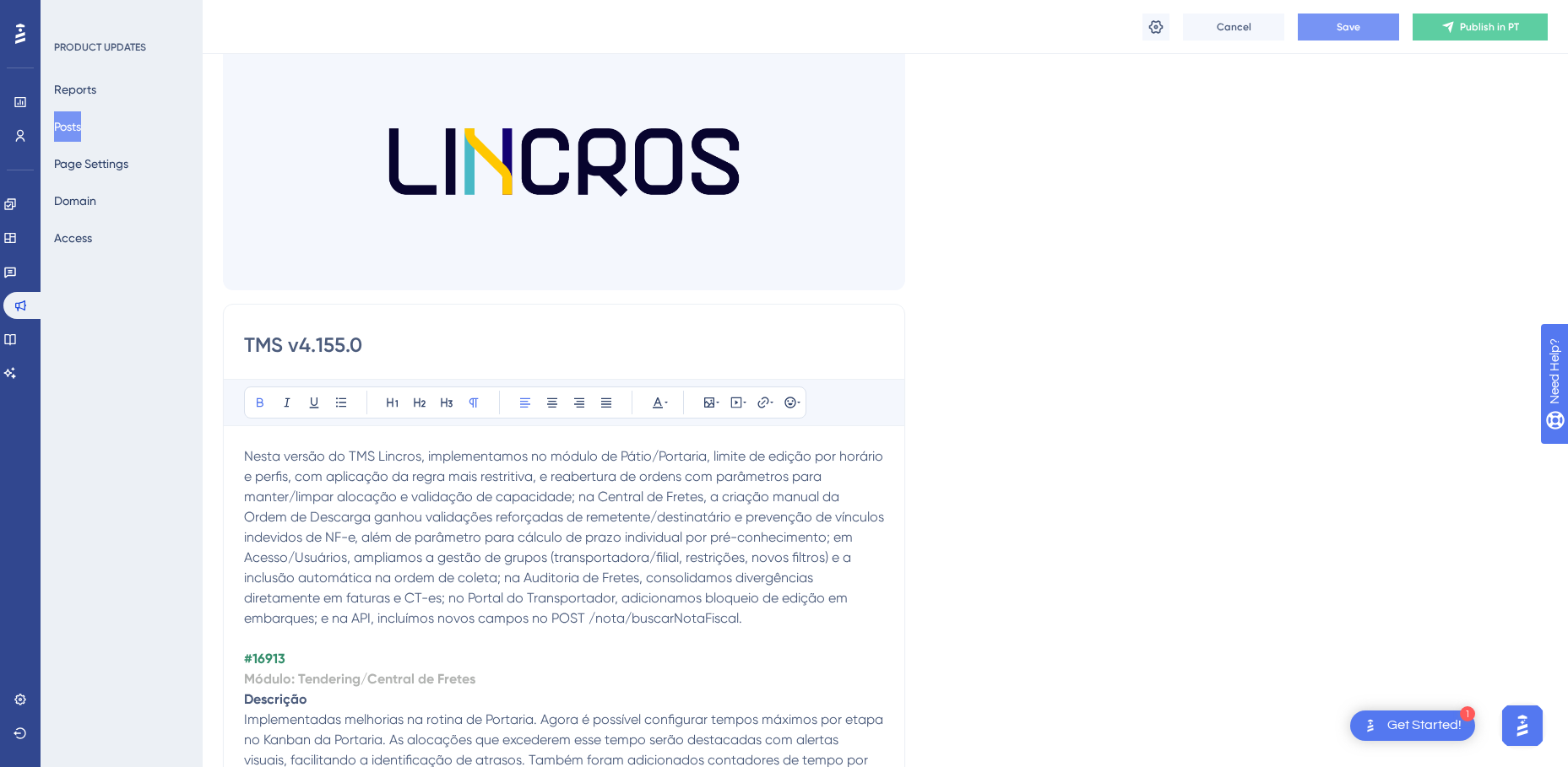
scroll to position [0, 0]
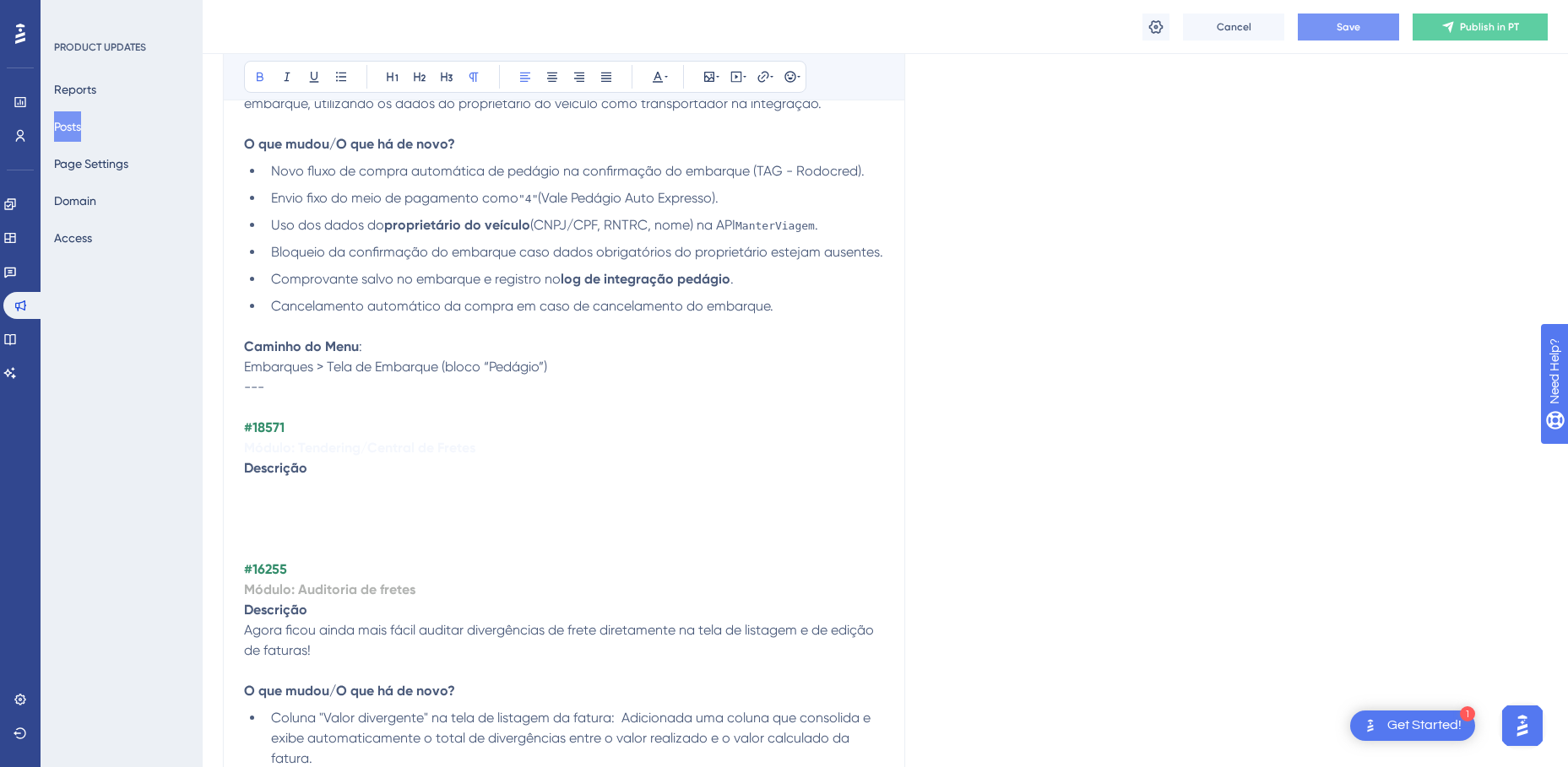
scroll to position [3621, 0]
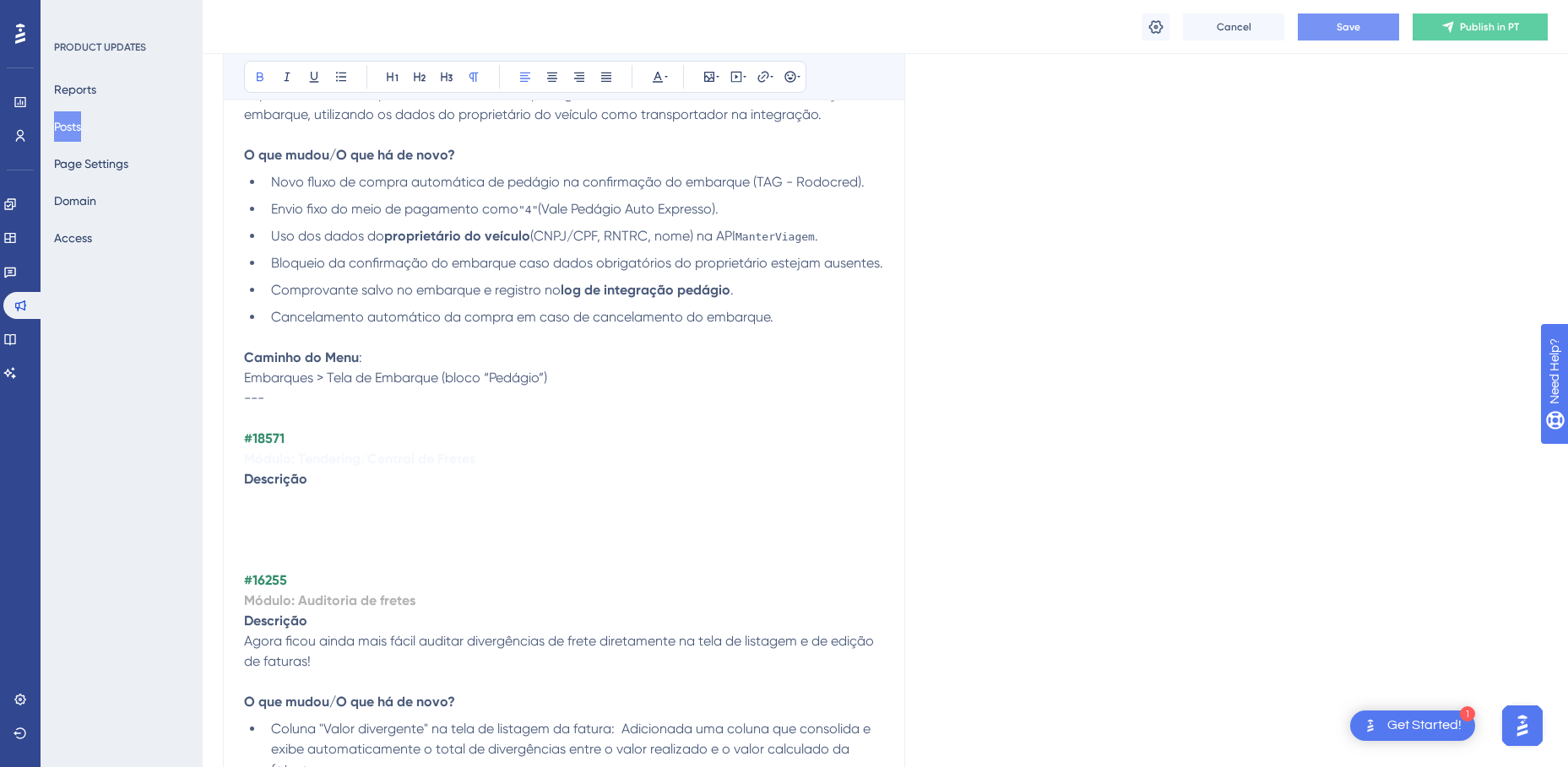
click at [338, 462] on strong "Módulo: Tendering/Central de Fretes" at bounding box center [360, 458] width 232 height 16
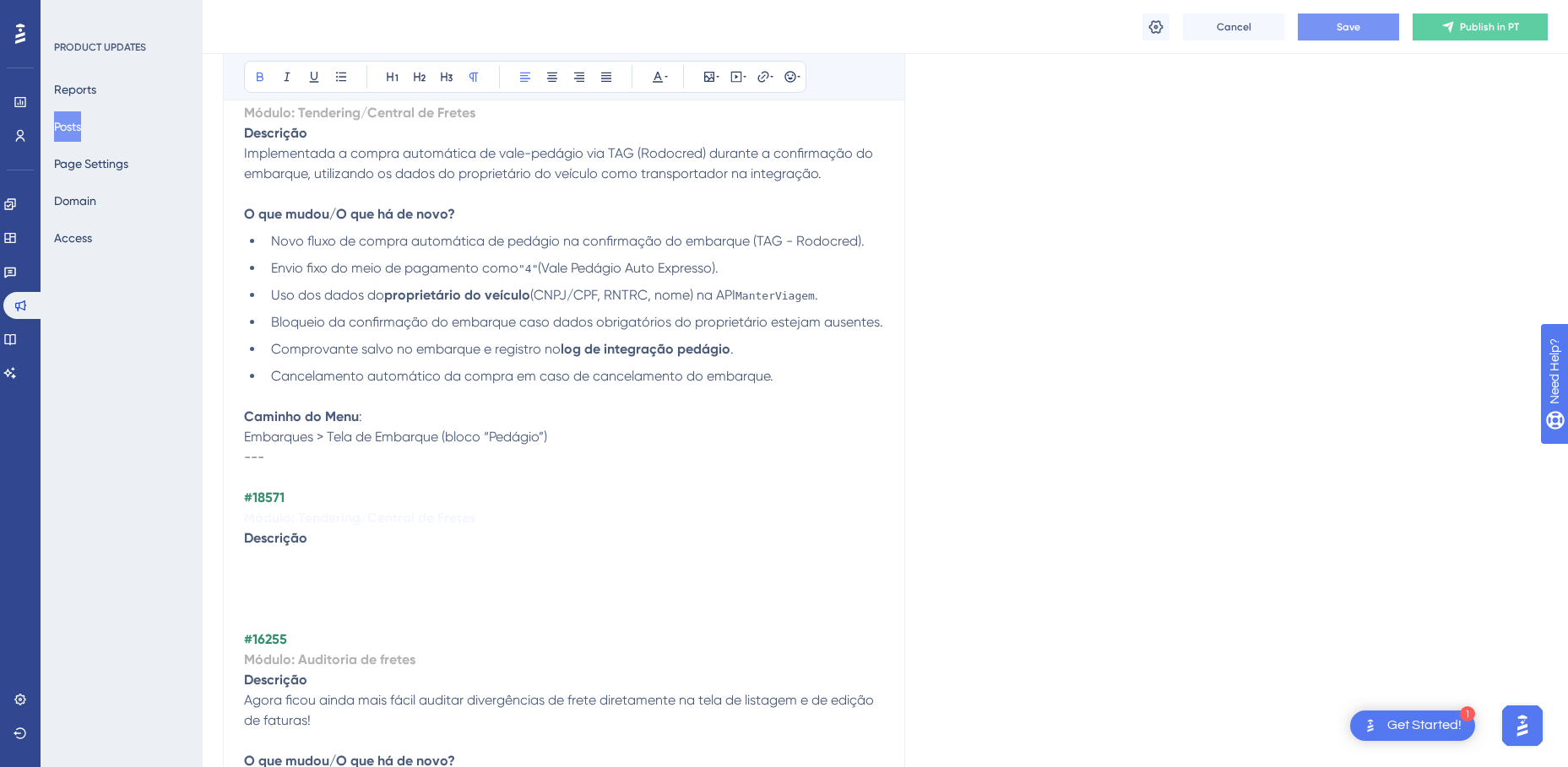
scroll to position [3536, 0]
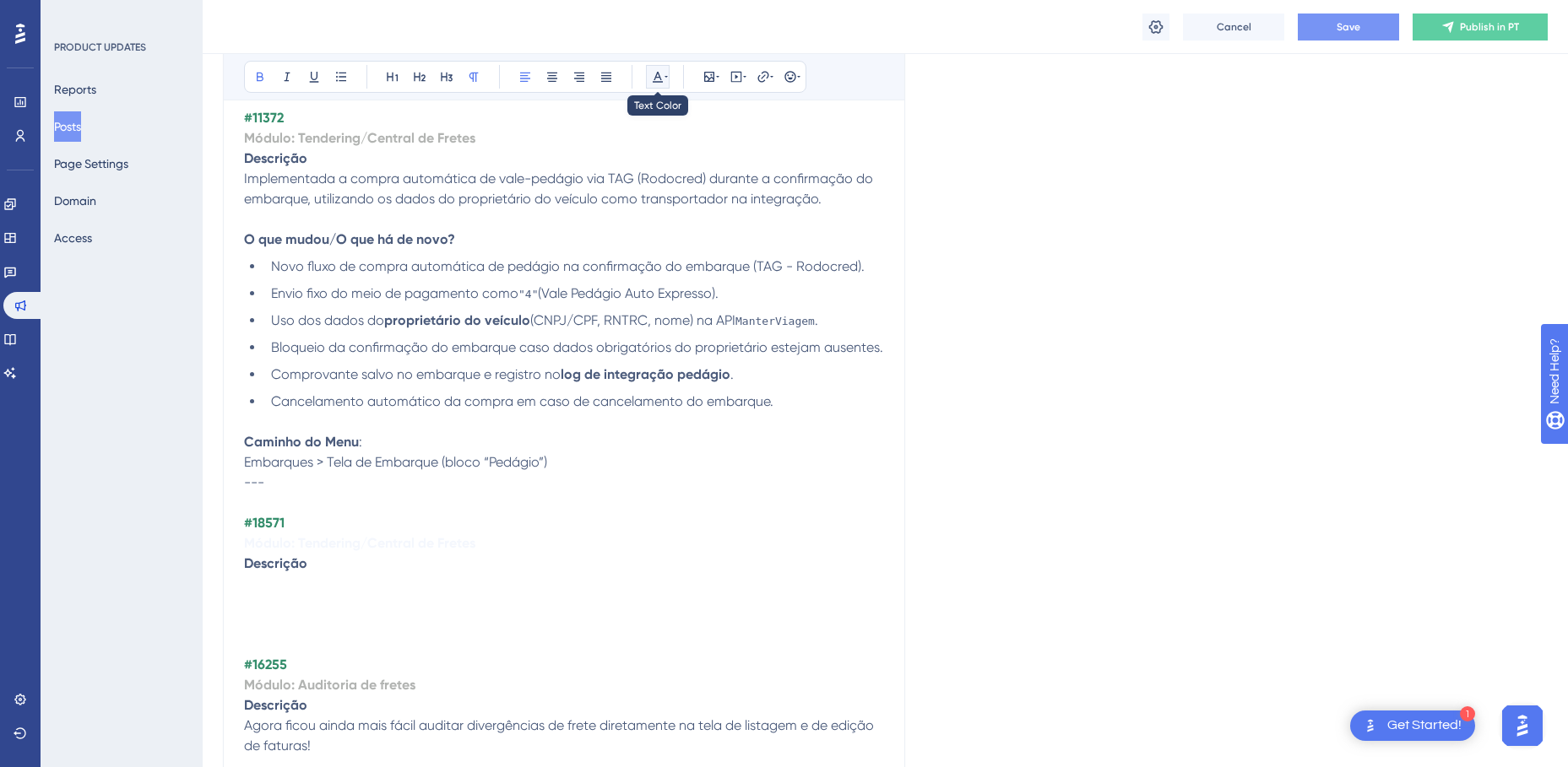
click at [664, 79] on icon at bounding box center [665, 77] width 3 height 14
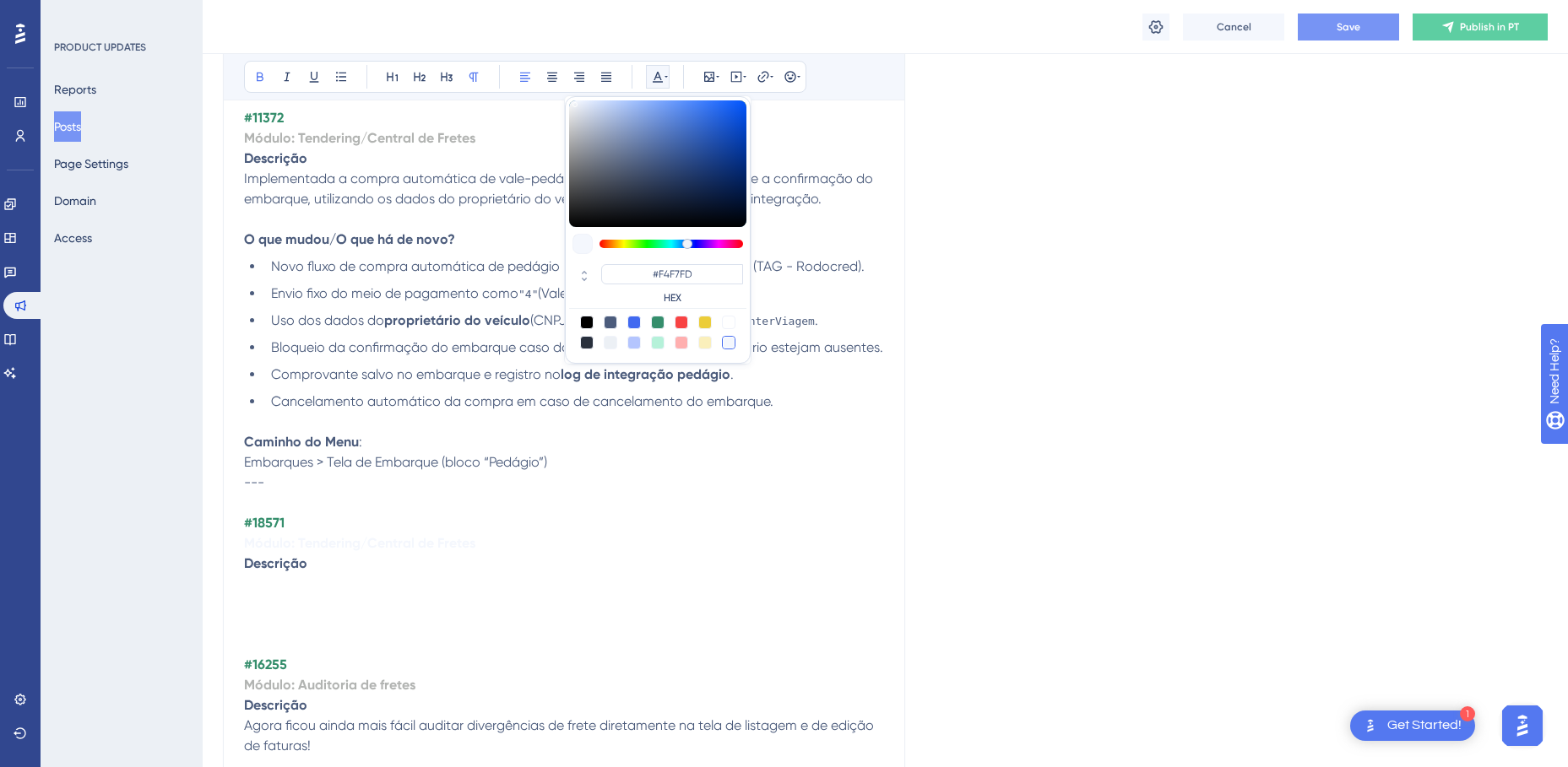
click at [282, 134] on strong "Módulo: Tendering/Central de Fretes" at bounding box center [360, 138] width 232 height 16
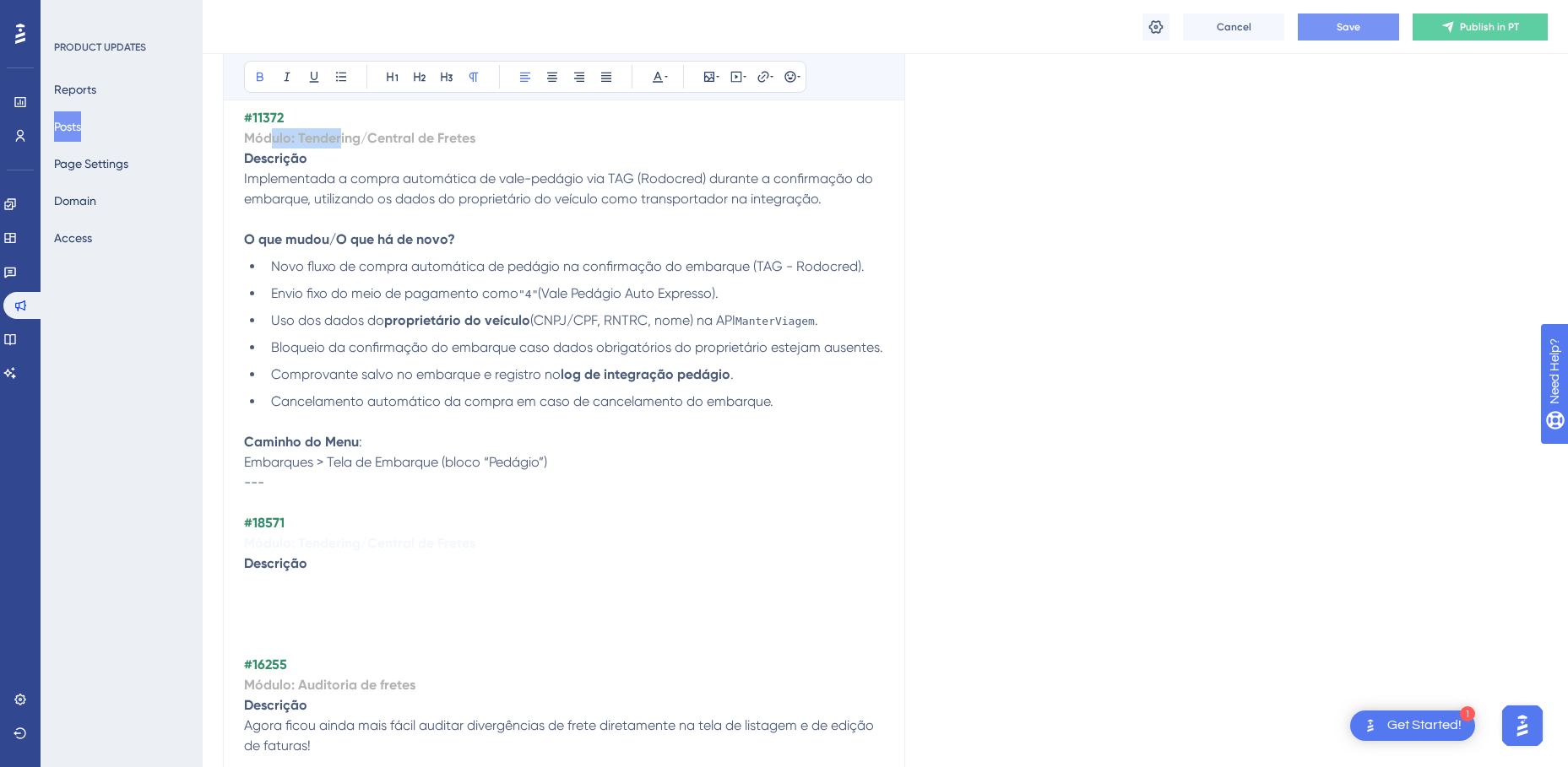
drag, startPoint x: 273, startPoint y: 135, endPoint x: 342, endPoint y: 141, distance: 69.3
click at [342, 140] on strong "Módulo: Tendering/Central de Fretes" at bounding box center [360, 138] width 232 height 16
click at [658, 81] on icon at bounding box center [658, 77] width 14 height 14
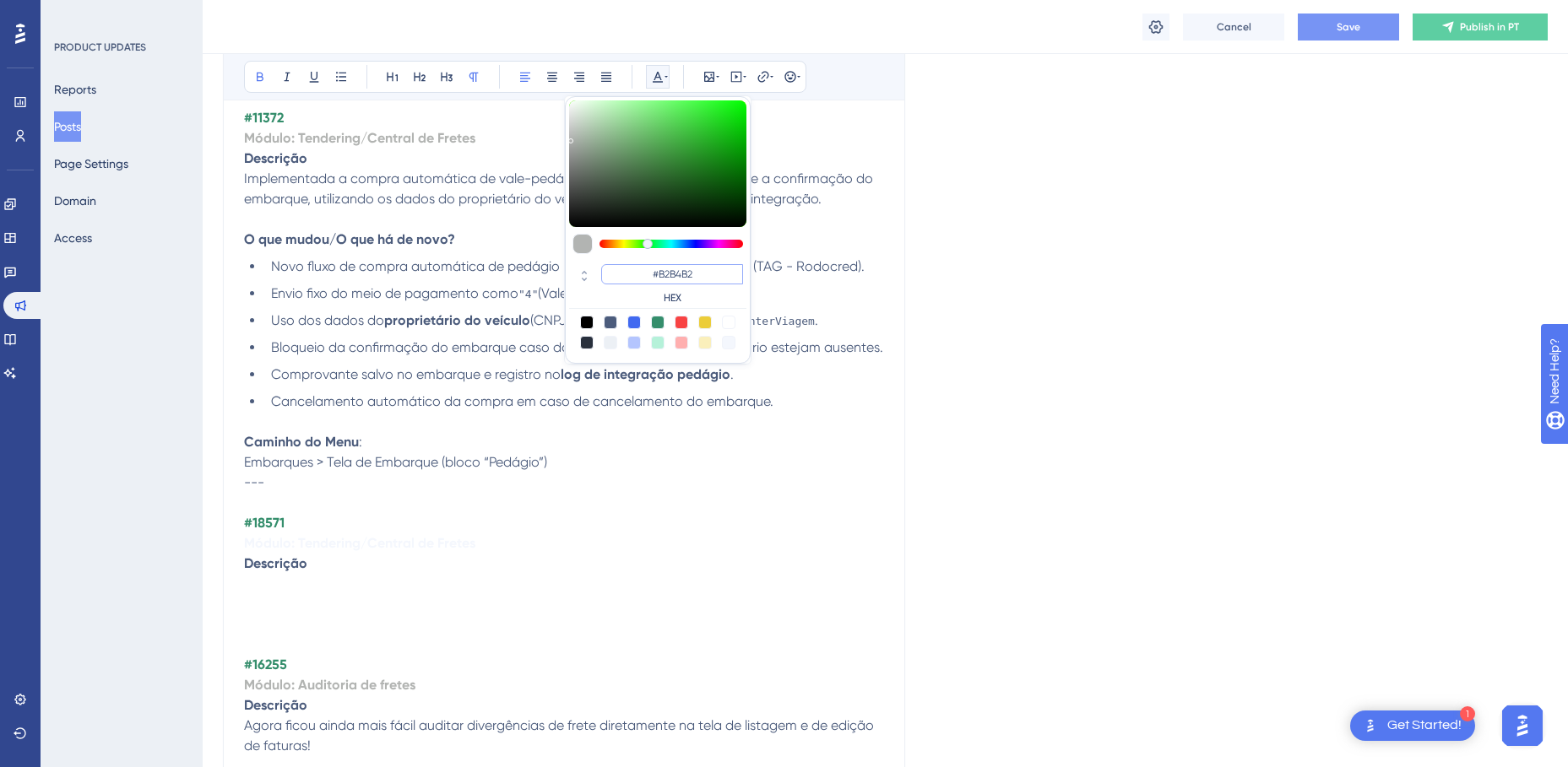
click at [675, 280] on input "#B2B4B2" at bounding box center [672, 275] width 142 height 20
click at [931, 281] on div "Language Portuguese (Default) Insert an Image Delete TMS v4.155.0 Bold Italic U…" at bounding box center [885, 44] width 1324 height 6946
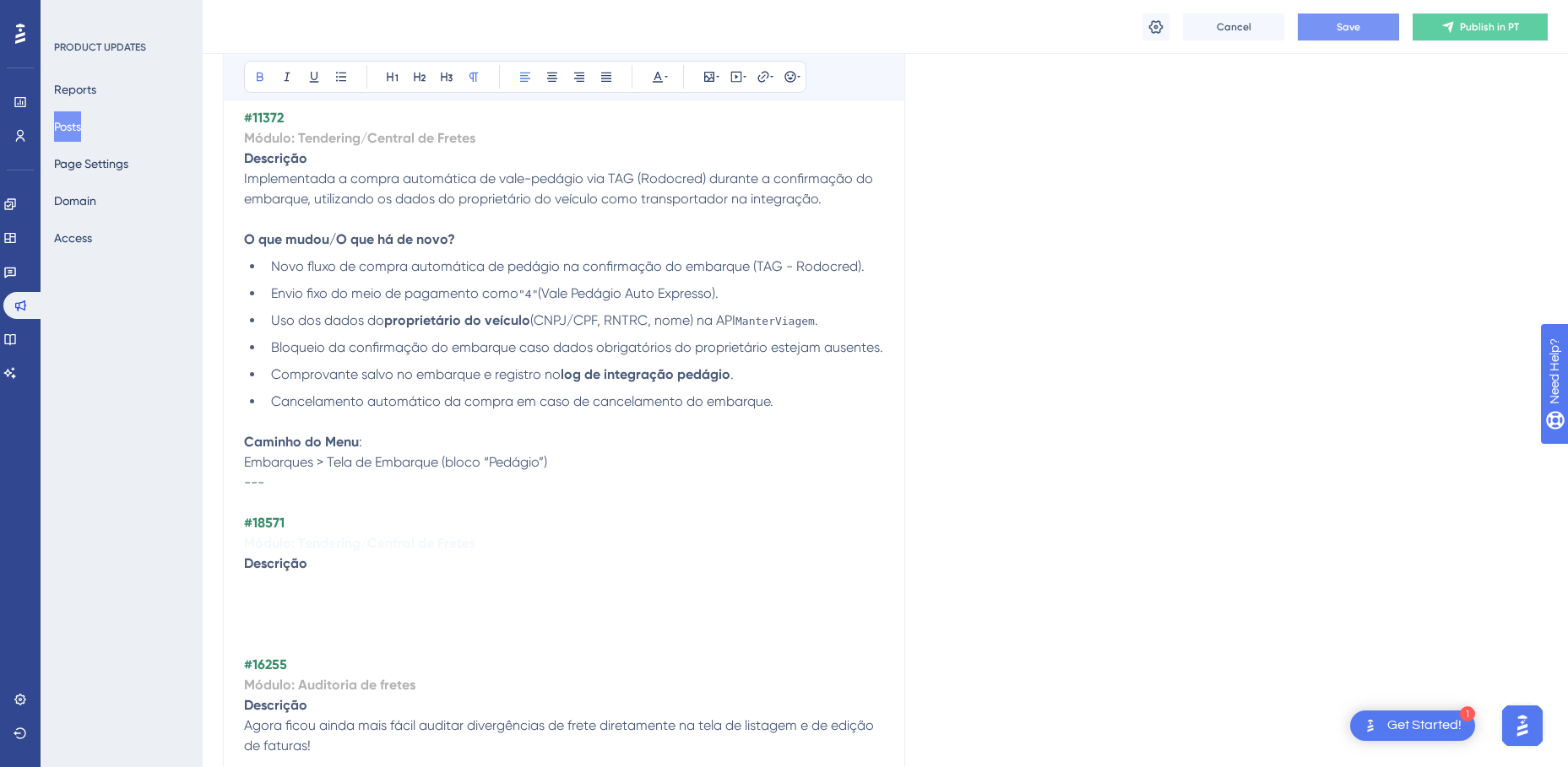
click at [412, 542] on strong "Módulo: Tendering/Central de Fretes" at bounding box center [360, 543] width 232 height 16
click at [658, 79] on icon at bounding box center [658, 77] width 14 height 14
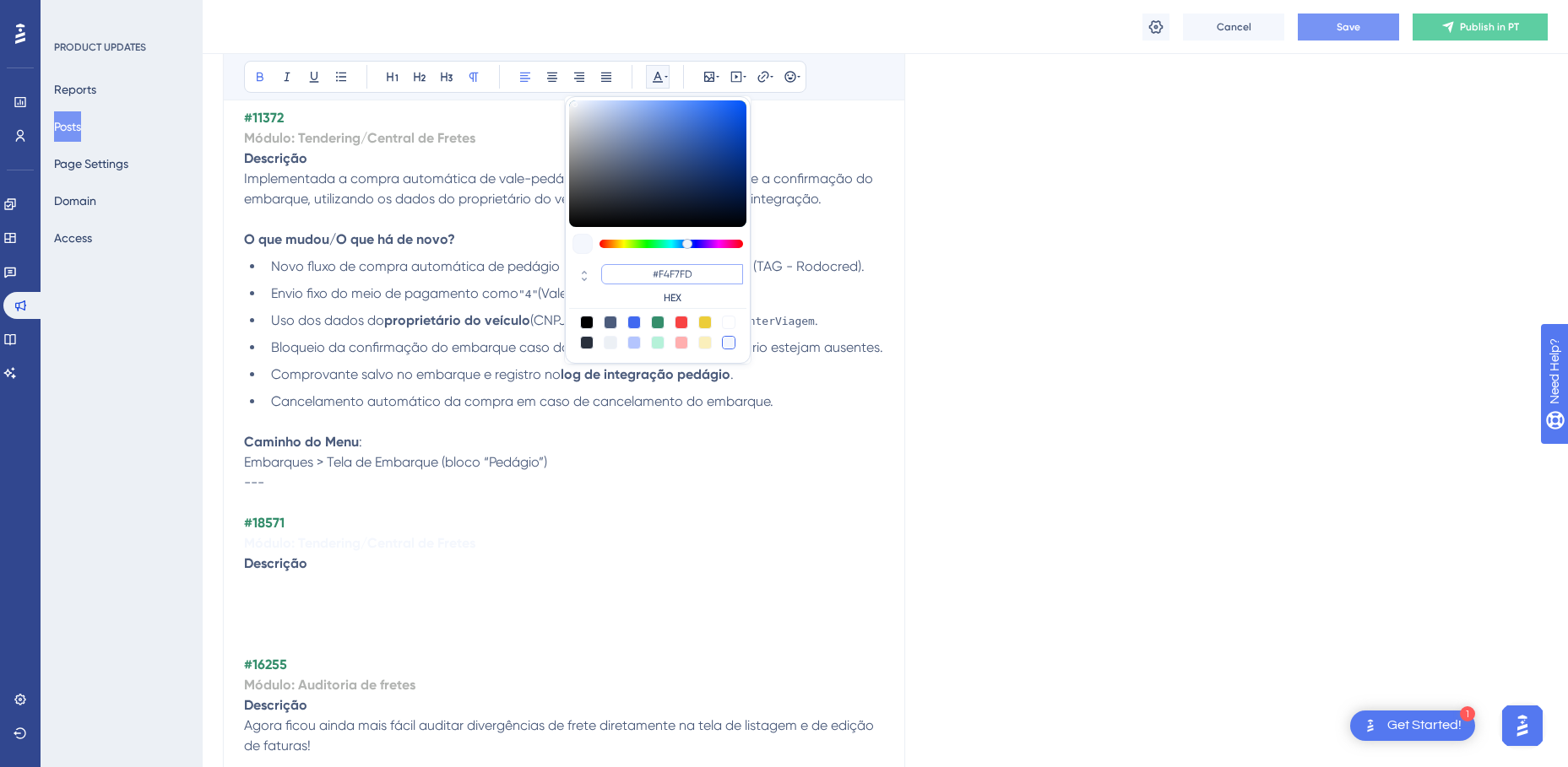
drag, startPoint x: 706, startPoint y: 278, endPoint x: 574, endPoint y: 264, distance: 132.7
click at [574, 264] on div "#F4F7FD HEX" at bounding box center [658, 285] width 178 height 48
paste input "B2B4B2"
type input "#B2B4B2"
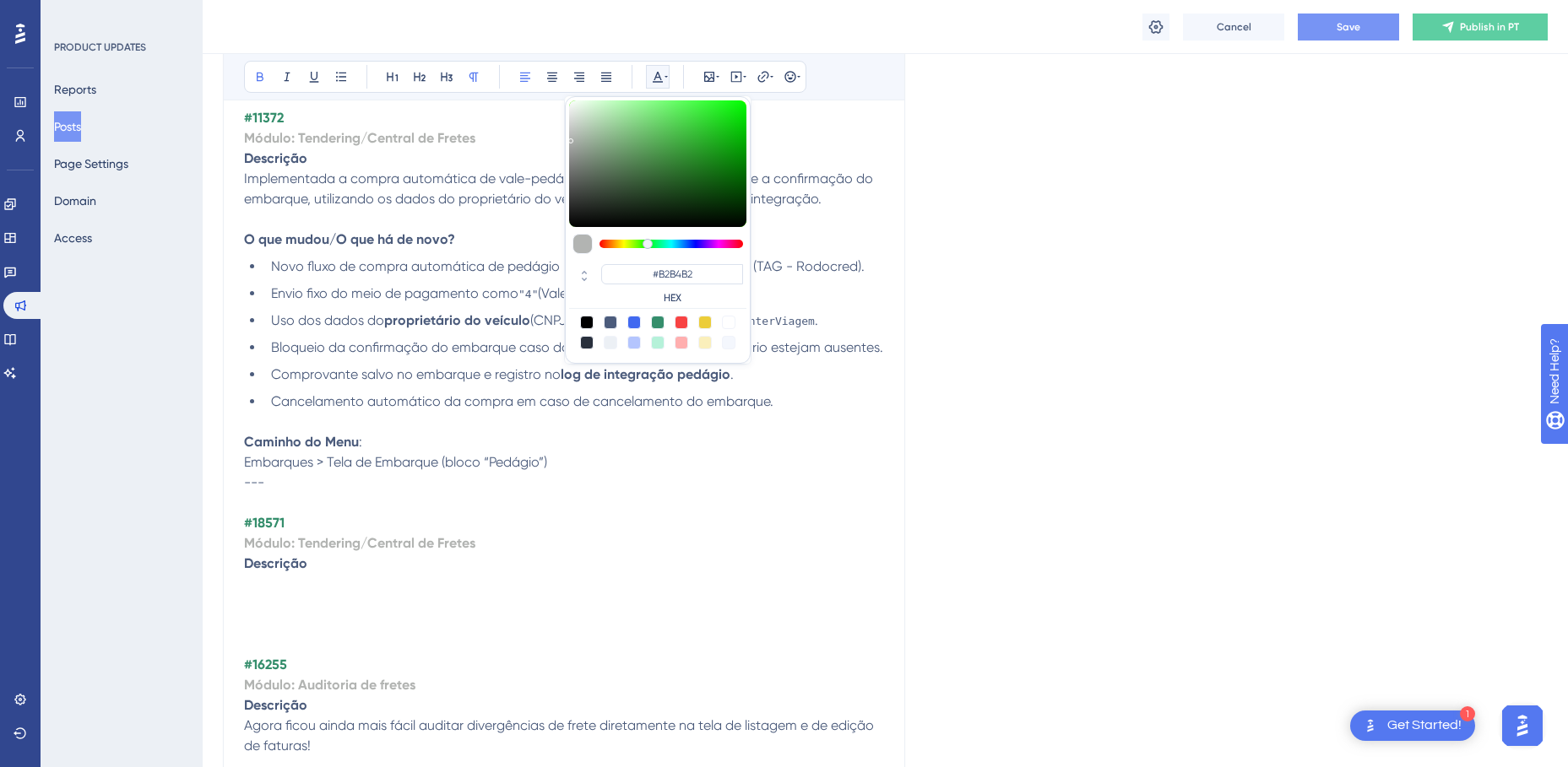
click at [414, 564] on p "Descrição" at bounding box center [563, 564] width 640 height 20
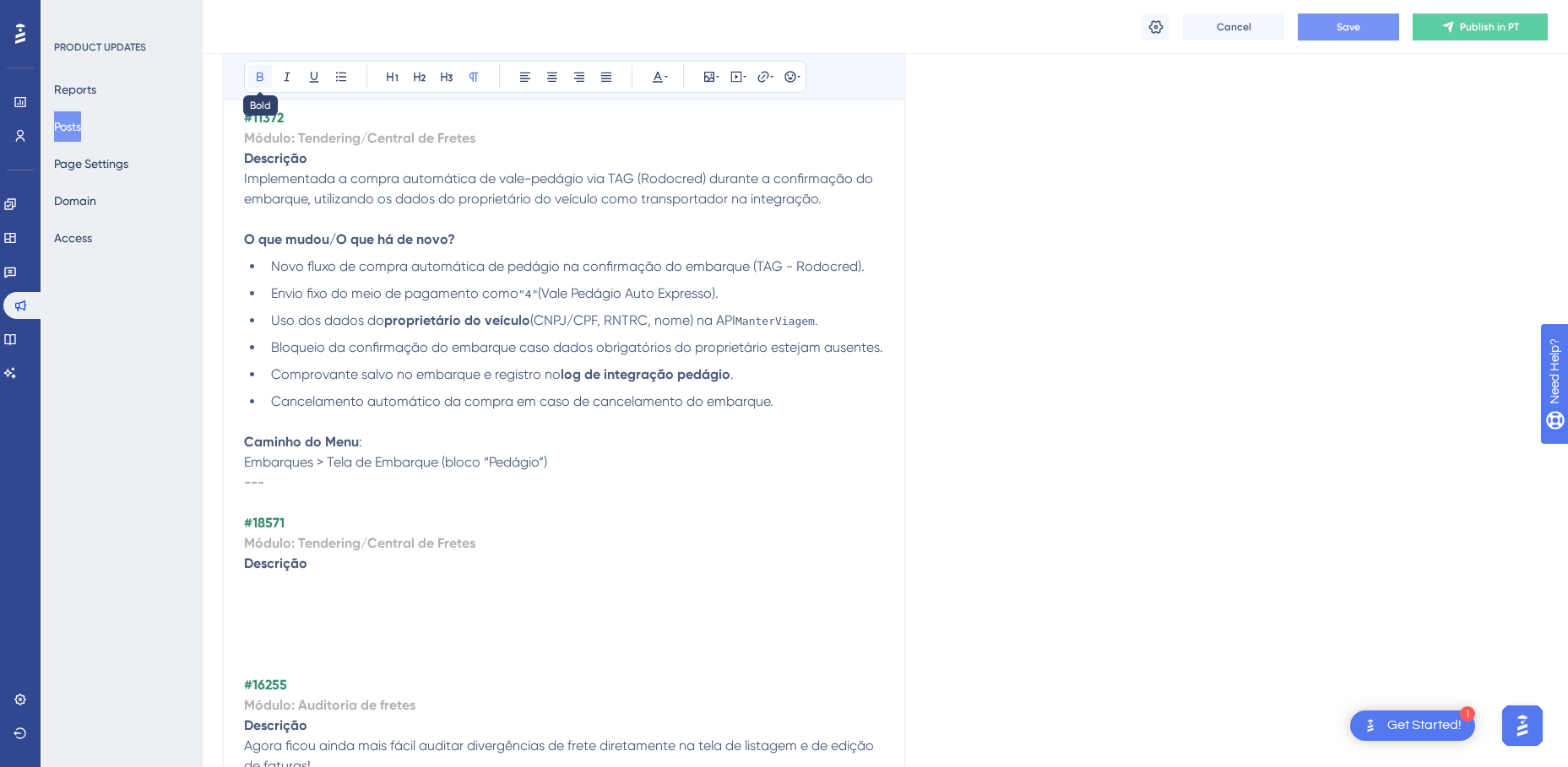
click at [257, 77] on icon at bounding box center [260, 77] width 7 height 9
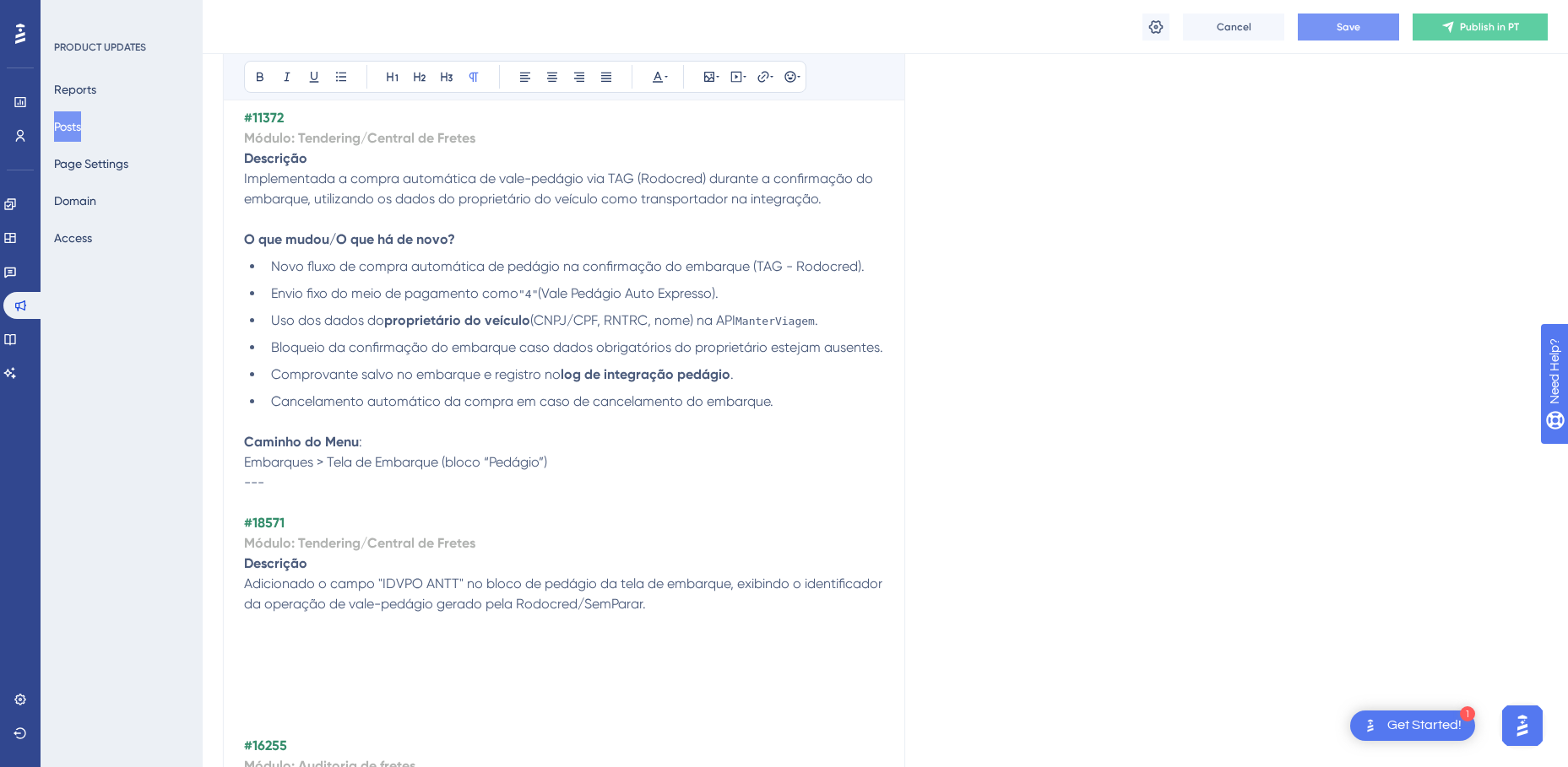
click at [311, 635] on p at bounding box center [563, 645] width 640 height 20
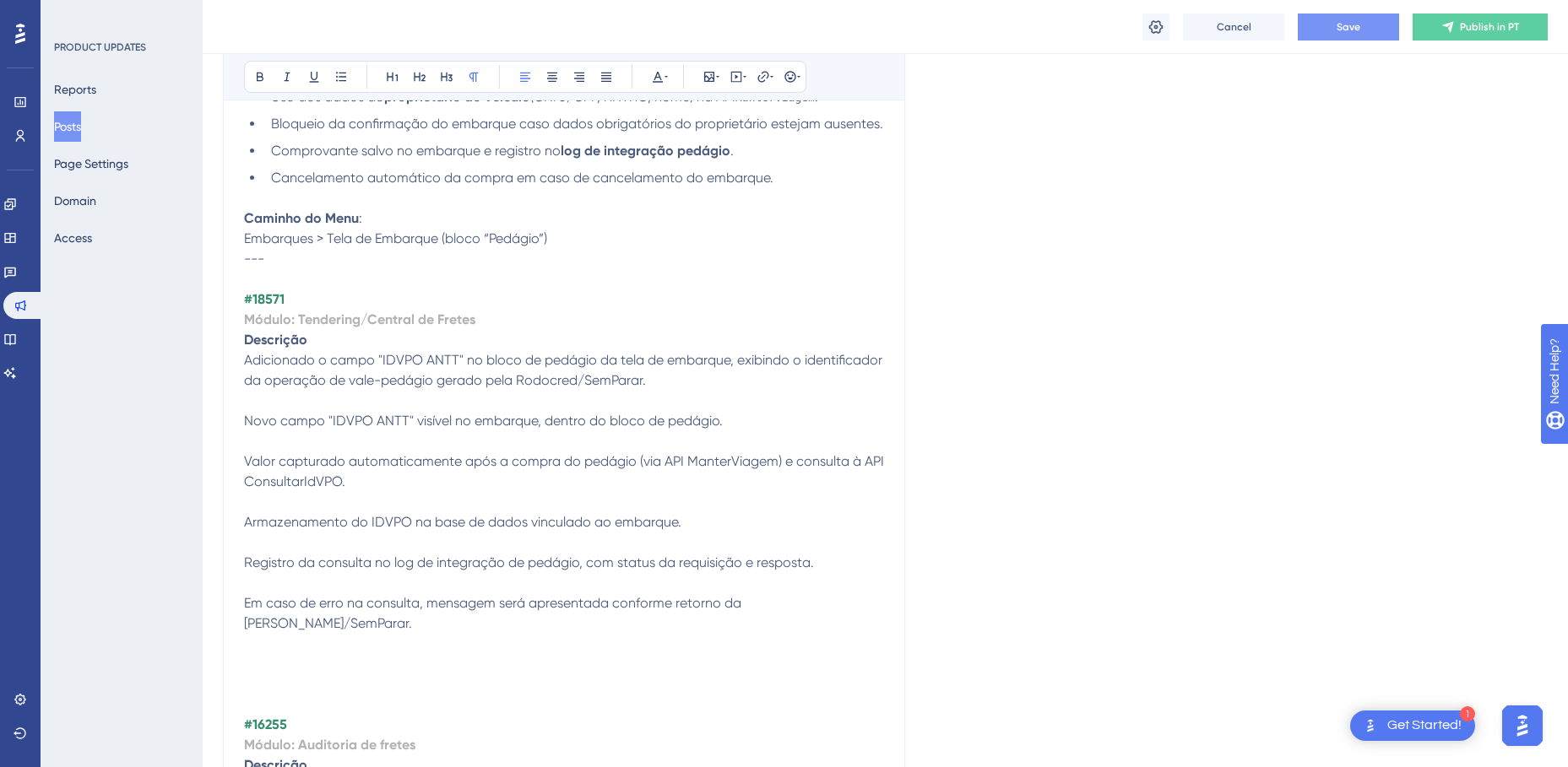
scroll to position [3591, 0]
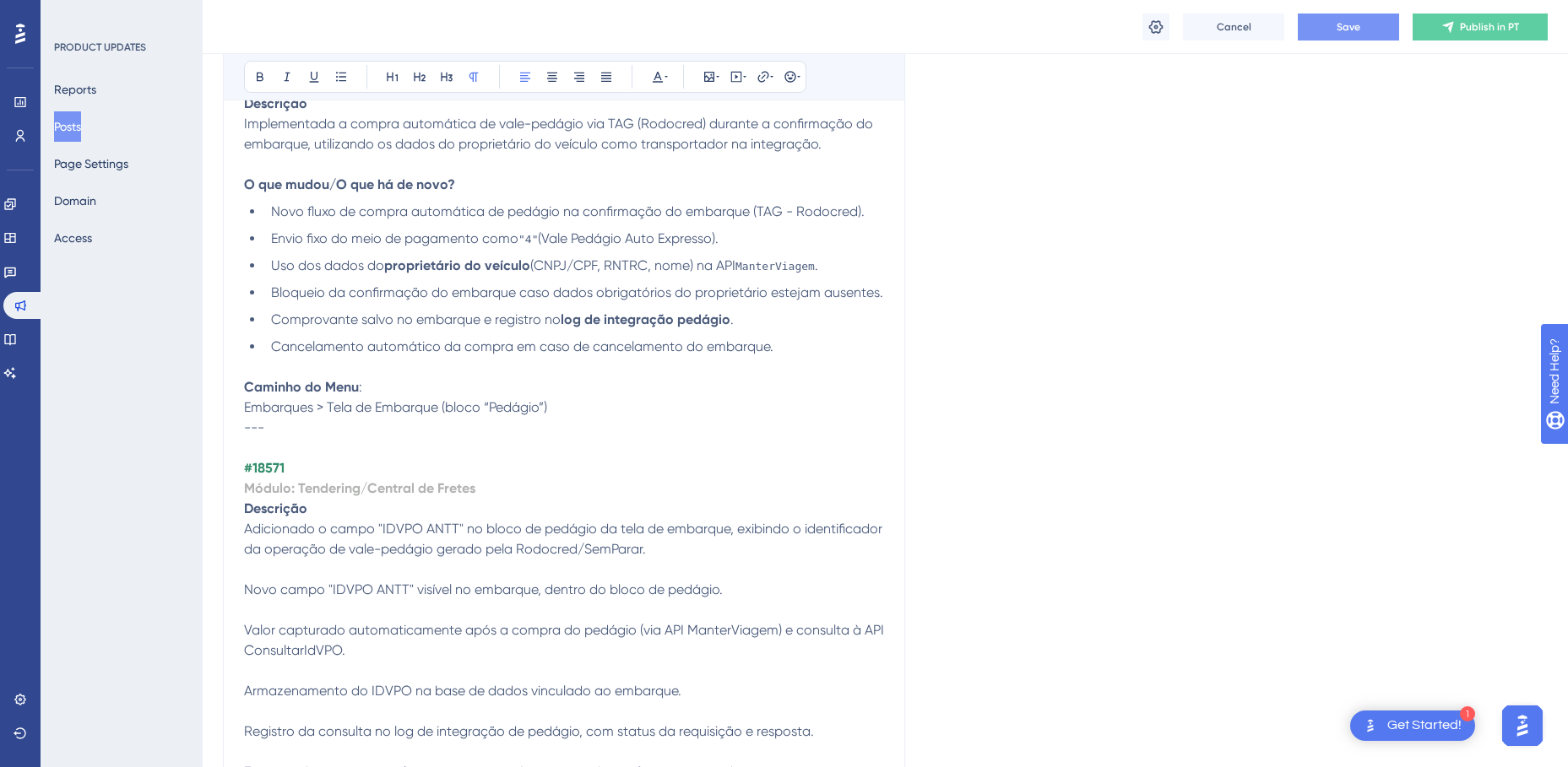
click at [339, 193] on p "O que mudou/O que há de novo?" at bounding box center [563, 185] width 640 height 20
click at [325, 570] on p at bounding box center [563, 569] width 640 height 20
click at [316, 571] on p at bounding box center [563, 569] width 640 height 20
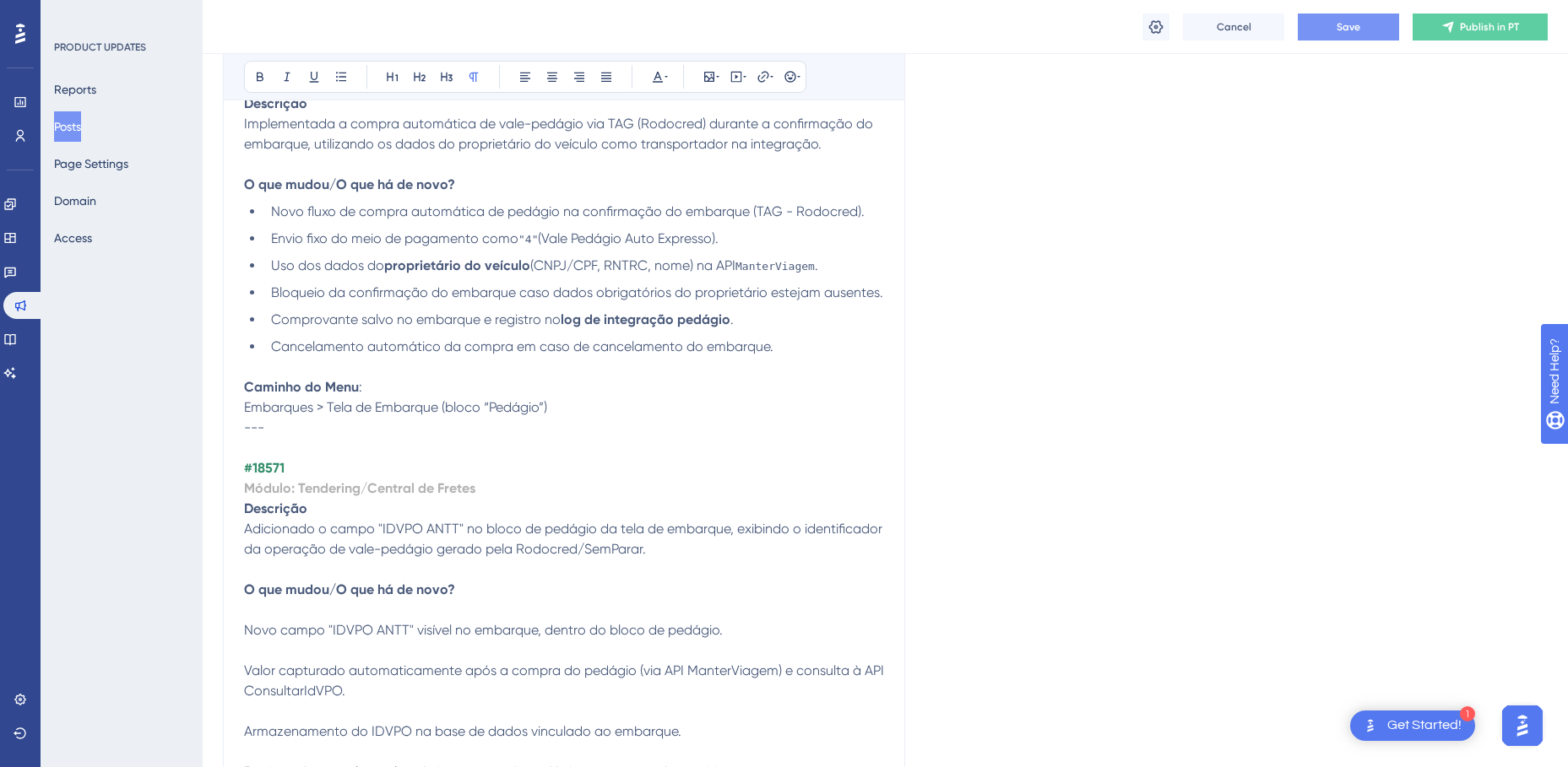
click at [247, 625] on span "Novo campo "IDVPO ANTT" visível no embarque, dentro do bloco de pedágio. Valor …" at bounding box center [565, 731] width 643 height 219
click at [336, 76] on icon at bounding box center [342, 77] width 14 height 14
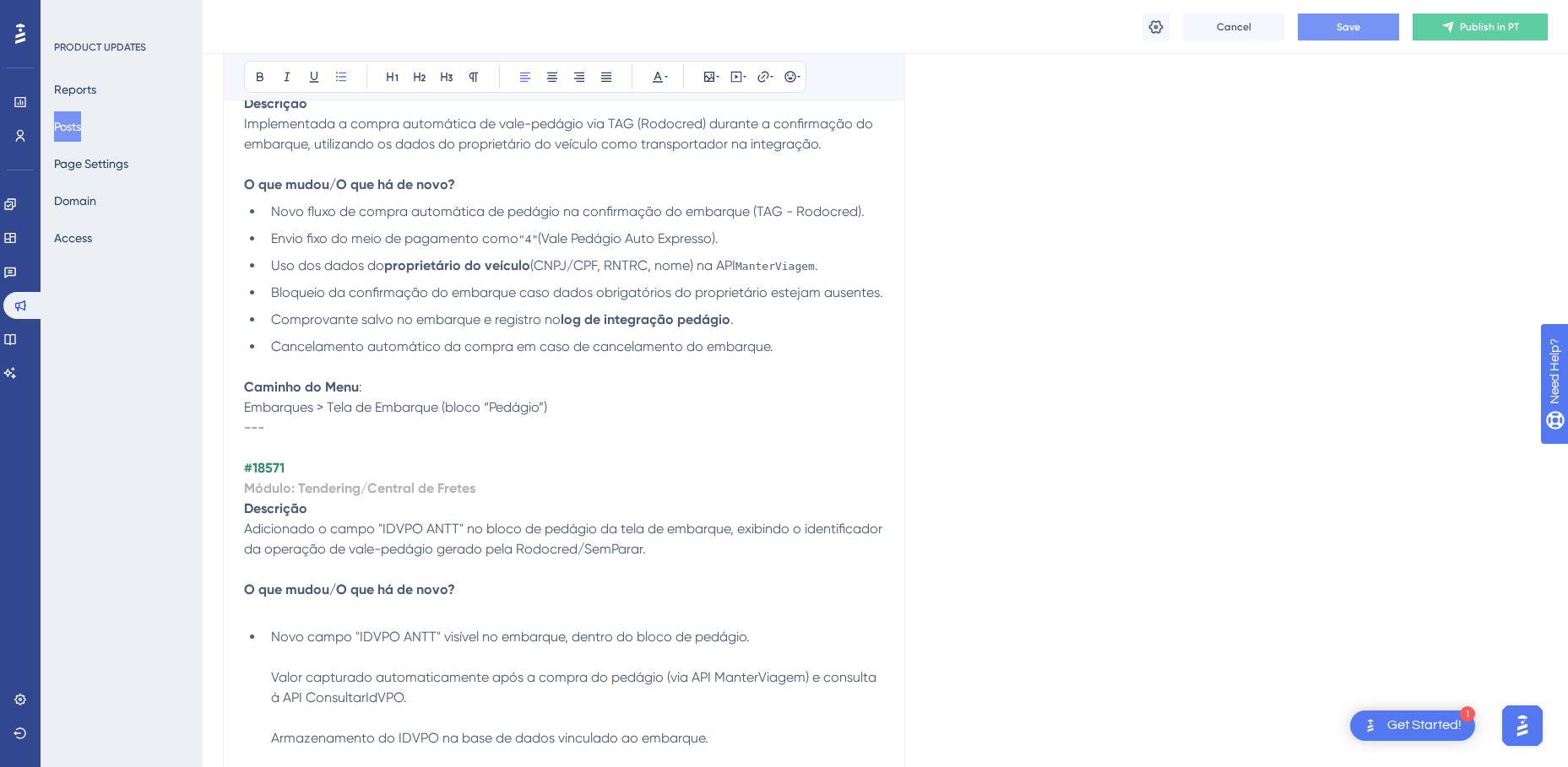
click at [761, 634] on li "Novo campo "IDVPO ANTT" visível no embarque, dentro do bloco de pedágio. Valor …" at bounding box center [574, 738] width 619 height 223
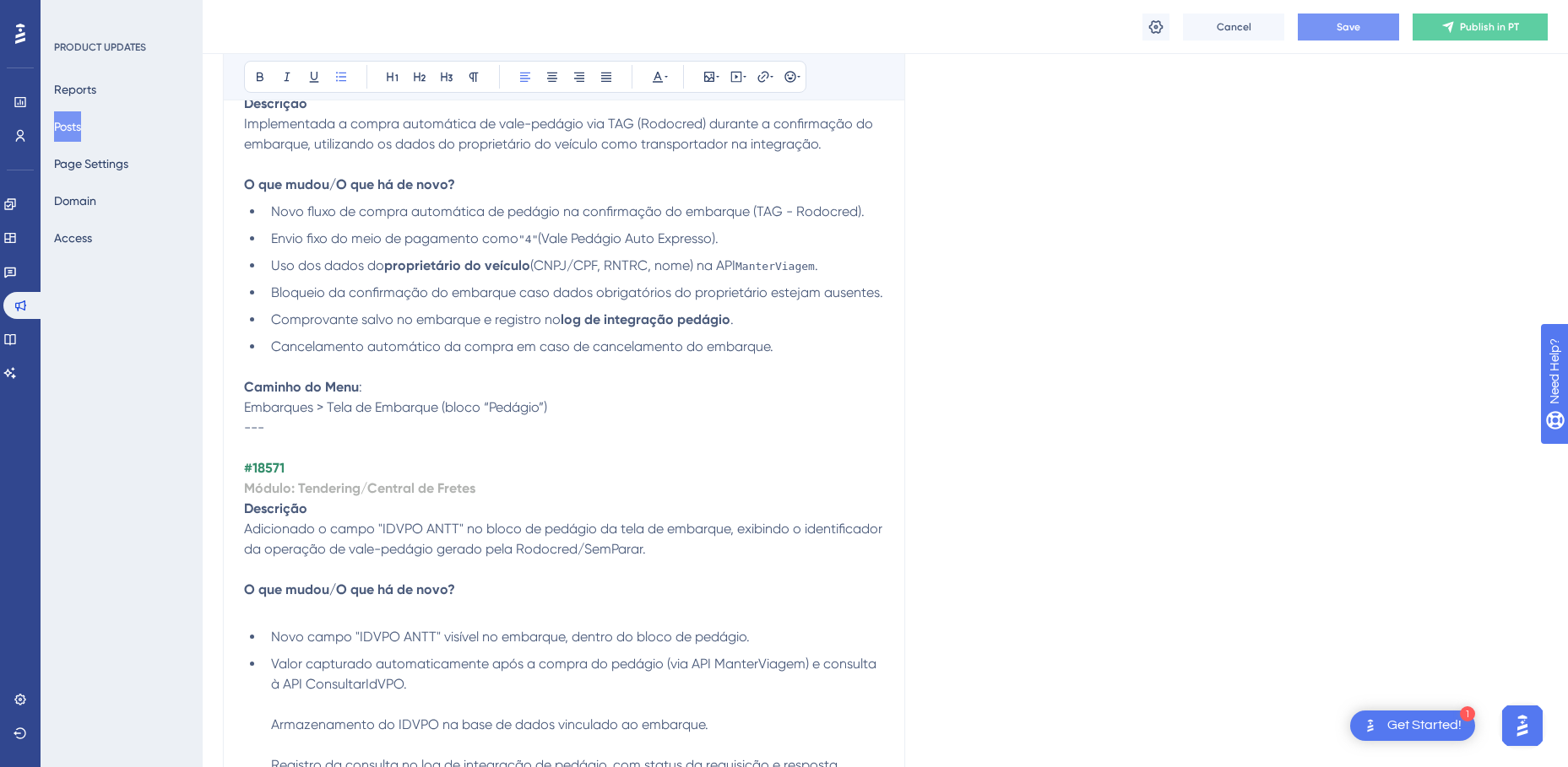
click at [512, 681] on li "Valor capturado automaticamente após a compra do pedágio (via API ManterViagem)…" at bounding box center [574, 745] width 619 height 183
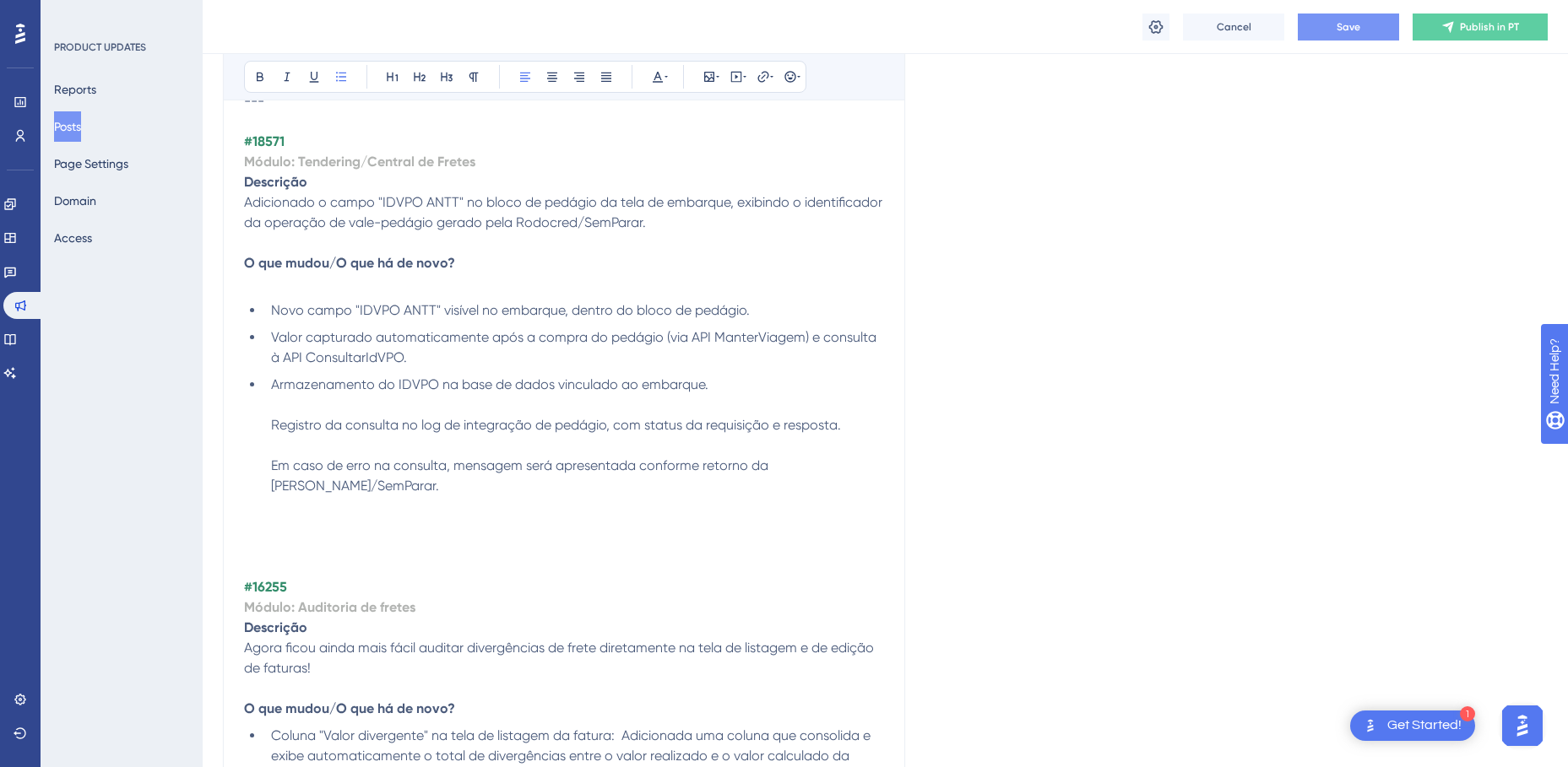
scroll to position [3929, 0]
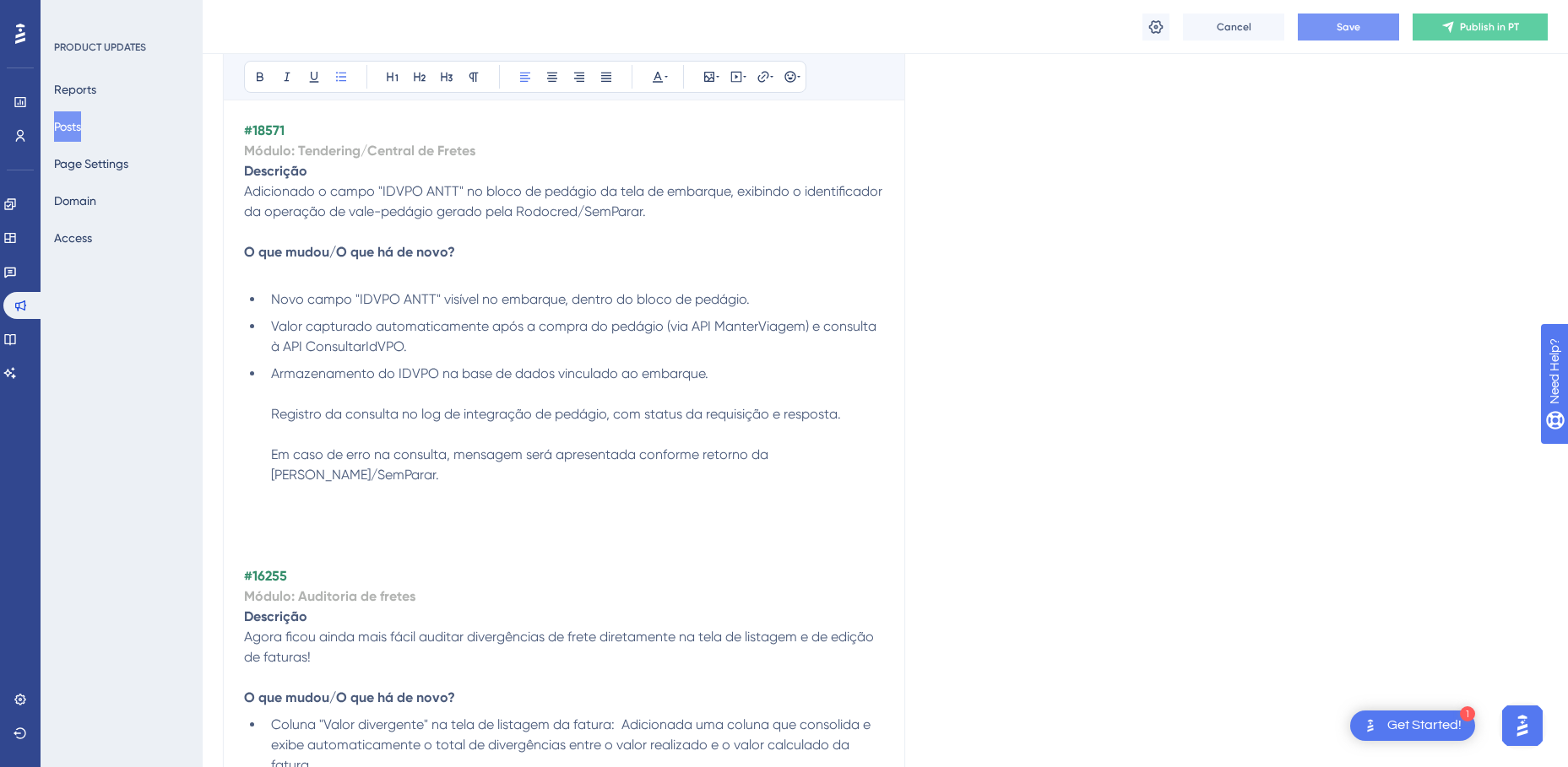
click at [729, 369] on li "Armazenamento do IDVPO na base de dados vinculado ao embarque. Registro da cons…" at bounding box center [574, 424] width 619 height 122
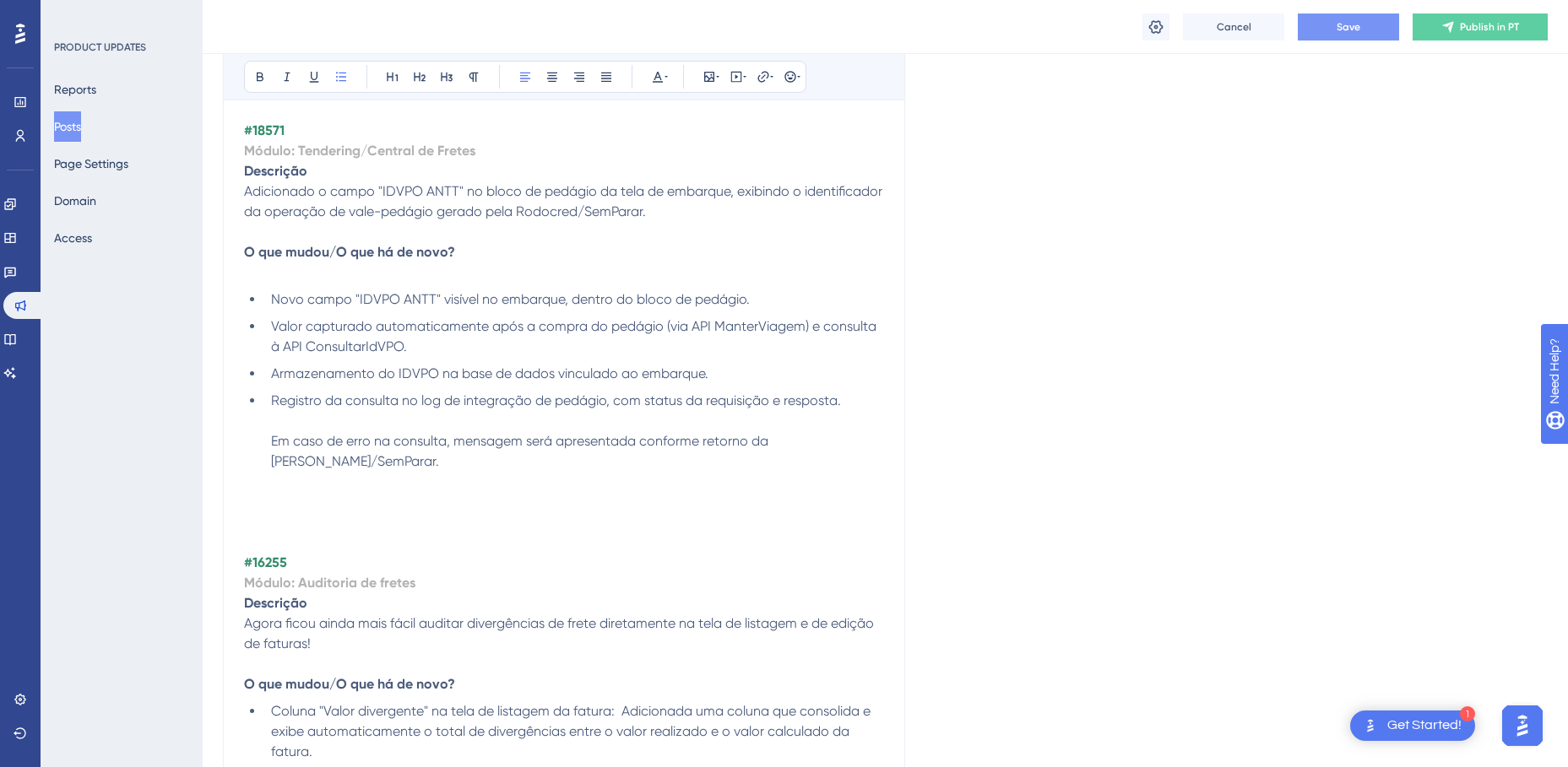
click at [849, 399] on li "Registro da consulta no log de integração de pedágio, com status da requisição …" at bounding box center [574, 430] width 619 height 81
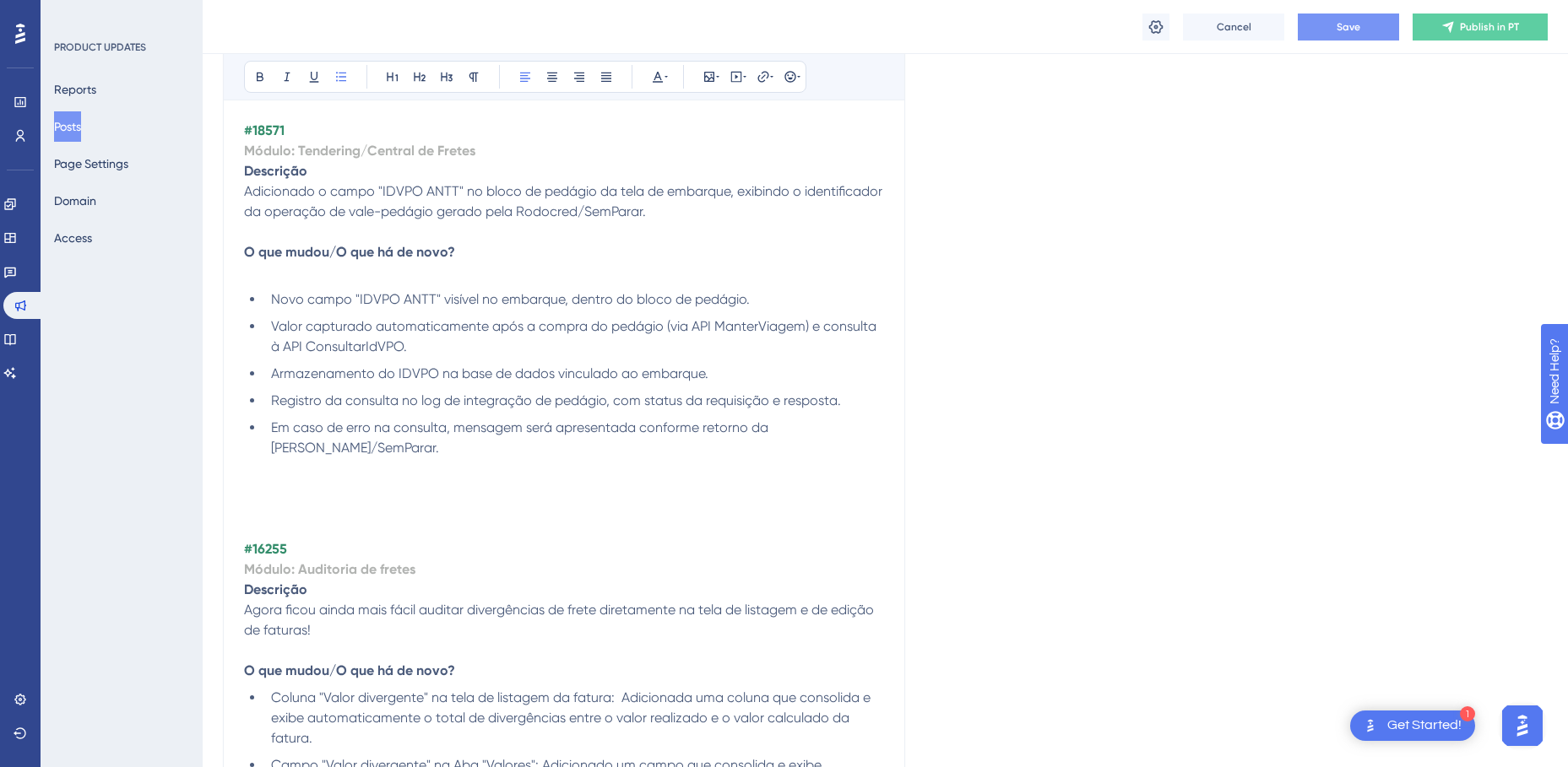
click at [495, 453] on li "Em caso de erro na consulta, mensagem será apresentada conforme retorno da [PER…" at bounding box center [574, 437] width 619 height 41
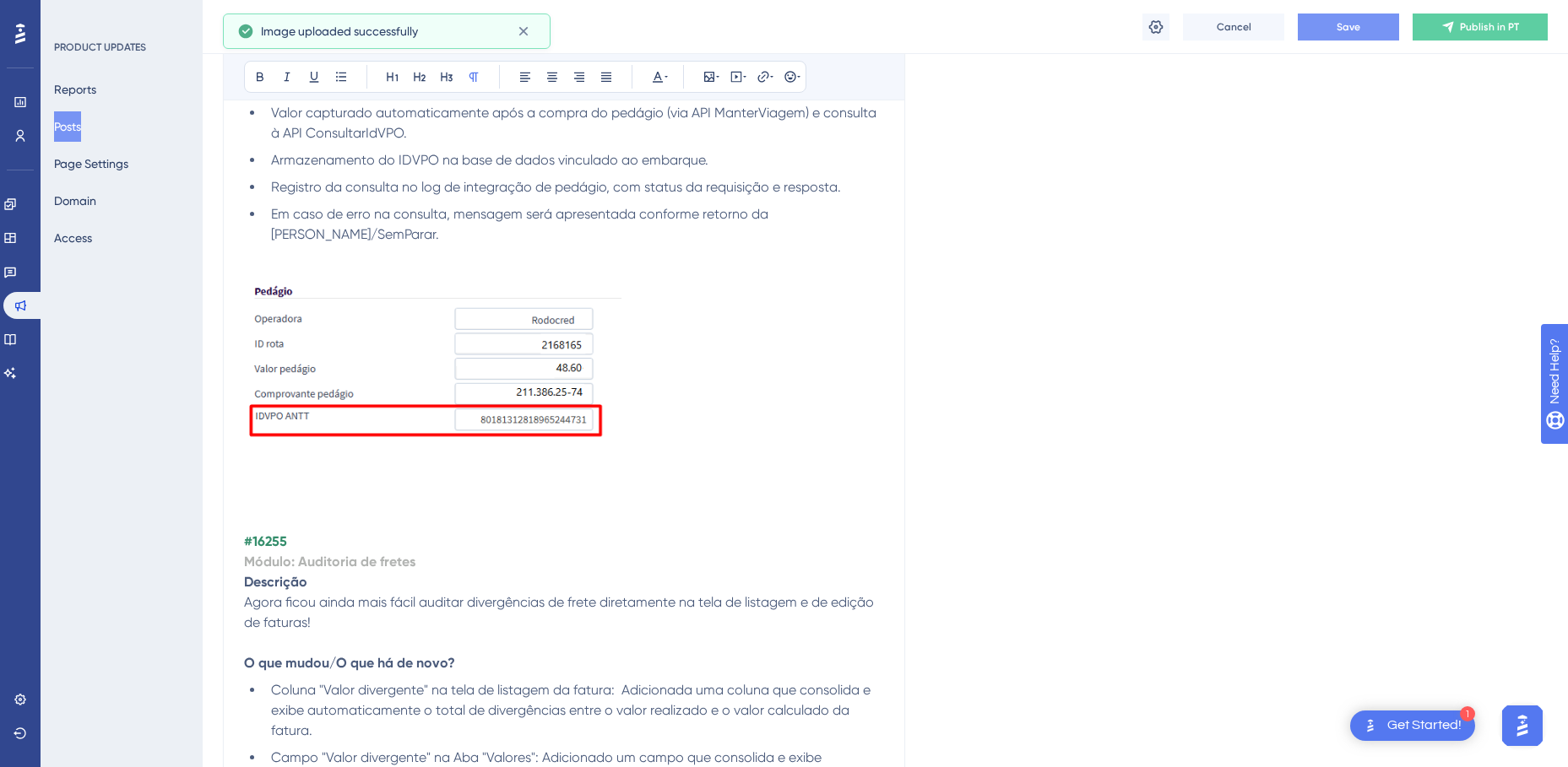
scroll to position [4183, 0]
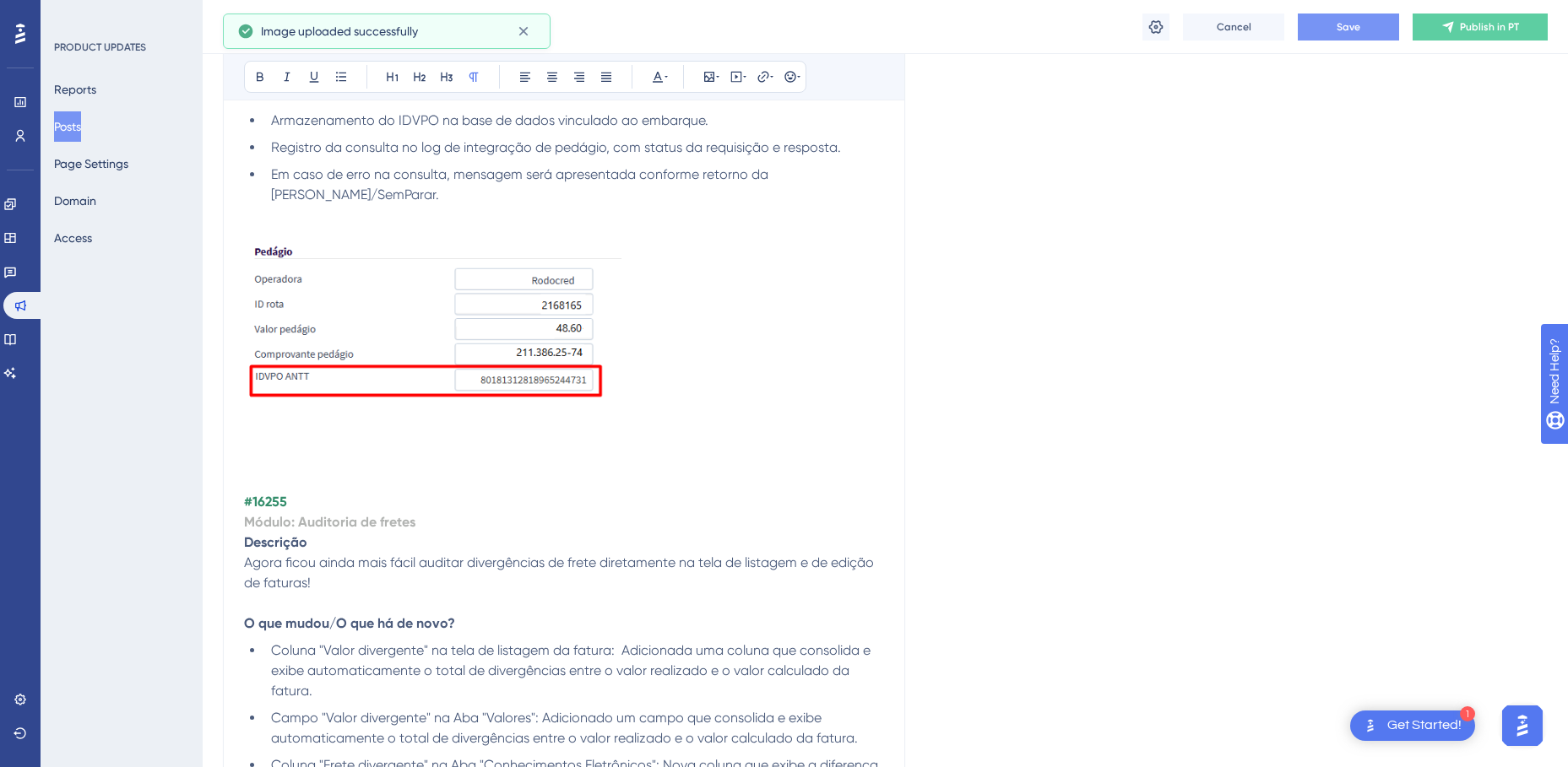
click at [323, 444] on p at bounding box center [563, 441] width 640 height 20
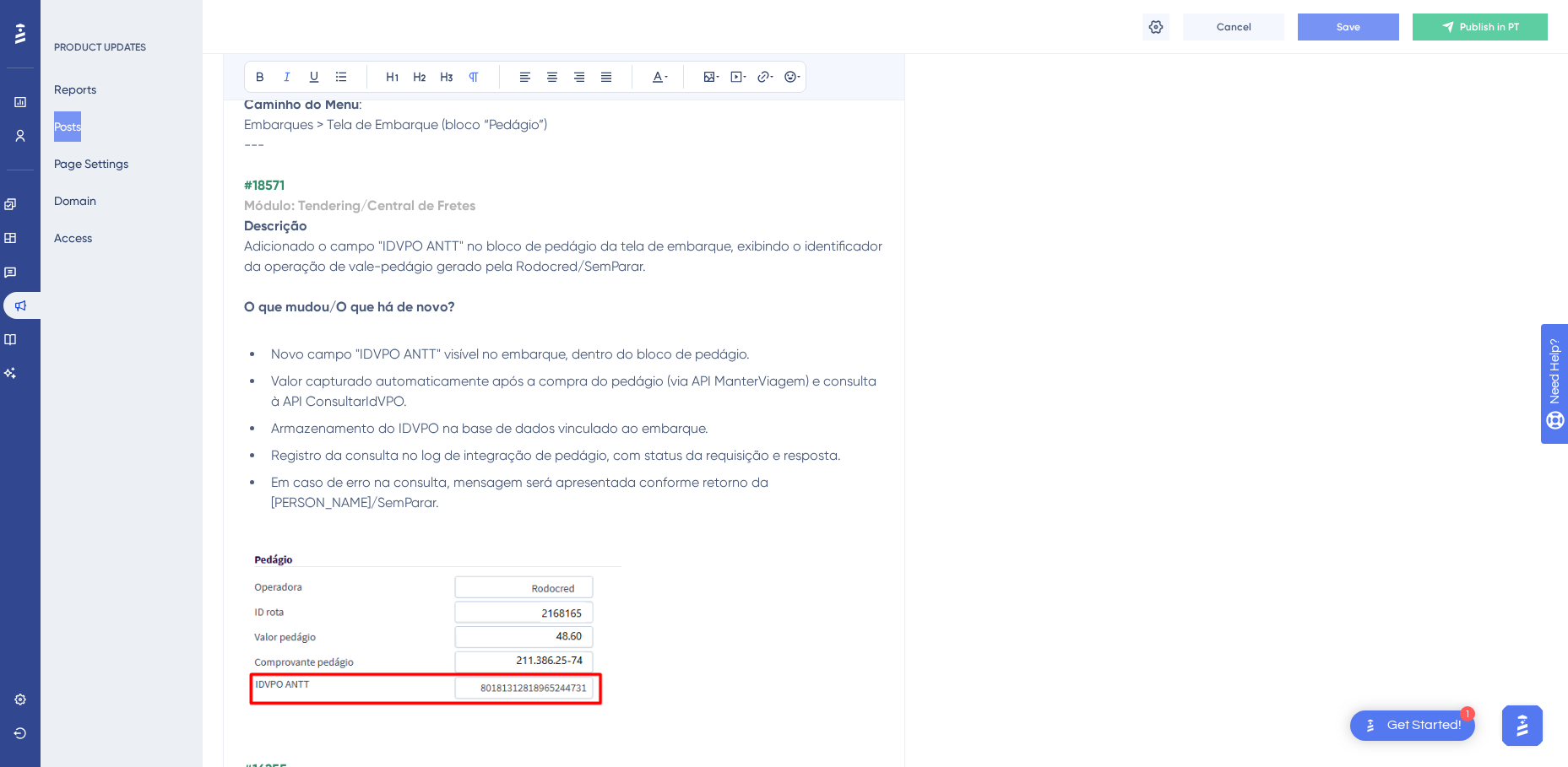
scroll to position [3845, 0]
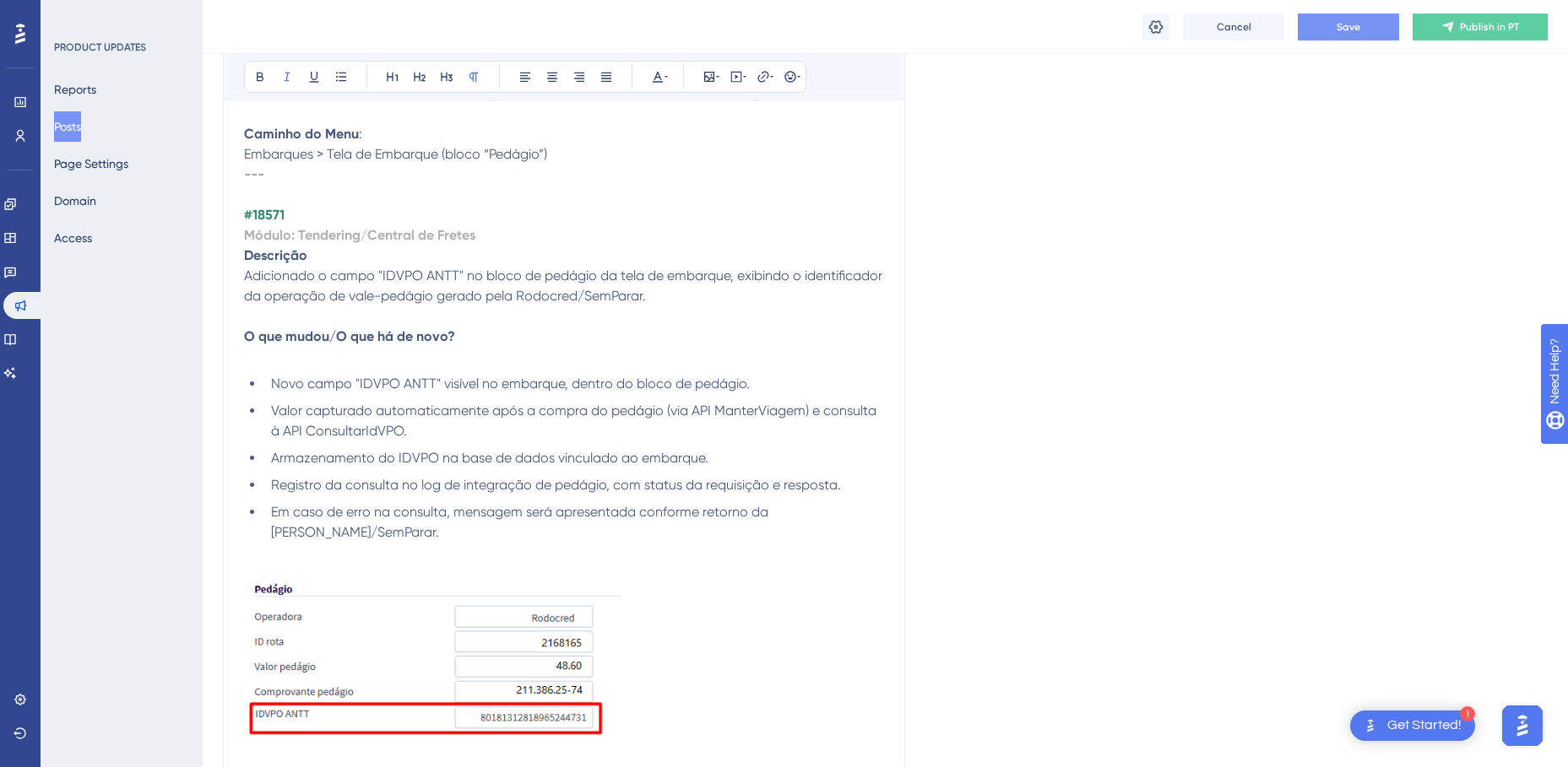
click at [1318, 30] on button "Save" at bounding box center [1347, 27] width 101 height 27
